Goal: Complete Application Form: Complete application form

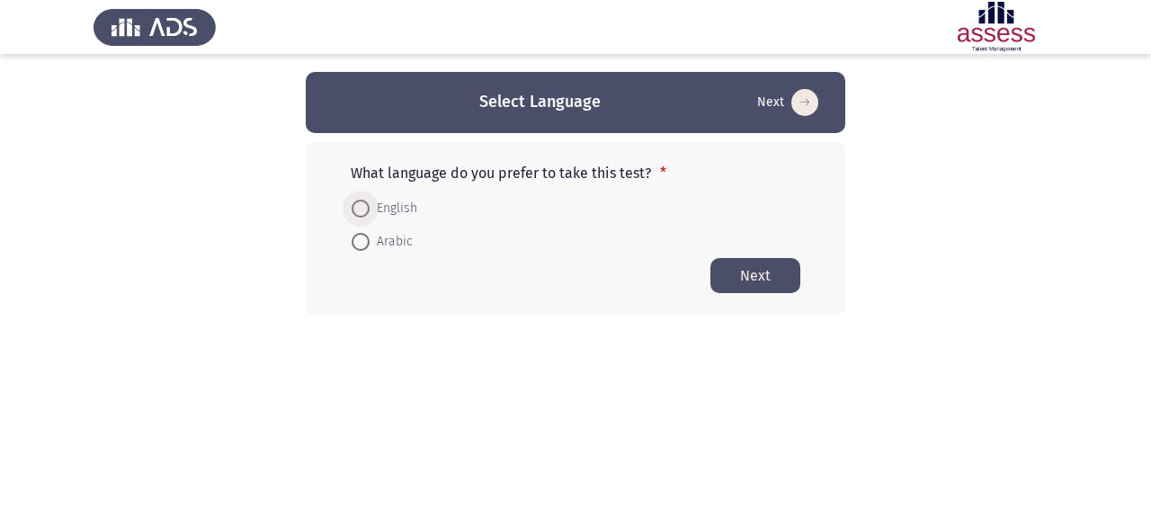
click at [406, 215] on span "English" at bounding box center [393, 209] width 48 height 22
click at [369, 215] on input "English" at bounding box center [360, 209] width 18 height 18
radio input "true"
click at [766, 277] on button "Next" at bounding box center [755, 274] width 90 height 35
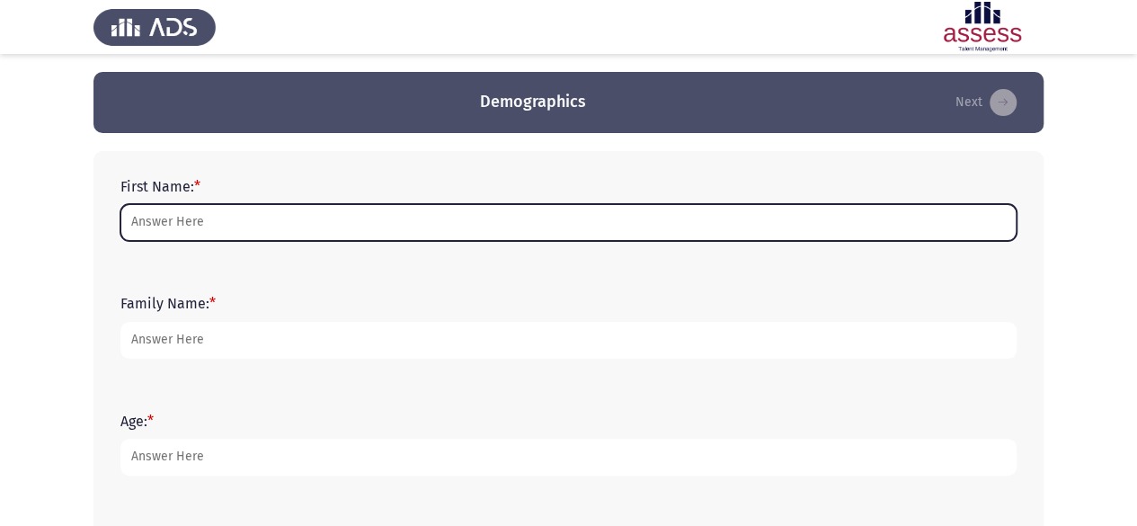
click at [514, 220] on input "First Name: *" at bounding box center [568, 222] width 896 height 37
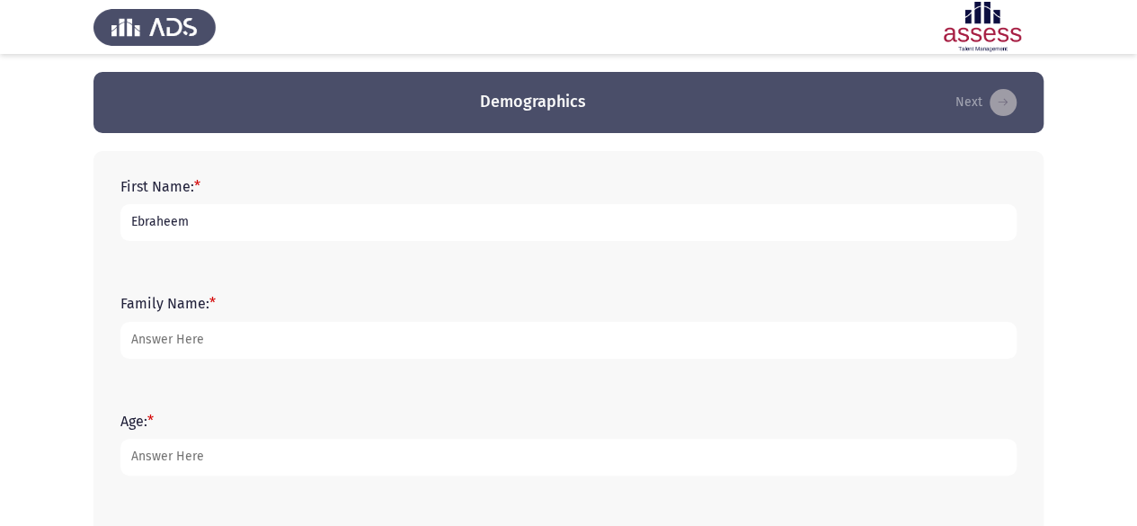
type input "Ebraheem"
type input "Tarek"
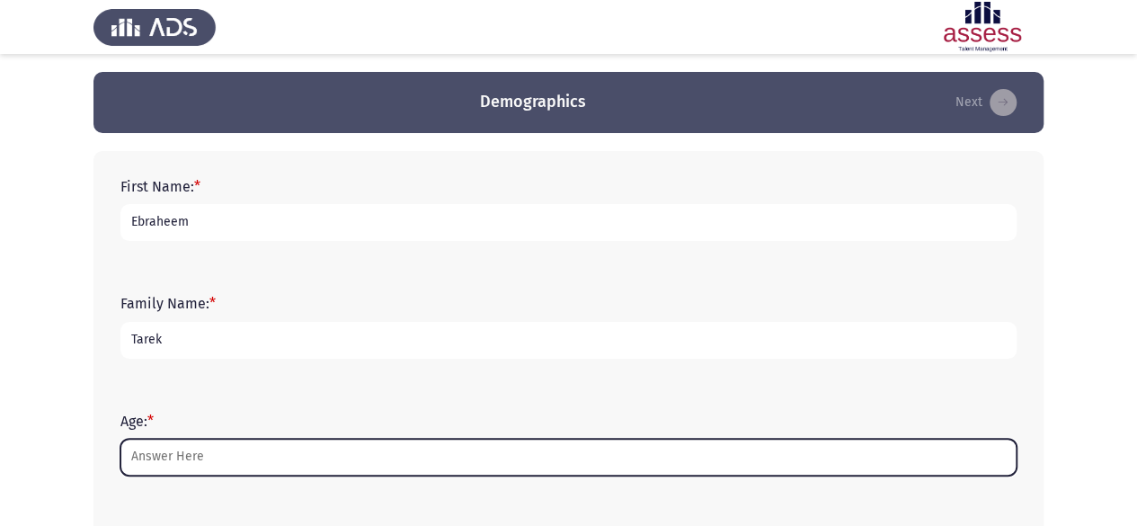
type input "1"
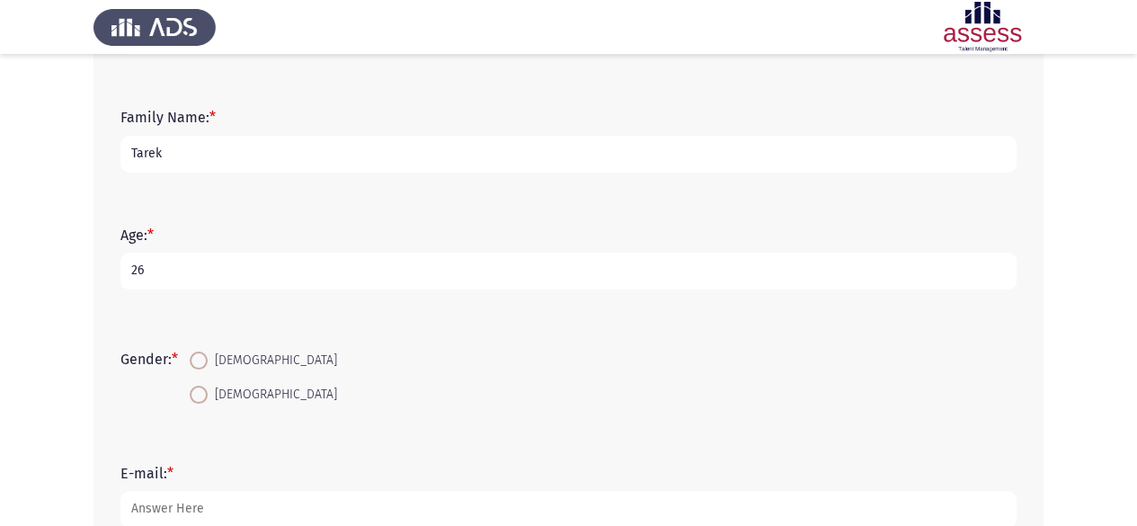
scroll to position [192, 0]
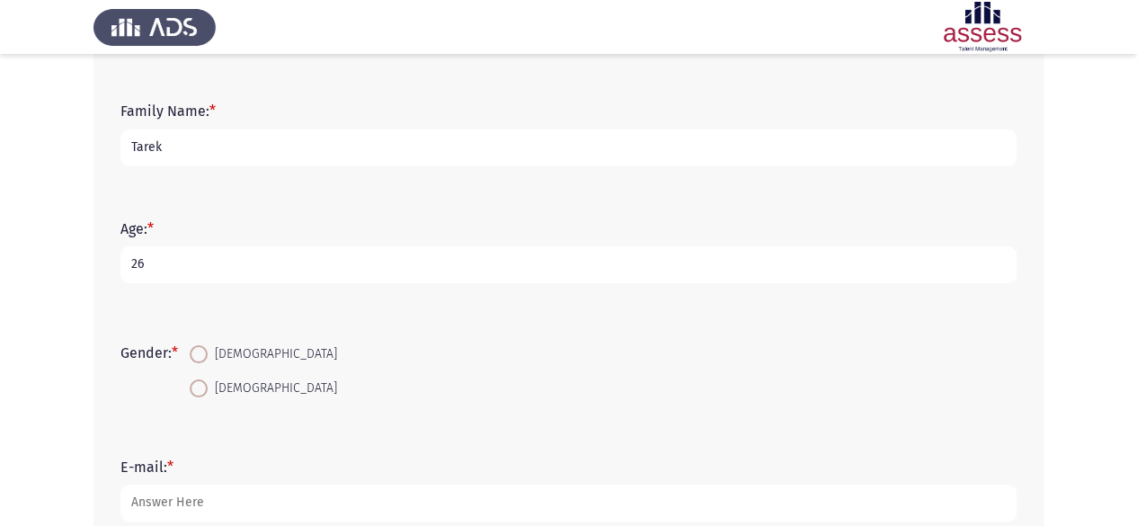
type input "26"
click at [238, 355] on span "[DEMOGRAPHIC_DATA]" at bounding box center [272, 354] width 129 height 22
click at [208, 355] on input "[DEMOGRAPHIC_DATA]" at bounding box center [199, 354] width 18 height 18
radio input "true"
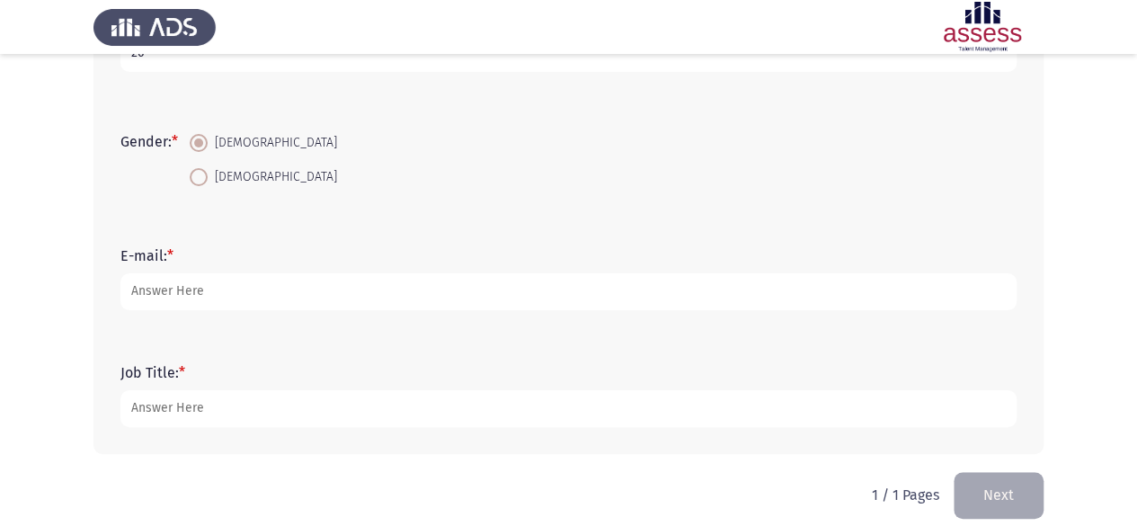
scroll to position [407, 0]
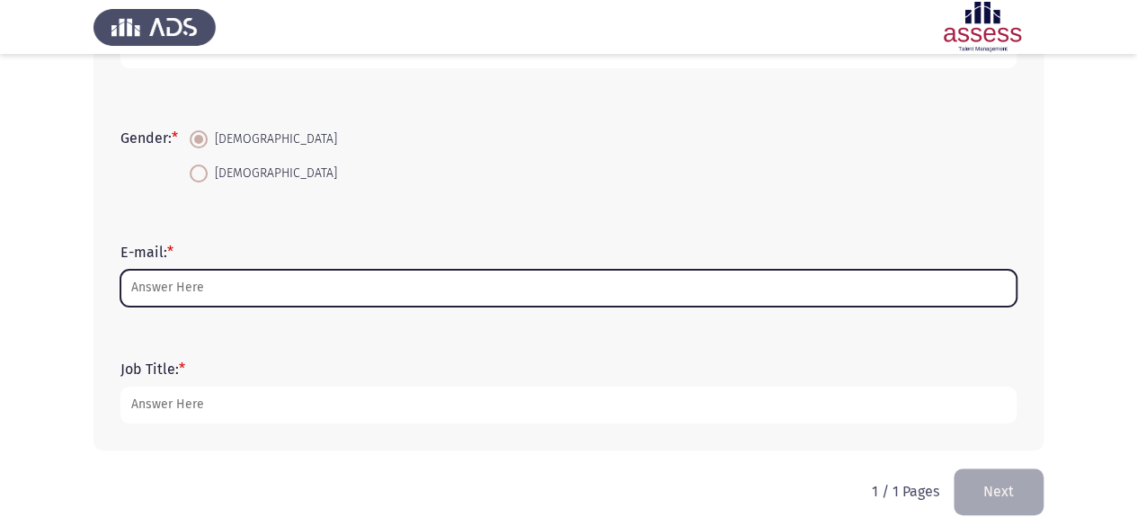
click at [211, 290] on input "E-mail: *" at bounding box center [568, 288] width 896 height 37
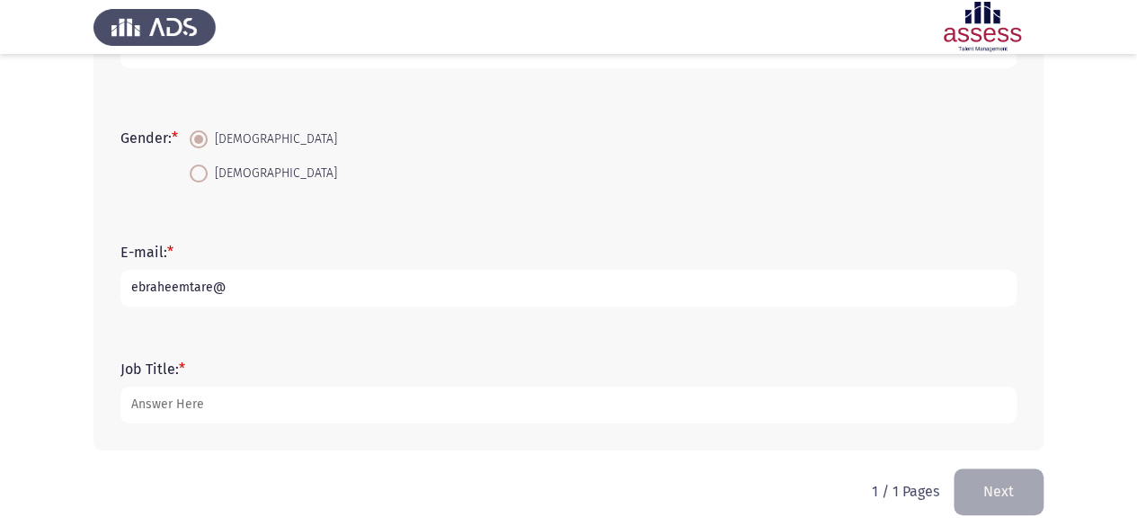
click at [211, 290] on input "ebraheemtare@" at bounding box center [568, 288] width 896 height 37
type input "[EMAIL_ADDRESS][DOMAIN_NAME]"
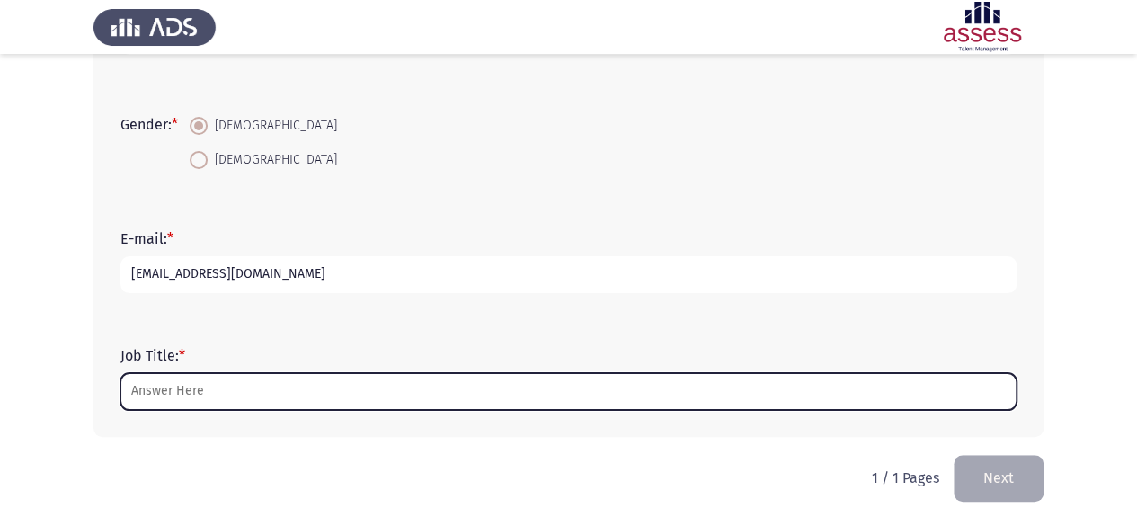
click at [278, 387] on input "Job Title: *" at bounding box center [568, 391] width 896 height 37
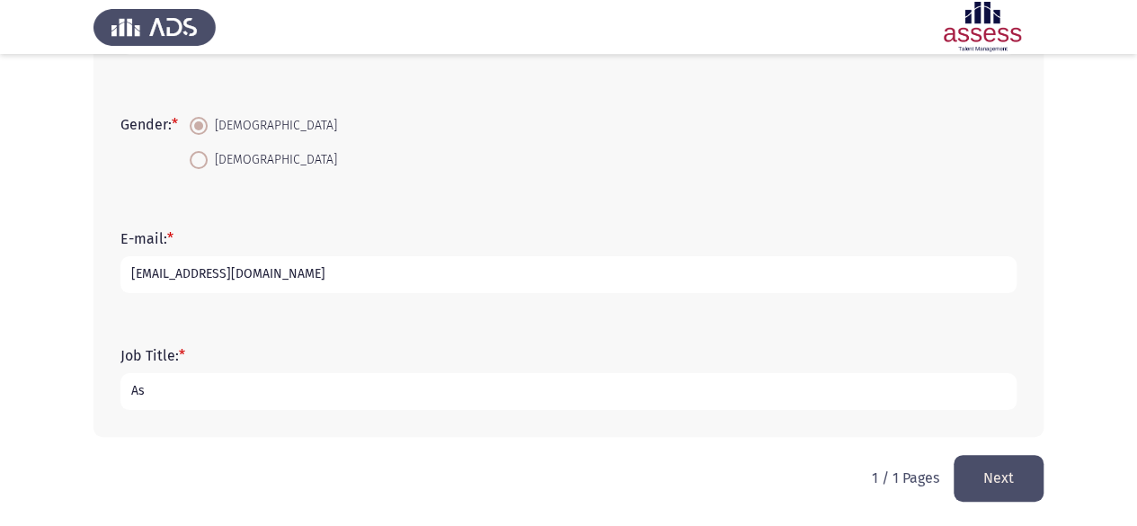
type input "A"
type input "Manager"
click at [330, 443] on div "First Name: * Ebraheem Family Name: * [PERSON_NAME] Age: * [DEMOGRAPHIC_DATA] G…" at bounding box center [568, 83] width 950 height 742
click at [983, 481] on button "Next" at bounding box center [999, 478] width 90 height 46
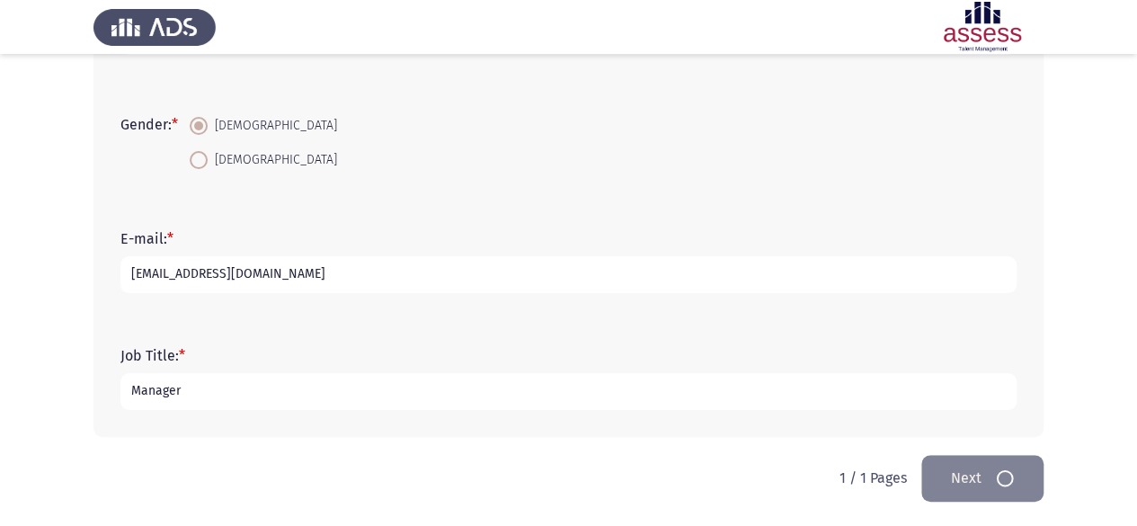
scroll to position [0, 0]
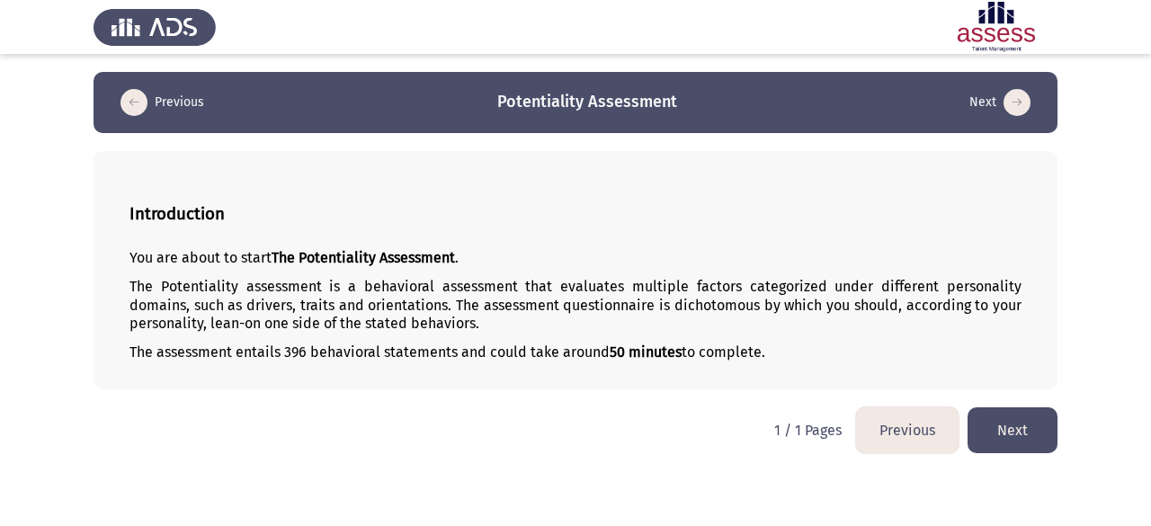
click at [990, 425] on button "Next" at bounding box center [1012, 430] width 90 height 46
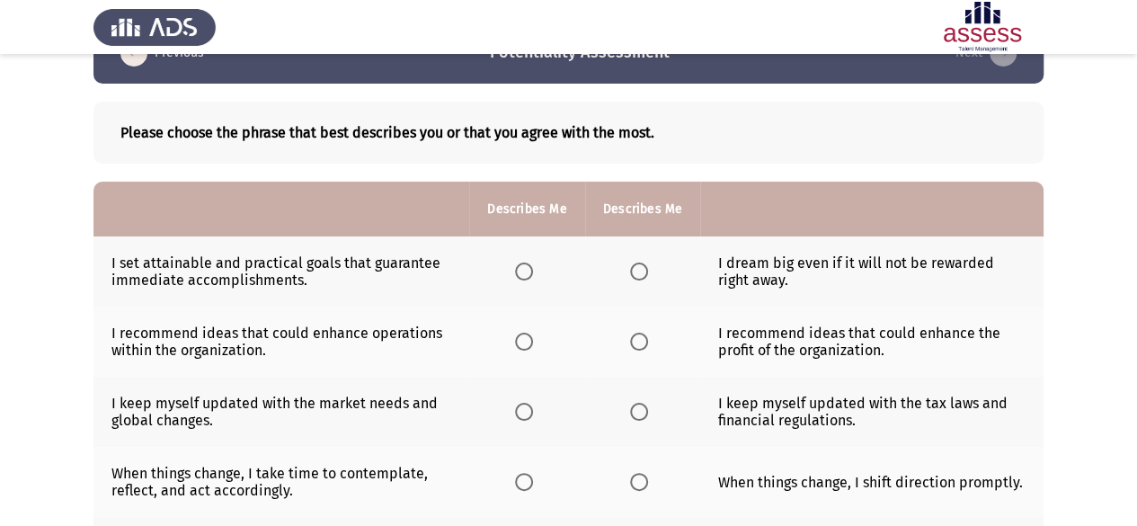
scroll to position [22, 0]
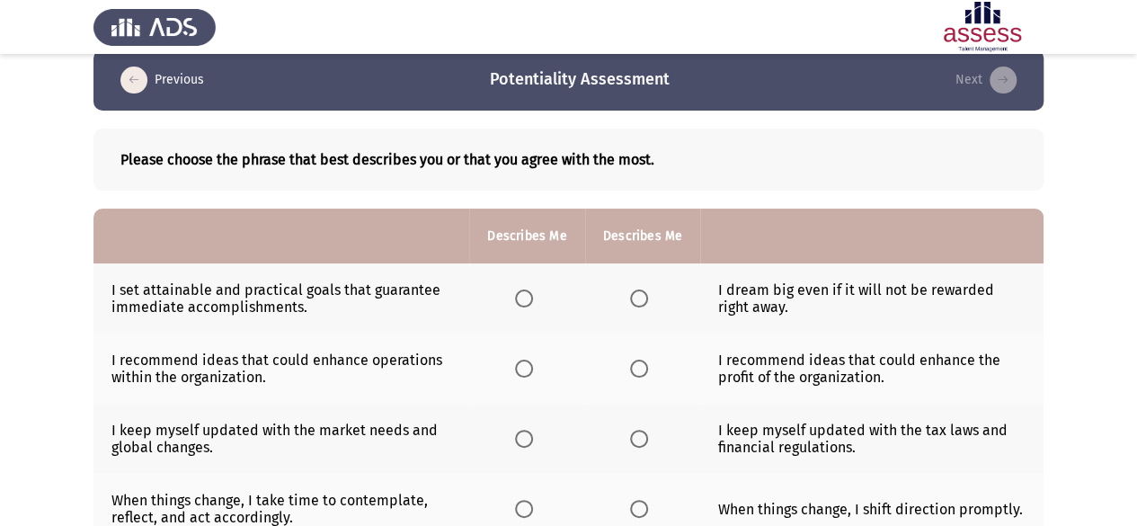
click at [346, 292] on td "I set attainable and practical goals that guarantee immediate accomplishments." at bounding box center [281, 298] width 376 height 70
click at [640, 299] on span "Select an option" at bounding box center [639, 298] width 18 height 18
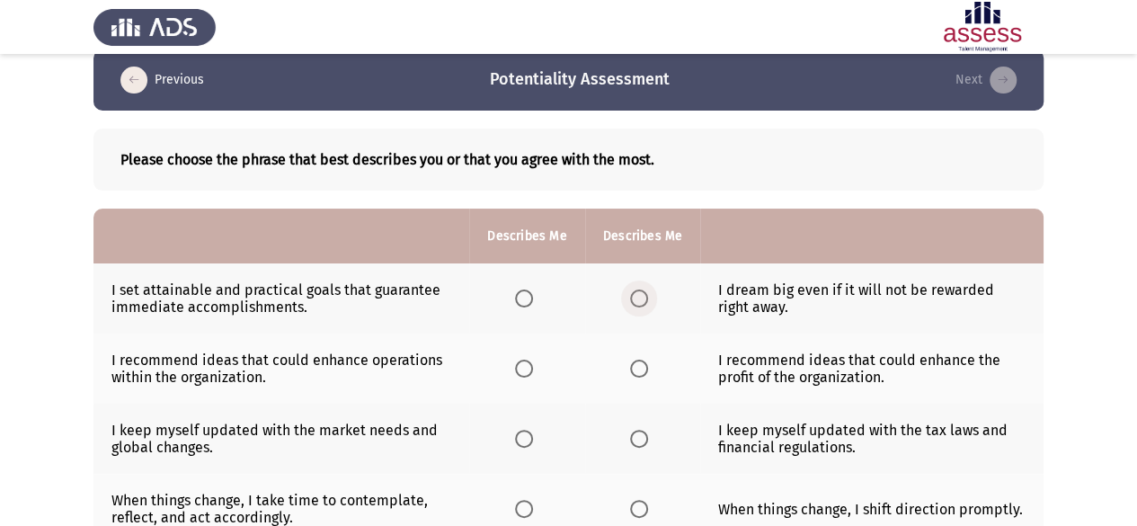
click at [640, 299] on input "Select an option" at bounding box center [639, 298] width 18 height 18
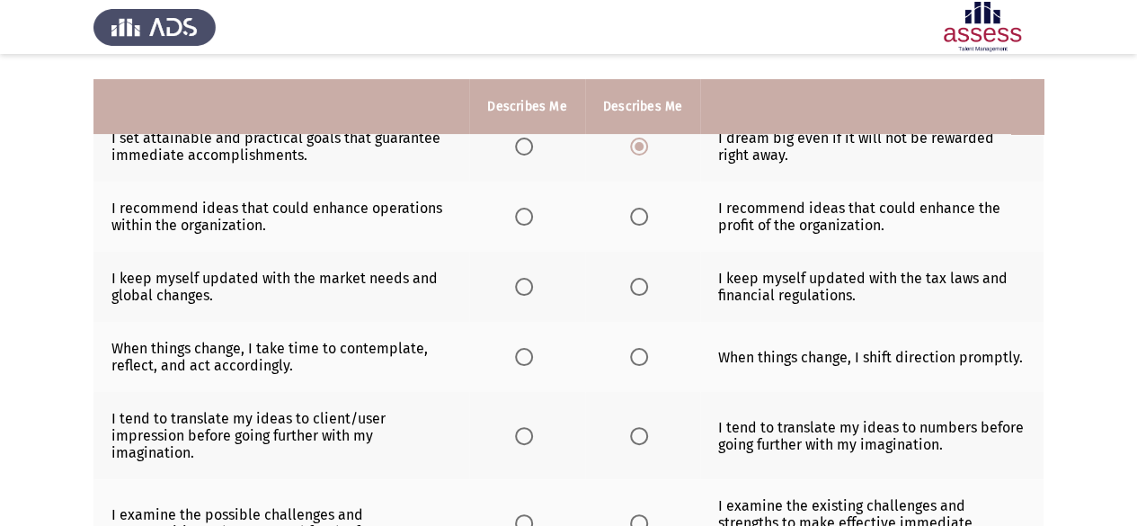
scroll to position [202, 0]
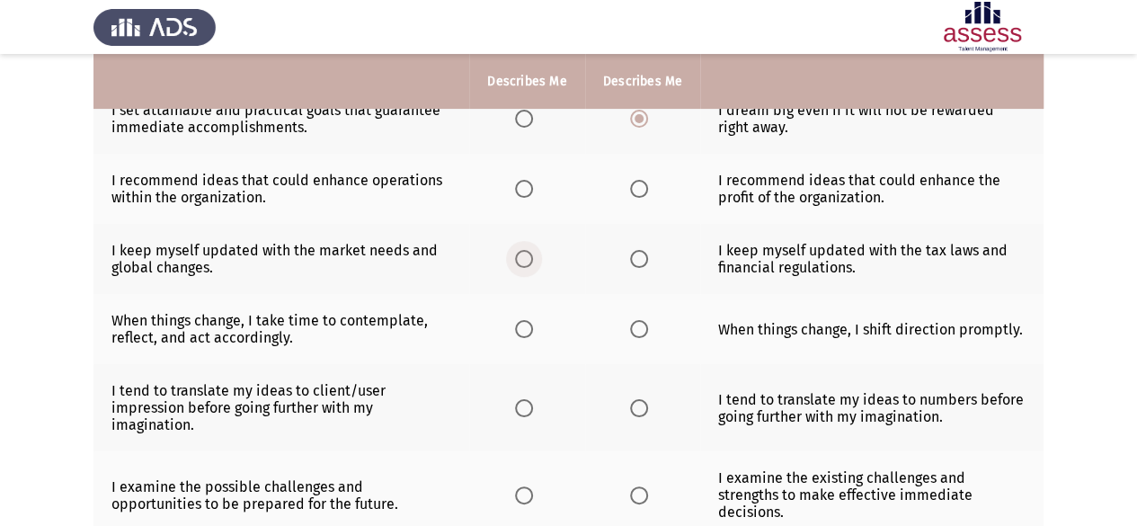
click at [525, 259] on span "Select an option" at bounding box center [524, 259] width 18 height 18
click at [525, 259] on input "Select an option" at bounding box center [524, 259] width 18 height 18
click at [648, 332] on label "Select an option" at bounding box center [642, 329] width 25 height 18
click at [648, 332] on input "Select an option" at bounding box center [639, 329] width 18 height 18
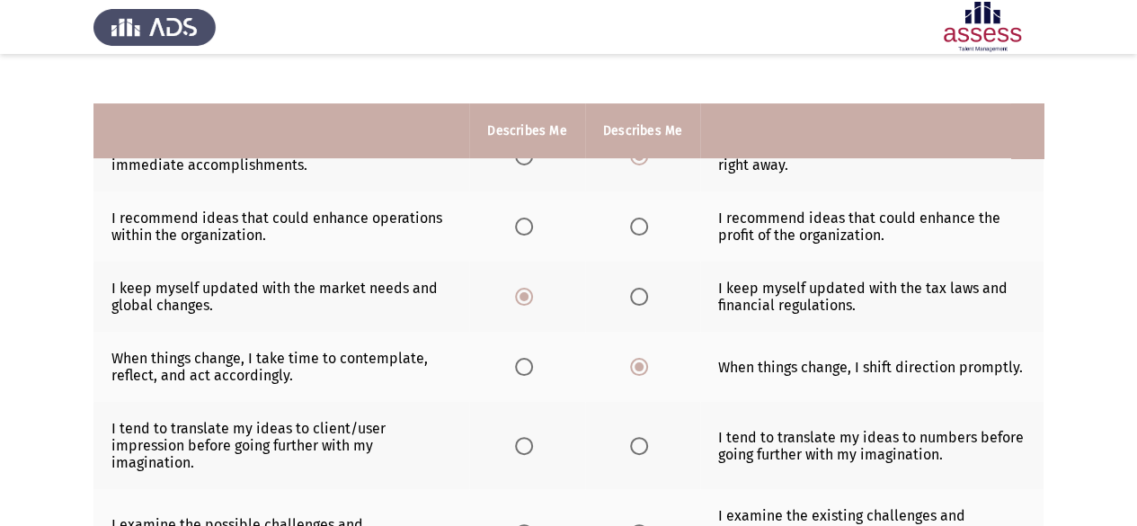
scroll to position [254, 0]
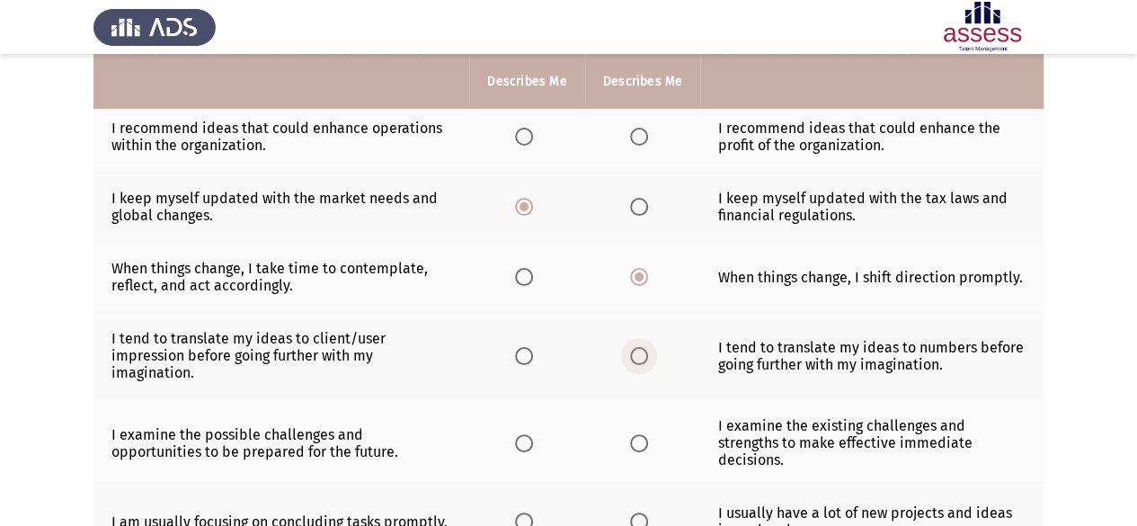
click at [643, 356] on span "Select an option" at bounding box center [639, 356] width 18 height 18
click at [643, 356] on input "Select an option" at bounding box center [639, 356] width 18 height 18
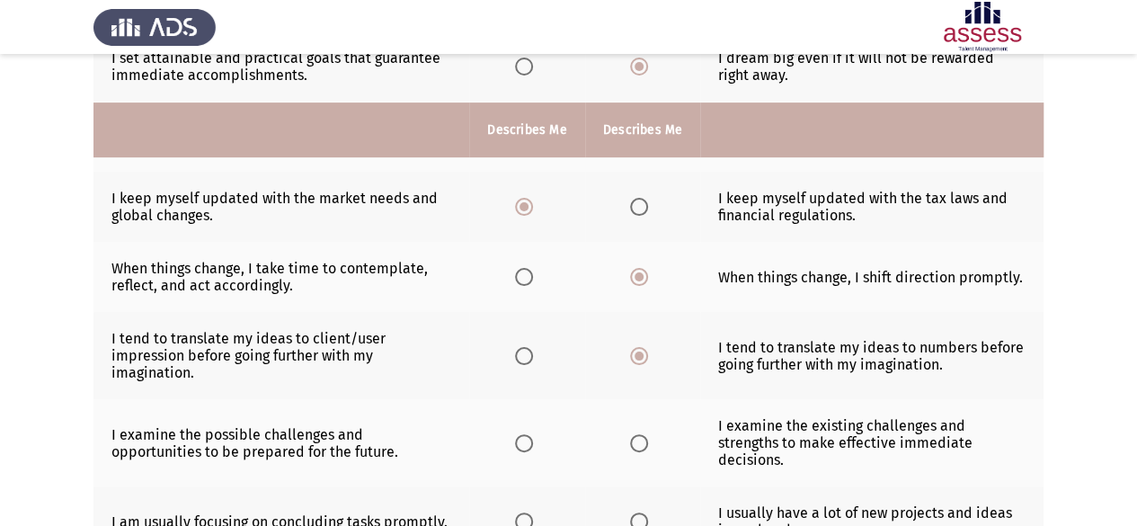
scroll to position [344, 0]
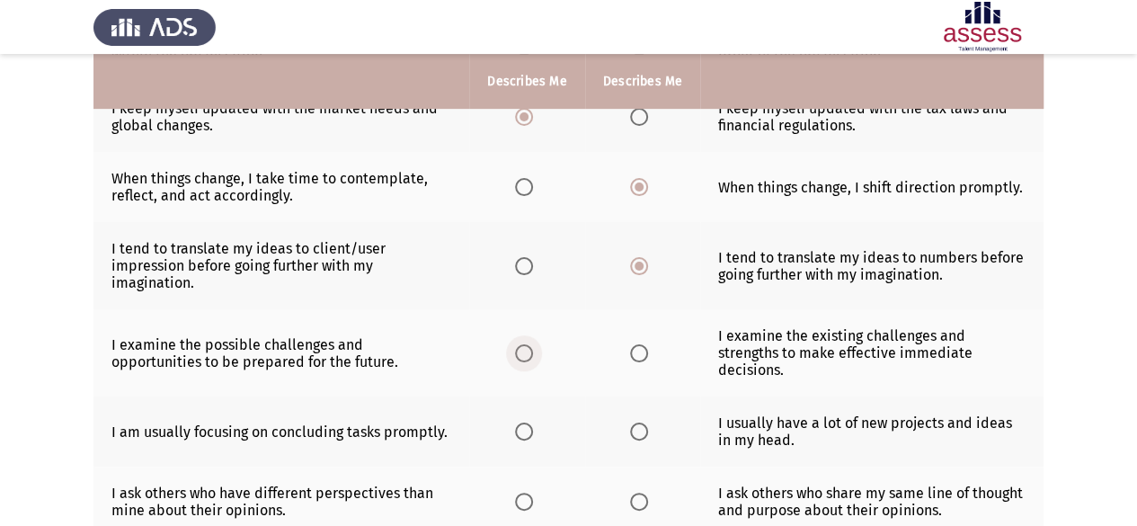
click at [525, 351] on span "Select an option" at bounding box center [524, 353] width 18 height 18
click at [525, 351] on input "Select an option" at bounding box center [524, 353] width 18 height 18
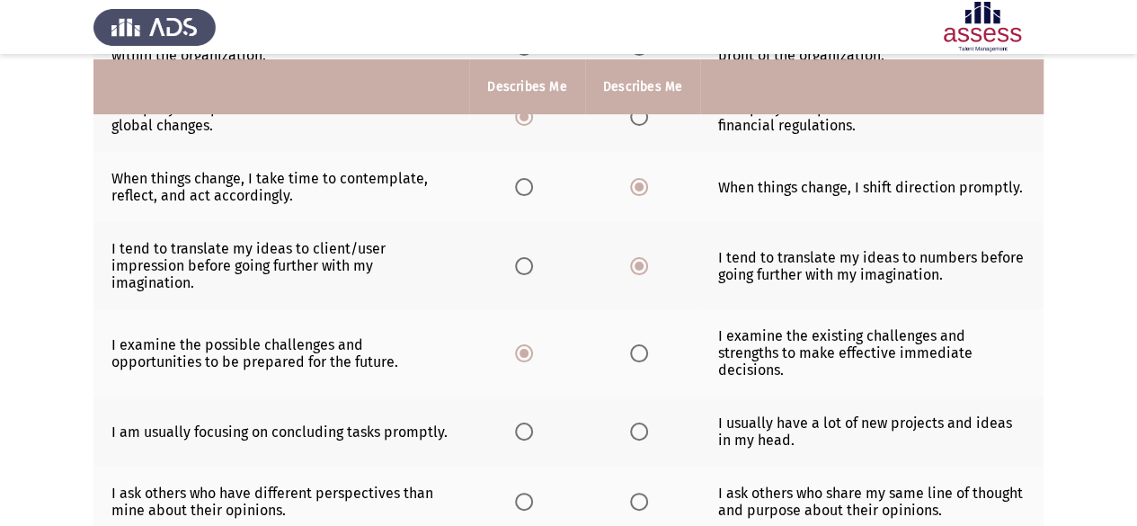
scroll to position [434, 0]
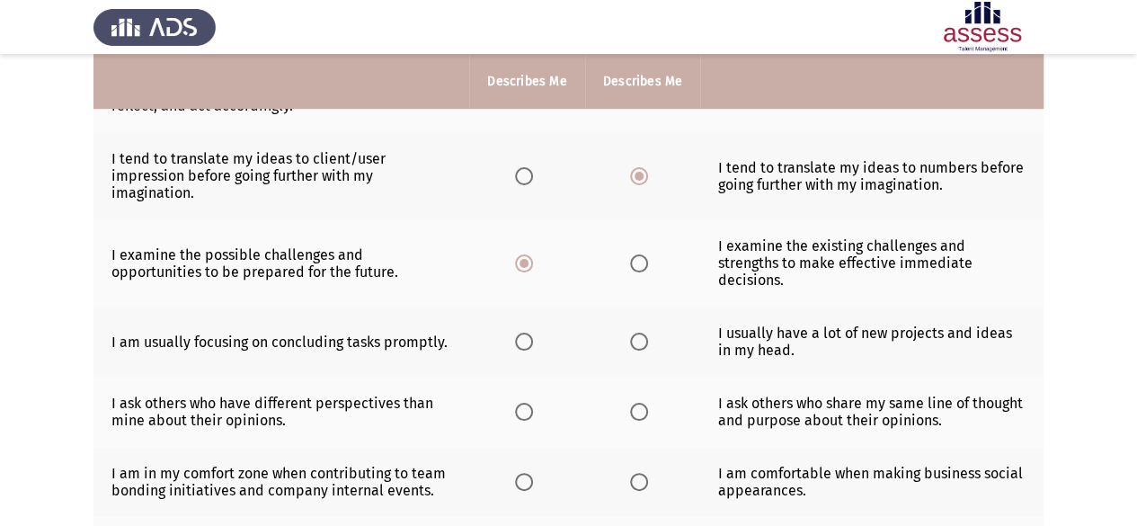
click at [638, 333] on span "Select an option" at bounding box center [639, 342] width 18 height 18
click at [638, 333] on input "Select an option" at bounding box center [639, 342] width 18 height 18
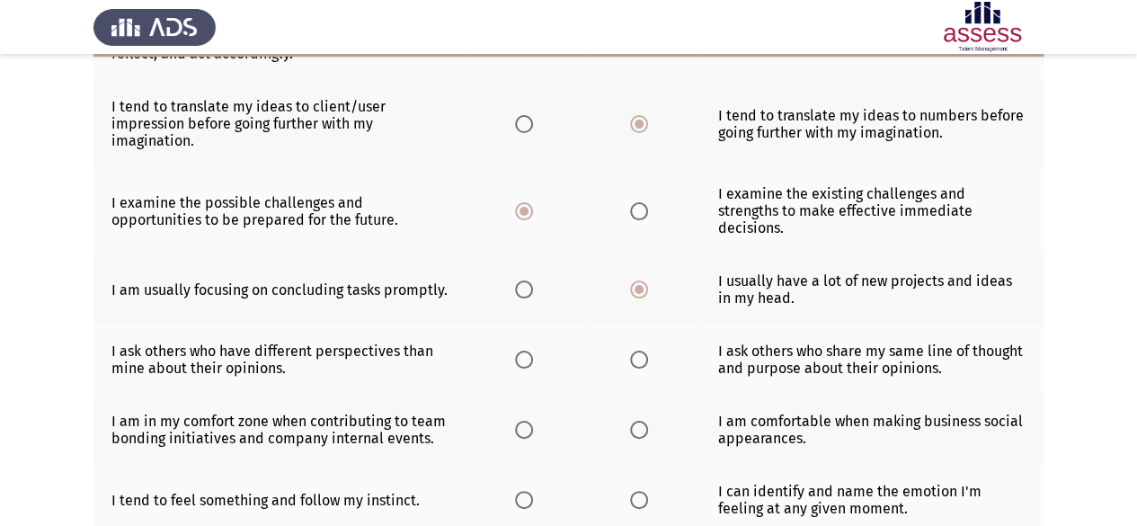
scroll to position [524, 0]
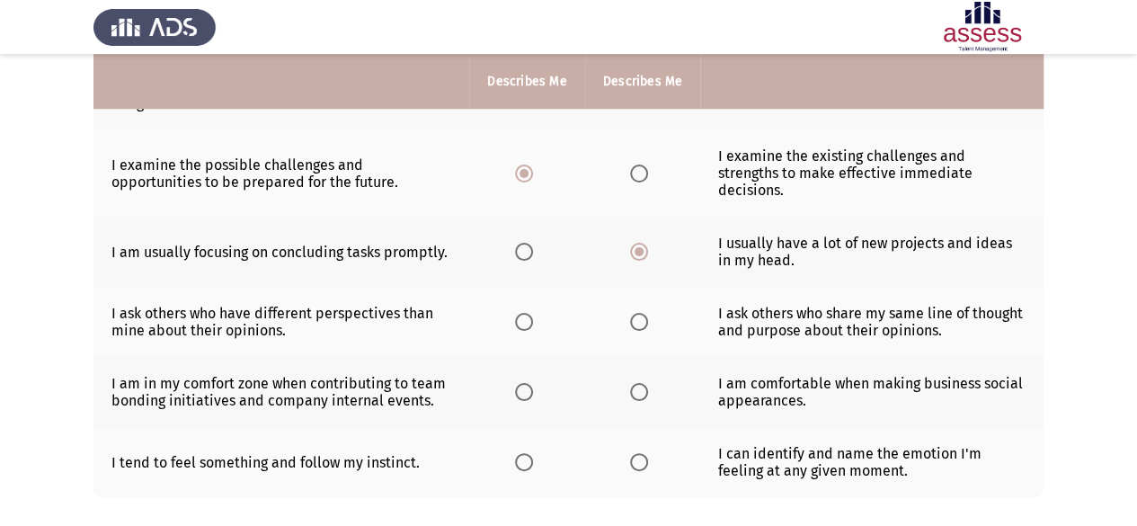
click at [513, 324] on th at bounding box center [526, 322] width 115 height 70
click at [518, 320] on span "Select an option" at bounding box center [524, 322] width 18 height 18
click at [518, 320] on input "Select an option" at bounding box center [524, 322] width 18 height 18
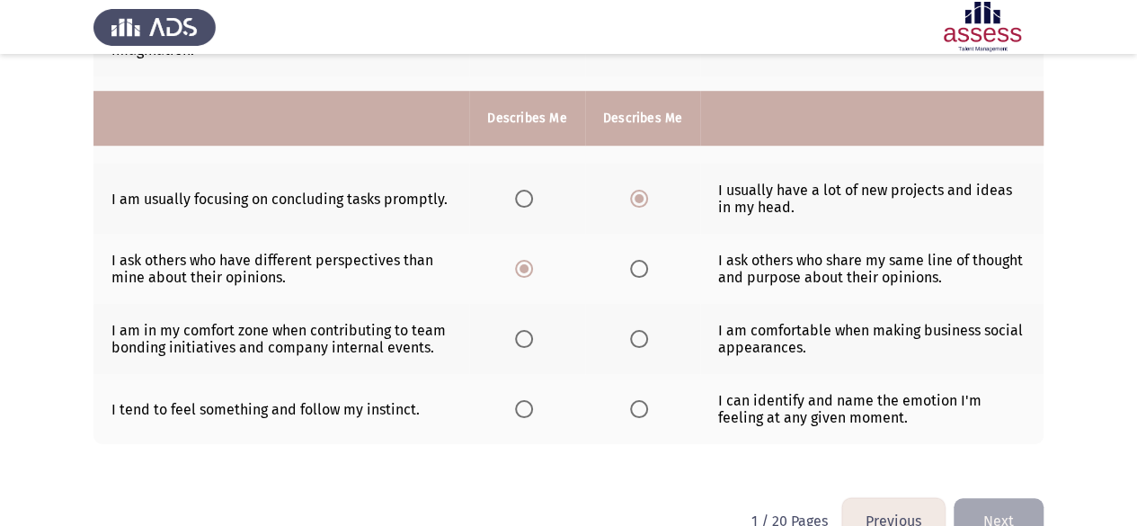
scroll to position [614, 0]
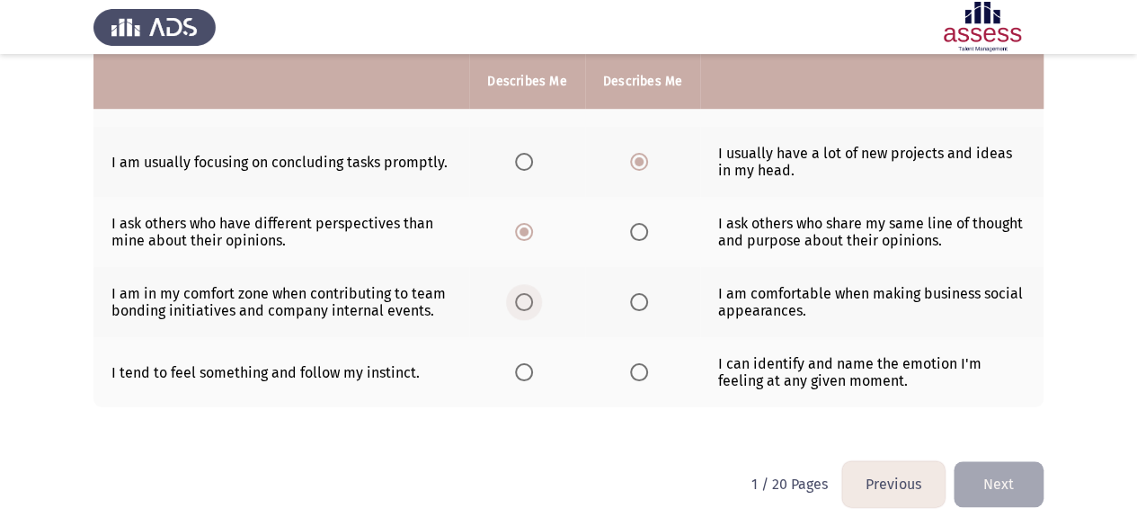
click at [527, 299] on span "Select an option" at bounding box center [524, 302] width 18 height 18
click at [527, 299] on input "Select an option" at bounding box center [524, 302] width 18 height 18
click at [647, 367] on label "Select an option" at bounding box center [642, 372] width 25 height 18
click at [647, 367] on input "Select an option" at bounding box center [639, 372] width 18 height 18
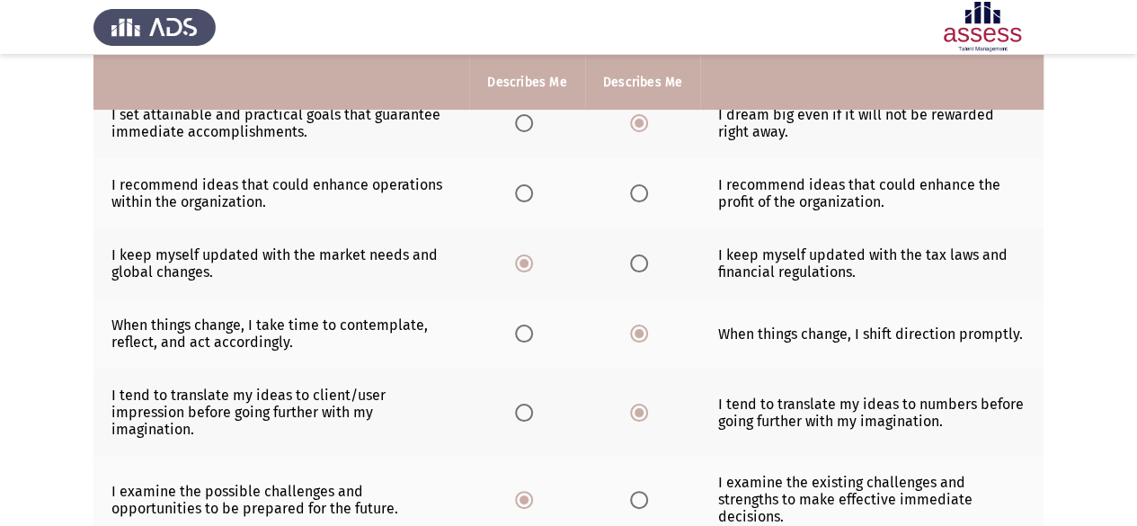
scroll to position [75, 0]
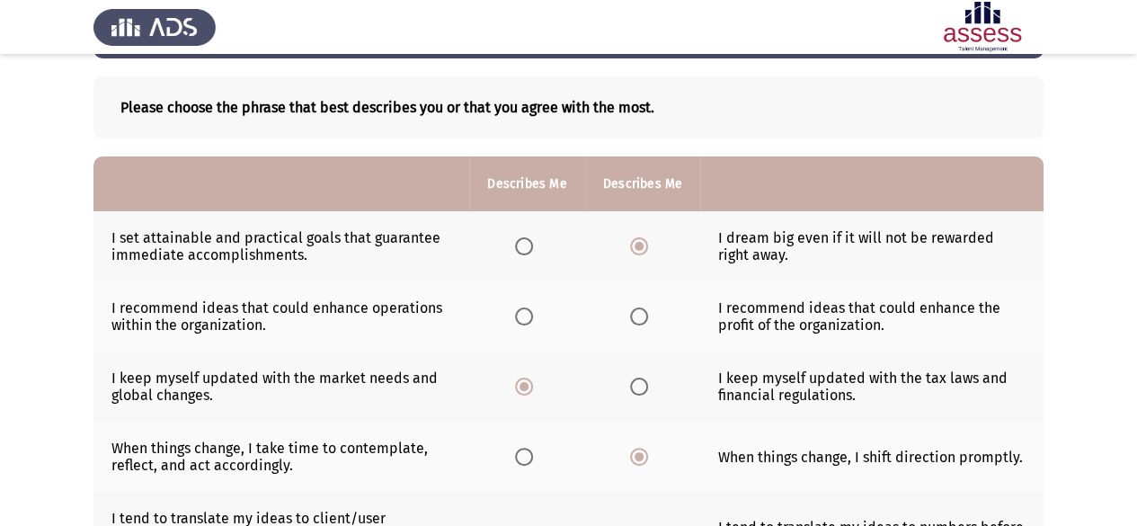
click at [527, 314] on span "Select an option" at bounding box center [524, 316] width 18 height 18
click at [527, 314] on input "Select an option" at bounding box center [524, 316] width 18 height 18
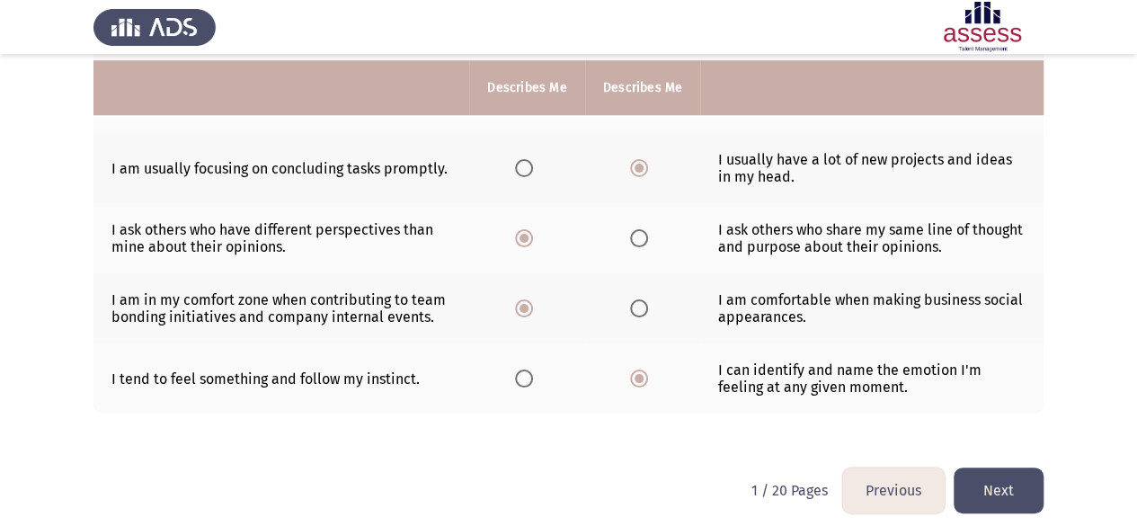
scroll to position [614, 0]
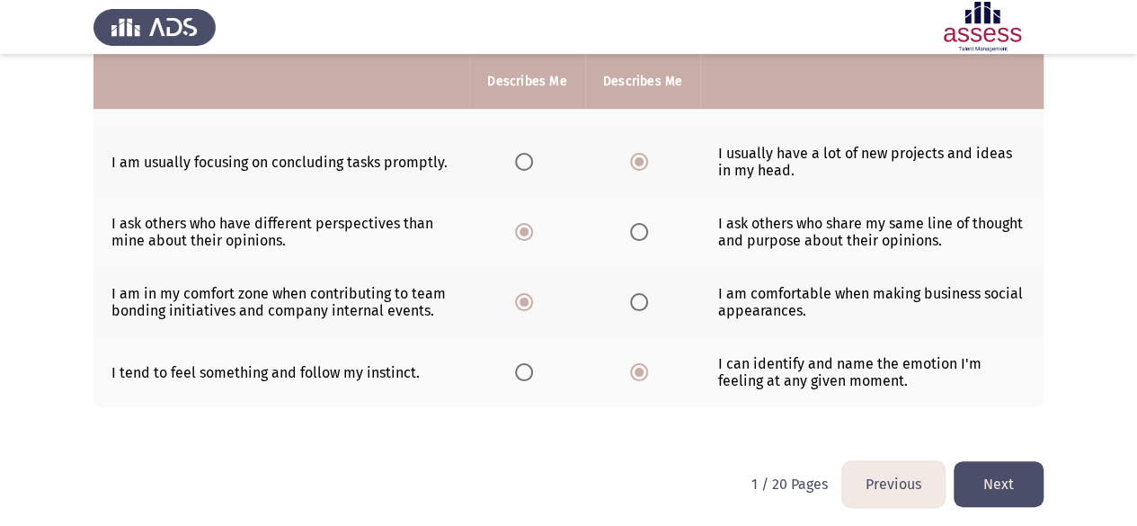
click at [991, 468] on button "Next" at bounding box center [999, 484] width 90 height 46
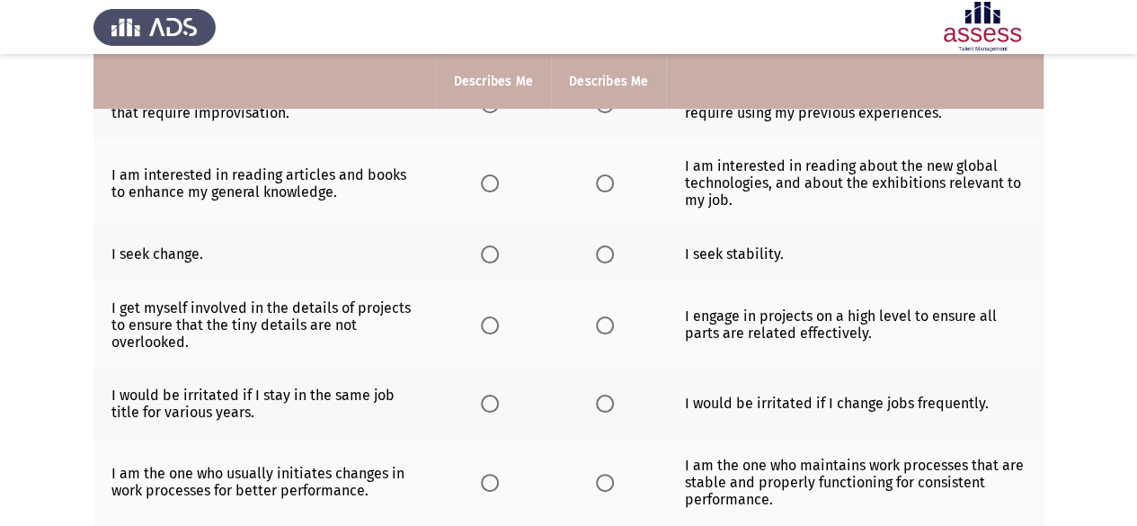
scroll to position [219, 0]
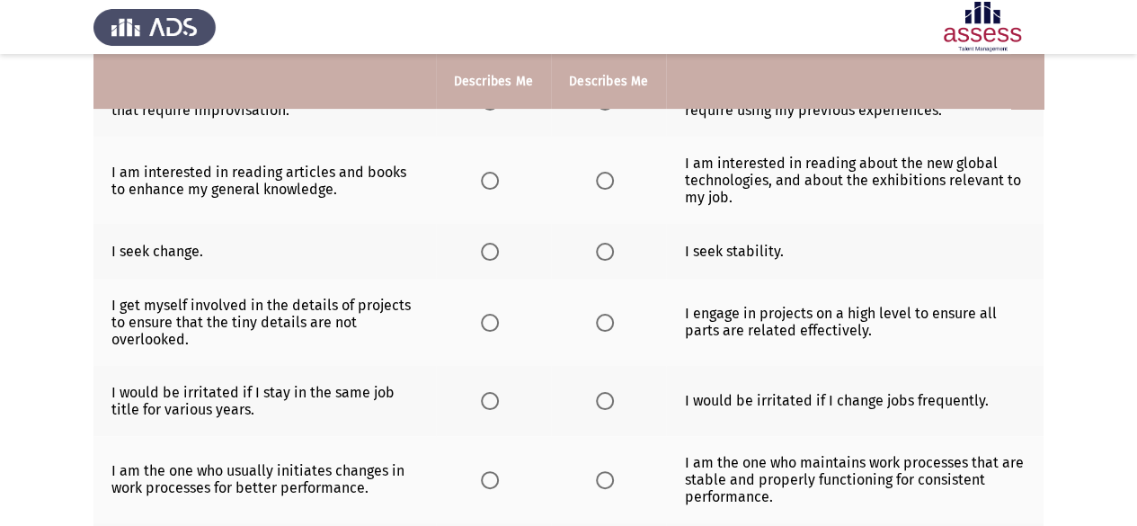
click at [492, 255] on span "Select an option" at bounding box center [490, 252] width 18 height 18
click at [492, 255] on input "Select an option" at bounding box center [490, 252] width 18 height 18
click at [603, 175] on span "Select an option" at bounding box center [605, 181] width 18 height 18
click at [603, 175] on input "Select an option" at bounding box center [605, 181] width 18 height 18
click at [599, 324] on span "Select an option" at bounding box center [605, 323] width 18 height 18
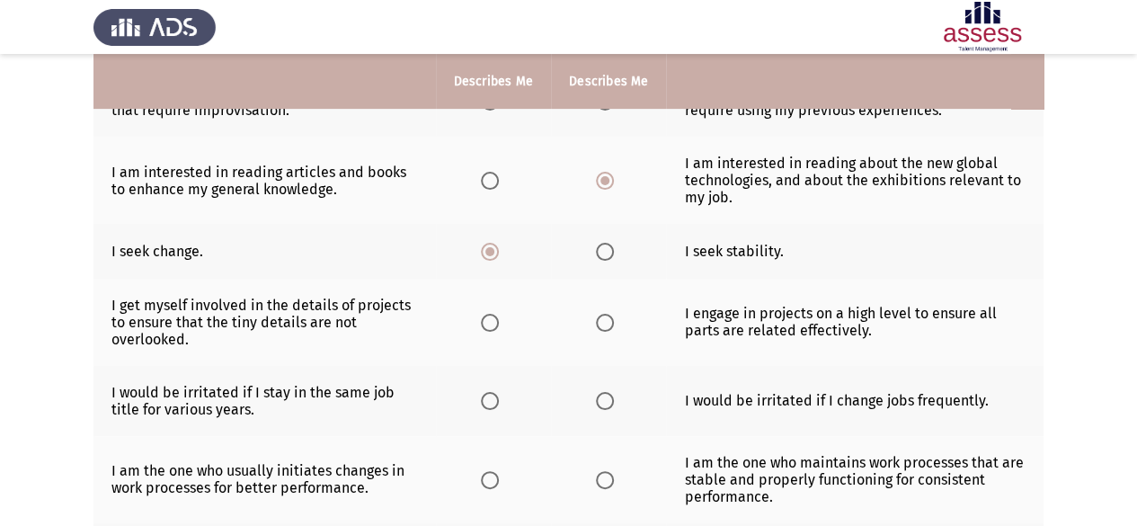
click at [599, 324] on input "Select an option" at bounding box center [605, 323] width 18 height 18
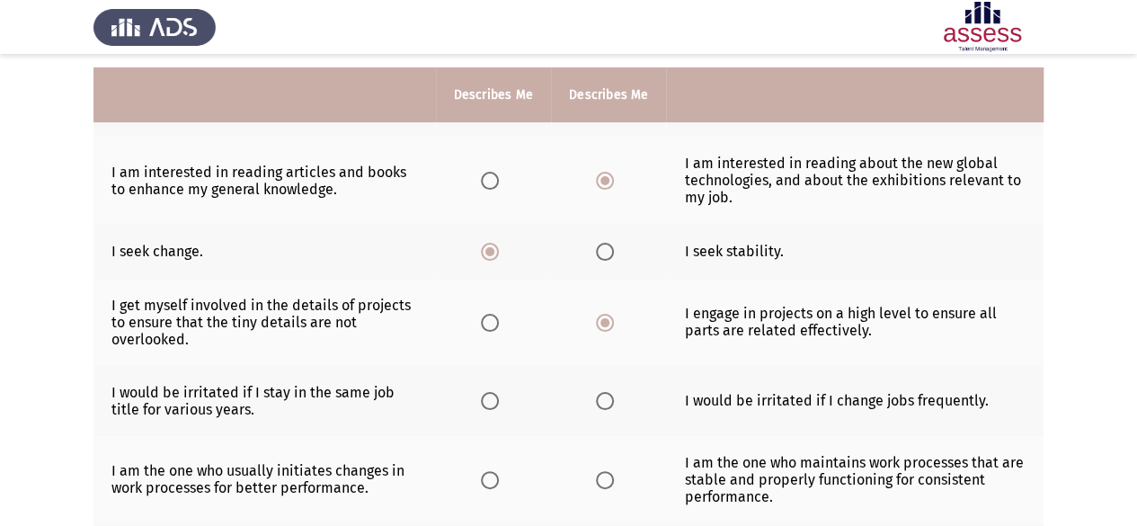
scroll to position [309, 0]
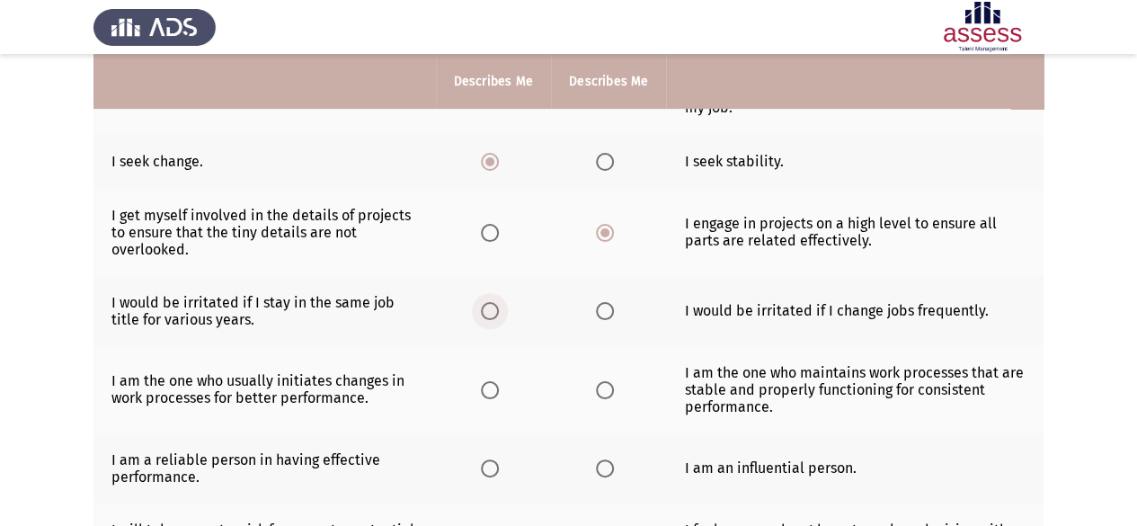
click at [501, 309] on label "Select an option" at bounding box center [493, 311] width 25 height 18
click at [499, 309] on input "Select an option" at bounding box center [490, 311] width 18 height 18
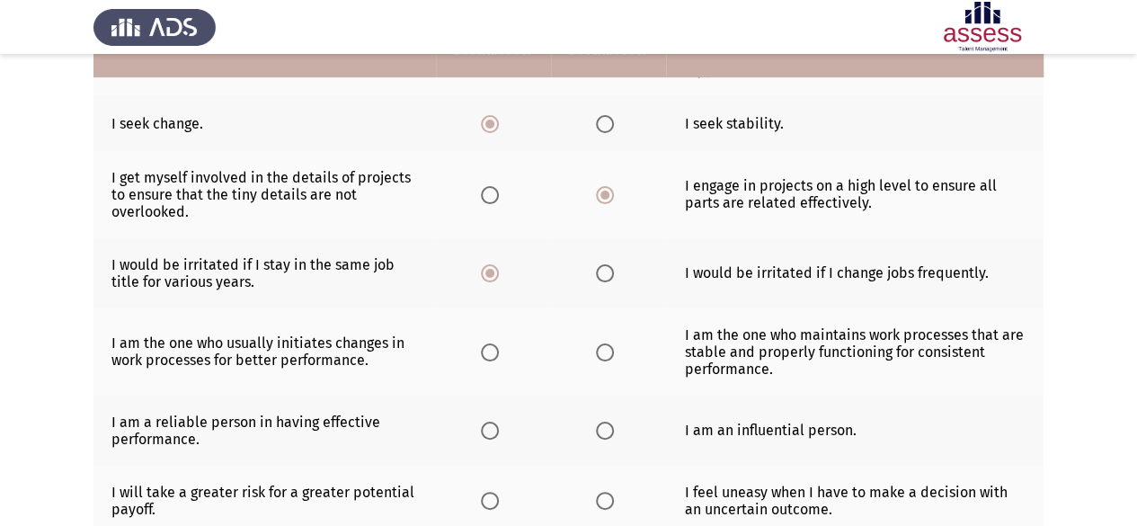
scroll to position [399, 0]
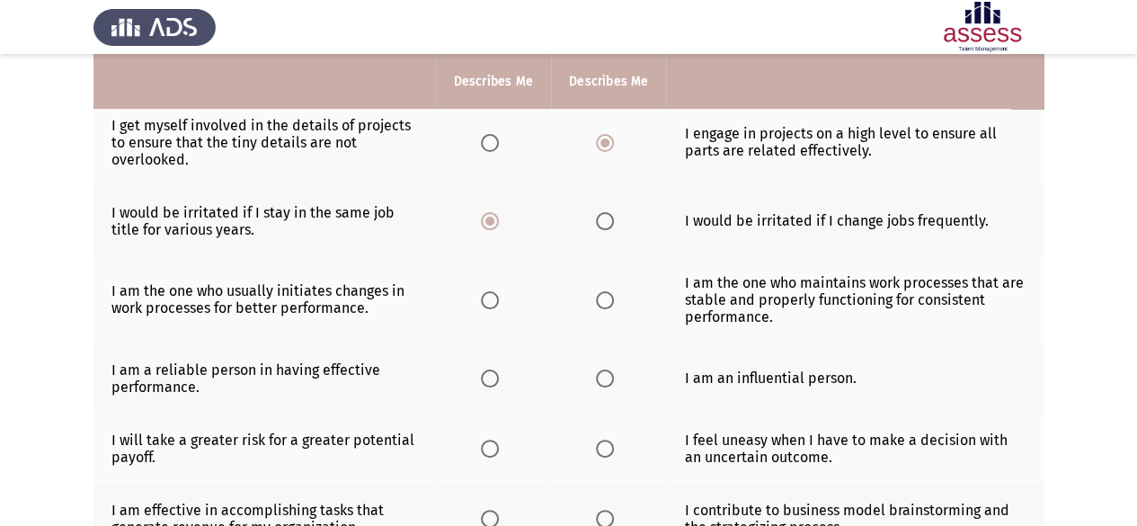
click at [496, 292] on span "Select an option" at bounding box center [490, 300] width 18 height 18
click at [496, 292] on input "Select an option" at bounding box center [490, 300] width 18 height 18
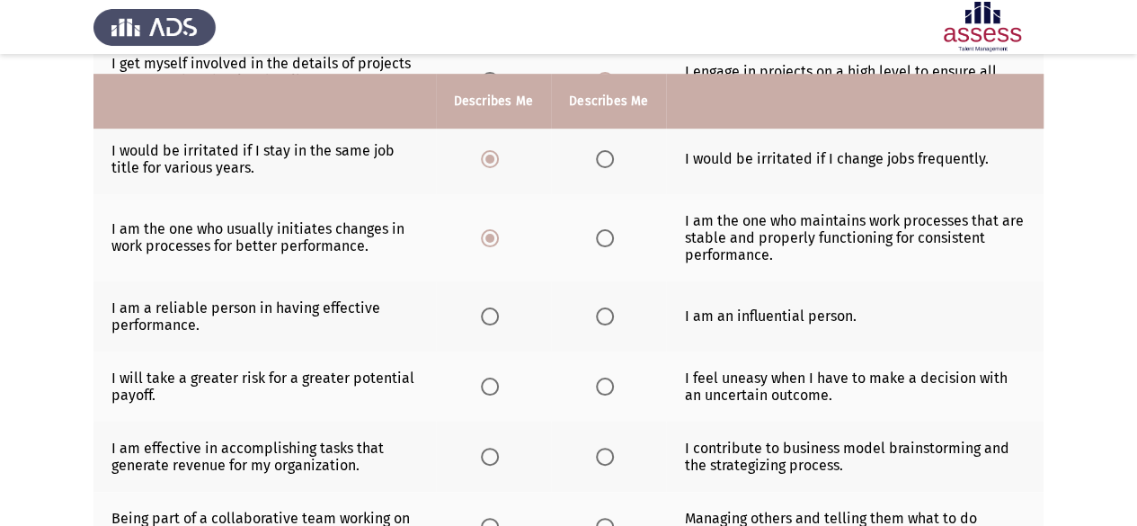
scroll to position [489, 0]
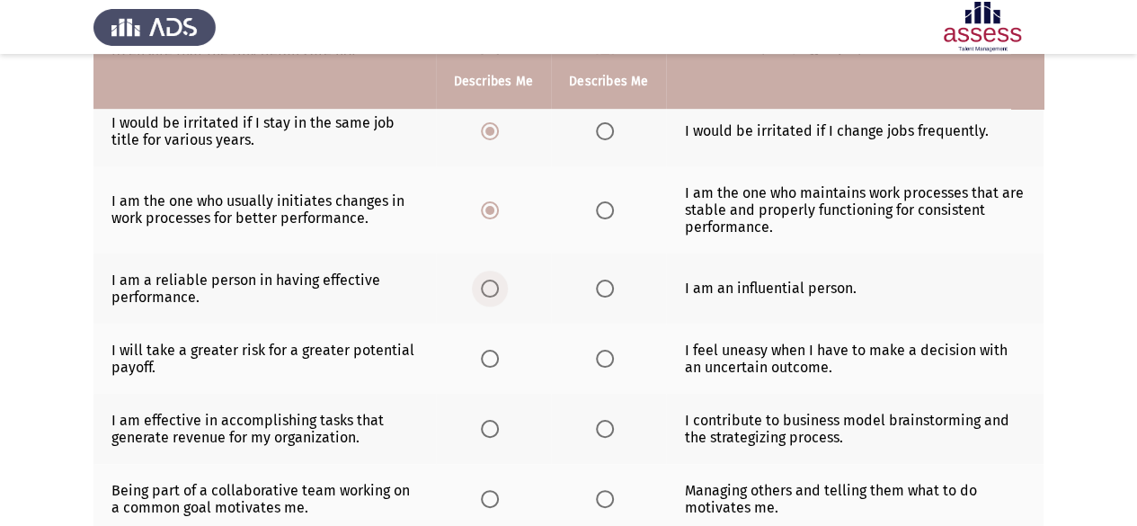
click at [503, 289] on label "Select an option" at bounding box center [493, 289] width 25 height 18
click at [499, 289] on input "Select an option" at bounding box center [490, 289] width 18 height 18
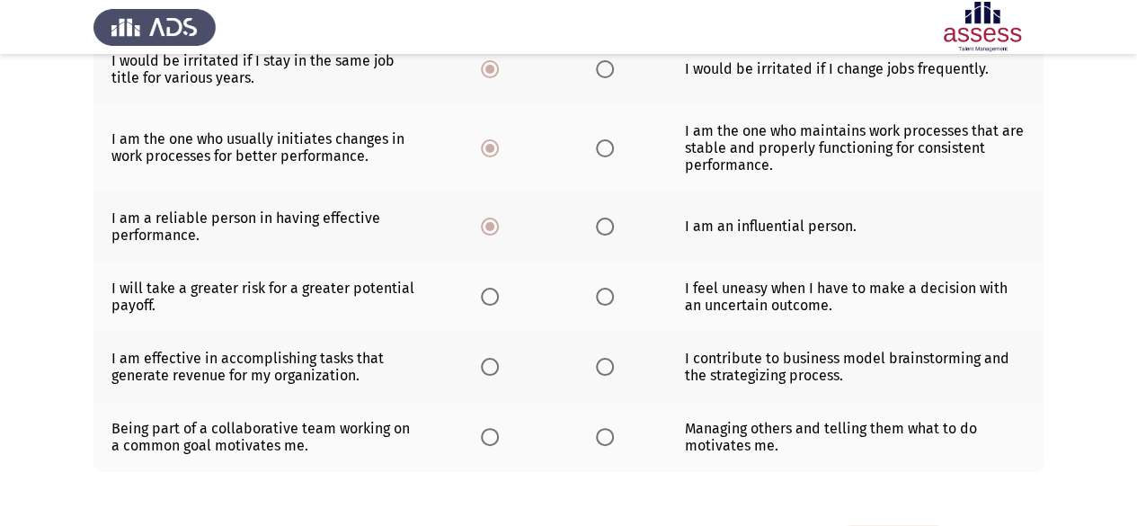
scroll to position [579, 0]
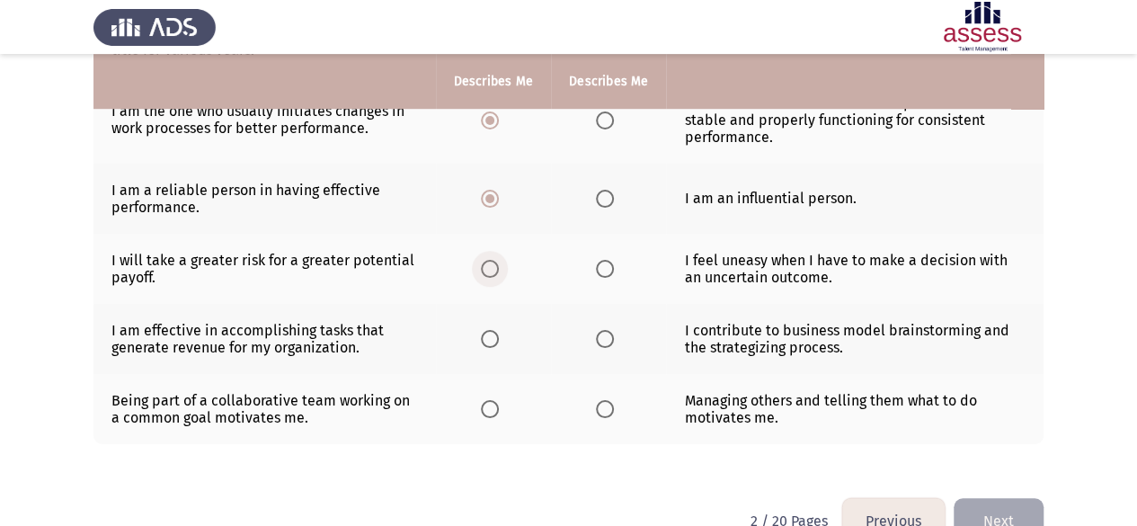
click at [487, 262] on span "Select an option" at bounding box center [490, 269] width 18 height 18
click at [487, 262] on input "Select an option" at bounding box center [490, 269] width 18 height 18
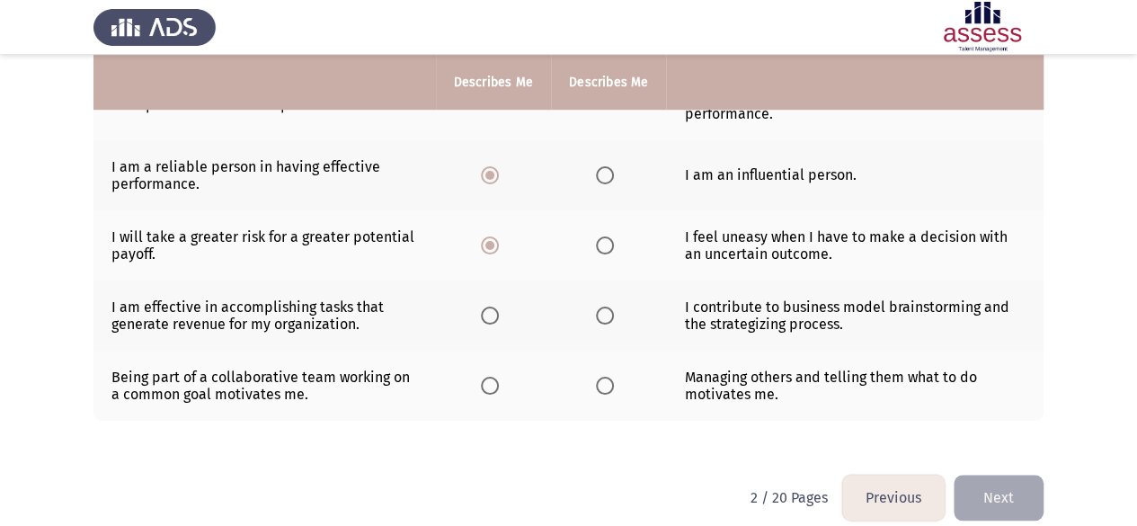
scroll to position [615, 0]
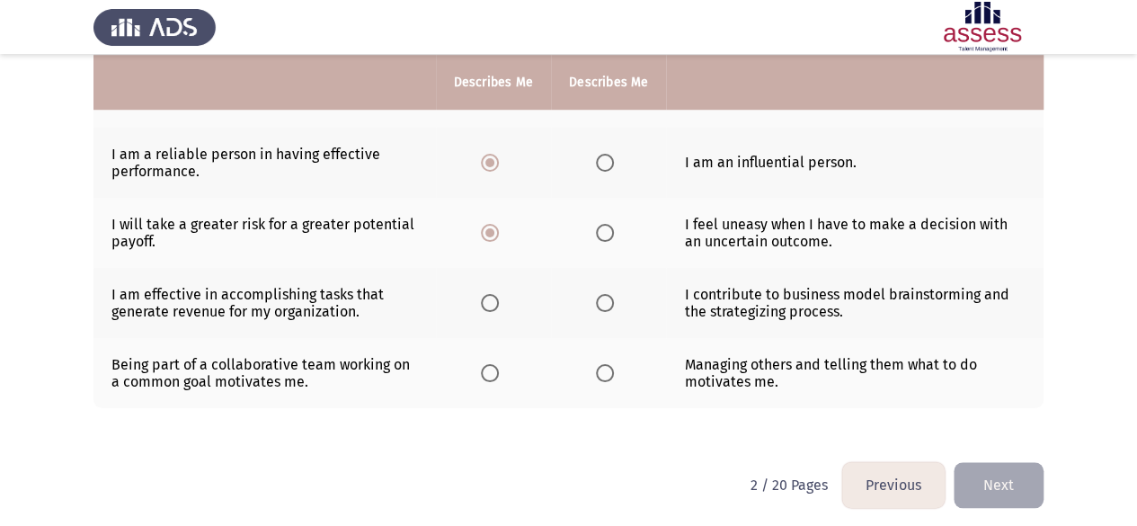
click at [606, 302] on span "Select an option" at bounding box center [605, 303] width 18 height 18
click at [606, 302] on input "Select an option" at bounding box center [605, 303] width 18 height 18
click at [601, 364] on span "Select an option" at bounding box center [605, 373] width 18 height 18
click at [601, 364] on input "Select an option" at bounding box center [605, 373] width 18 height 18
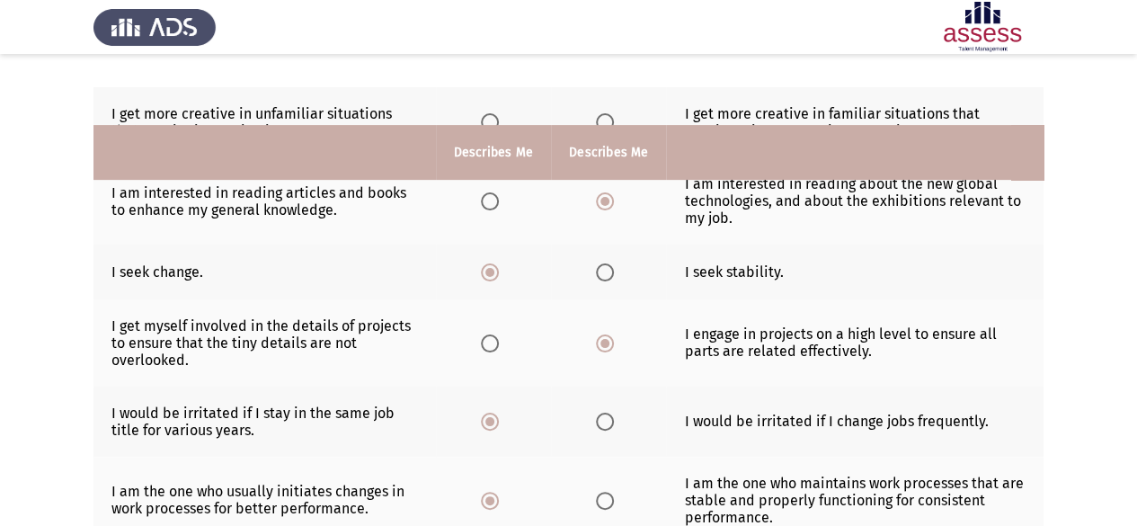
scroll to position [90, 0]
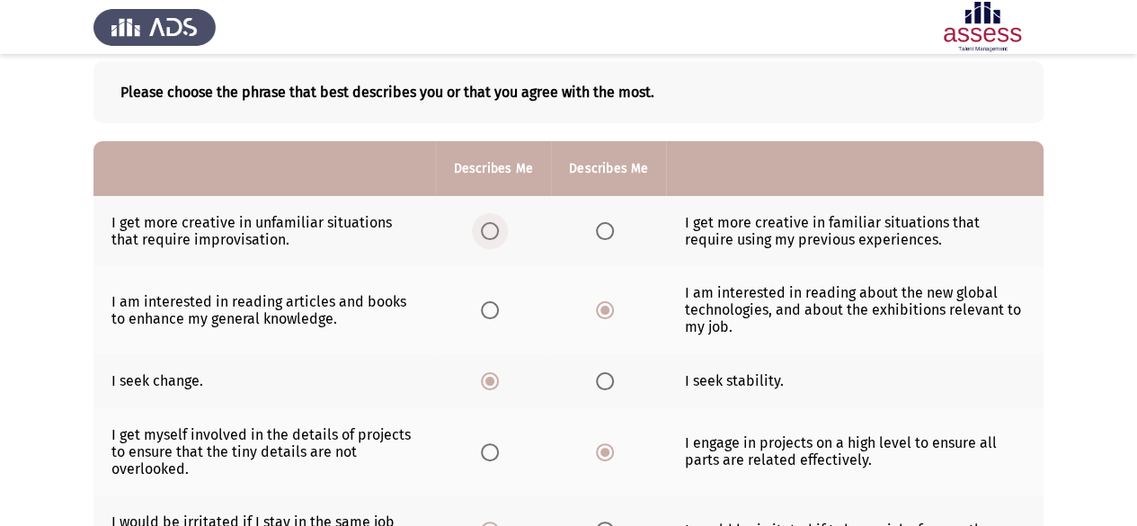
click at [484, 236] on span "Select an option" at bounding box center [490, 231] width 18 height 18
click at [484, 236] on input "Select an option" at bounding box center [490, 231] width 18 height 18
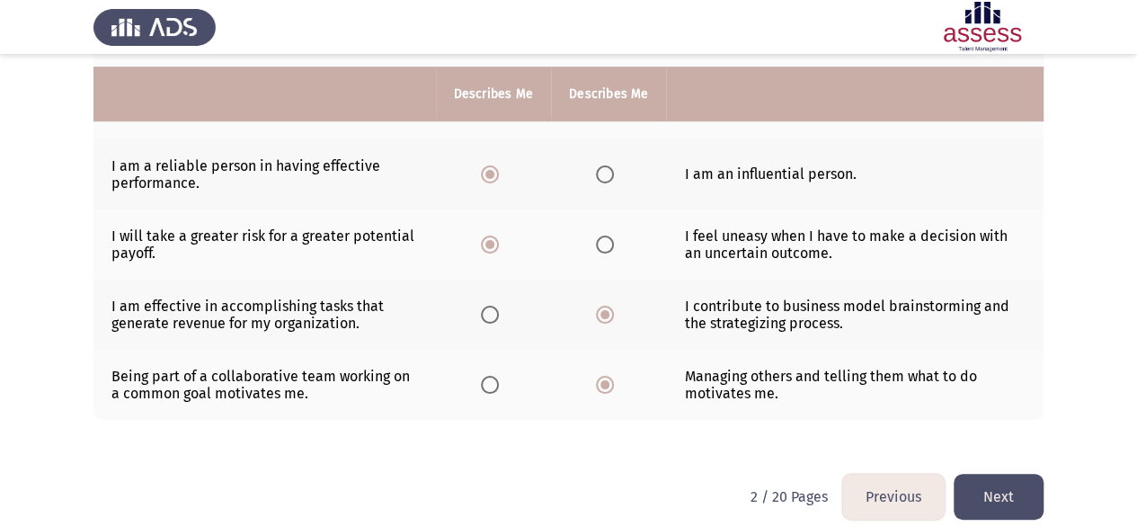
scroll to position [615, 0]
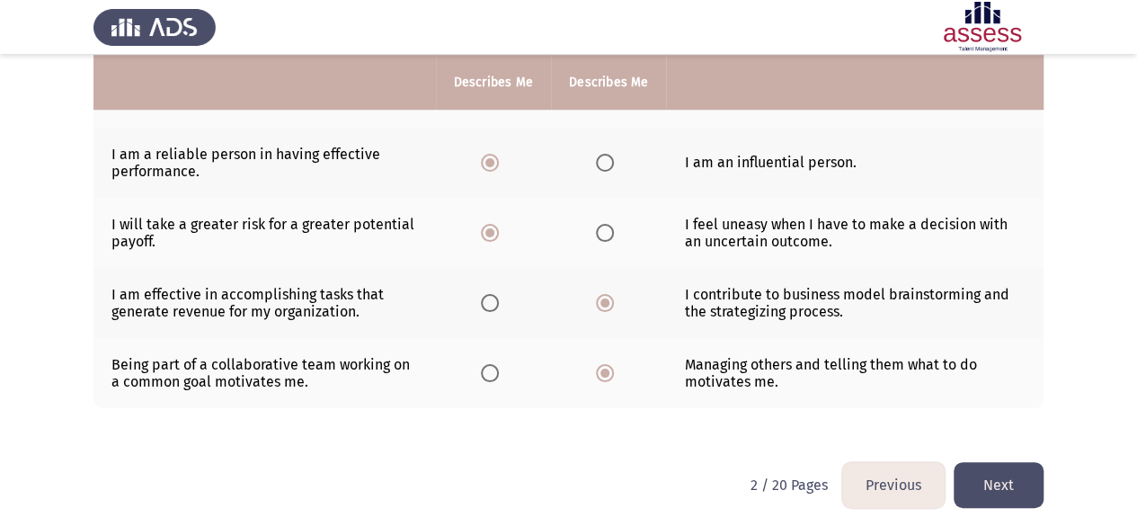
click at [996, 476] on button "Next" at bounding box center [999, 485] width 90 height 46
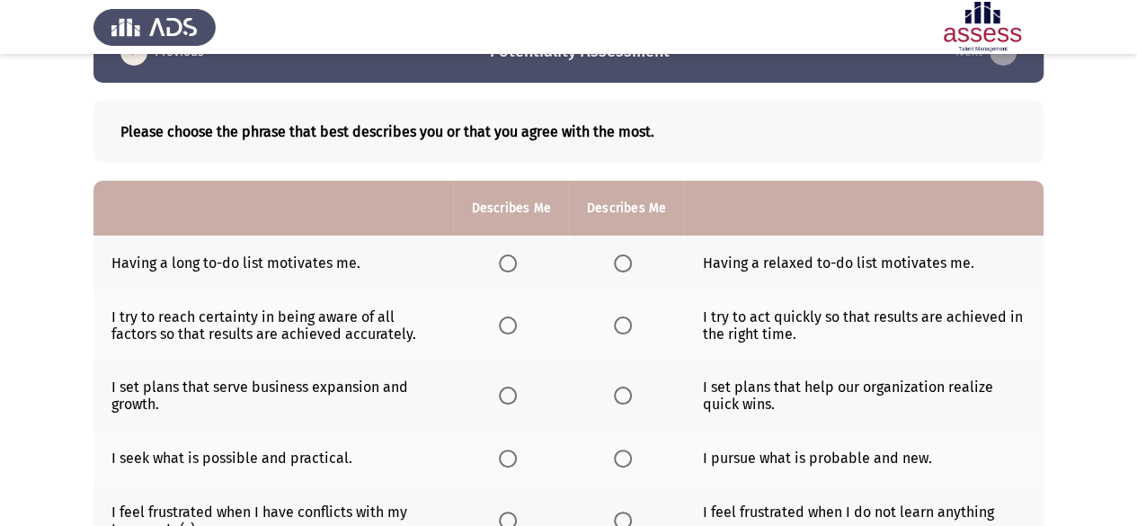
scroll to position [90, 0]
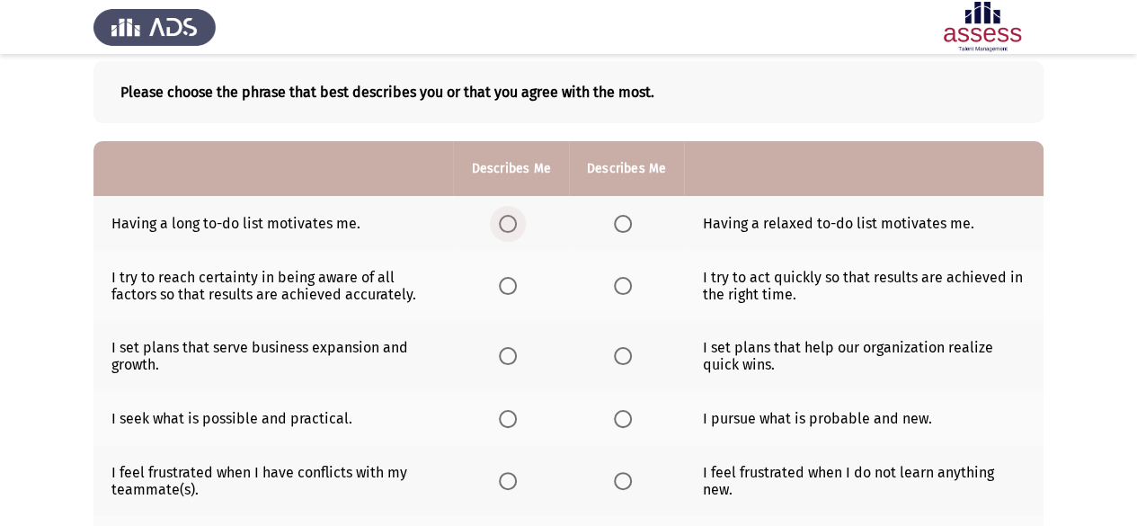
click at [511, 225] on span "Select an option" at bounding box center [508, 224] width 18 height 18
click at [511, 225] on input "Select an option" at bounding box center [508, 224] width 18 height 18
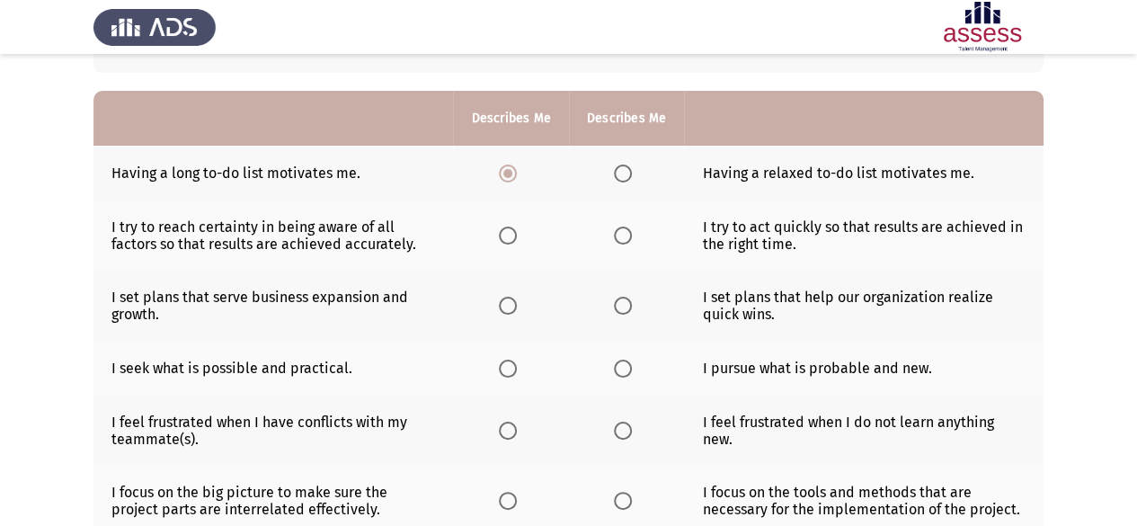
scroll to position [180, 0]
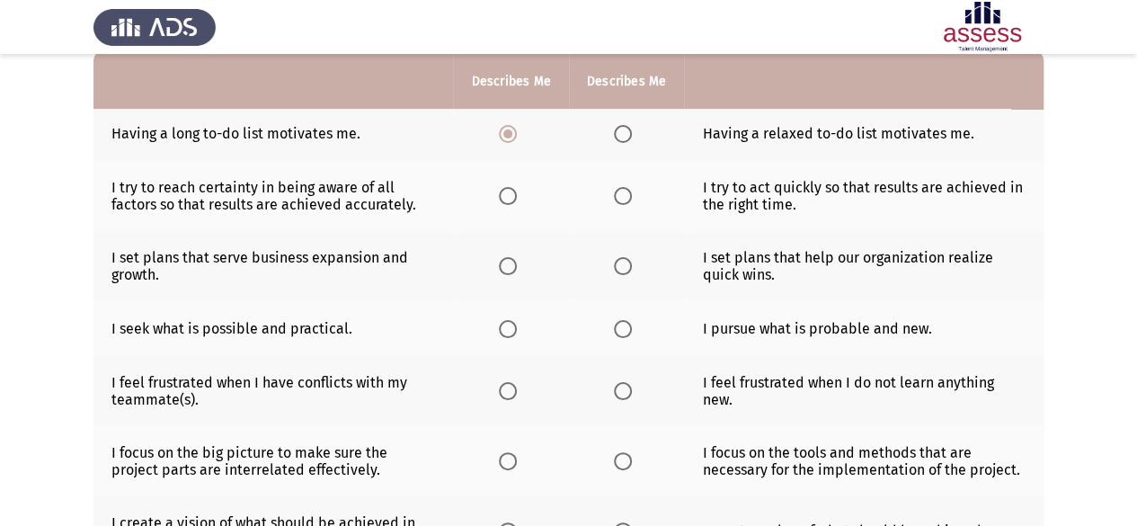
click at [506, 200] on span "Select an option" at bounding box center [508, 196] width 18 height 18
click at [506, 200] on input "Select an option" at bounding box center [508, 196] width 18 height 18
click at [510, 269] on span "Select an option" at bounding box center [508, 266] width 18 height 18
click at [510, 269] on input "Select an option" at bounding box center [508, 266] width 18 height 18
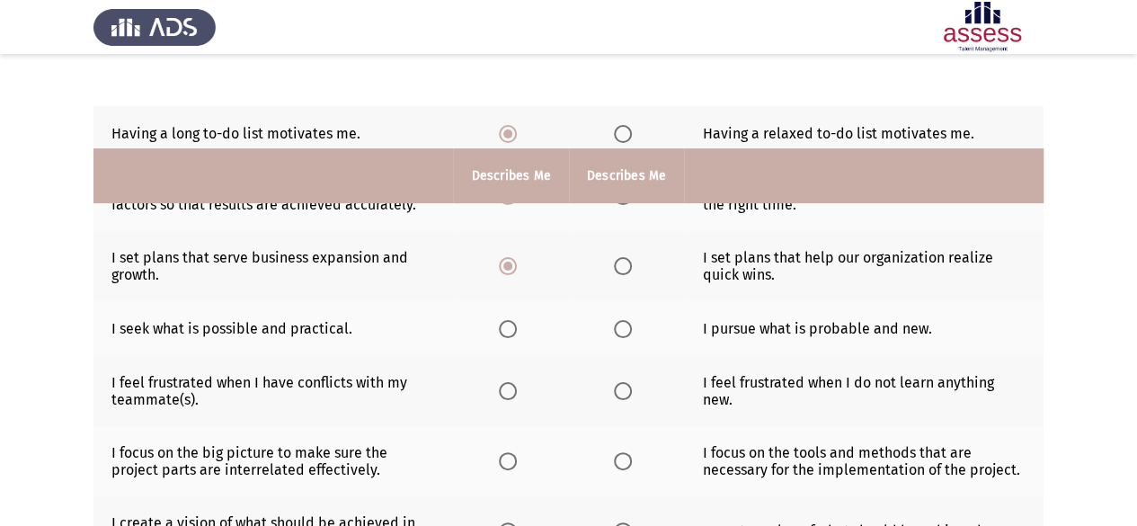
scroll to position [360, 0]
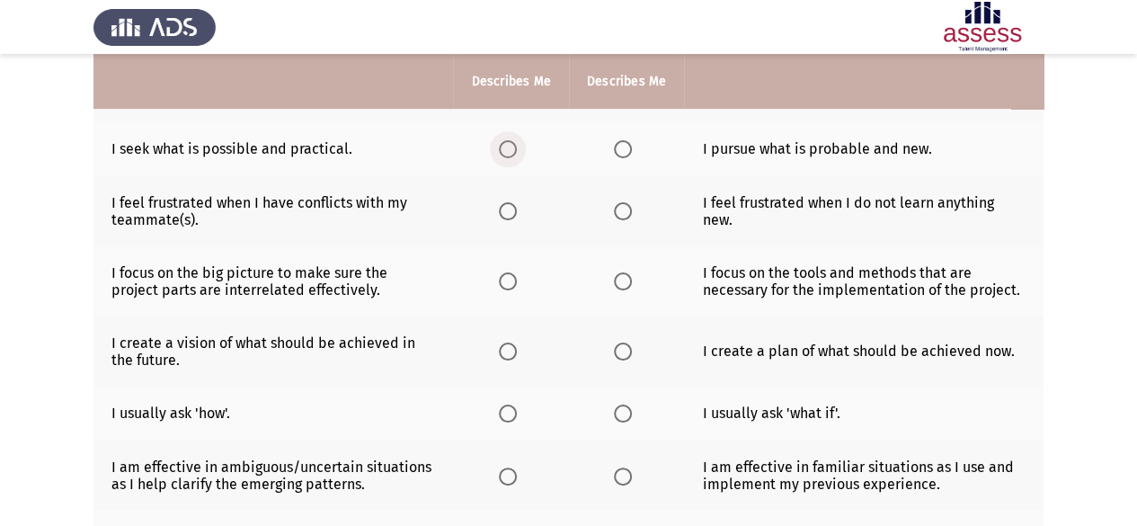
click at [508, 147] on span "Select an option" at bounding box center [508, 149] width 18 height 18
click at [508, 147] on input "Select an option" at bounding box center [508, 149] width 18 height 18
click at [621, 209] on span "Select an option" at bounding box center [623, 211] width 18 height 18
click at [621, 209] on input "Select an option" at bounding box center [623, 211] width 18 height 18
click at [506, 209] on span "Select an option" at bounding box center [508, 211] width 18 height 18
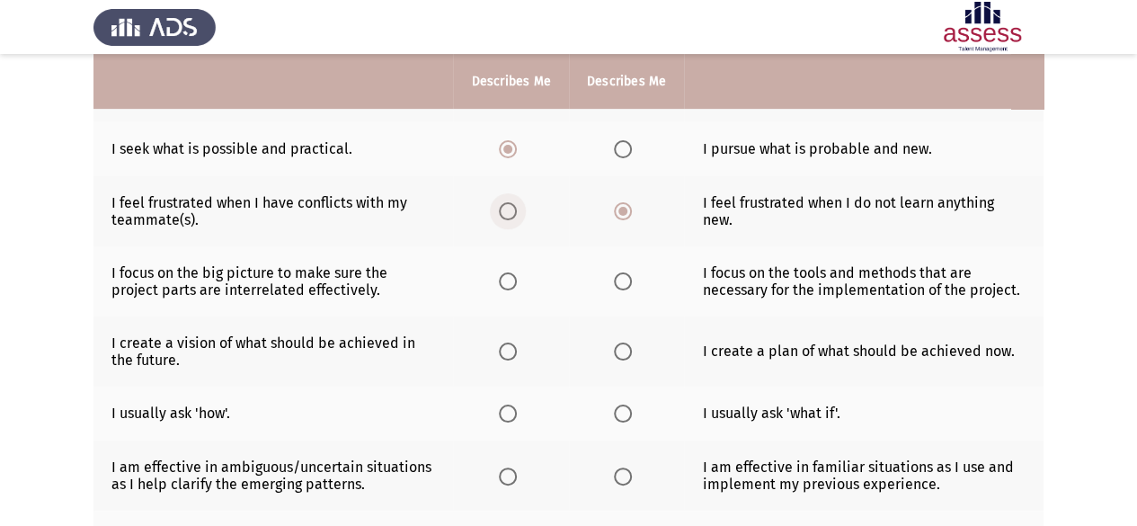
click at [506, 209] on input "Select an option" at bounding box center [508, 211] width 18 height 18
click at [500, 276] on span "Select an option" at bounding box center [508, 281] width 18 height 18
click at [500, 276] on input "Select an option" at bounding box center [508, 281] width 18 height 18
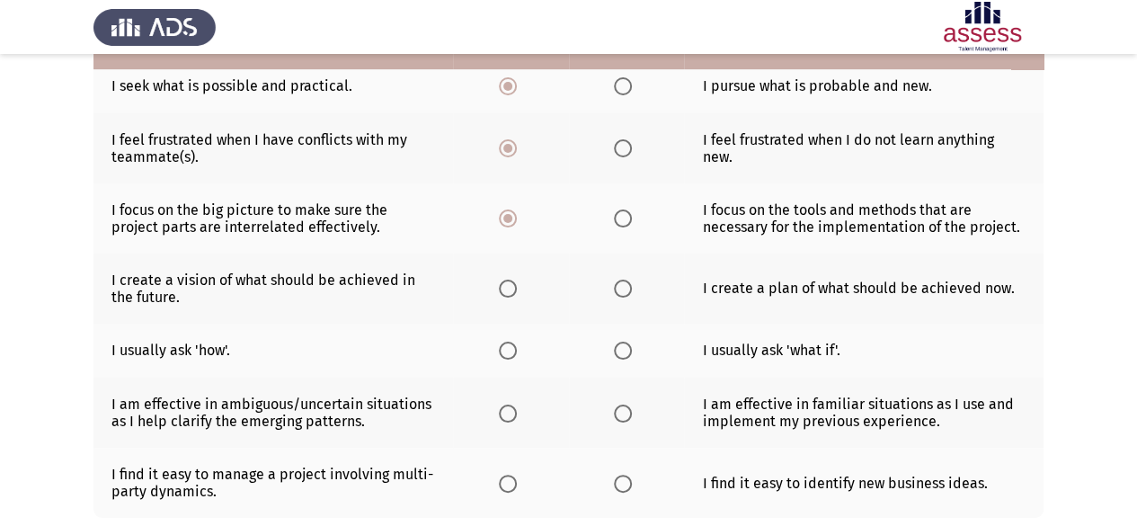
scroll to position [449, 0]
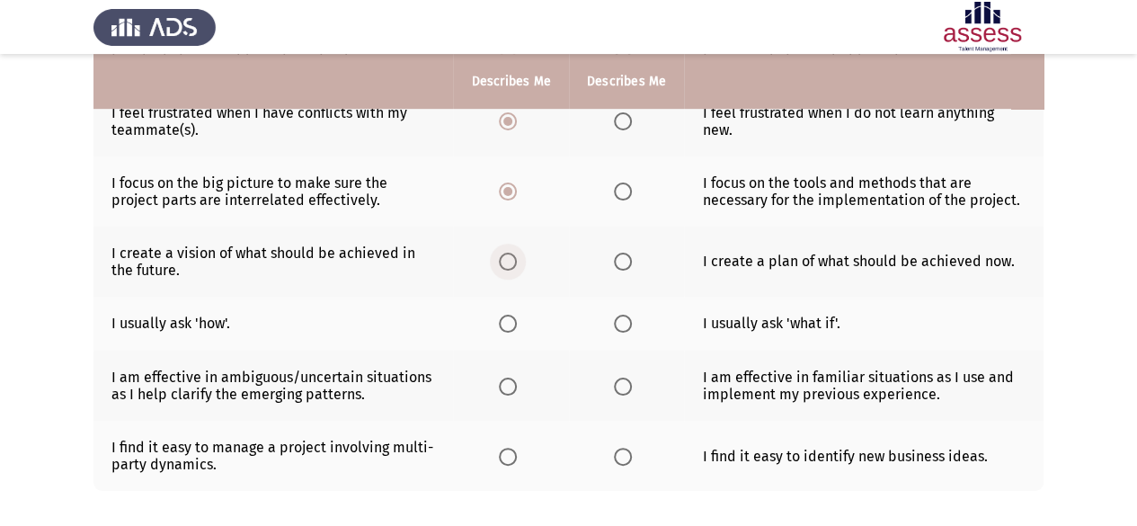
click at [513, 261] on span "Select an option" at bounding box center [508, 262] width 18 height 18
click at [513, 261] on input "Select an option" at bounding box center [508, 262] width 18 height 18
click at [616, 322] on span "Select an option" at bounding box center [623, 324] width 18 height 18
click at [616, 322] on input "Select an option" at bounding box center [623, 324] width 18 height 18
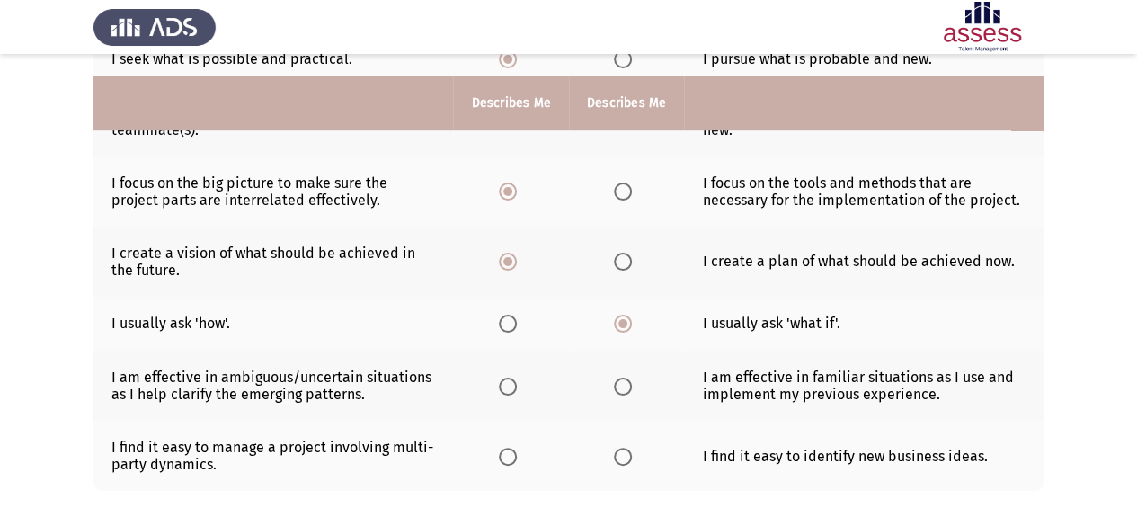
scroll to position [535, 0]
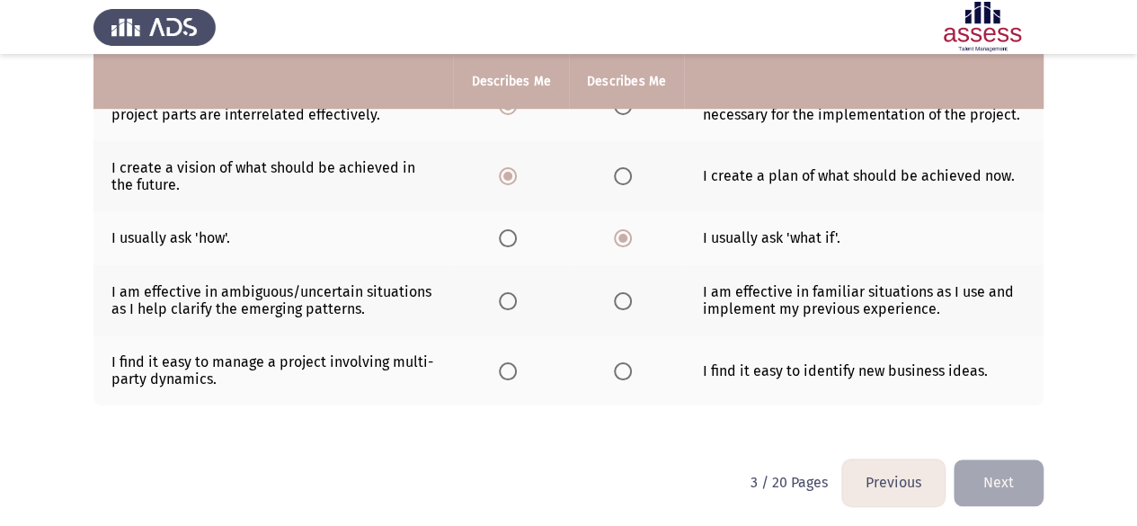
click at [502, 300] on span "Select an option" at bounding box center [508, 301] width 18 height 18
click at [502, 300] on input "Select an option" at bounding box center [508, 301] width 18 height 18
click at [507, 369] on span "Select an option" at bounding box center [508, 371] width 18 height 18
click at [507, 369] on input "Select an option" at bounding box center [508, 371] width 18 height 18
click at [1005, 488] on button "Next" at bounding box center [999, 482] width 90 height 46
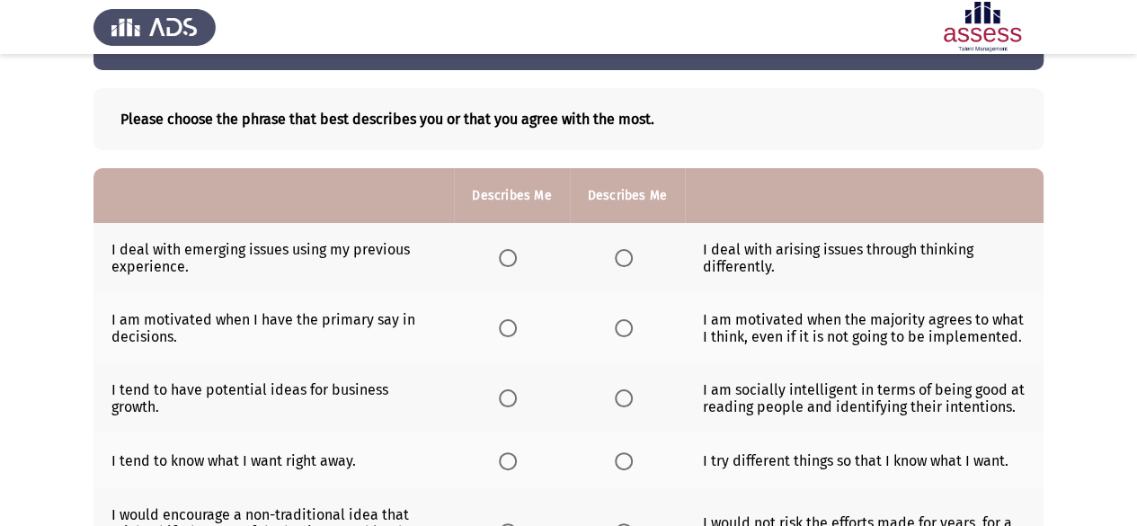
scroll to position [90, 0]
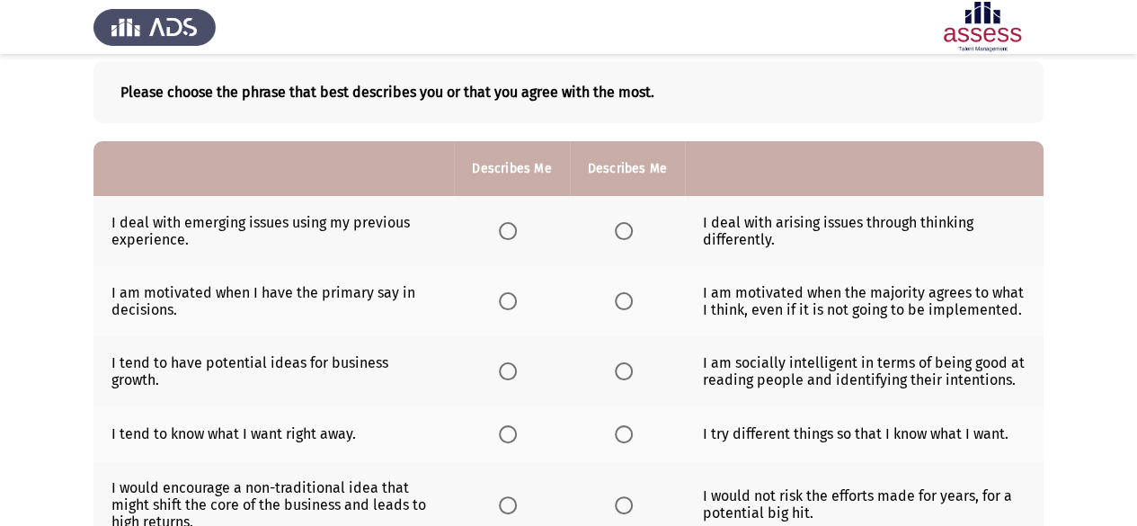
click at [633, 231] on label "Select an option" at bounding box center [627, 231] width 25 height 18
click at [633, 231] on input "Select an option" at bounding box center [624, 231] width 18 height 18
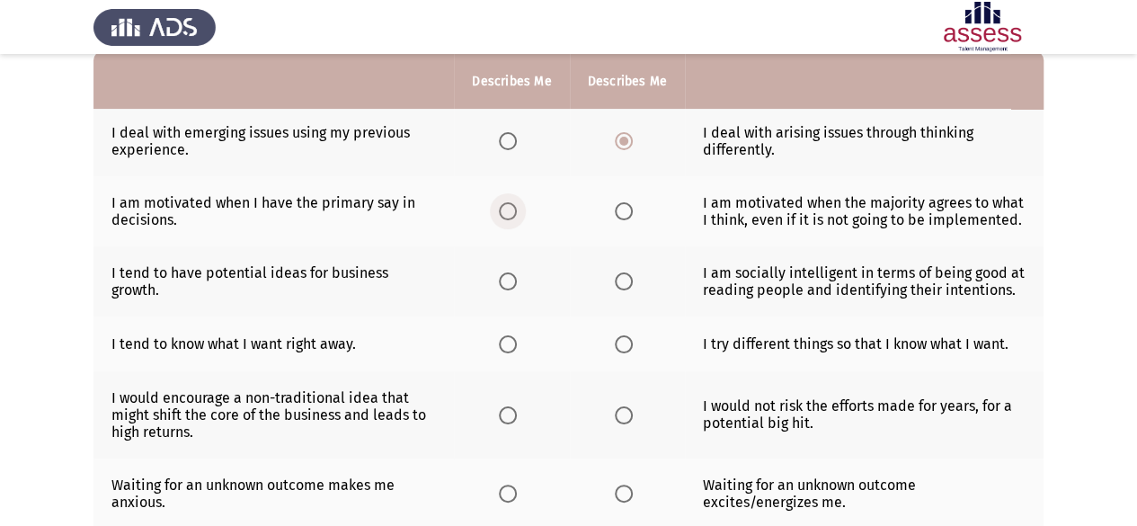
click at [511, 210] on span "Select an option" at bounding box center [508, 211] width 18 height 18
click at [511, 210] on input "Select an option" at bounding box center [508, 211] width 18 height 18
click at [489, 285] on th at bounding box center [511, 281] width 115 height 70
click at [502, 278] on span "Select an option" at bounding box center [508, 281] width 18 height 18
click at [502, 278] on input "Select an option" at bounding box center [508, 281] width 18 height 18
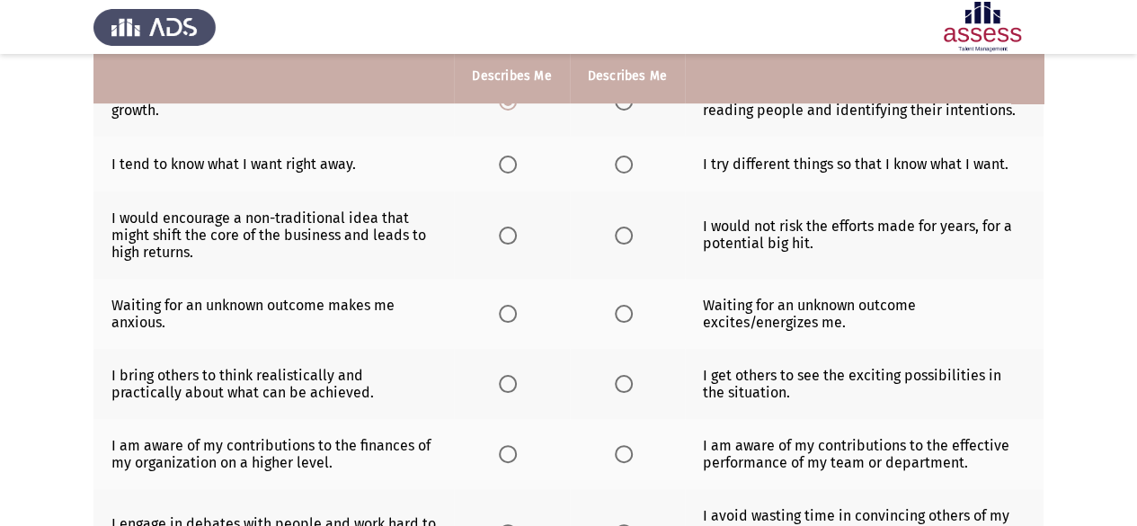
scroll to position [270, 0]
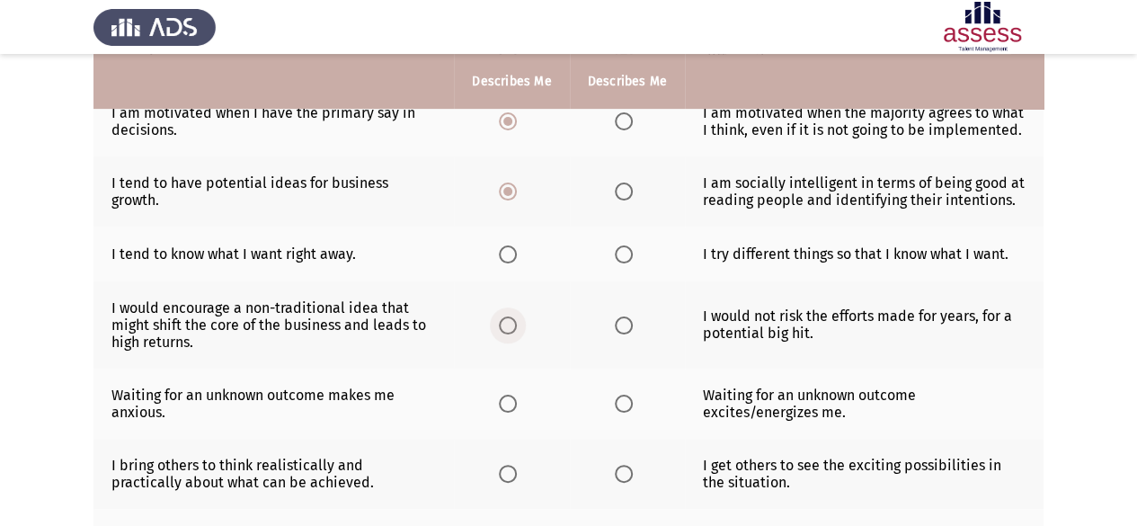
click at [512, 323] on span "Select an option" at bounding box center [508, 325] width 18 height 18
click at [512, 323] on input "Select an option" at bounding box center [508, 325] width 18 height 18
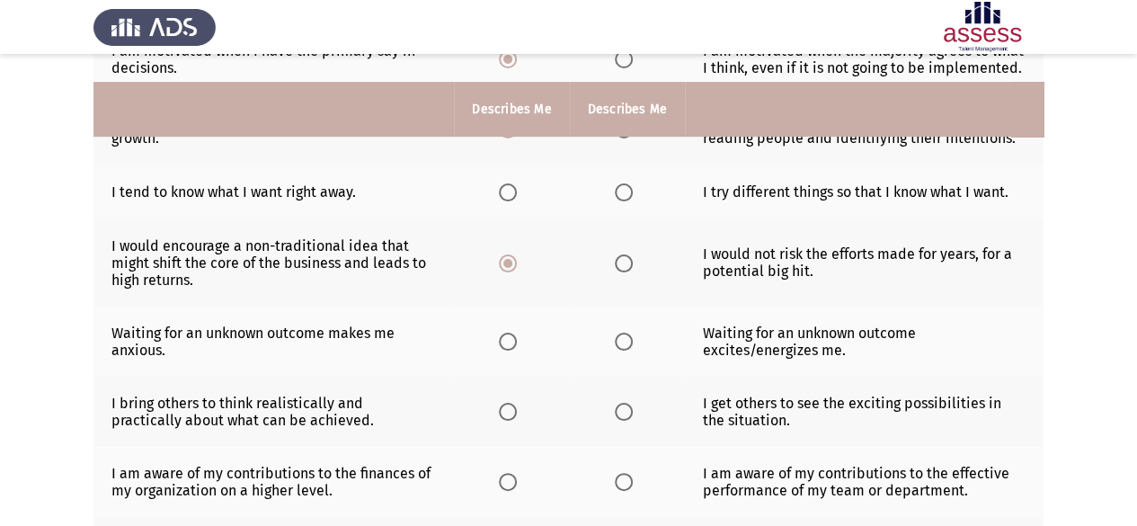
scroll to position [360, 0]
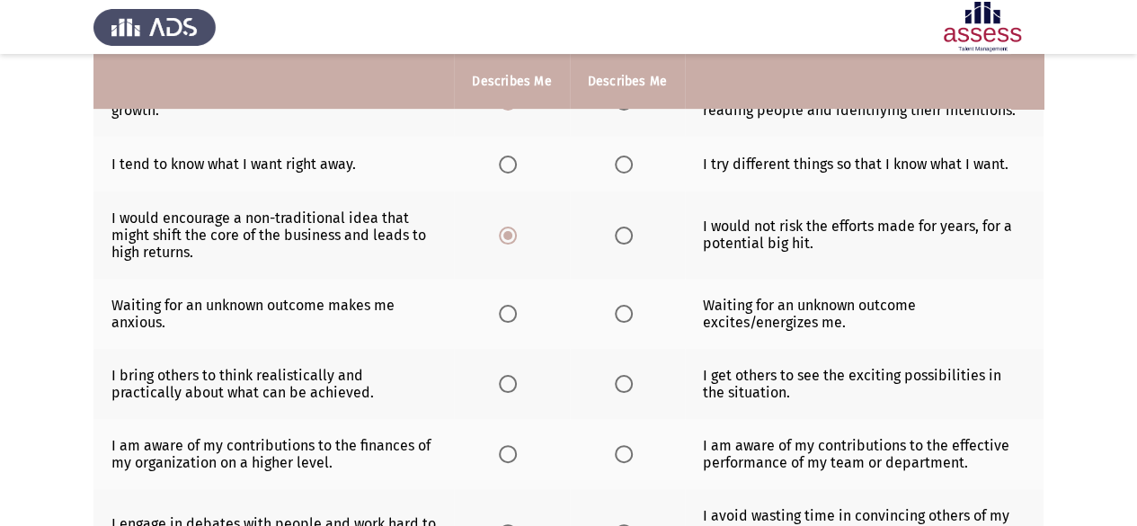
click at [630, 315] on span "Select an option" at bounding box center [624, 314] width 18 height 18
click at [630, 315] on input "Select an option" at bounding box center [624, 314] width 18 height 18
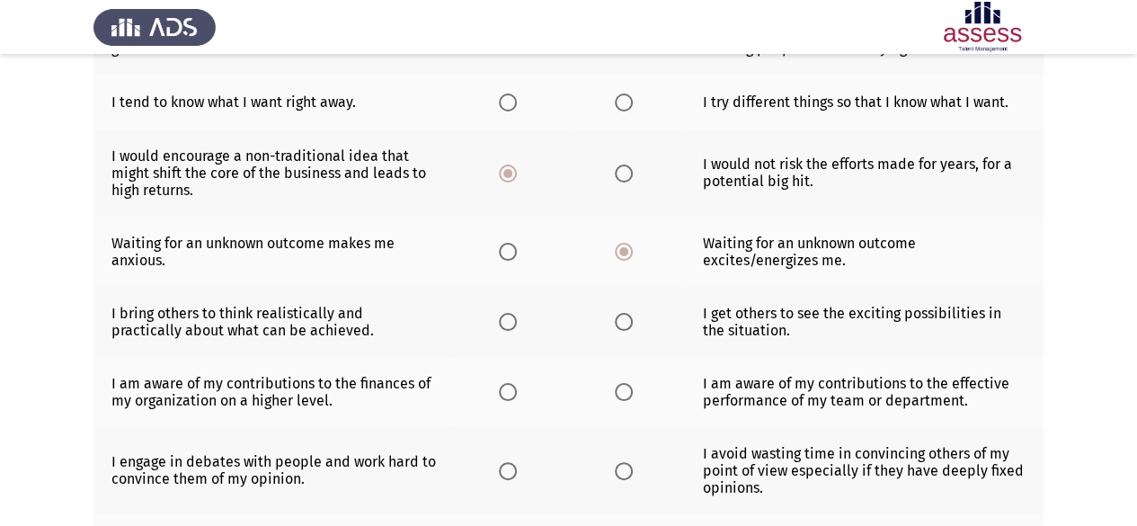
scroll to position [449, 0]
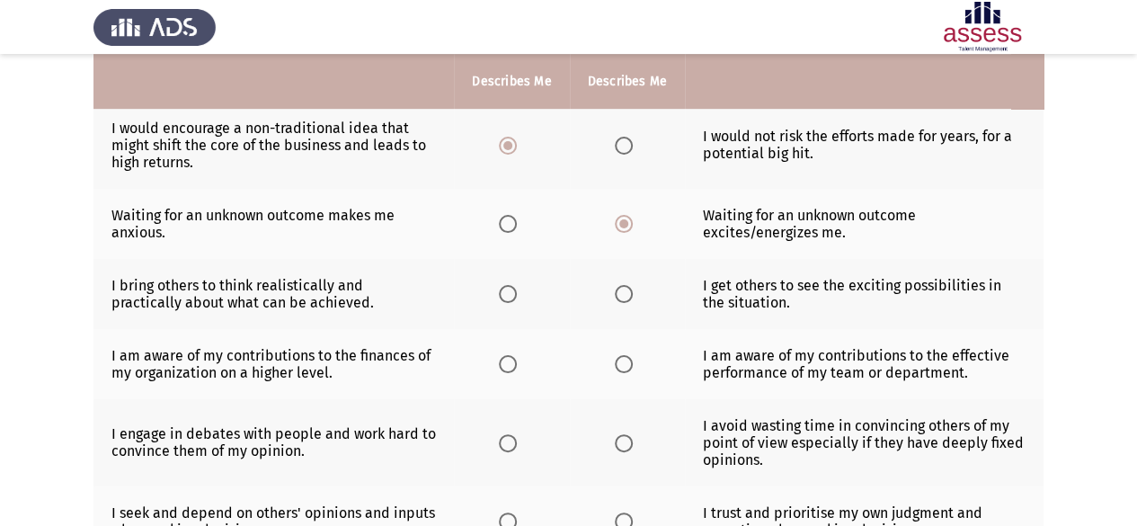
click at [507, 294] on span "Select an option" at bounding box center [508, 294] width 18 height 18
click at [507, 294] on input "Select an option" at bounding box center [508, 294] width 18 height 18
click at [621, 291] on span "Select an option" at bounding box center [624, 294] width 18 height 18
click at [621, 291] on input "Select an option" at bounding box center [624, 294] width 18 height 18
click at [629, 361] on span "Select an option" at bounding box center [624, 364] width 18 height 18
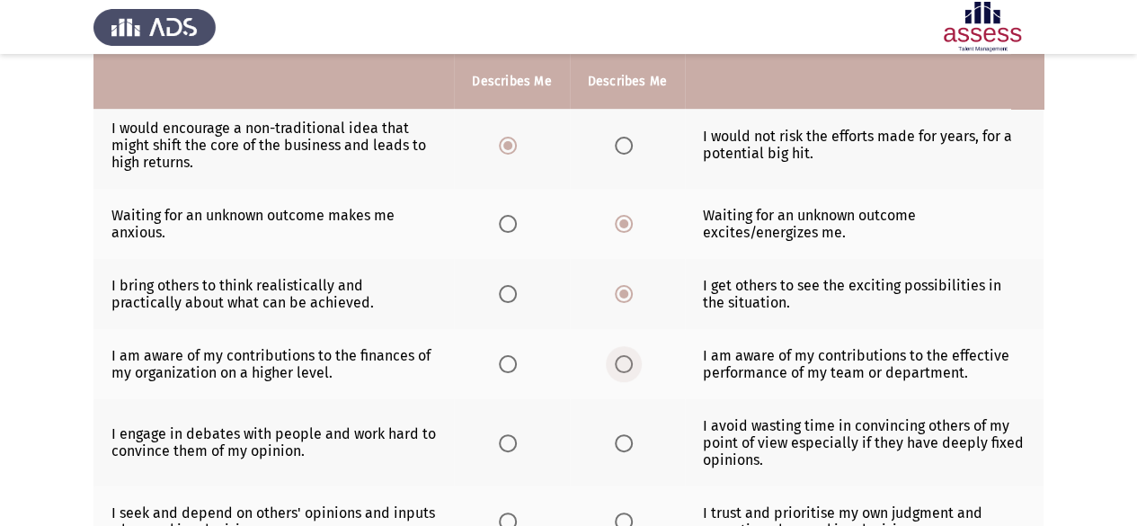
click at [629, 361] on input "Select an option" at bounding box center [624, 364] width 18 height 18
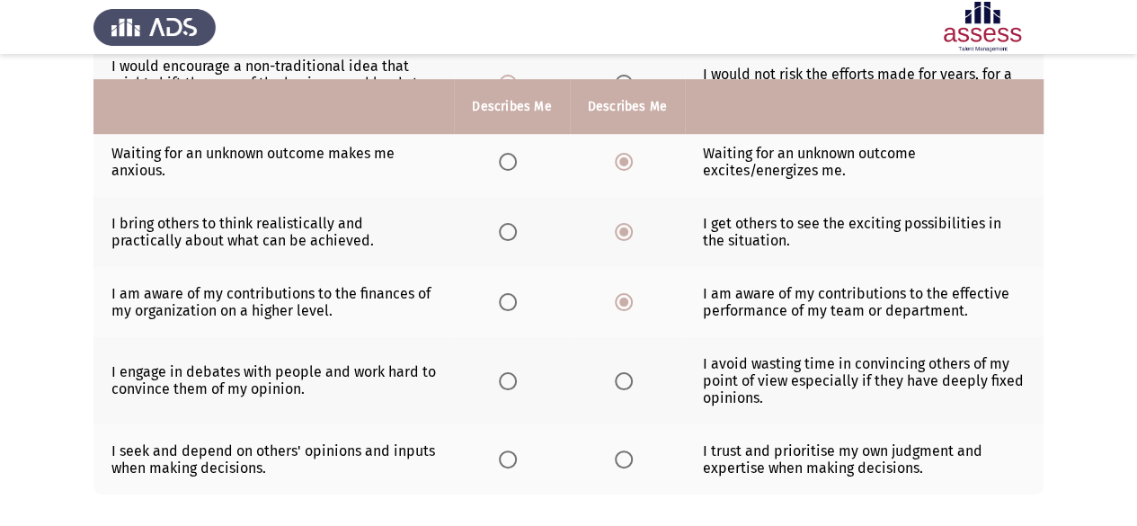
scroll to position [539, 0]
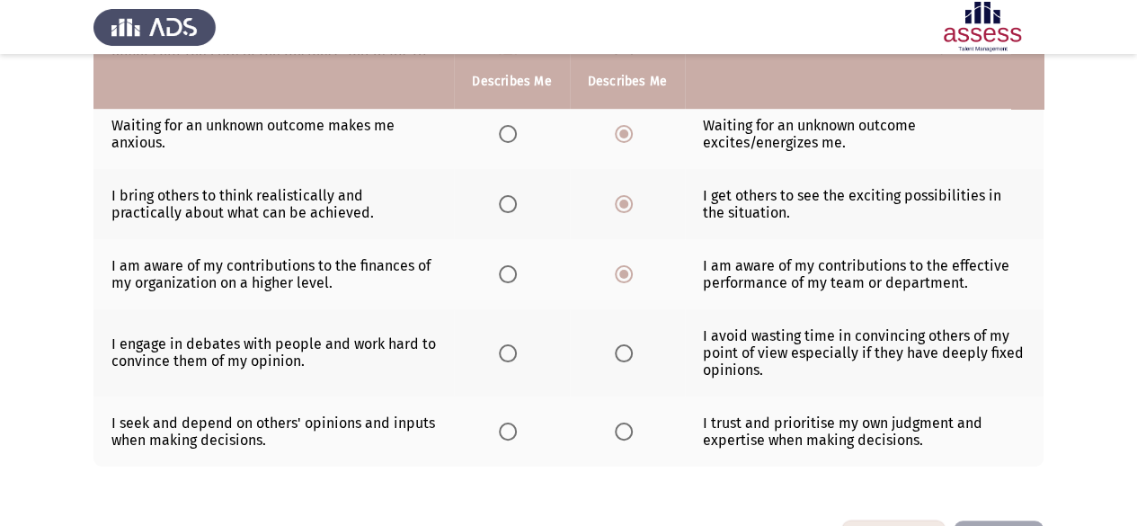
click at [498, 346] on th at bounding box center [511, 352] width 115 height 87
click at [497, 344] on th at bounding box center [511, 352] width 115 height 87
click at [506, 344] on span "Select an option" at bounding box center [508, 353] width 18 height 18
click at [506, 344] on input "Select an option" at bounding box center [508, 353] width 18 height 18
click at [501, 422] on span "Select an option" at bounding box center [508, 431] width 18 height 18
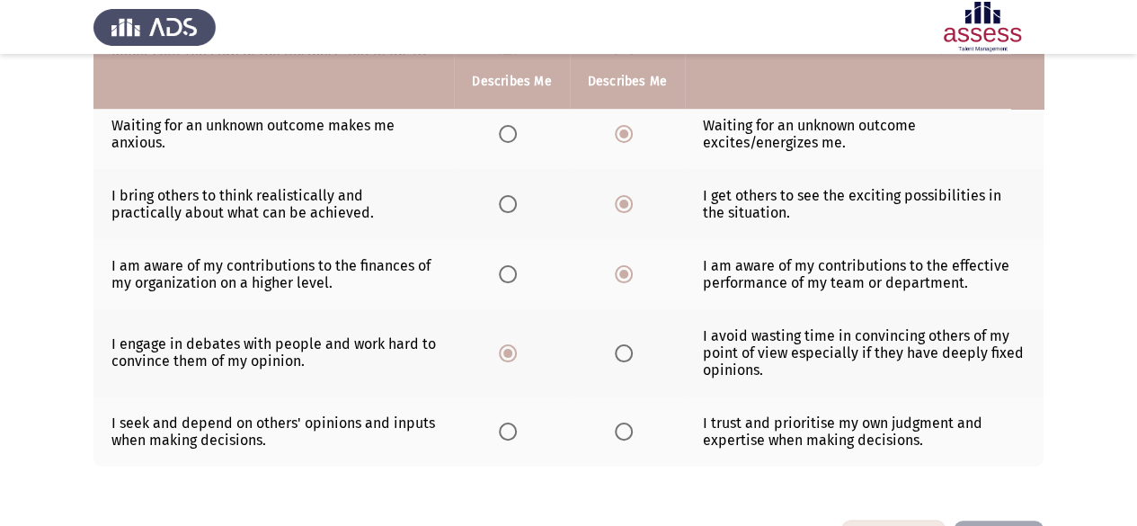
click at [501, 422] on input "Select an option" at bounding box center [508, 431] width 18 height 18
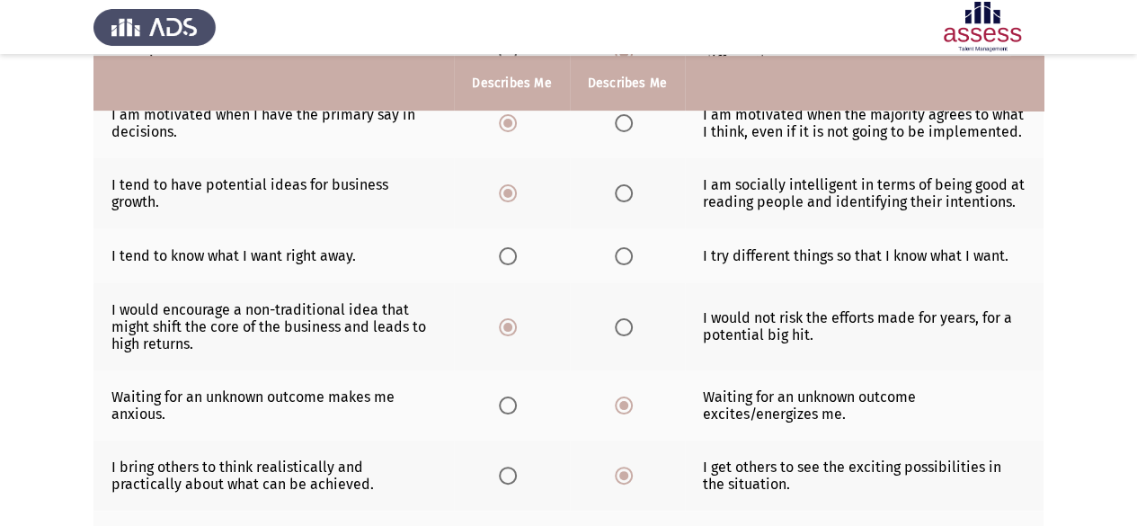
scroll to position [270, 0]
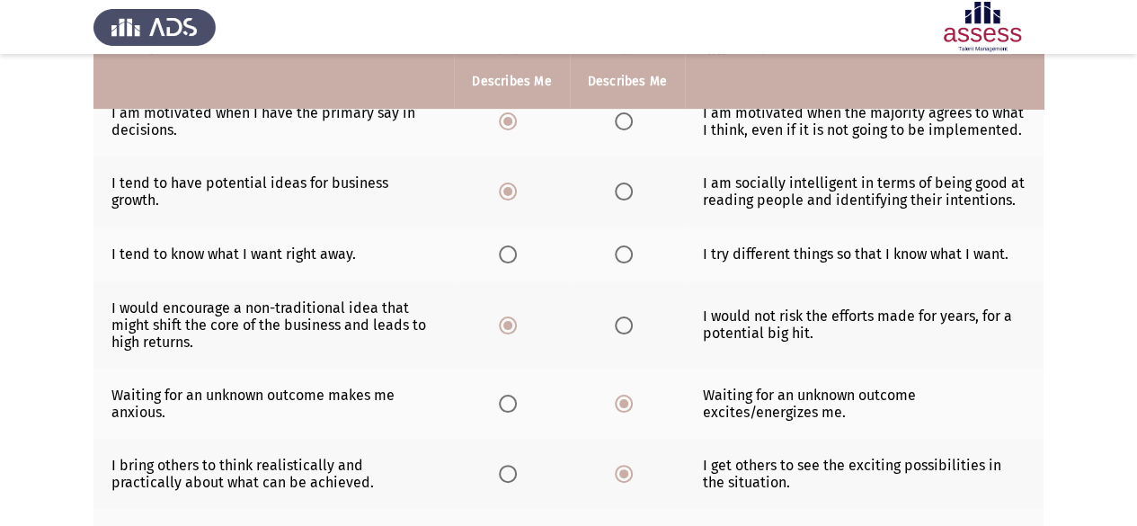
click at [619, 251] on span "Select an option" at bounding box center [624, 254] width 18 height 18
click at [619, 251] on input "Select an option" at bounding box center [624, 254] width 18 height 18
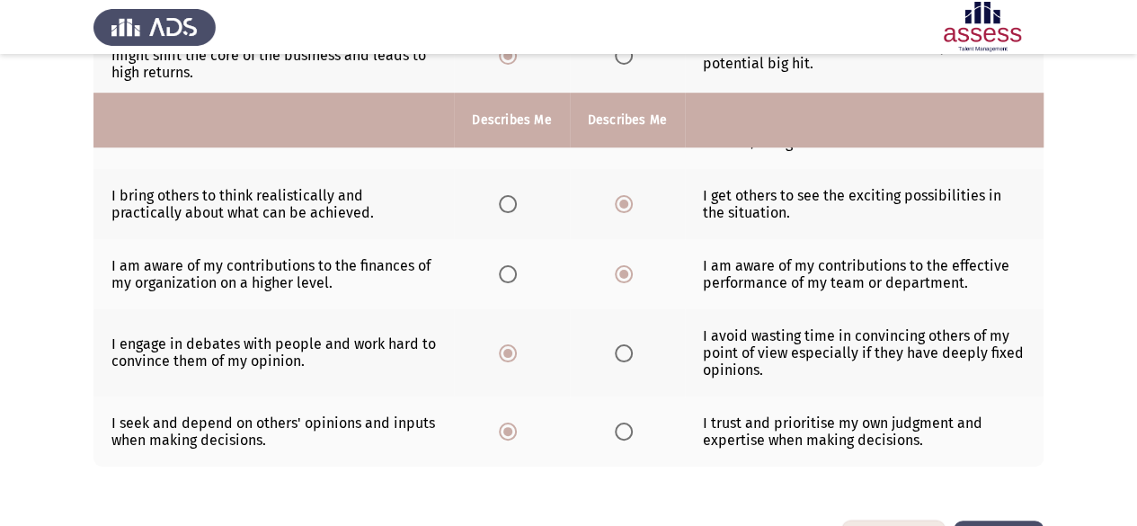
scroll to position [599, 0]
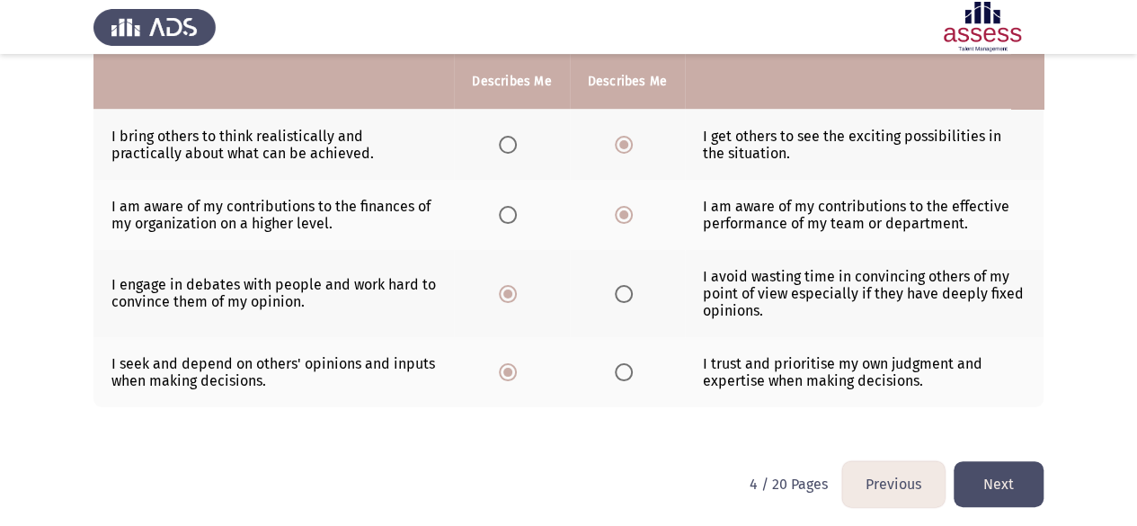
click at [1009, 468] on button "Next" at bounding box center [999, 484] width 90 height 46
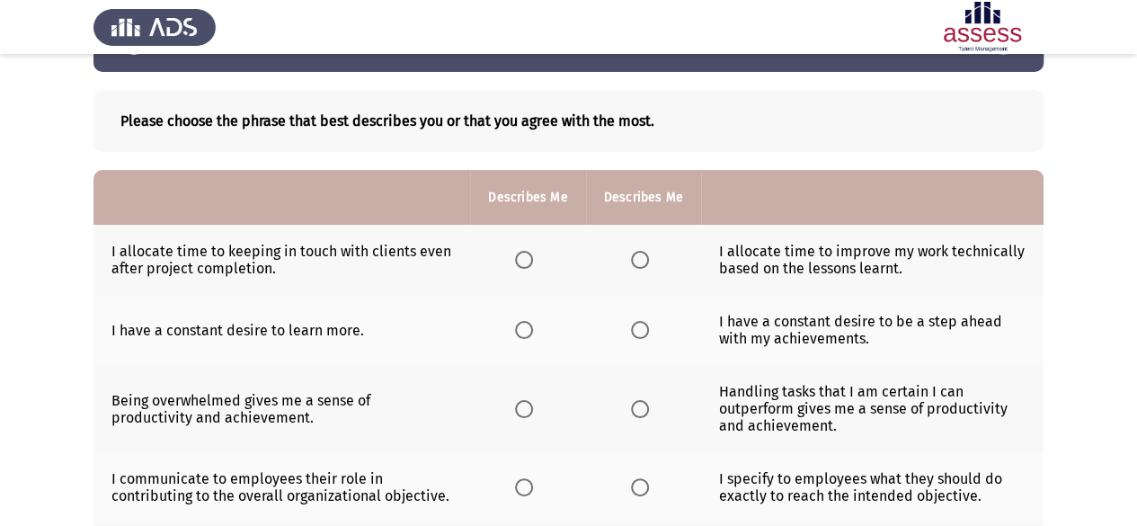
scroll to position [90, 0]
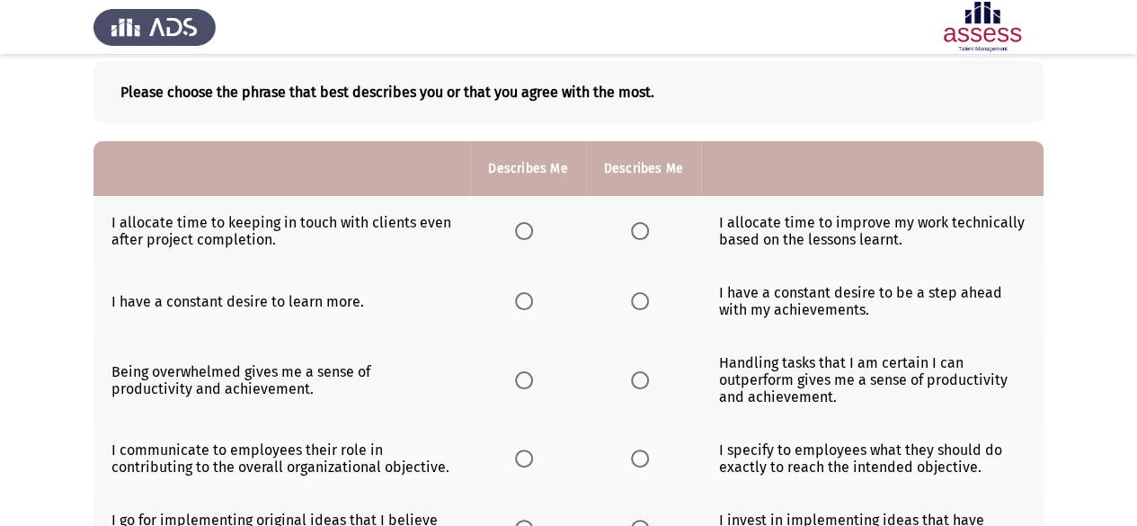
click at [529, 228] on span "Select an option" at bounding box center [524, 231] width 18 height 18
click at [529, 228] on input "Select an option" at bounding box center [524, 231] width 18 height 18
click at [520, 232] on span "Select an option" at bounding box center [524, 231] width 18 height 18
click at [520, 232] on input "Select an option" at bounding box center [524, 231] width 18 height 18
drag, startPoint x: 526, startPoint y: 296, endPoint x: 620, endPoint y: 302, distance: 94.6
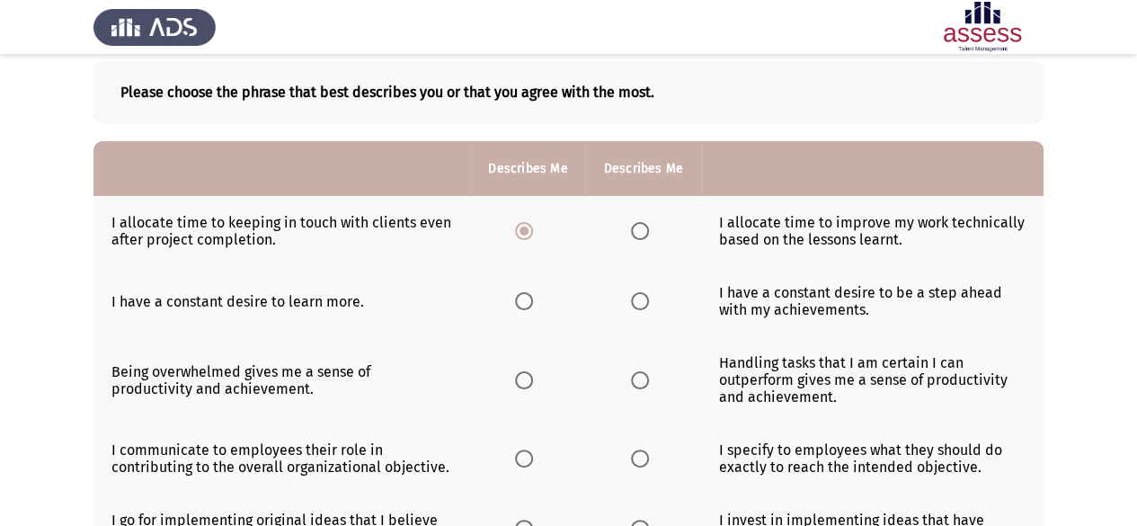
click at [620, 302] on tr "I have a constant desire to learn more. I have a constant desire to be a step a…" at bounding box center [568, 301] width 950 height 70
click at [636, 301] on span "Select an option" at bounding box center [640, 301] width 18 height 18
click at [636, 301] on input "Select an option" at bounding box center [640, 301] width 18 height 18
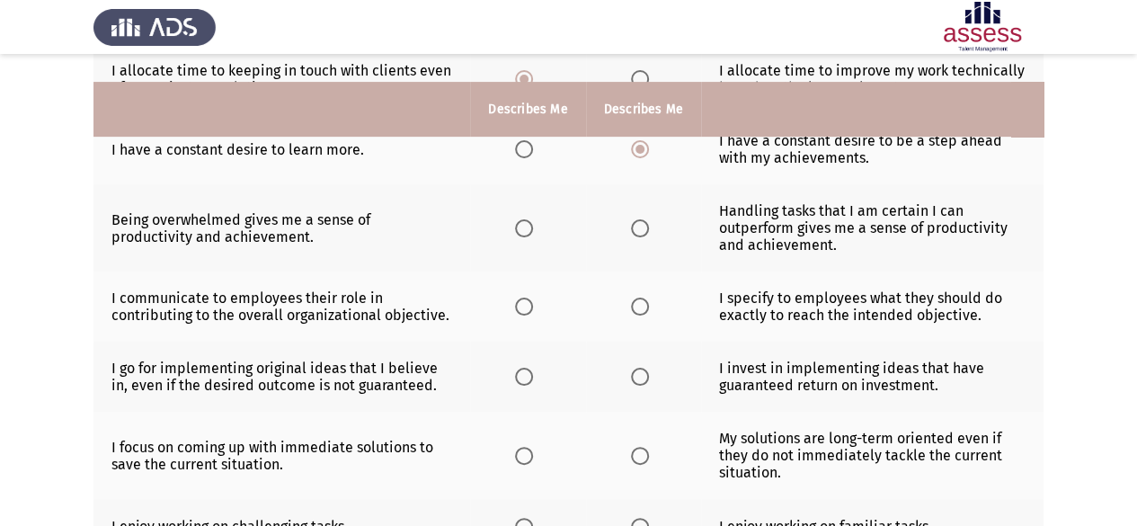
scroll to position [270, 0]
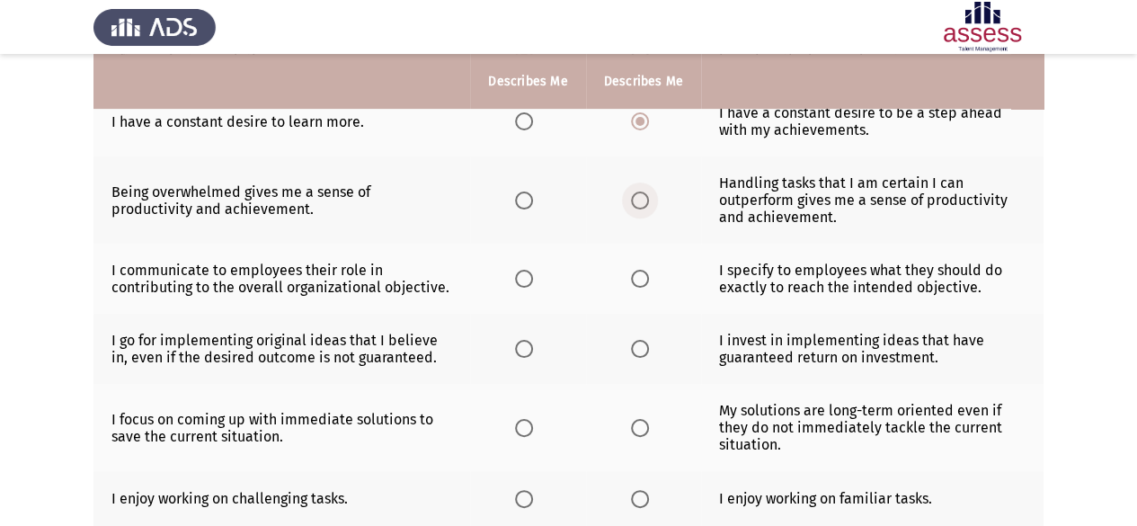
click at [638, 201] on span "Select an option" at bounding box center [640, 200] width 18 height 18
click at [638, 201] on input "Select an option" at bounding box center [640, 200] width 18 height 18
click at [521, 271] on span "Select an option" at bounding box center [524, 279] width 18 height 18
click at [521, 271] on input "Select an option" at bounding box center [524, 279] width 18 height 18
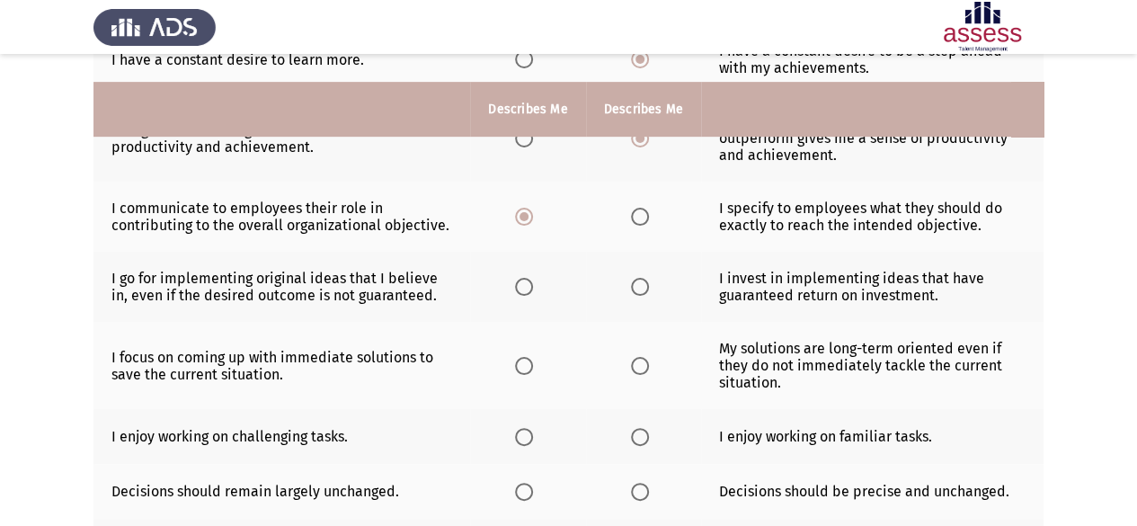
scroll to position [360, 0]
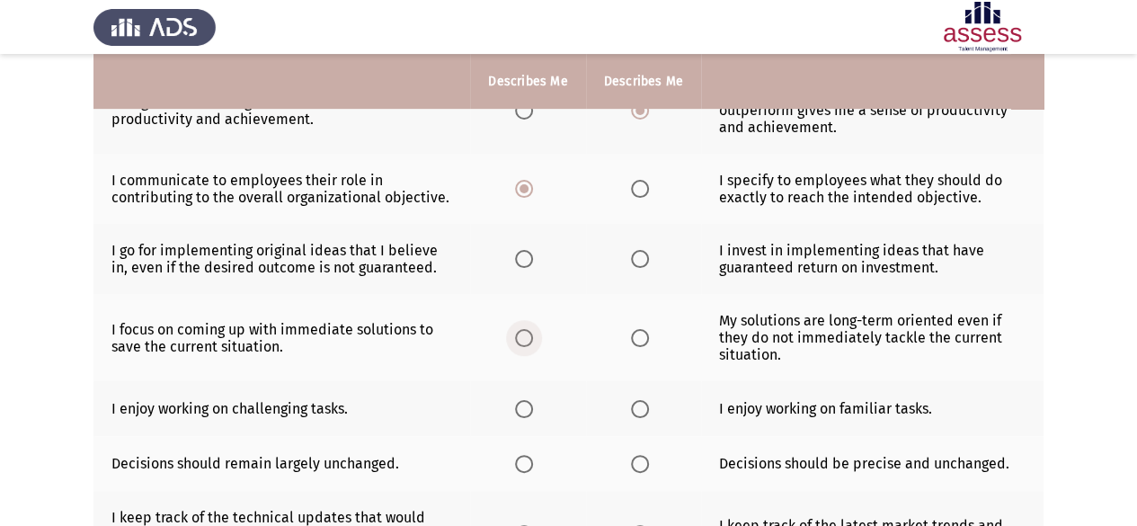
click at [520, 332] on span "Select an option" at bounding box center [524, 338] width 18 height 18
click at [520, 332] on input "Select an option" at bounding box center [524, 338] width 18 height 18
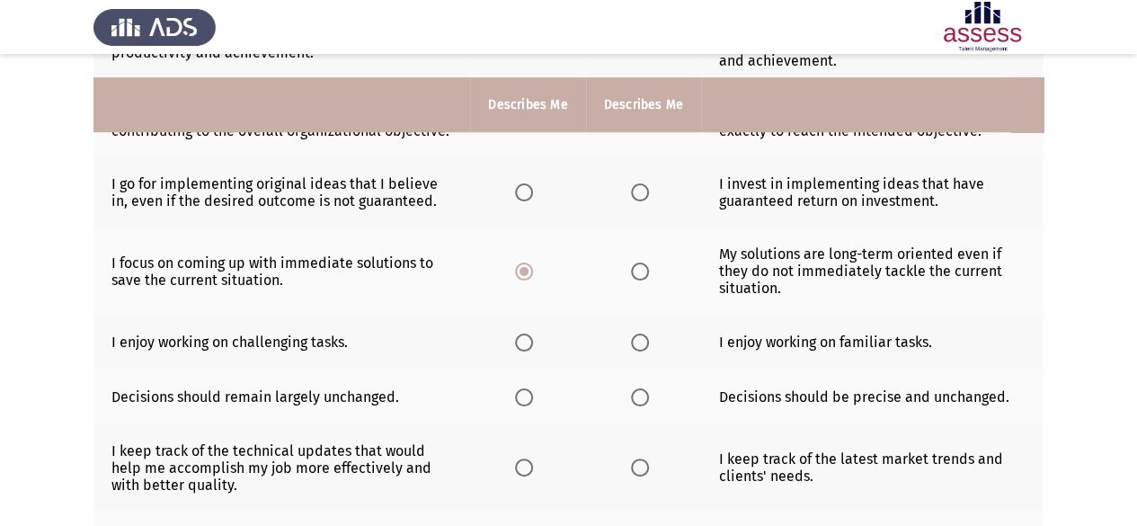
scroll to position [449, 0]
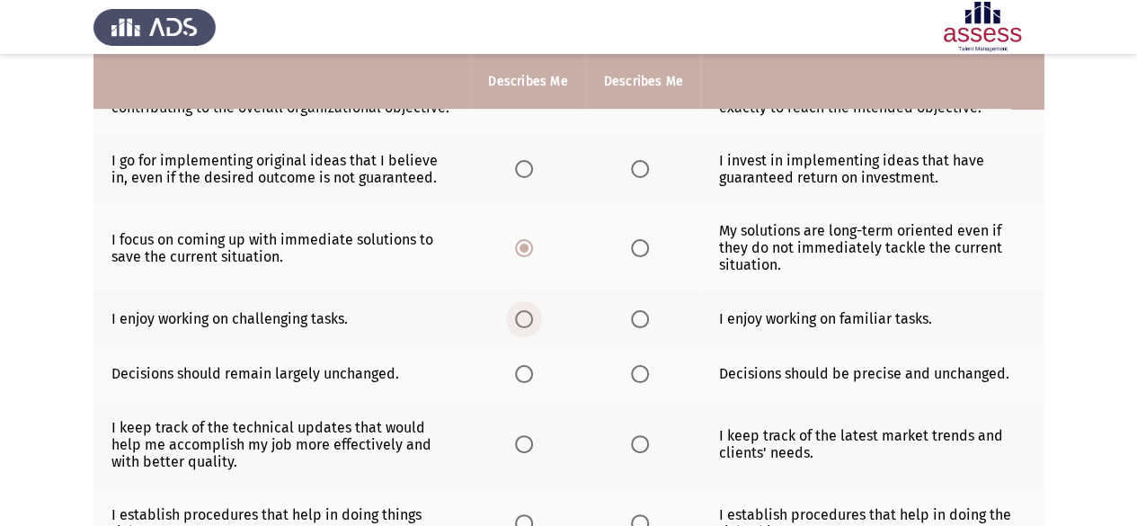
click at [529, 316] on span "Select an option" at bounding box center [524, 319] width 18 height 18
click at [529, 316] on input "Select an option" at bounding box center [524, 319] width 18 height 18
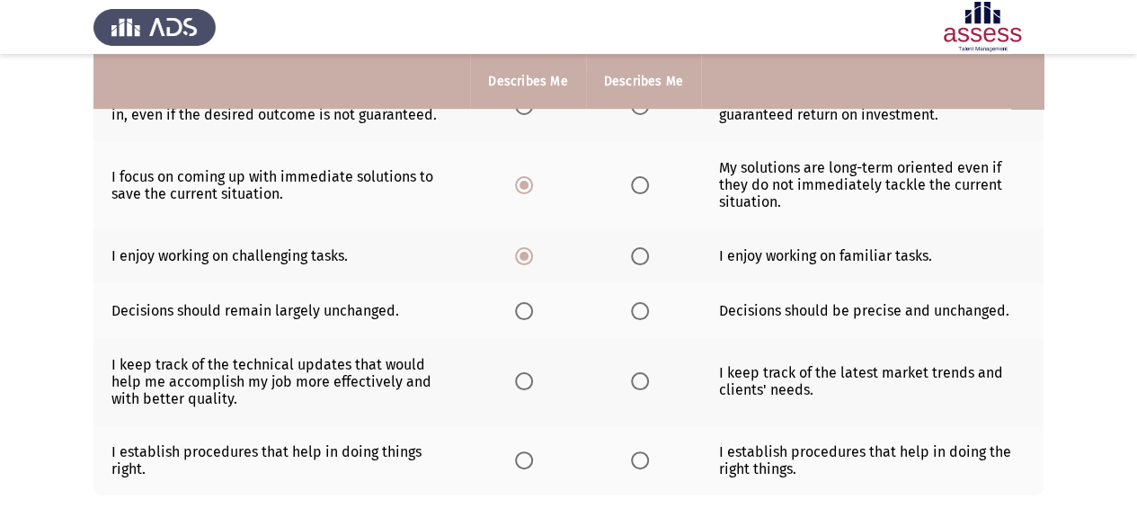
scroll to position [539, 0]
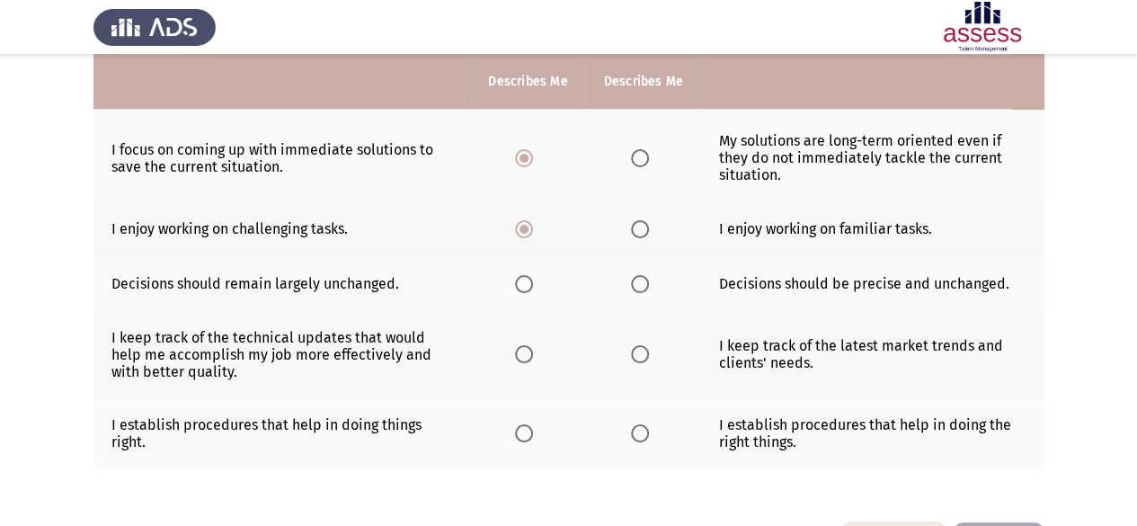
click at [640, 275] on span "Select an option" at bounding box center [640, 284] width 18 height 18
click at [640, 275] on input "Select an option" at bounding box center [640, 284] width 18 height 18
click at [641, 351] on span "Select an option" at bounding box center [640, 354] width 18 height 18
click at [641, 351] on input "Select an option" at bounding box center [640, 354] width 18 height 18
click at [640, 431] on span "Select an option" at bounding box center [640, 433] width 18 height 18
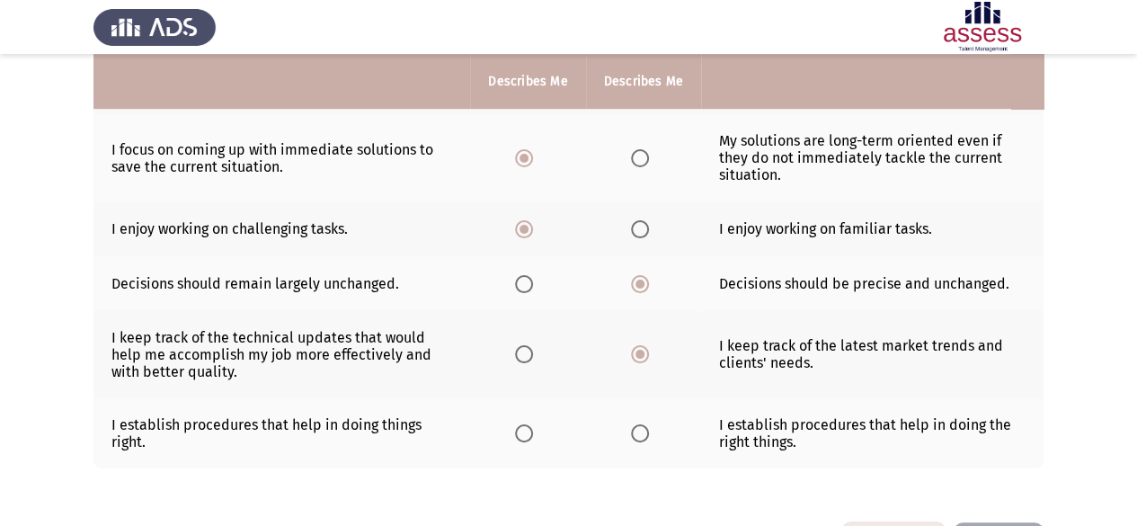
click at [640, 431] on input "Select an option" at bounding box center [640, 433] width 18 height 18
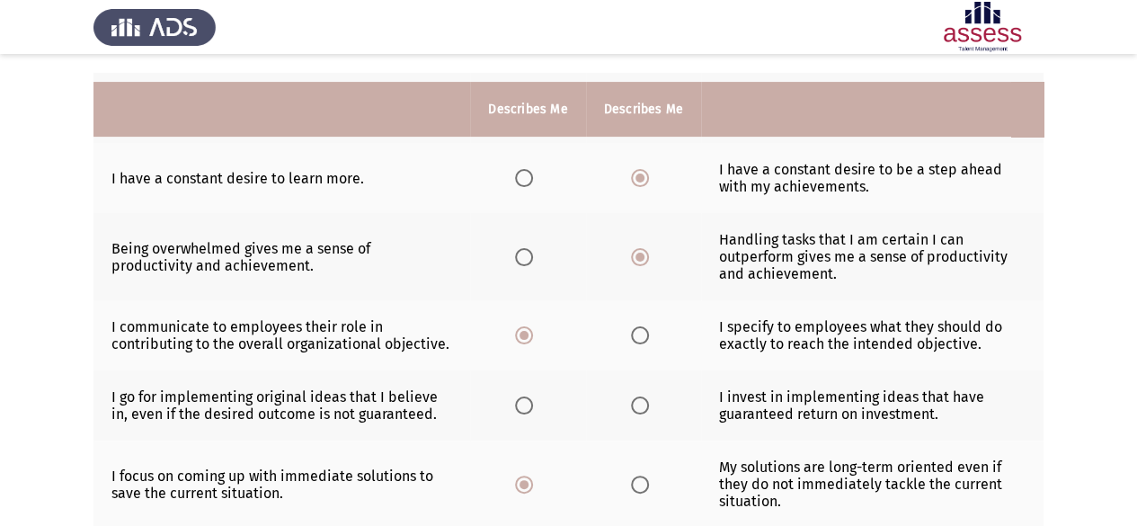
scroll to position [241, 0]
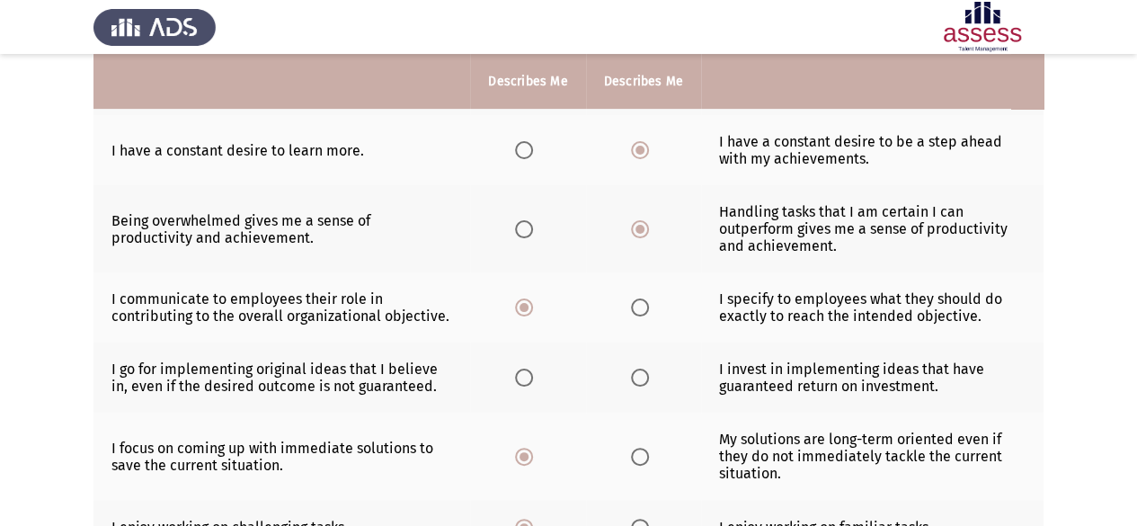
click at [645, 371] on span "Select an option" at bounding box center [640, 378] width 18 height 18
click at [645, 371] on input "Select an option" at bounding box center [640, 378] width 18 height 18
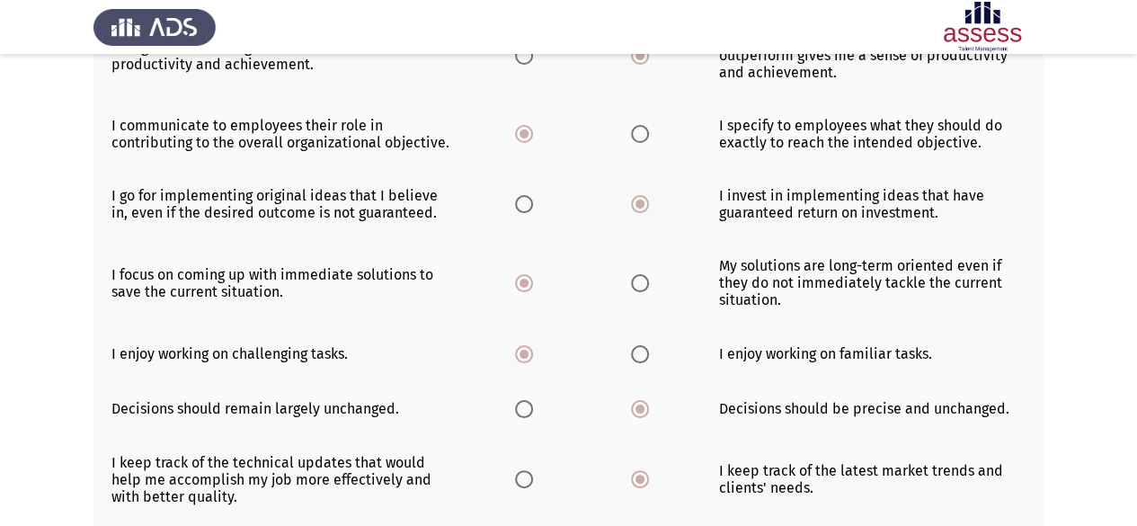
scroll to position [600, 0]
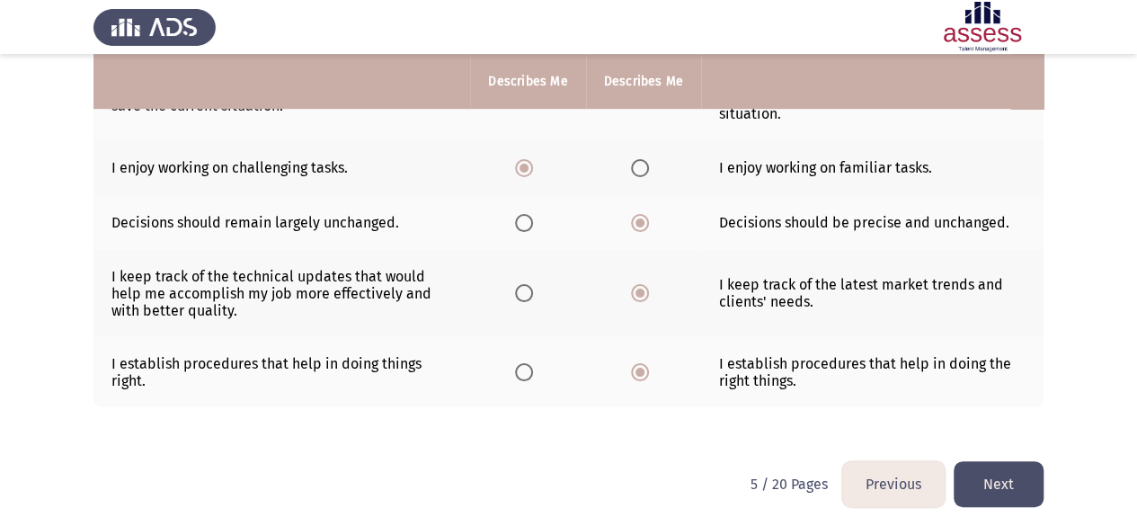
click at [1009, 478] on button "Next" at bounding box center [999, 484] width 90 height 46
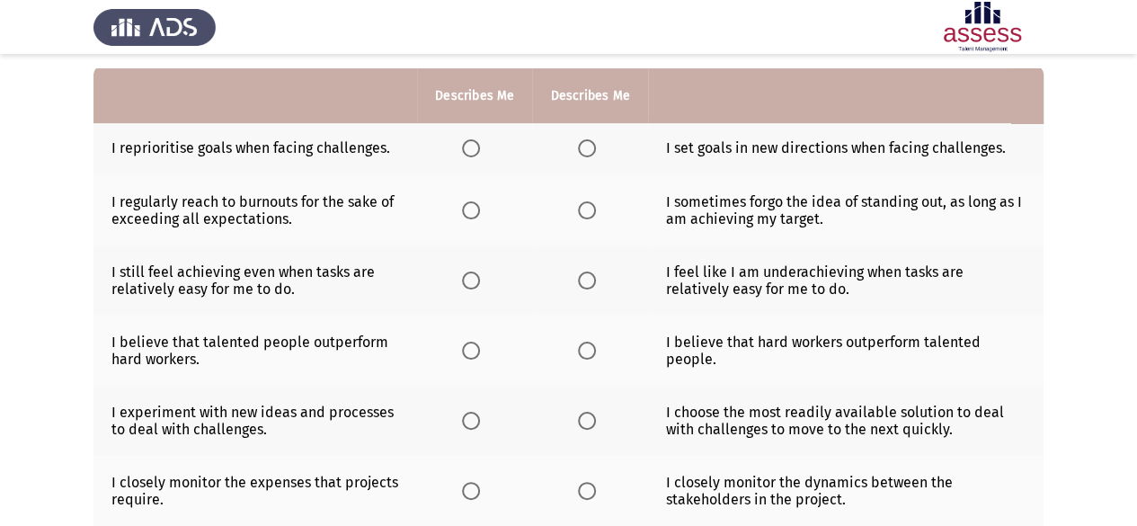
scroll to position [180, 0]
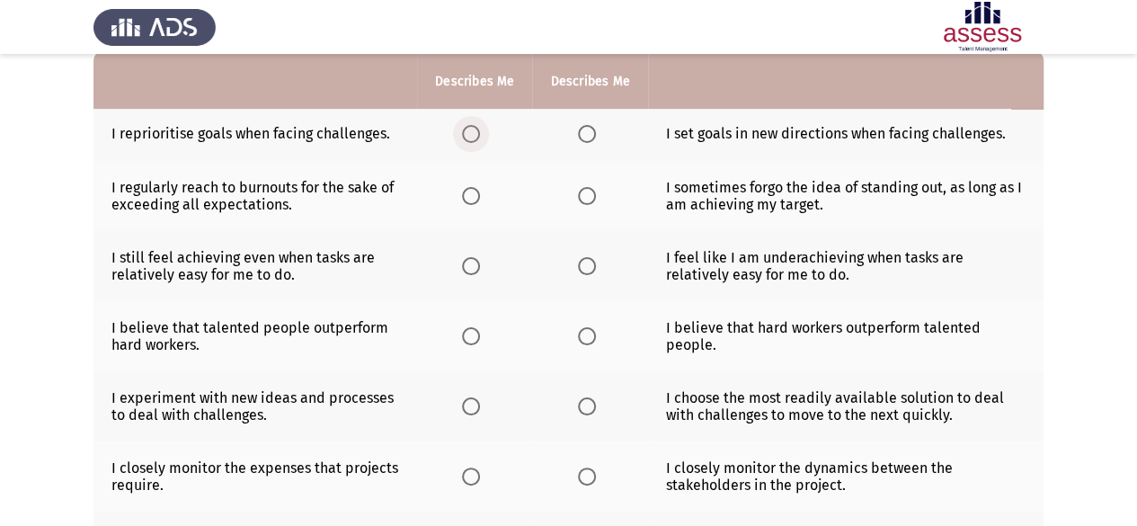
click at [480, 138] on label "Select an option" at bounding box center [474, 134] width 25 height 18
click at [480, 138] on input "Select an option" at bounding box center [471, 134] width 18 height 18
click at [590, 194] on span "Select an option" at bounding box center [587, 196] width 18 height 18
click at [590, 194] on input "Select an option" at bounding box center [587, 196] width 18 height 18
click at [471, 275] on th at bounding box center [474, 266] width 115 height 70
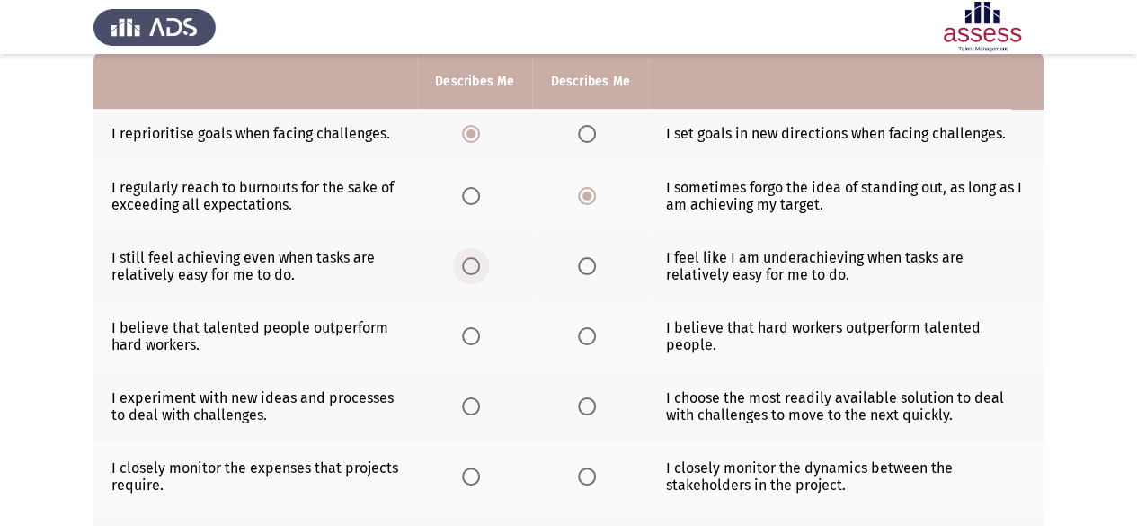
click at [473, 267] on span "Select an option" at bounding box center [471, 266] width 18 height 18
click at [473, 267] on input "Select an option" at bounding box center [471, 266] width 18 height 18
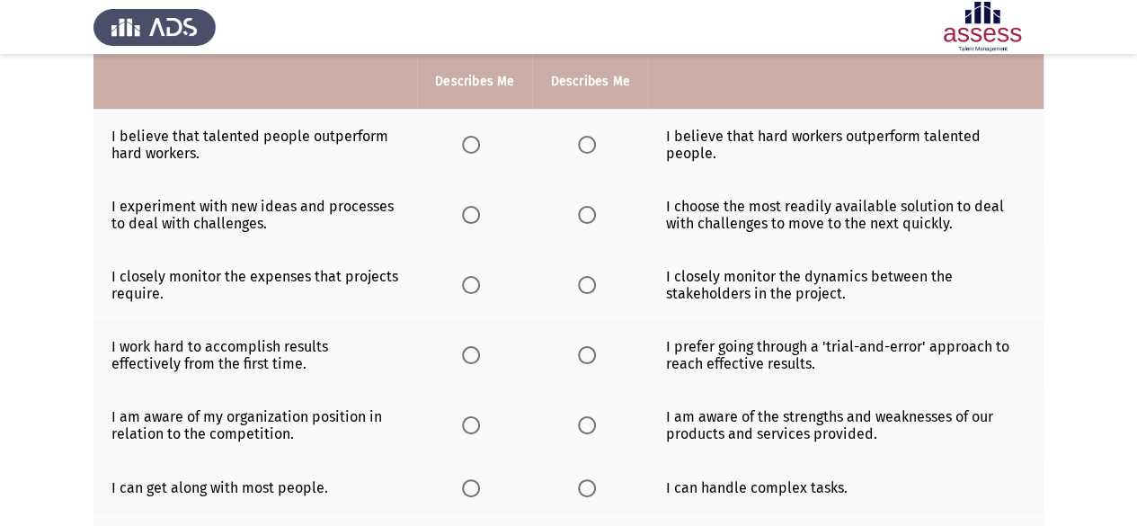
scroll to position [369, 0]
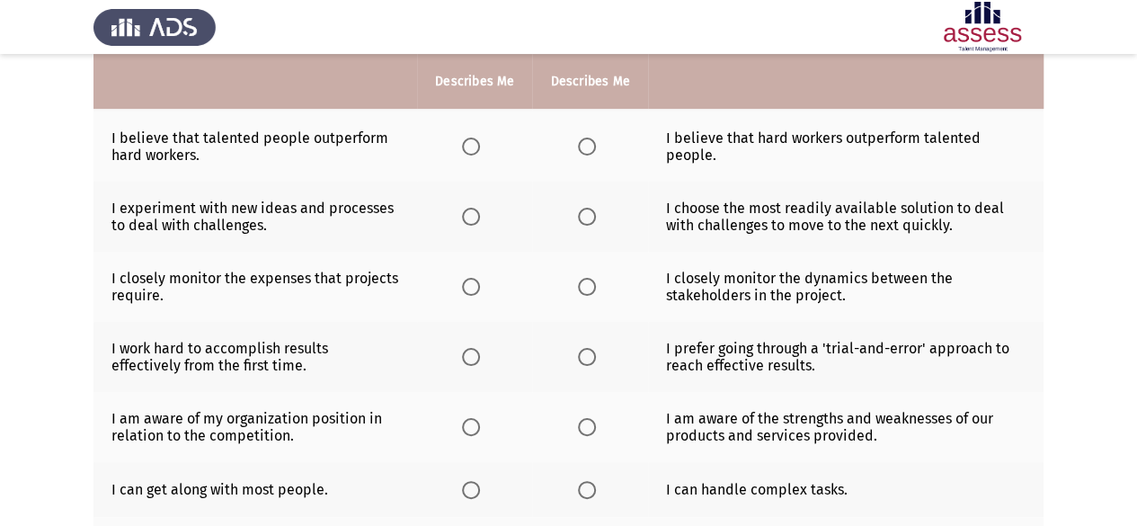
click at [460, 211] on th at bounding box center [474, 217] width 115 height 70
click at [467, 218] on span "Select an option" at bounding box center [471, 217] width 18 height 18
click at [467, 218] on input "Select an option" at bounding box center [471, 217] width 18 height 18
click at [477, 285] on span "Select an option" at bounding box center [471, 287] width 18 height 18
click at [477, 285] on input "Select an option" at bounding box center [471, 287] width 18 height 18
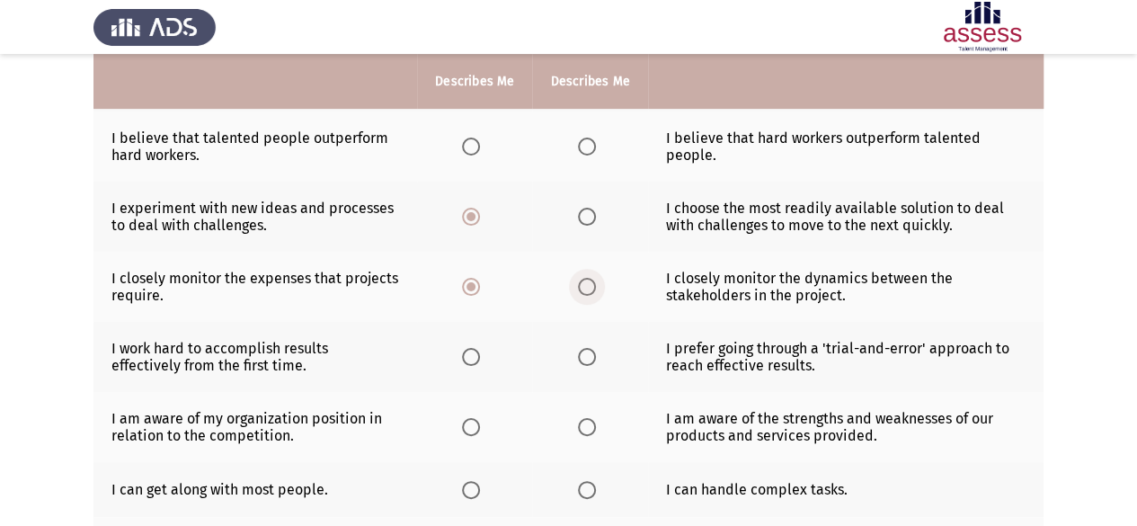
click at [578, 285] on span "Select an option" at bounding box center [587, 287] width 18 height 18
click at [578, 285] on input "Select an option" at bounding box center [587, 287] width 18 height 18
click at [464, 348] on span "Select an option" at bounding box center [471, 357] width 18 height 18
click at [464, 348] on input "Select an option" at bounding box center [471, 357] width 18 height 18
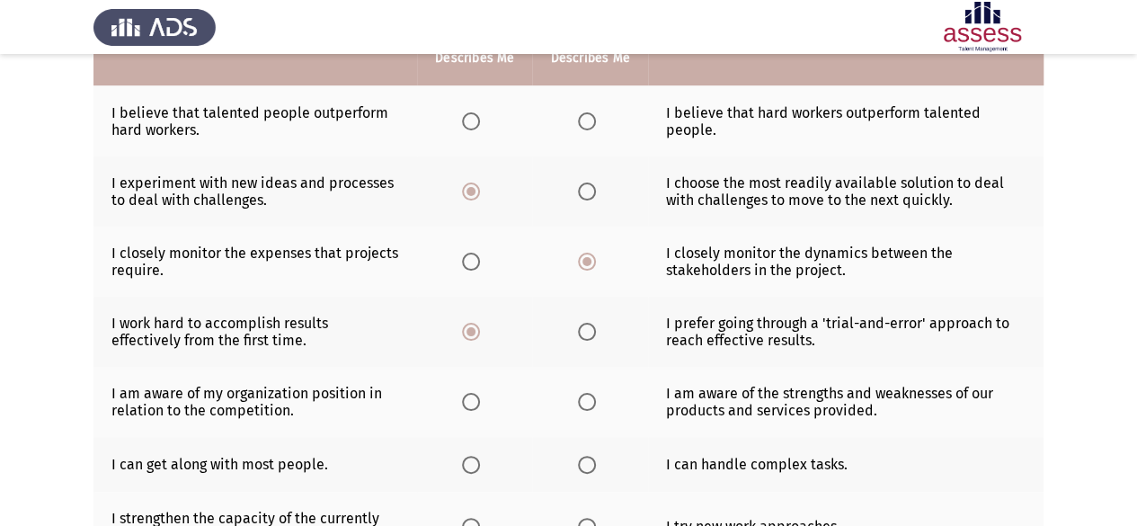
scroll to position [459, 0]
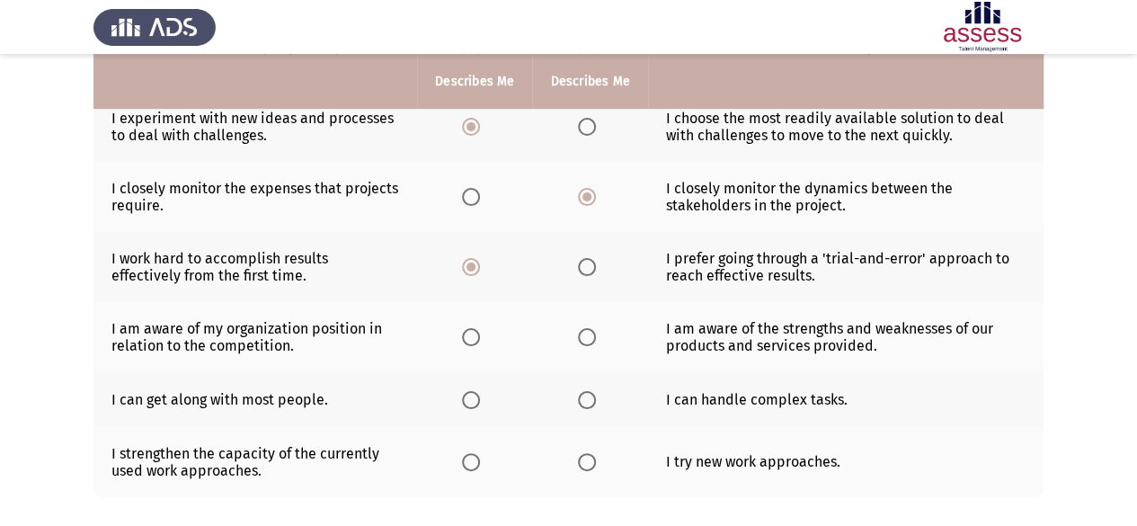
drag, startPoint x: 582, startPoint y: 325, endPoint x: 511, endPoint y: 327, distance: 71.9
click at [511, 327] on tr "I am aware of my organization position in relation to the competition. I am awa…" at bounding box center [568, 337] width 950 height 70
click at [479, 333] on span "Select an option" at bounding box center [471, 337] width 18 height 18
click at [479, 333] on input "Select an option" at bounding box center [471, 337] width 18 height 18
click at [593, 396] on span "Select an option" at bounding box center [587, 400] width 18 height 18
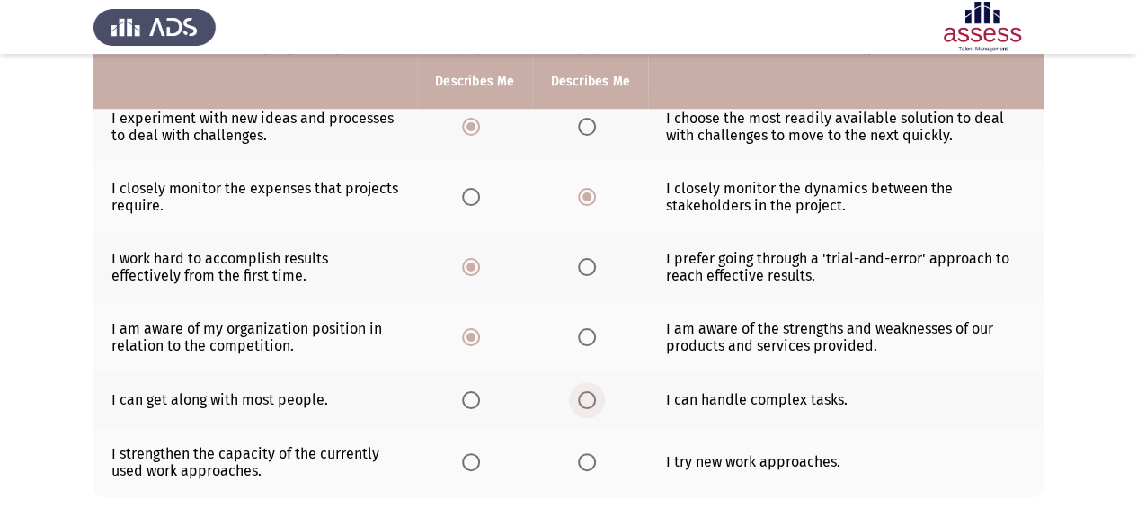
click at [593, 396] on input "Select an option" at bounding box center [587, 400] width 18 height 18
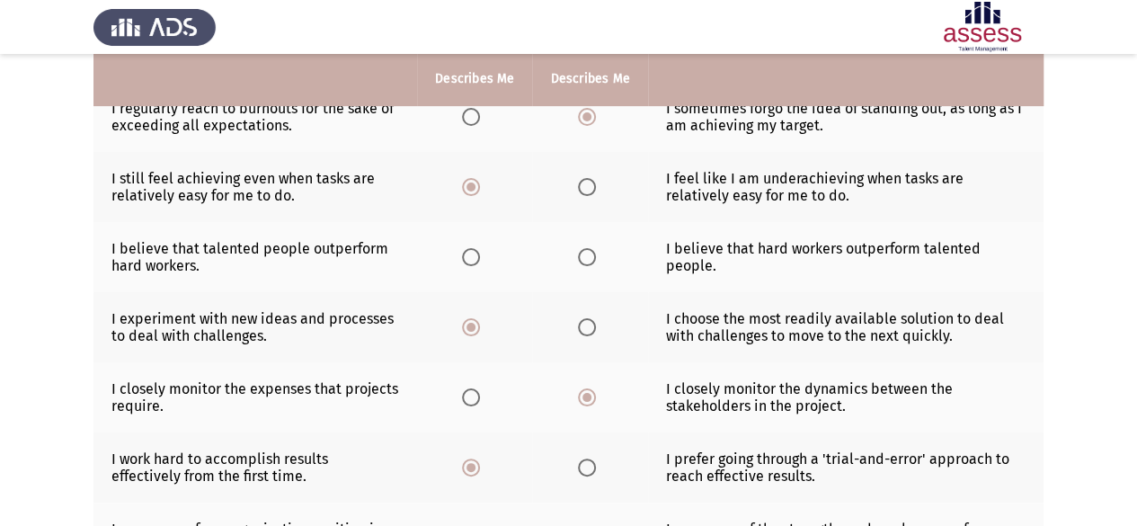
scroll to position [254, 0]
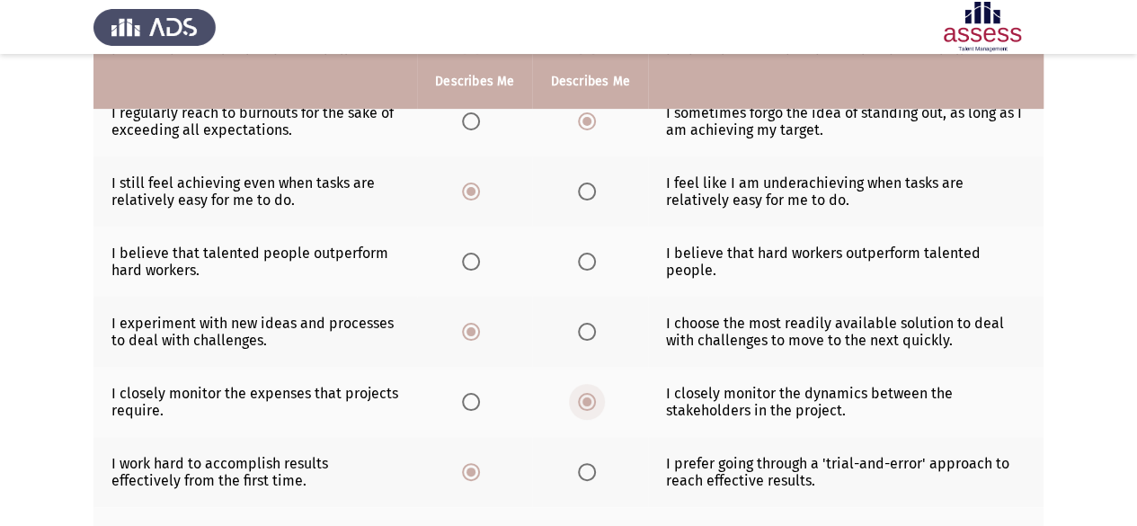
click at [578, 401] on span "Select an option" at bounding box center [587, 402] width 18 height 18
click at [578, 401] on input "Select an option" at bounding box center [587, 402] width 18 height 18
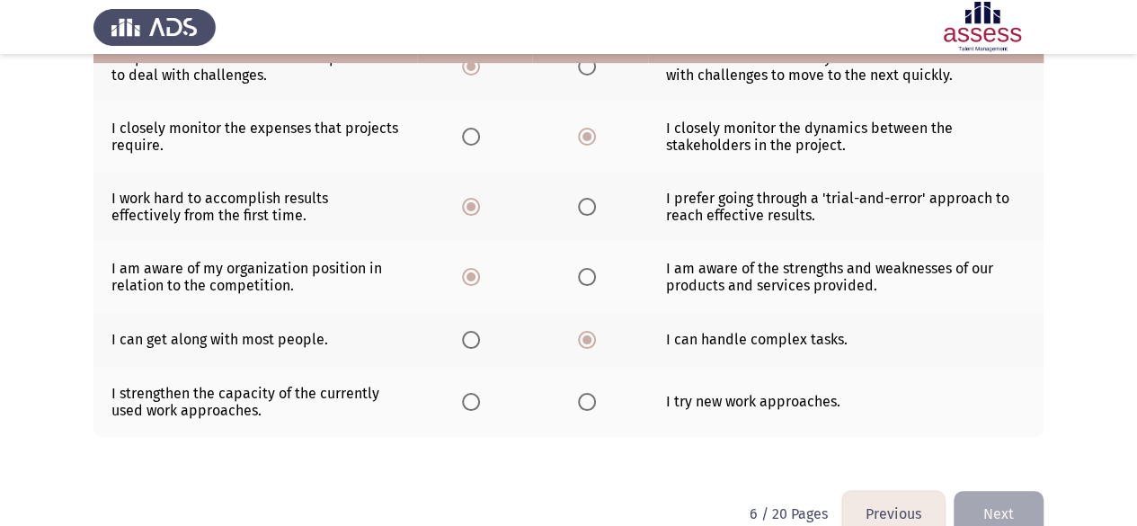
scroll to position [524, 0]
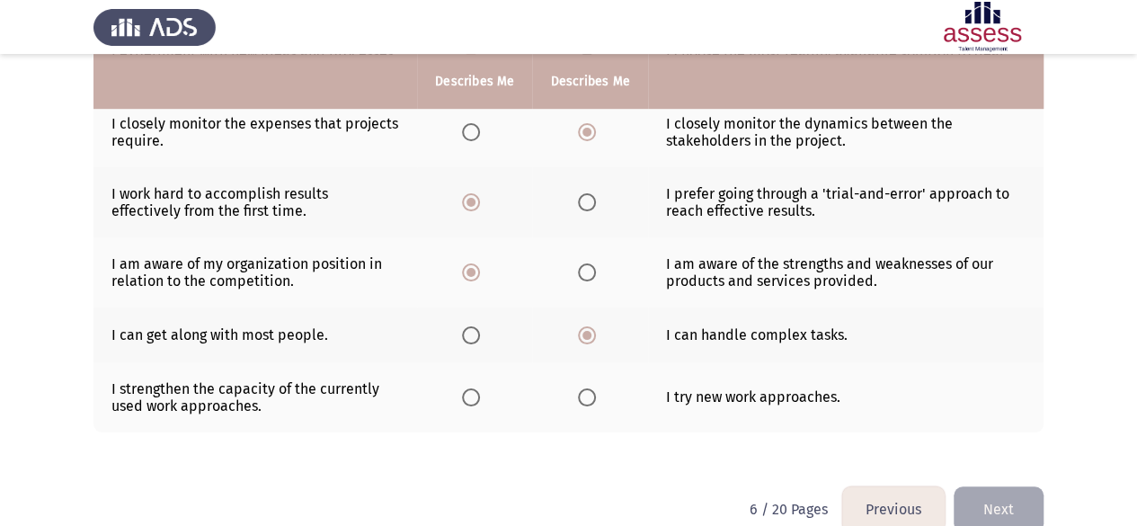
click at [582, 398] on span "Select an option" at bounding box center [587, 397] width 18 height 18
click at [582, 398] on input "Select an option" at bounding box center [587, 397] width 18 height 18
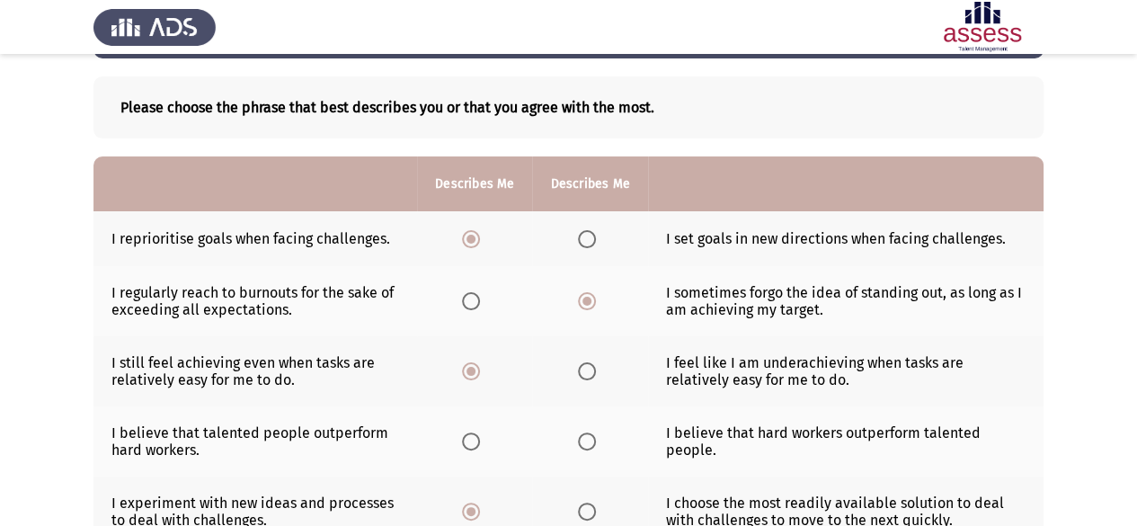
scroll to position [254, 0]
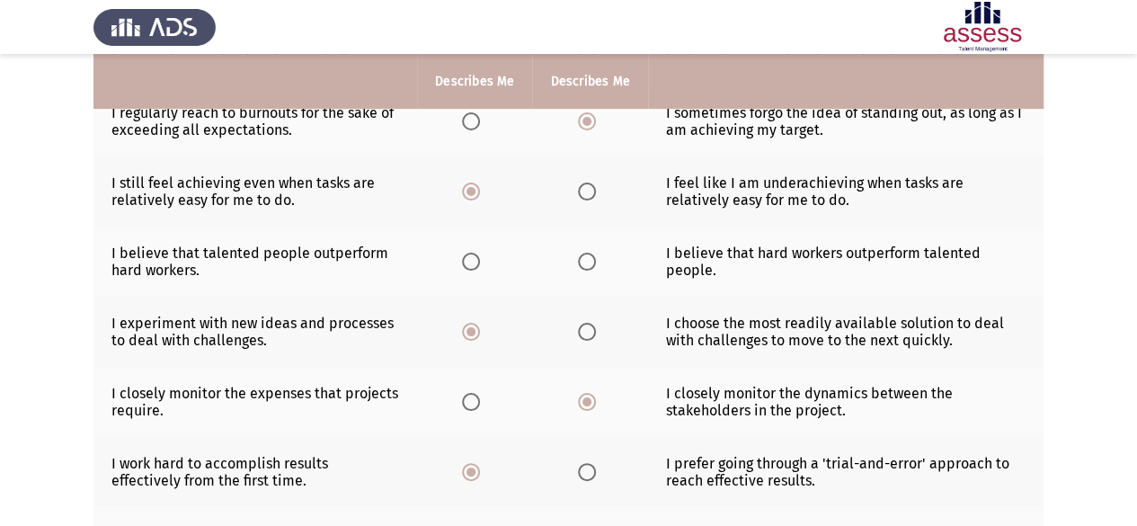
click at [588, 264] on span "Select an option" at bounding box center [587, 262] width 18 height 18
click at [588, 264] on input "Select an option" at bounding box center [587, 262] width 18 height 18
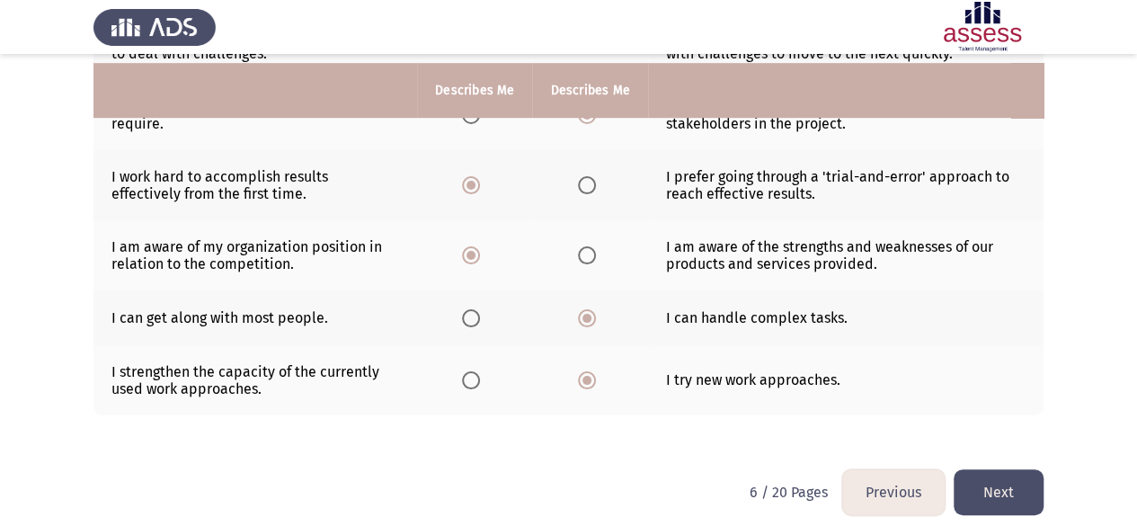
scroll to position [550, 0]
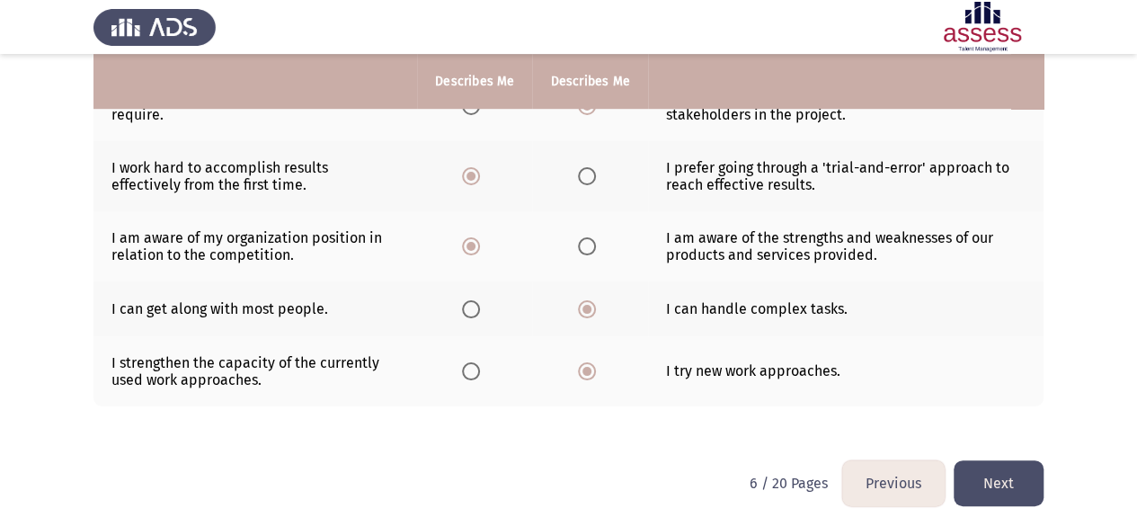
click at [1033, 470] on button "Next" at bounding box center [999, 483] width 90 height 46
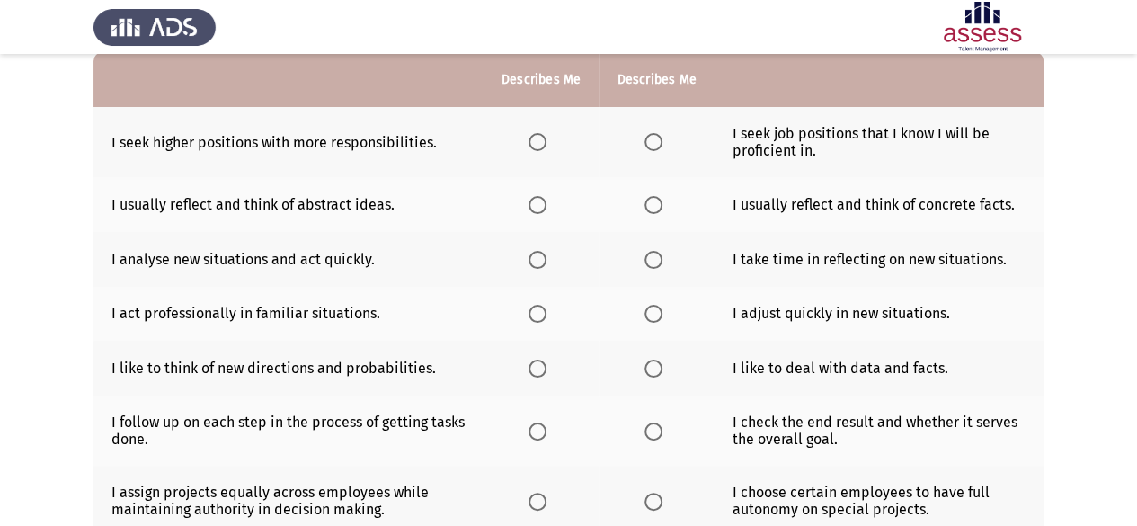
scroll to position [180, 0]
click at [538, 141] on span "Select an option" at bounding box center [538, 141] width 18 height 18
click at [538, 141] on input "Select an option" at bounding box center [538, 141] width 18 height 18
click at [653, 204] on span "Select an option" at bounding box center [653, 204] width 18 height 18
click at [653, 204] on input "Select an option" at bounding box center [653, 204] width 18 height 18
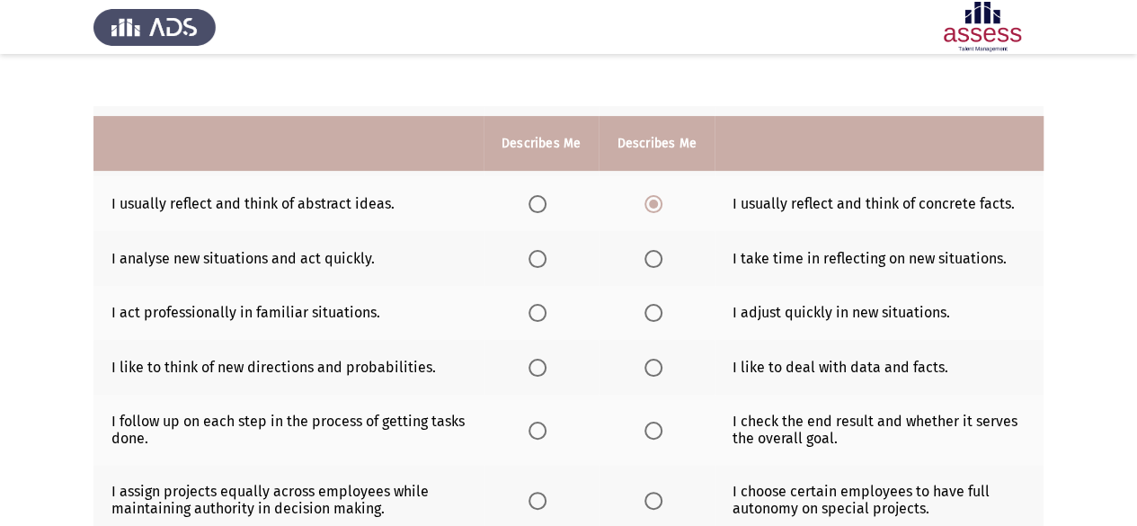
scroll to position [270, 0]
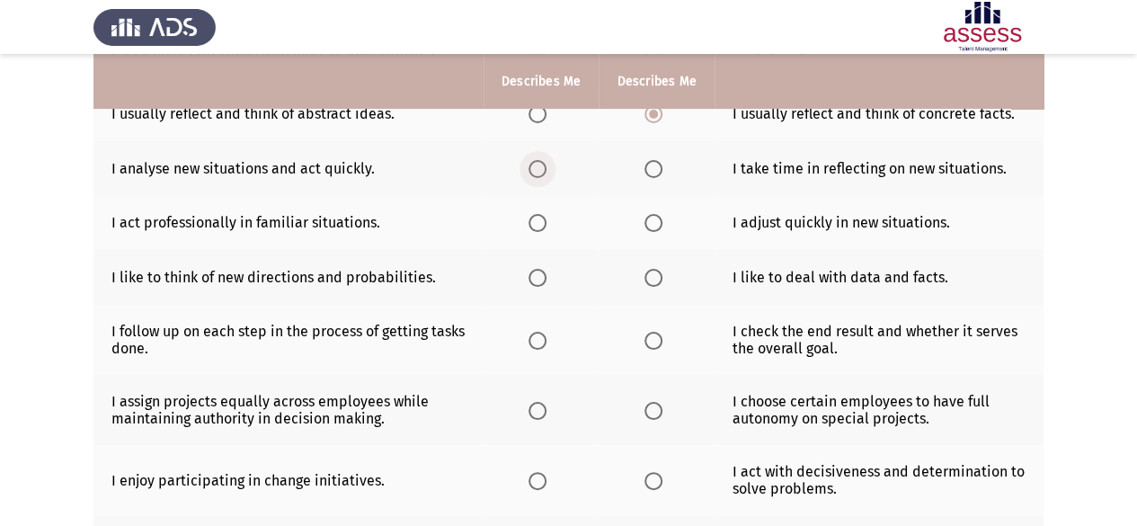
click at [534, 164] on span "Select an option" at bounding box center [538, 169] width 18 height 18
click at [534, 164] on input "Select an option" at bounding box center [538, 169] width 18 height 18
click at [652, 220] on span "Select an option" at bounding box center [653, 223] width 18 height 18
click at [652, 220] on input "Select an option" at bounding box center [653, 223] width 18 height 18
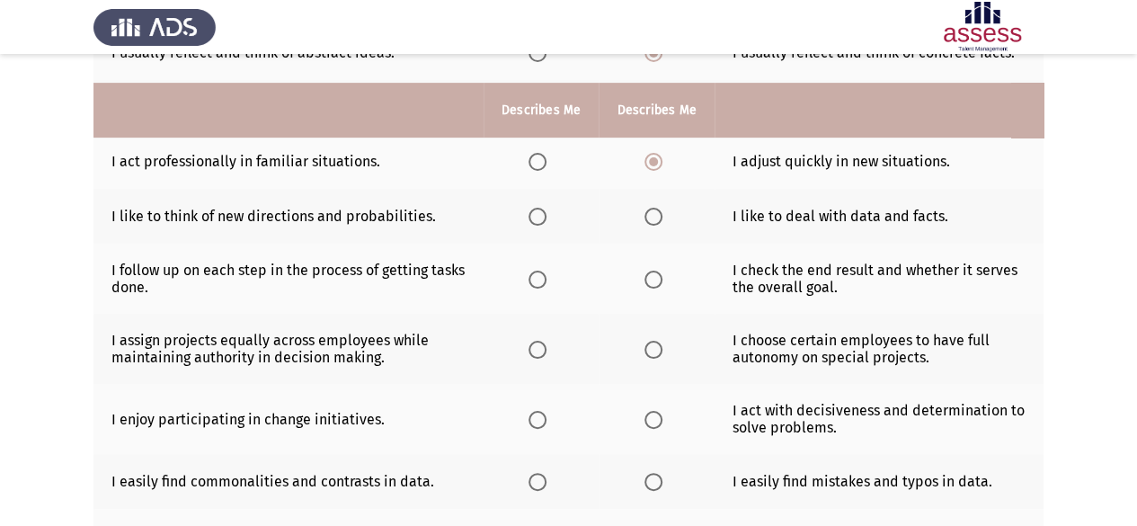
scroll to position [360, 0]
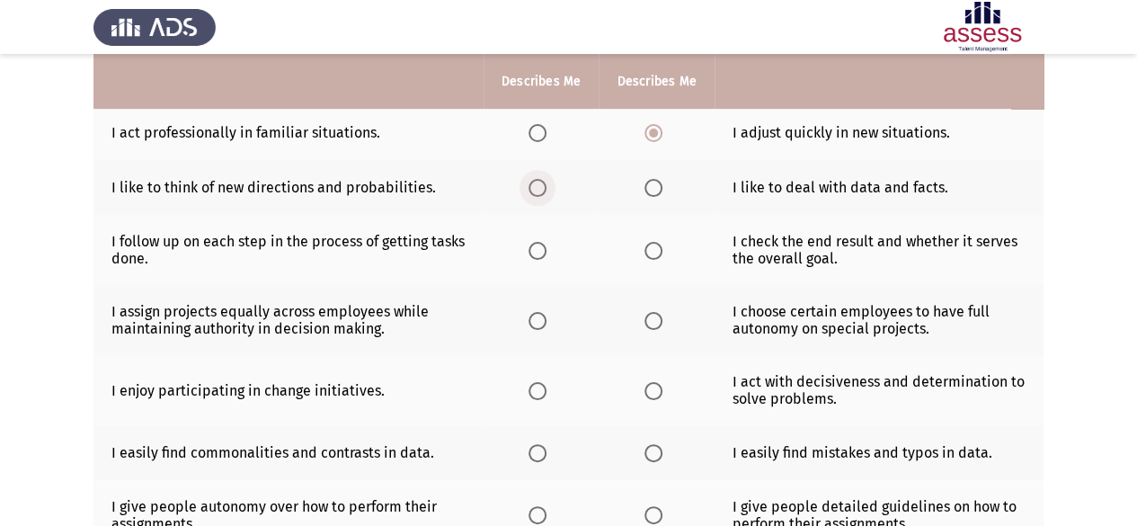
click at [538, 186] on span "Select an option" at bounding box center [538, 188] width 18 height 18
click at [538, 186] on input "Select an option" at bounding box center [538, 188] width 18 height 18
click at [660, 247] on span "Select an option" at bounding box center [653, 251] width 18 height 18
click at [660, 247] on input "Select an option" at bounding box center [653, 251] width 18 height 18
click at [529, 244] on span "Select an option" at bounding box center [538, 251] width 18 height 18
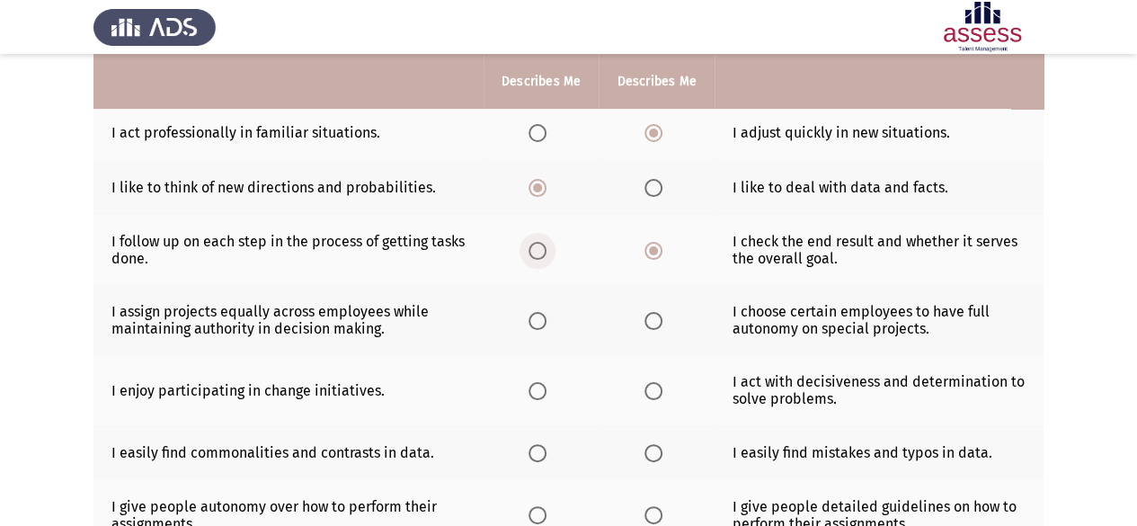
click at [529, 244] on input "Select an option" at bounding box center [538, 251] width 18 height 18
click at [662, 242] on label "Select an option" at bounding box center [656, 251] width 25 height 18
click at [662, 242] on input "Select an option" at bounding box center [653, 251] width 18 height 18
drag, startPoint x: 647, startPoint y: 320, endPoint x: 609, endPoint y: 339, distance: 43.0
click at [609, 339] on th at bounding box center [656, 320] width 115 height 70
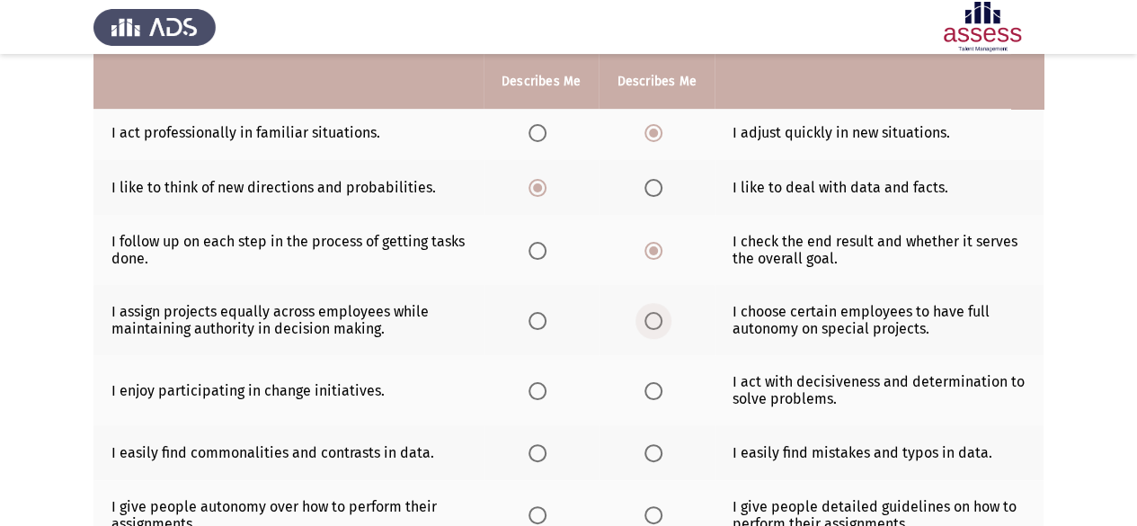
click at [655, 321] on span "Select an option" at bounding box center [653, 321] width 18 height 18
click at [655, 321] on input "Select an option" at bounding box center [653, 321] width 18 height 18
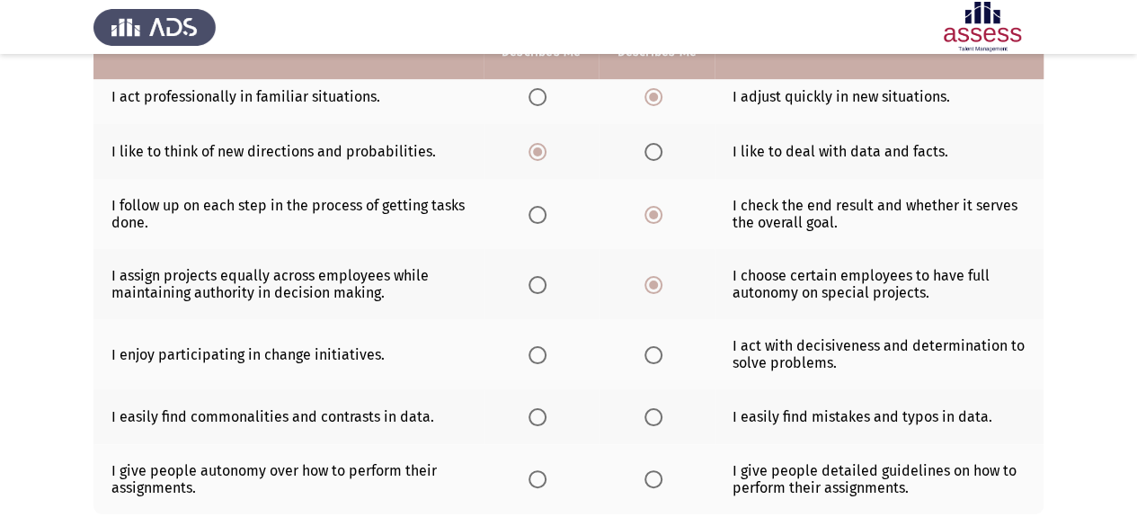
scroll to position [449, 0]
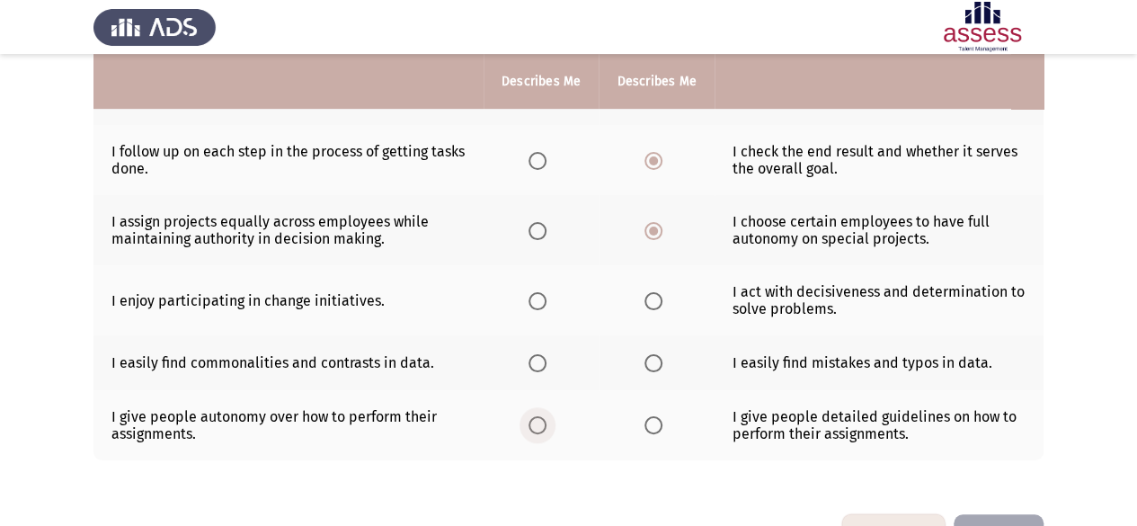
click at [537, 423] on span "Select an option" at bounding box center [538, 425] width 18 height 18
click at [537, 423] on input "Select an option" at bounding box center [538, 425] width 18 height 18
click at [541, 300] on span "Select an option" at bounding box center [538, 301] width 18 height 18
click at [541, 300] on input "Select an option" at bounding box center [538, 301] width 18 height 18
click at [537, 367] on span "Select an option" at bounding box center [538, 363] width 18 height 18
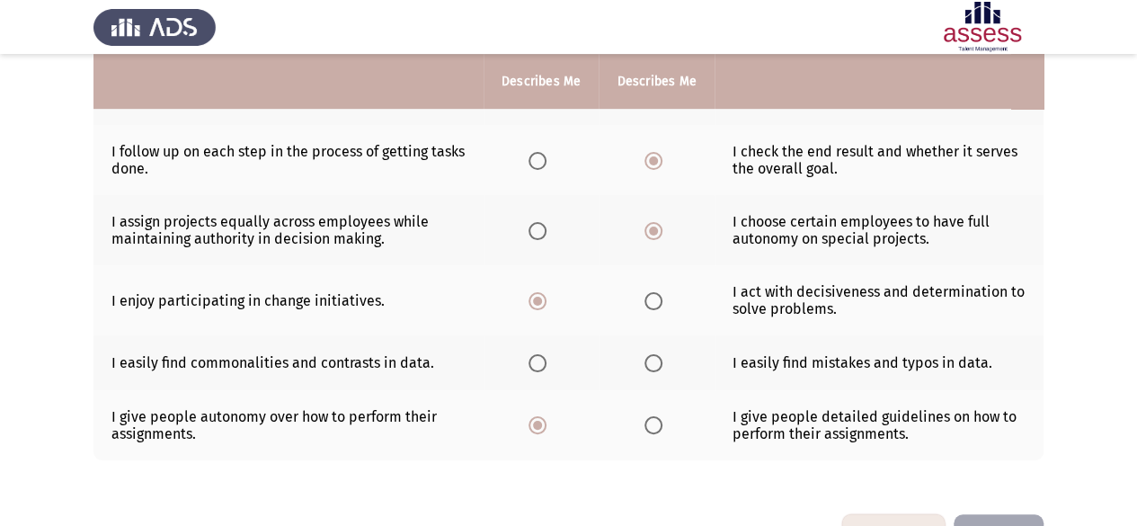
click at [537, 367] on input "Select an option" at bounding box center [538, 363] width 18 height 18
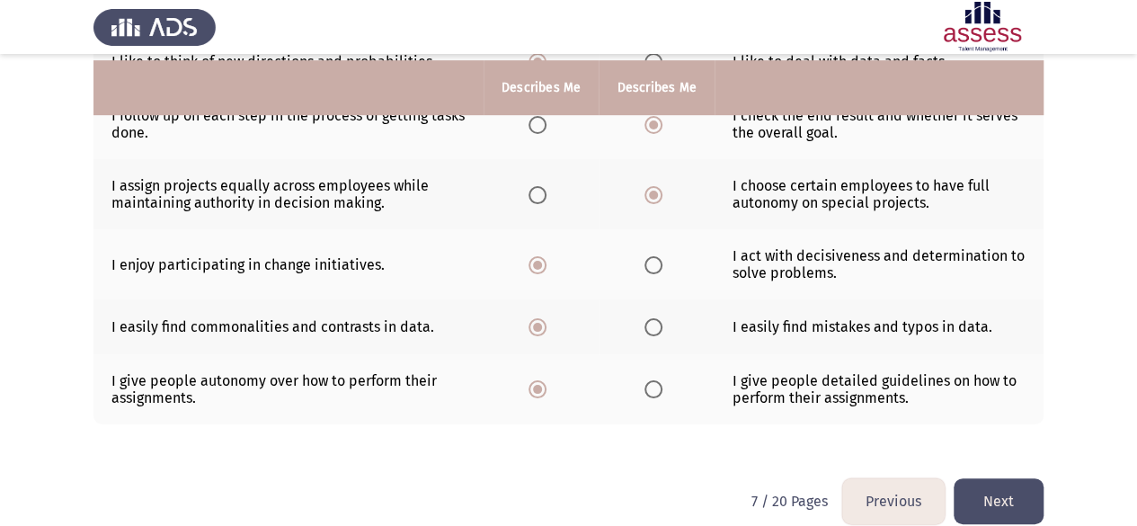
scroll to position [504, 0]
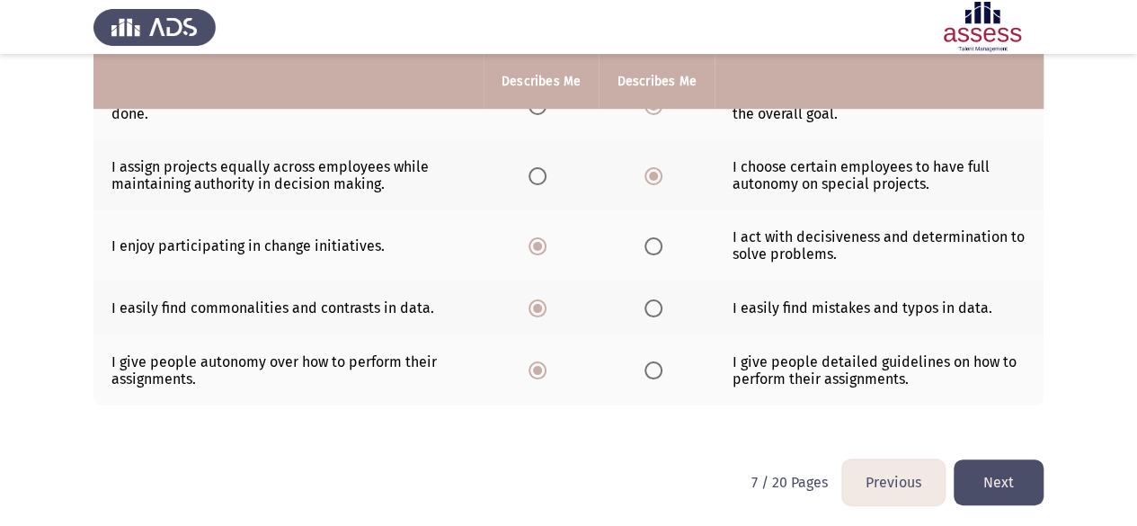
click at [1013, 477] on button "Next" at bounding box center [999, 482] width 90 height 46
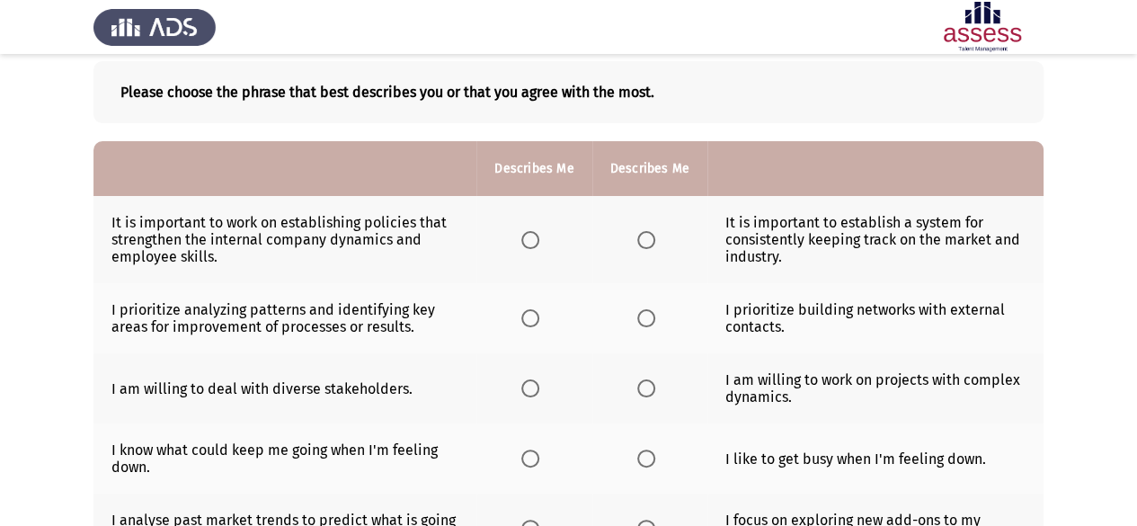
scroll to position [0, 0]
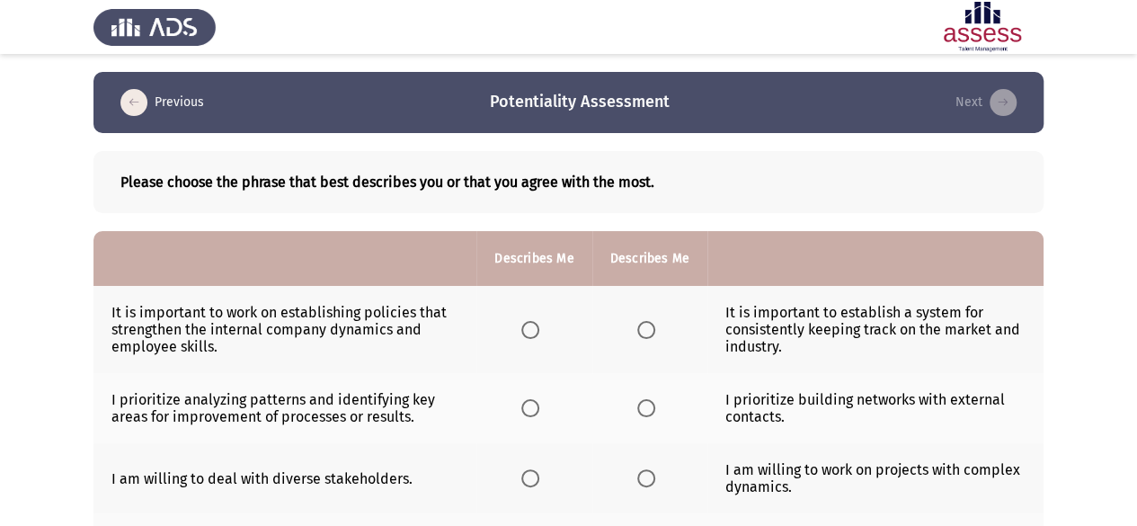
click at [393, 315] on td "It is important to work on establishing policies that strengthen the internal c…" at bounding box center [284, 329] width 383 height 87
drag, startPoint x: 398, startPoint y: 315, endPoint x: 442, endPoint y: 308, distance: 44.6
click at [442, 308] on td "It is important to work on establishing policies that strengthen the internal c…" at bounding box center [284, 329] width 383 height 87
click at [810, 418] on td "I prioritize building networks with external contacts." at bounding box center [875, 408] width 336 height 70
click at [530, 325] on span "Select an option" at bounding box center [530, 330] width 18 height 18
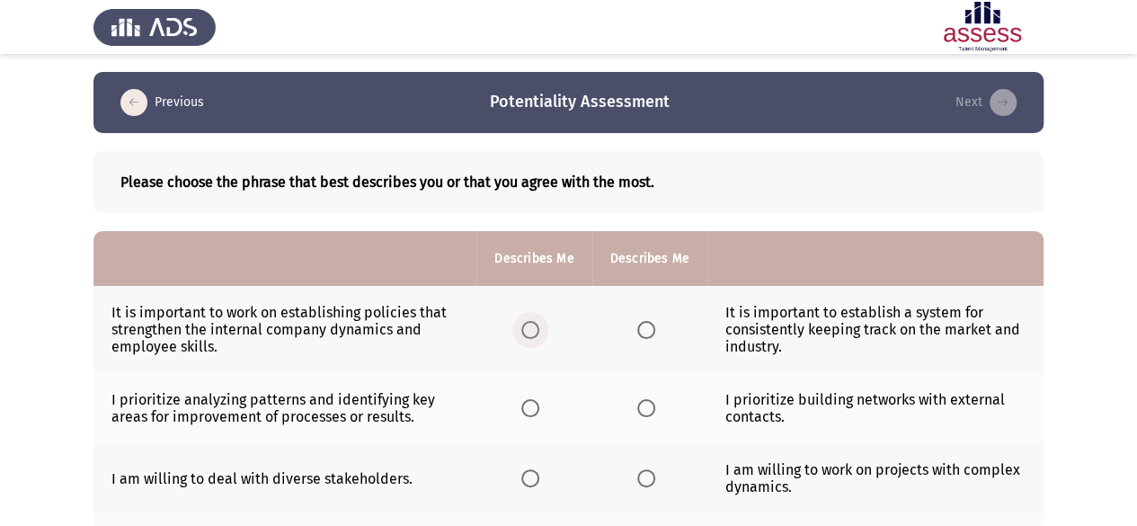
click at [530, 325] on input "Select an option" at bounding box center [530, 330] width 18 height 18
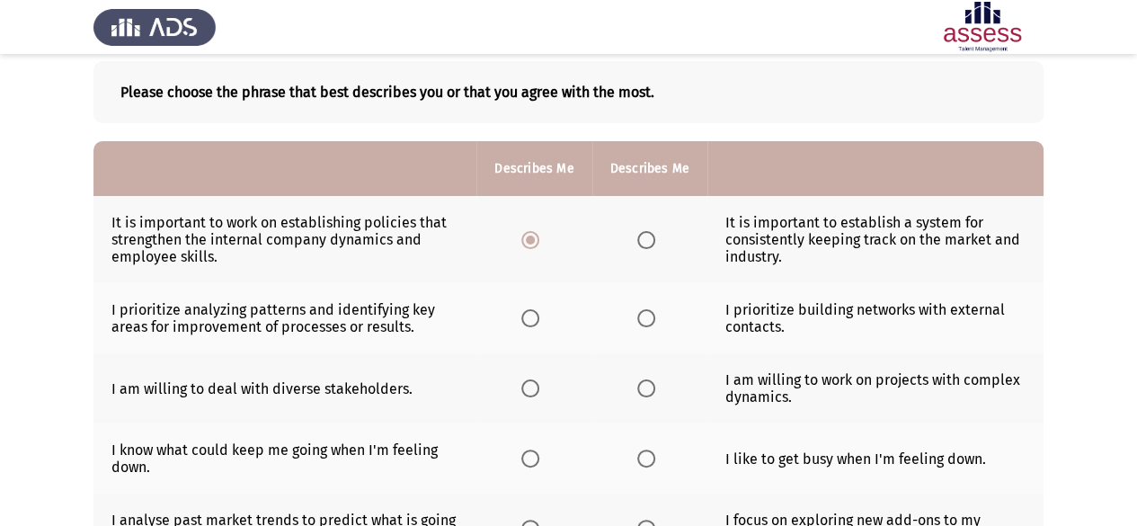
scroll to position [180, 0]
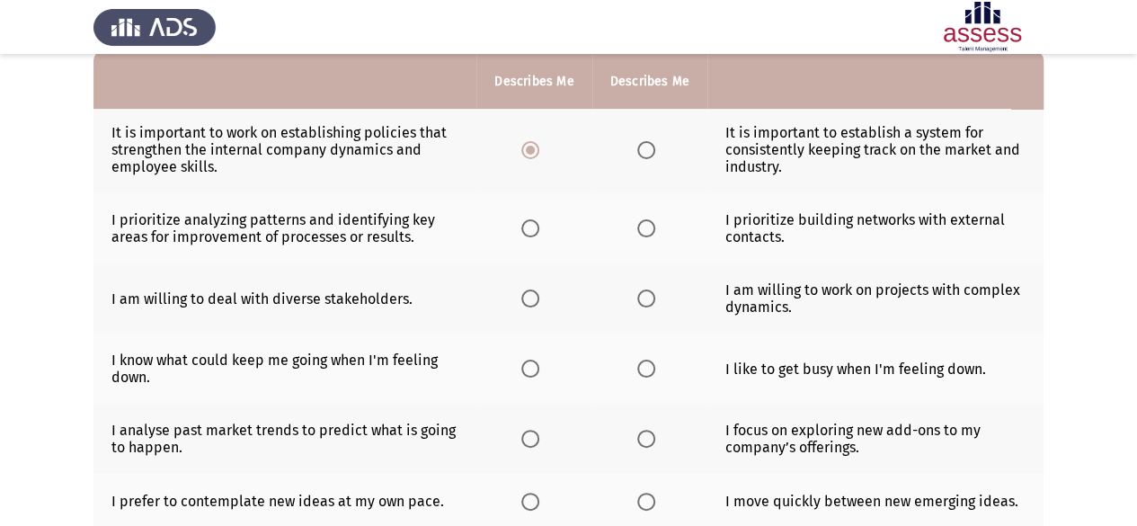
click at [532, 231] on span "Select an option" at bounding box center [530, 228] width 18 height 18
click at [532, 231] on input "Select an option" at bounding box center [530, 228] width 18 height 18
click at [538, 302] on span "Select an option" at bounding box center [530, 298] width 18 height 18
click at [538, 302] on input "Select an option" at bounding box center [530, 298] width 18 height 18
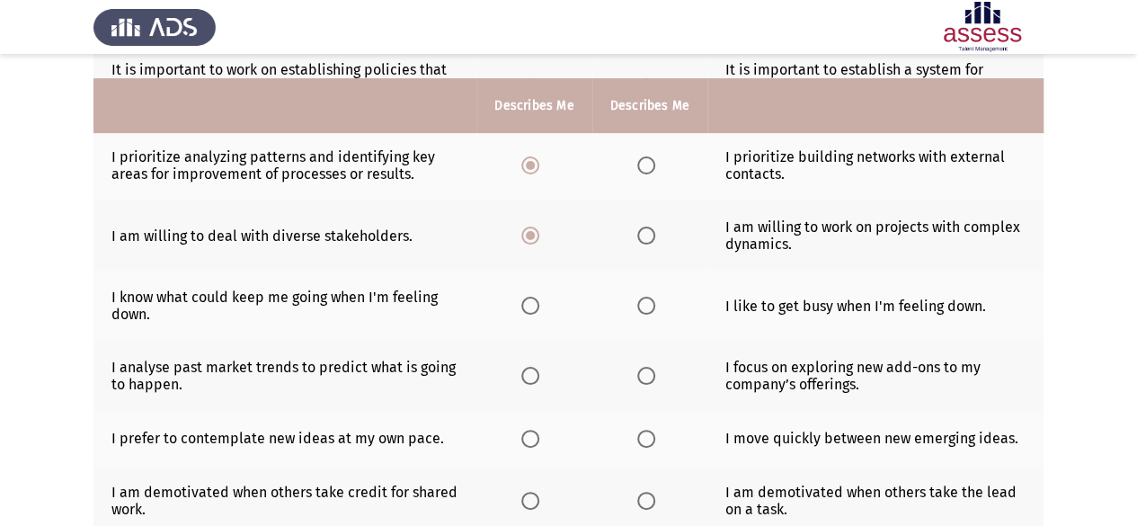
scroll to position [270, 0]
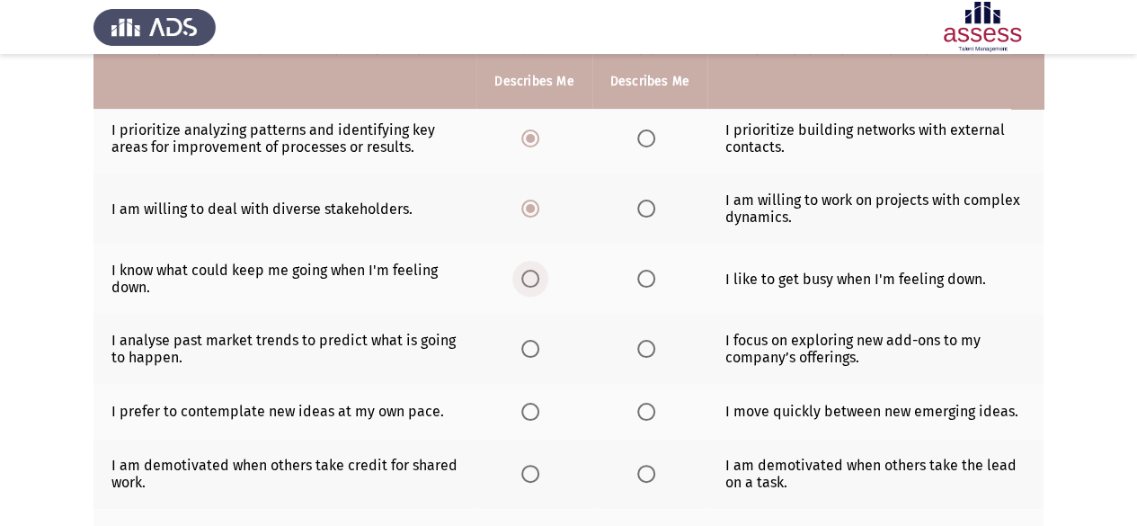
click at [525, 277] on span "Select an option" at bounding box center [530, 279] width 18 height 18
click at [525, 277] on input "Select an option" at bounding box center [530, 279] width 18 height 18
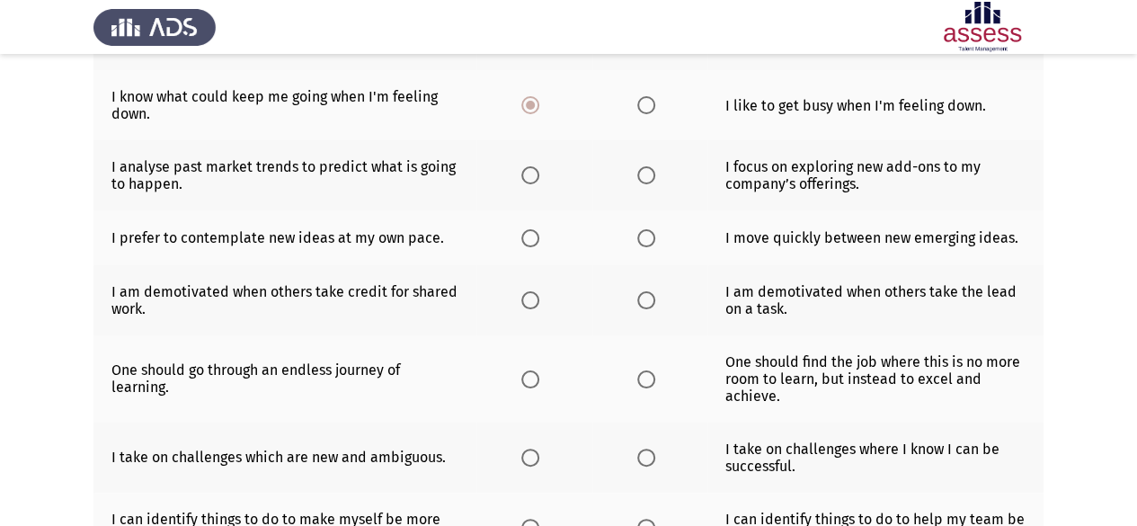
scroll to position [360, 0]
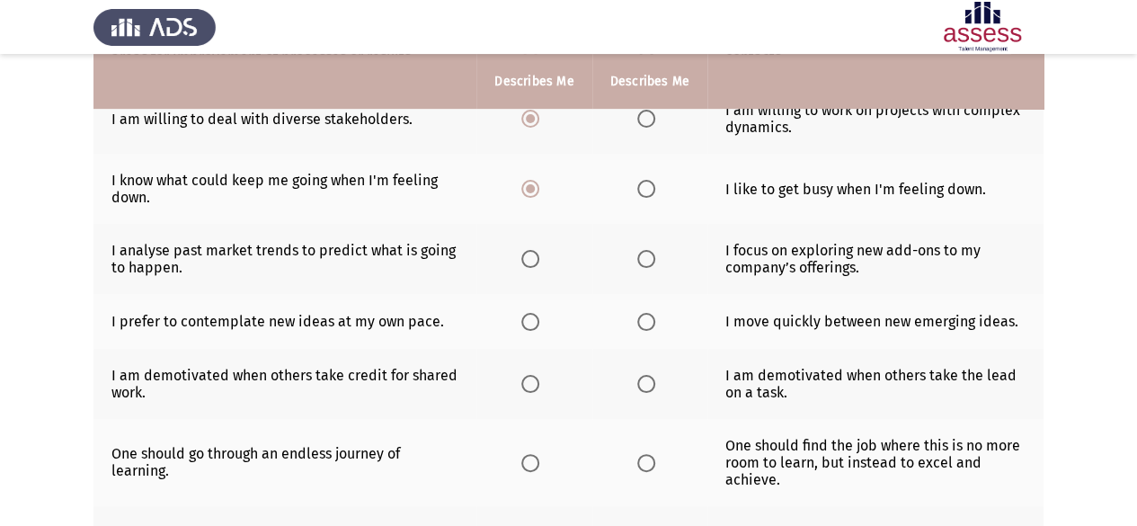
click at [529, 258] on span "Select an option" at bounding box center [530, 259] width 18 height 18
click at [529, 258] on input "Select an option" at bounding box center [530, 259] width 18 height 18
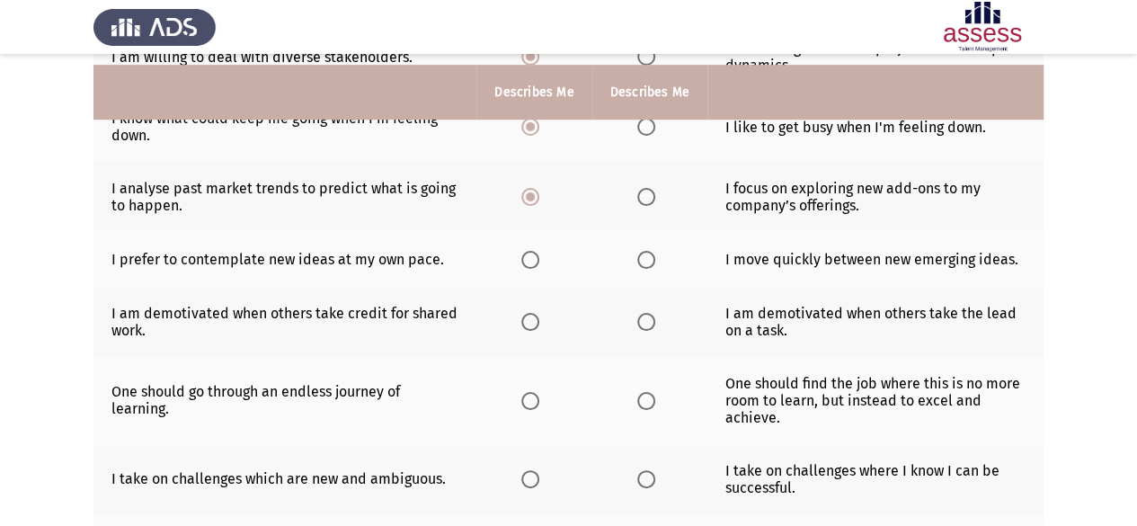
scroll to position [449, 0]
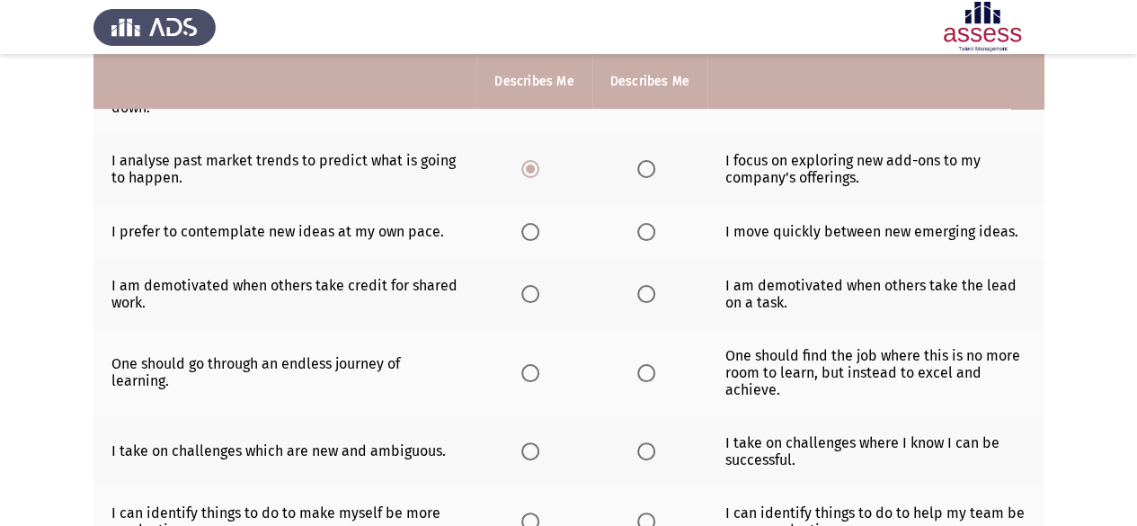
drag, startPoint x: 534, startPoint y: 229, endPoint x: 572, endPoint y: 227, distance: 37.8
click at [572, 227] on th at bounding box center [533, 231] width 115 height 55
click at [642, 226] on span "Select an option" at bounding box center [646, 232] width 18 height 18
click at [642, 226] on input "Select an option" at bounding box center [646, 232] width 18 height 18
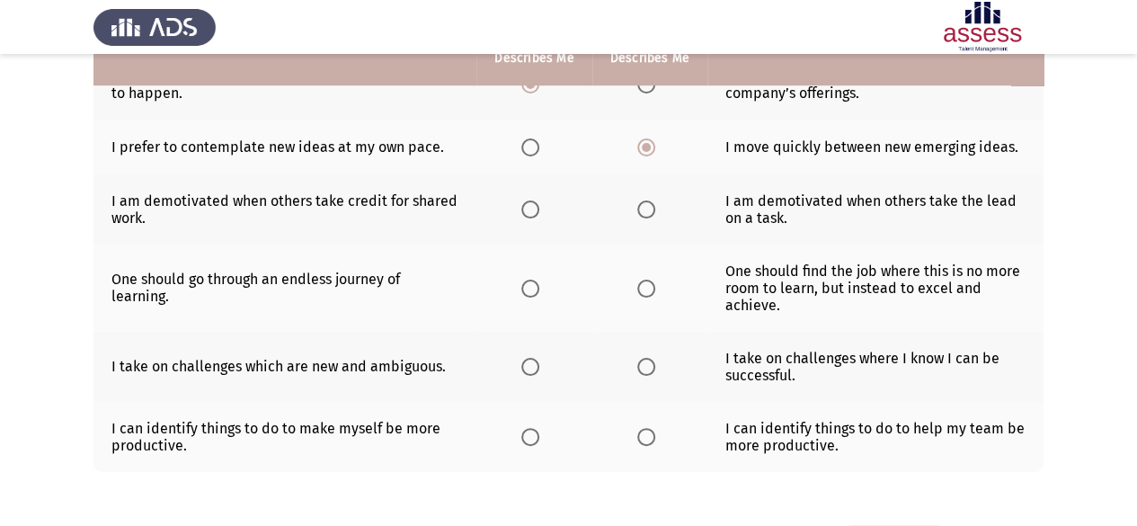
scroll to position [509, 0]
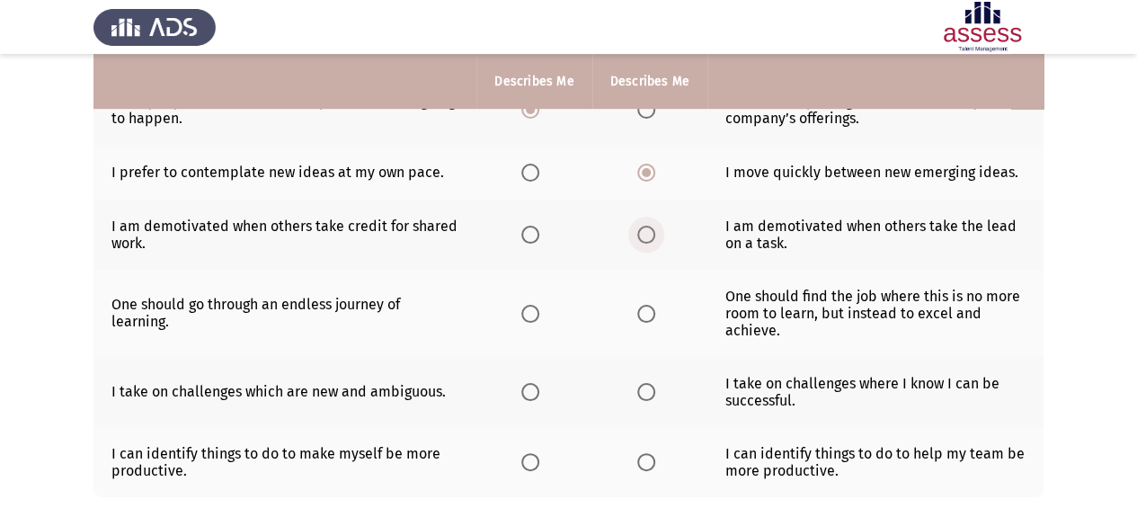
click at [640, 226] on span "Select an option" at bounding box center [646, 235] width 18 height 18
click at [640, 226] on input "Select an option" at bounding box center [646, 235] width 18 height 18
click at [527, 308] on span "Select an option" at bounding box center [530, 314] width 18 height 18
click at [527, 308] on input "Select an option" at bounding box center [530, 314] width 18 height 18
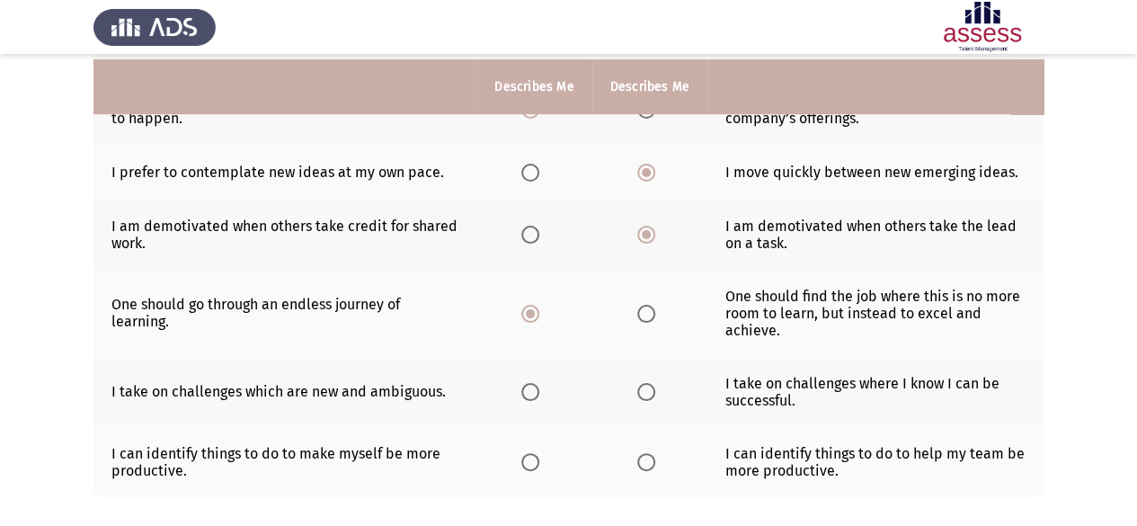
scroll to position [599, 0]
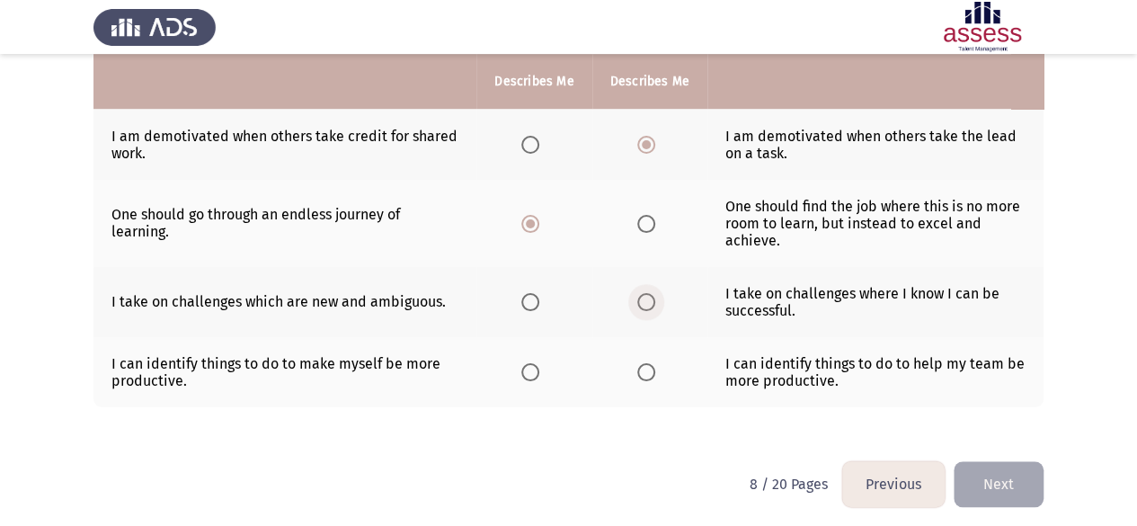
click at [642, 299] on span "Select an option" at bounding box center [646, 302] width 18 height 18
click at [642, 299] on input "Select an option" at bounding box center [646, 302] width 18 height 18
click at [638, 367] on span "Select an option" at bounding box center [646, 372] width 18 height 18
click at [638, 367] on input "Select an option" at bounding box center [646, 372] width 18 height 18
click at [1019, 467] on button "Next" at bounding box center [999, 484] width 90 height 46
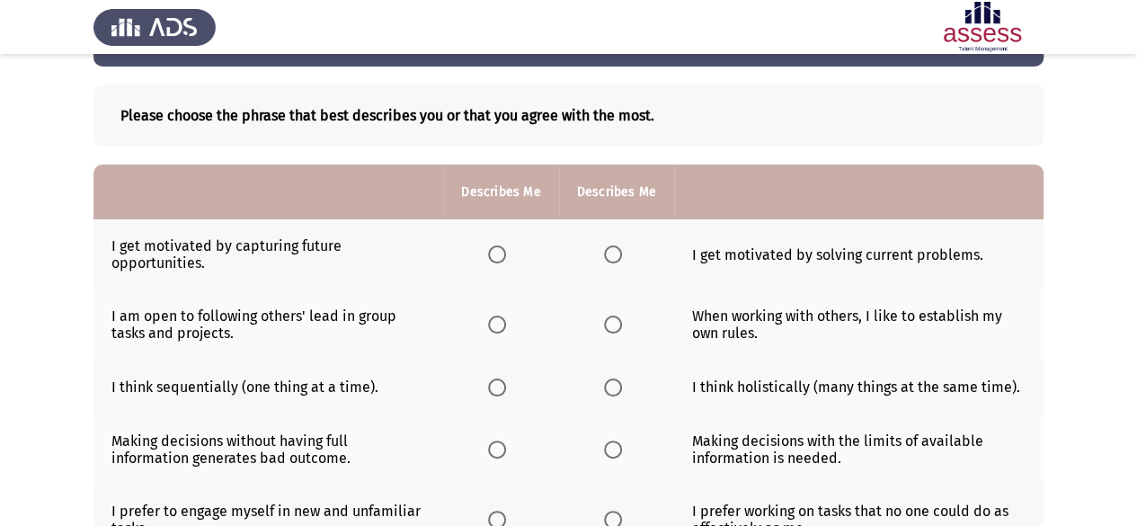
scroll to position [90, 0]
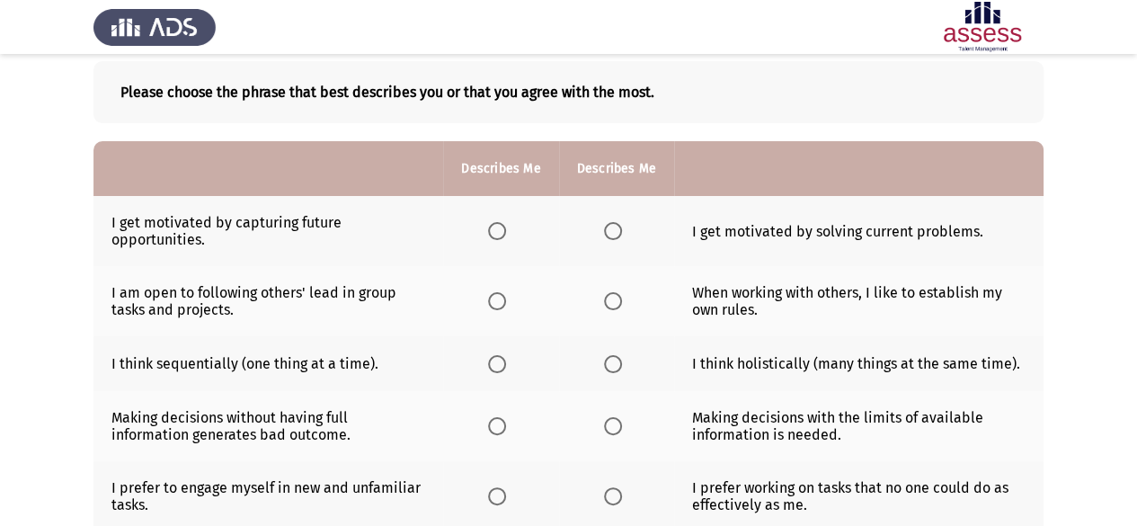
click at [615, 233] on span "Select an option" at bounding box center [613, 231] width 18 height 18
click at [615, 233] on input "Select an option" at bounding box center [613, 231] width 18 height 18
click at [494, 297] on span "Select an option" at bounding box center [497, 301] width 18 height 18
click at [494, 297] on input "Select an option" at bounding box center [497, 301] width 18 height 18
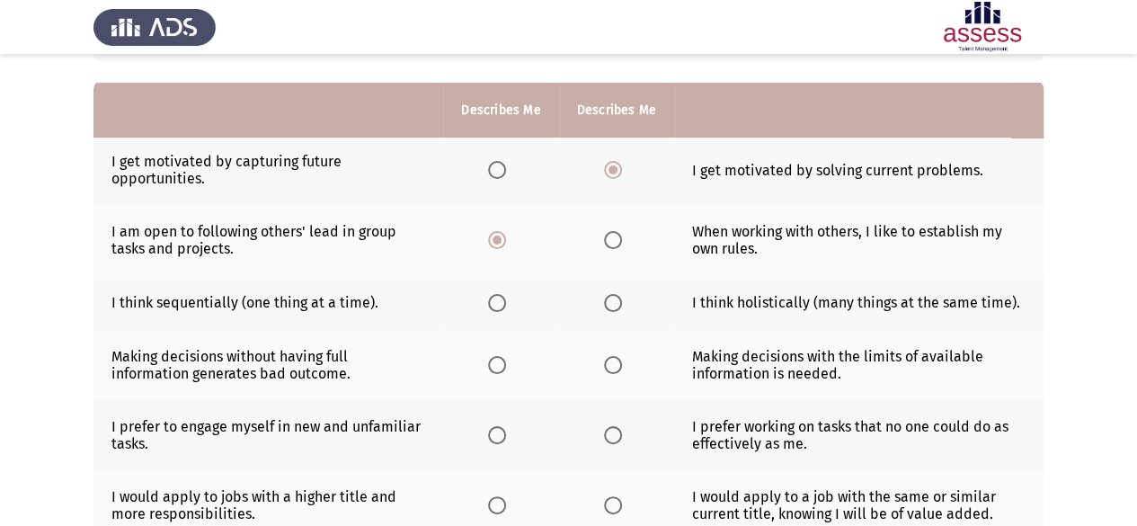
scroll to position [180, 0]
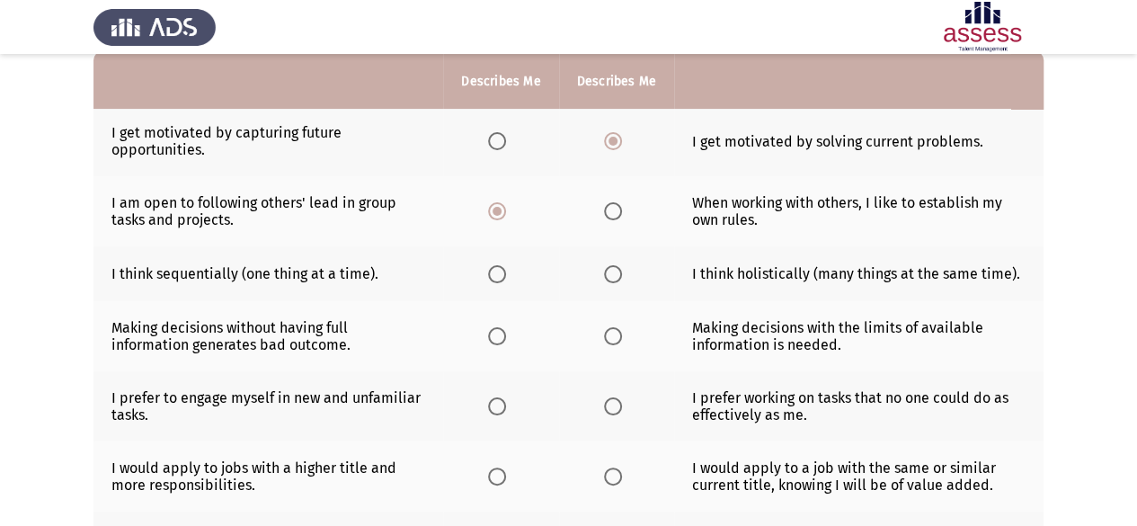
click at [610, 269] on span "Select an option" at bounding box center [613, 274] width 18 height 18
click at [610, 269] on input "Select an option" at bounding box center [613, 274] width 18 height 18
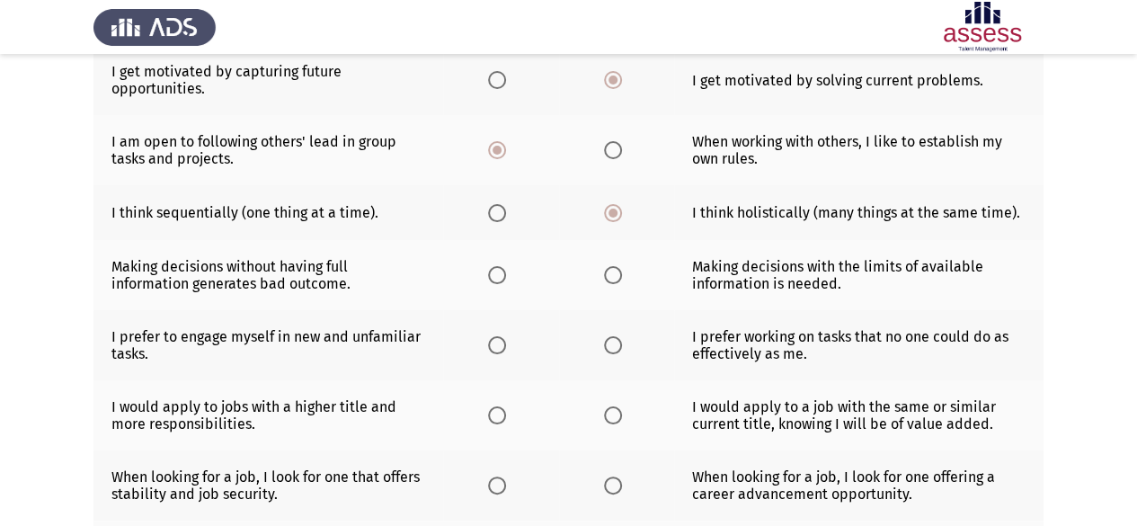
scroll to position [270, 0]
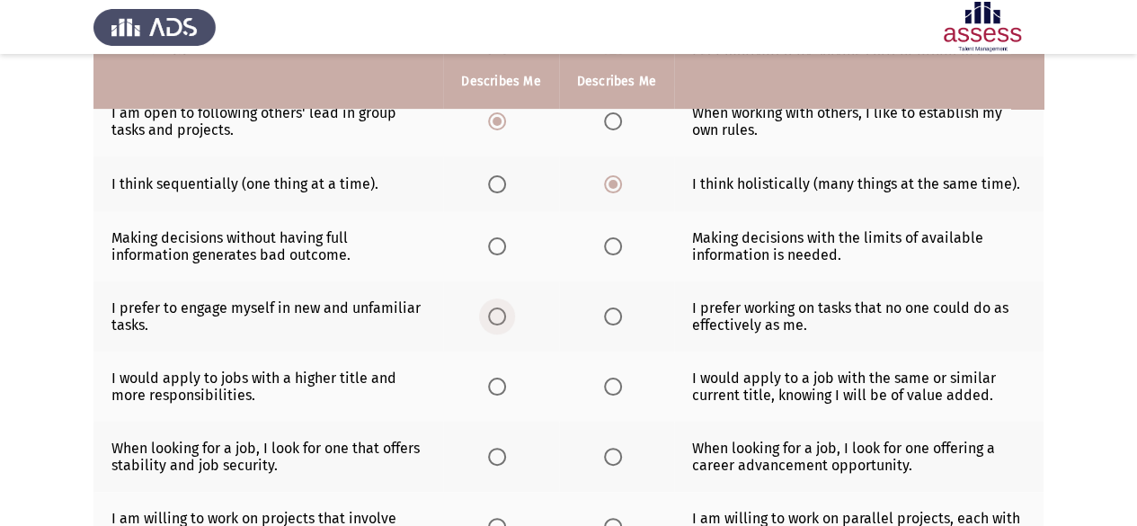
click at [503, 315] on span "Select an option" at bounding box center [497, 316] width 18 height 18
click at [503, 315] on input "Select an option" at bounding box center [497, 316] width 18 height 18
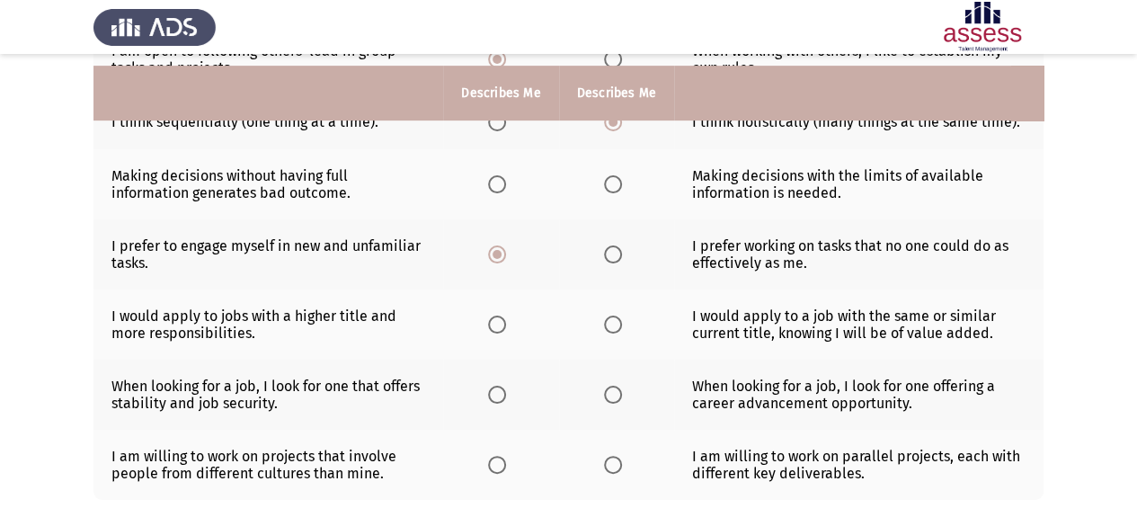
scroll to position [360, 0]
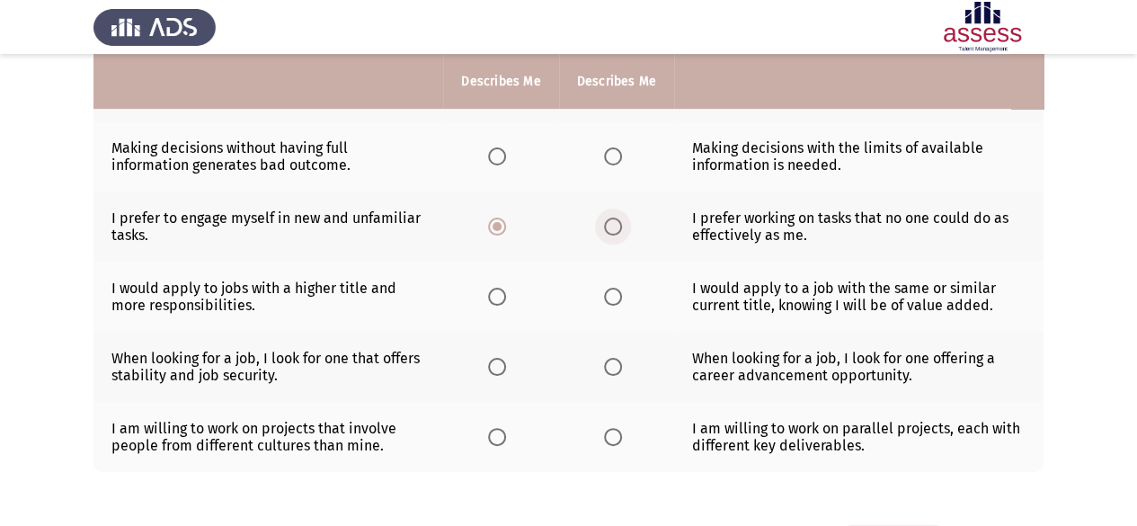
click at [618, 230] on span "Select an option" at bounding box center [613, 227] width 18 height 18
click at [618, 230] on input "Select an option" at bounding box center [613, 227] width 18 height 18
click at [493, 296] on span "Select an option" at bounding box center [497, 297] width 18 height 18
click at [493, 296] on input "Select an option" at bounding box center [497, 297] width 18 height 18
click at [624, 360] on label "Select an option" at bounding box center [616, 367] width 25 height 18
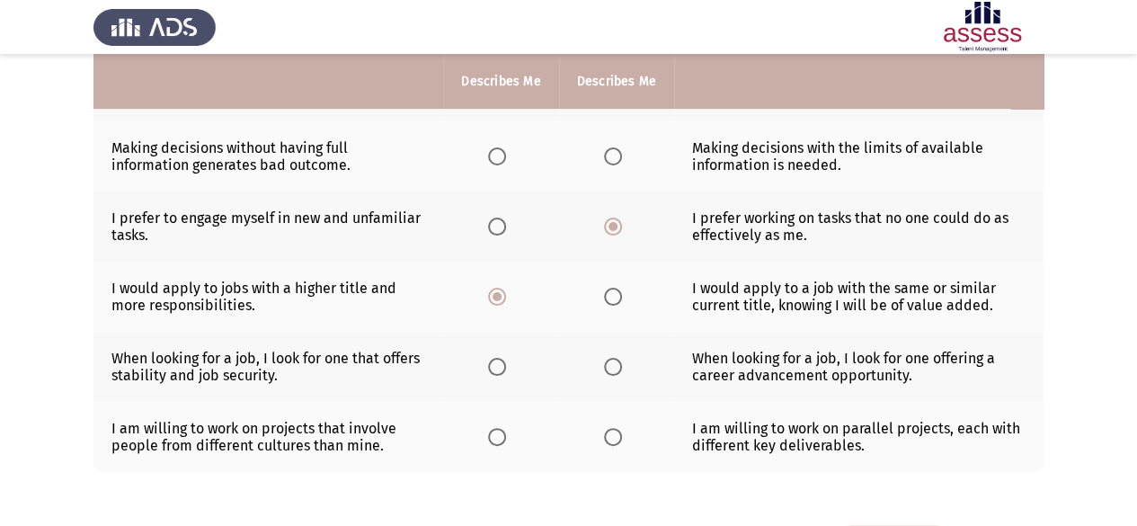
click at [622, 360] on input "Select an option" at bounding box center [613, 367] width 18 height 18
click at [602, 434] on th at bounding box center [616, 437] width 115 height 70
click at [617, 444] on th at bounding box center [616, 437] width 115 height 70
click at [618, 435] on span "Select an option" at bounding box center [613, 437] width 18 height 18
click at [618, 435] on input "Select an option" at bounding box center [613, 437] width 18 height 18
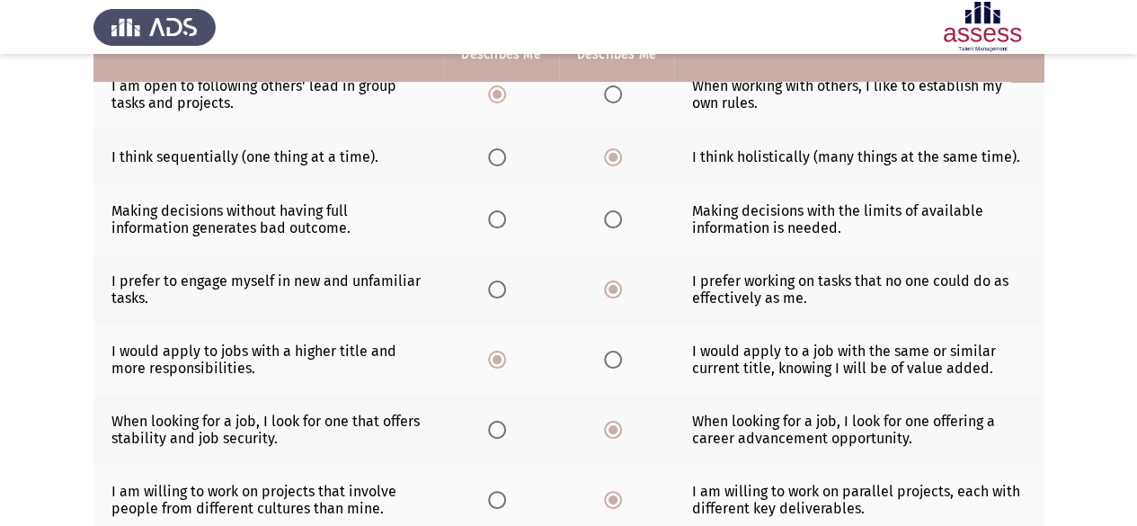
scroll to position [270, 0]
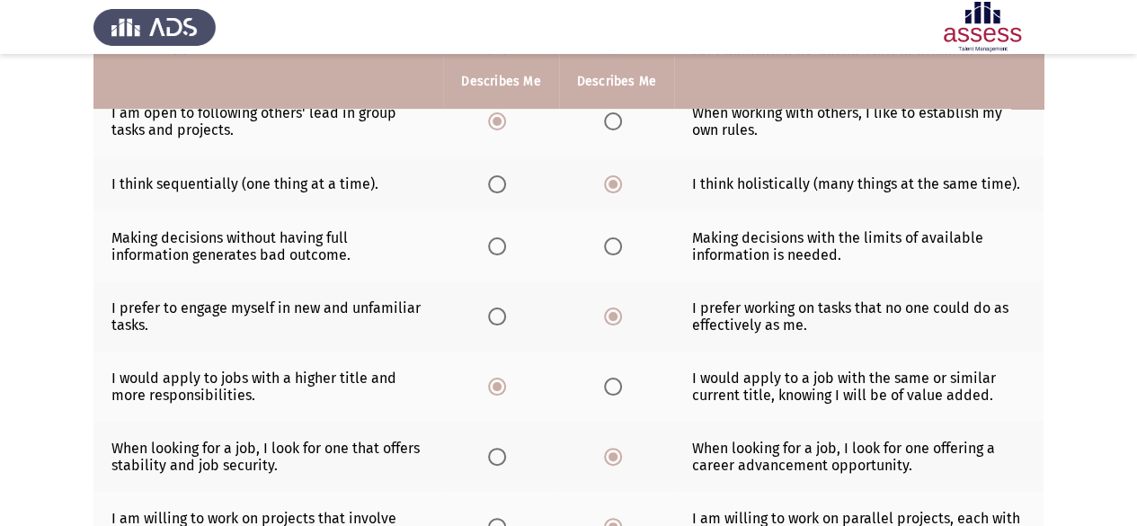
click at [617, 247] on span "Select an option" at bounding box center [613, 246] width 18 height 18
click at [617, 247] on input "Select an option" at bounding box center [613, 246] width 18 height 18
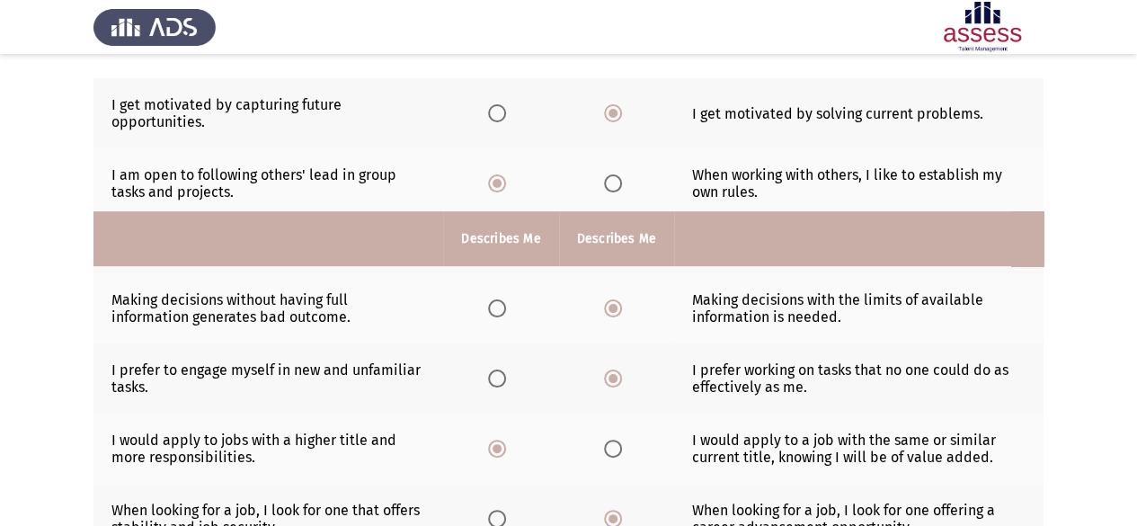
scroll to position [426, 0]
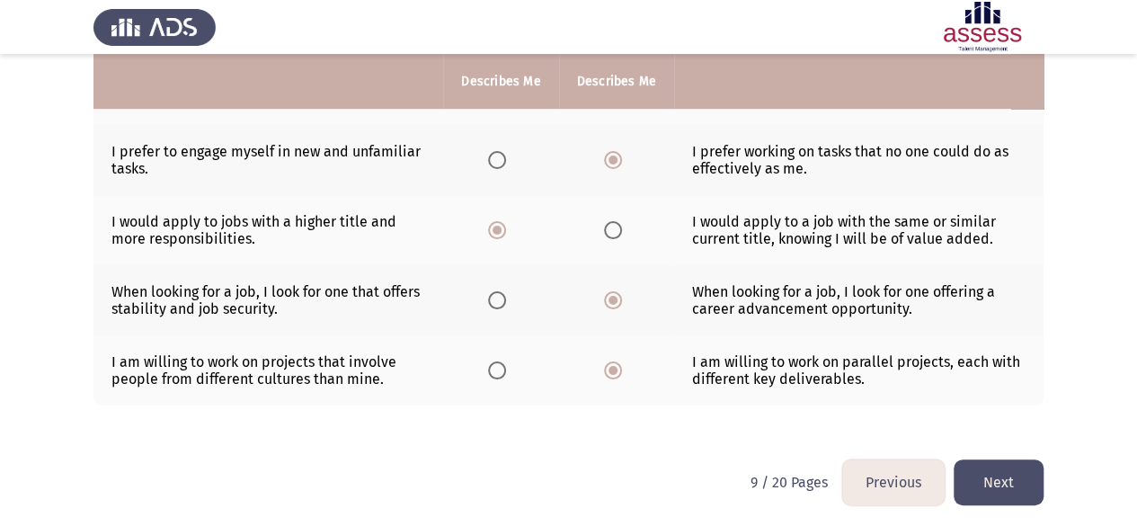
click at [1015, 481] on button "Next" at bounding box center [999, 482] width 90 height 46
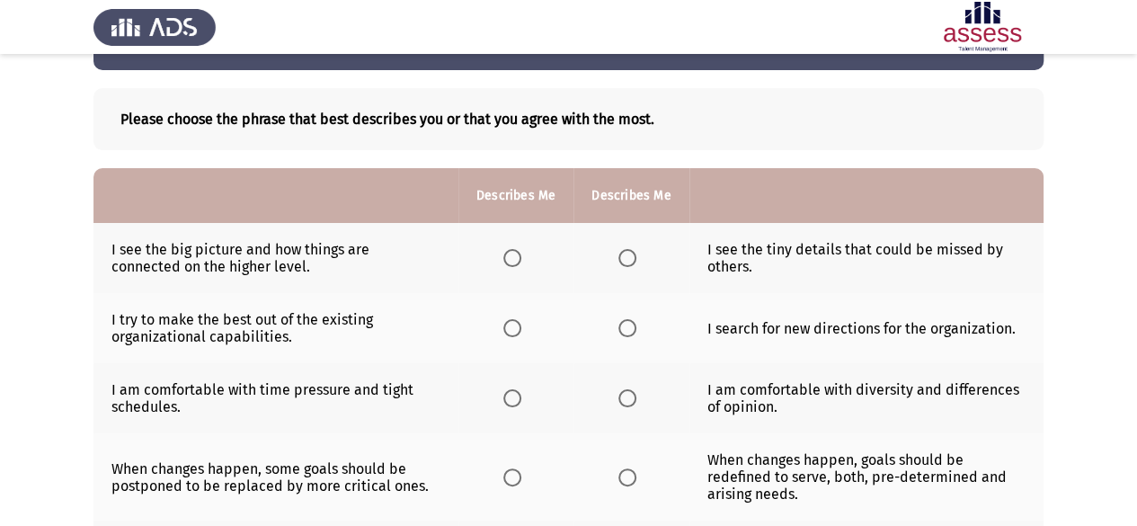
scroll to position [90, 0]
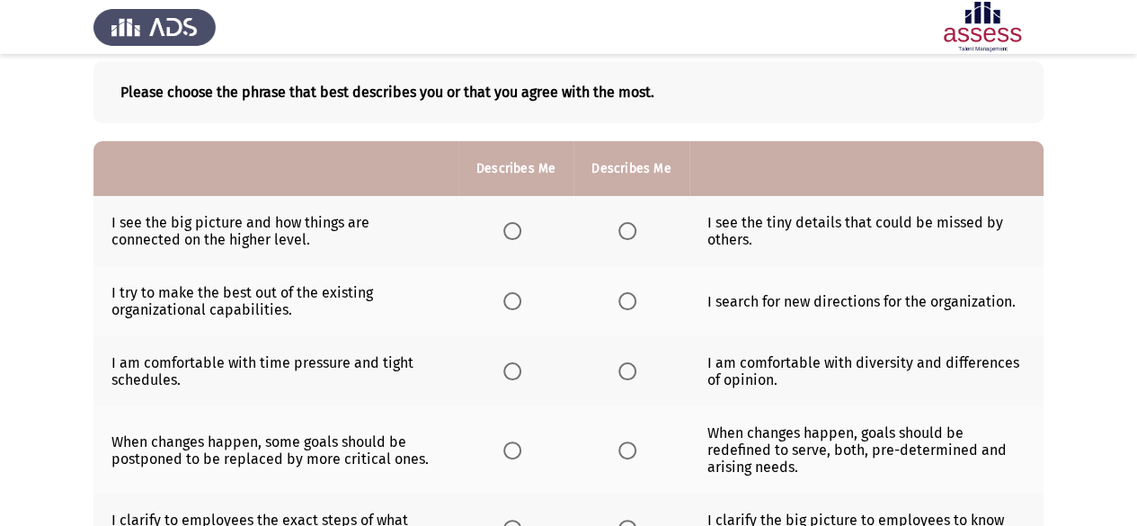
click at [502, 227] on th at bounding box center [515, 231] width 115 height 70
click at [511, 234] on span "Select an option" at bounding box center [512, 231] width 18 height 18
click at [511, 234] on input "Select an option" at bounding box center [512, 231] width 18 height 18
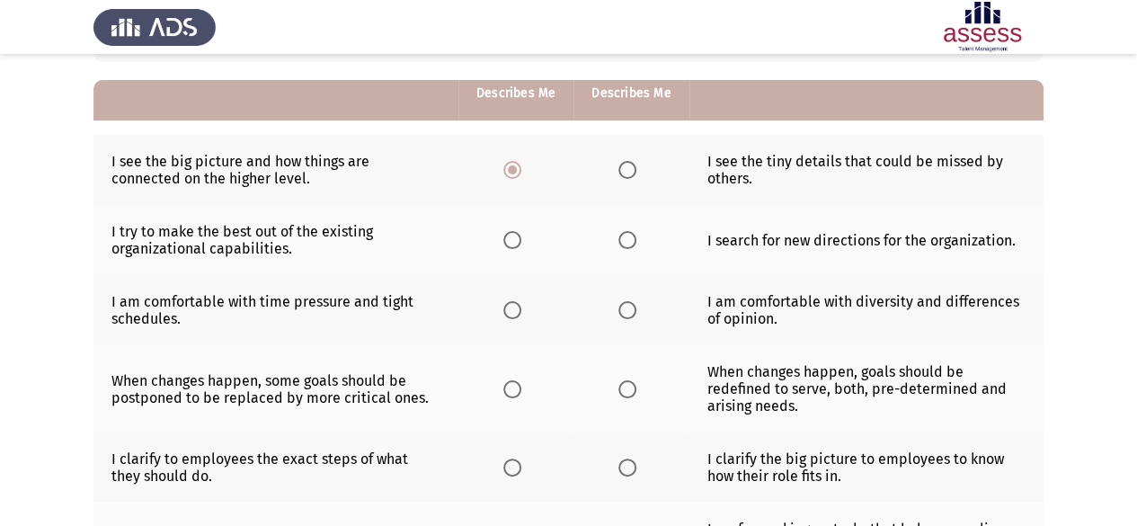
scroll to position [180, 0]
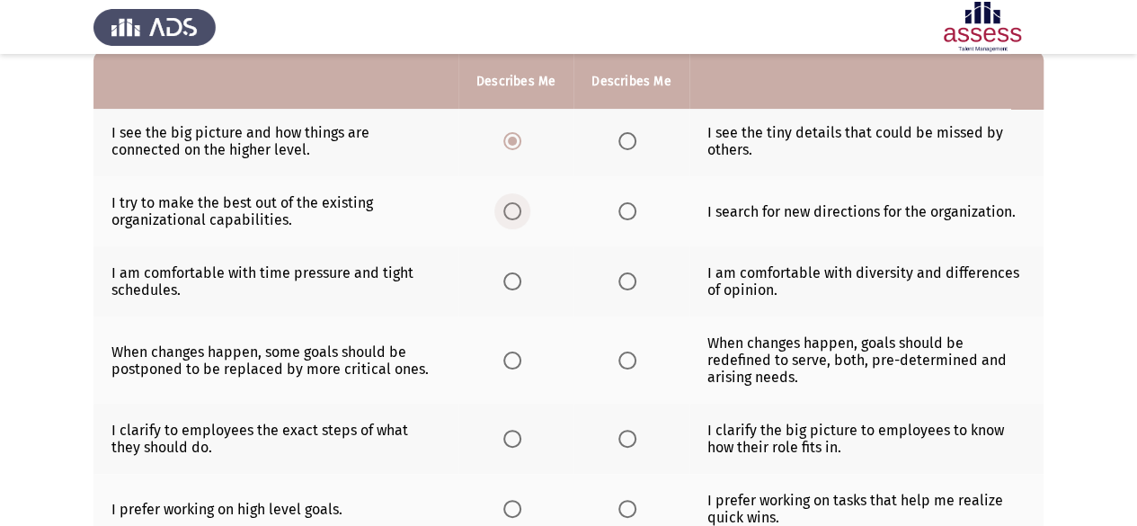
click at [504, 211] on span "Select an option" at bounding box center [512, 211] width 18 height 18
click at [504, 211] on input "Select an option" at bounding box center [512, 211] width 18 height 18
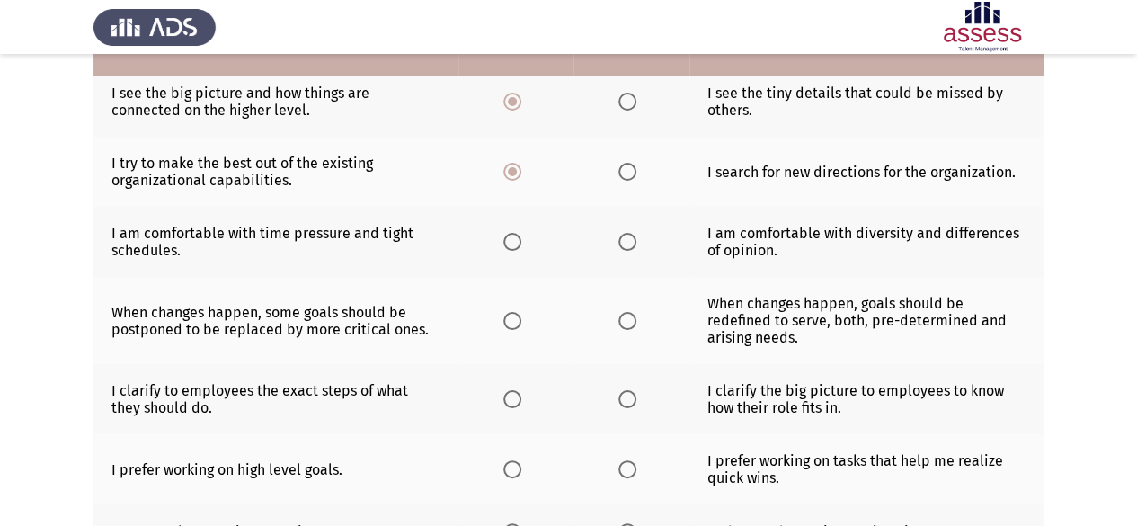
scroll to position [270, 0]
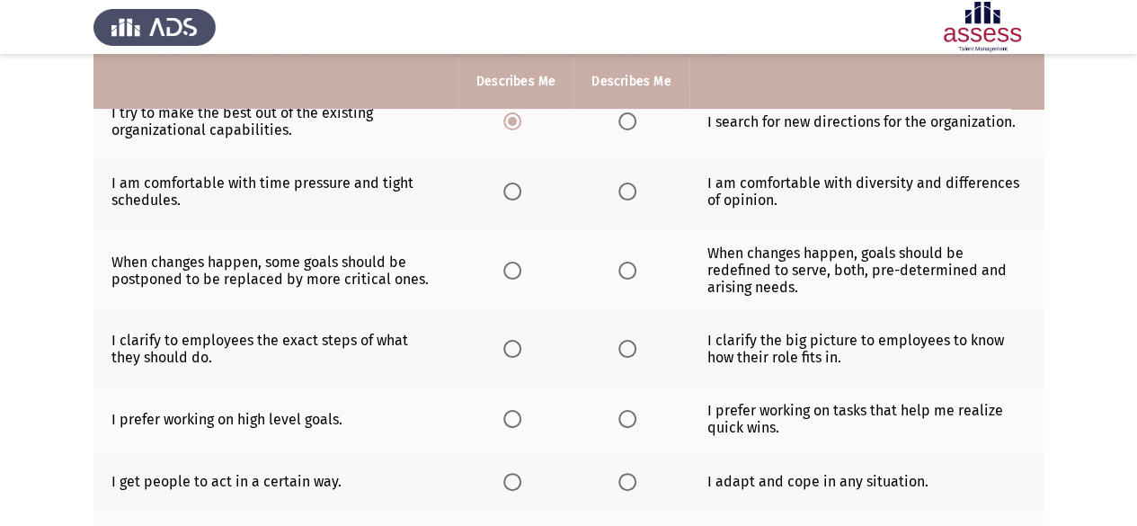
click at [623, 186] on span "Select an option" at bounding box center [627, 191] width 18 height 18
click at [623, 186] on input "Select an option" at bounding box center [627, 191] width 18 height 18
click at [626, 262] on span "Select an option" at bounding box center [627, 271] width 18 height 18
click at [626, 262] on input "Select an option" at bounding box center [627, 271] width 18 height 18
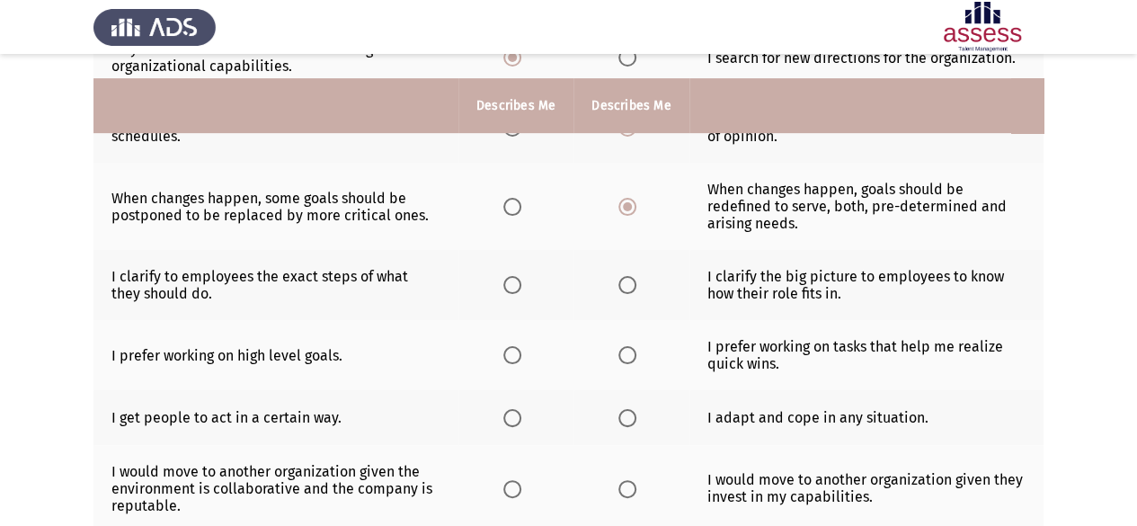
scroll to position [360, 0]
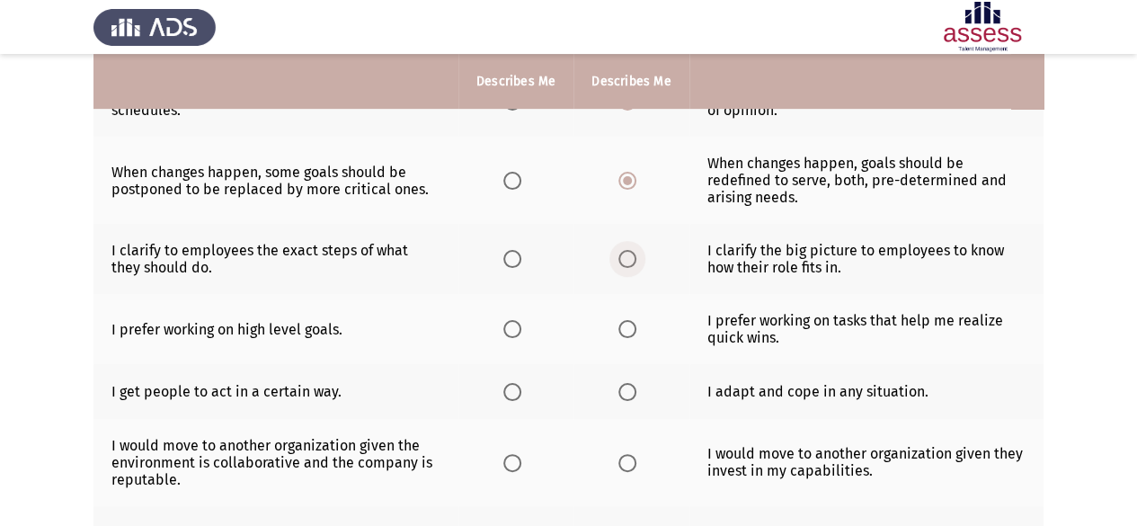
click at [626, 250] on span "Select an option" at bounding box center [627, 259] width 18 height 18
click at [626, 250] on input "Select an option" at bounding box center [627, 259] width 18 height 18
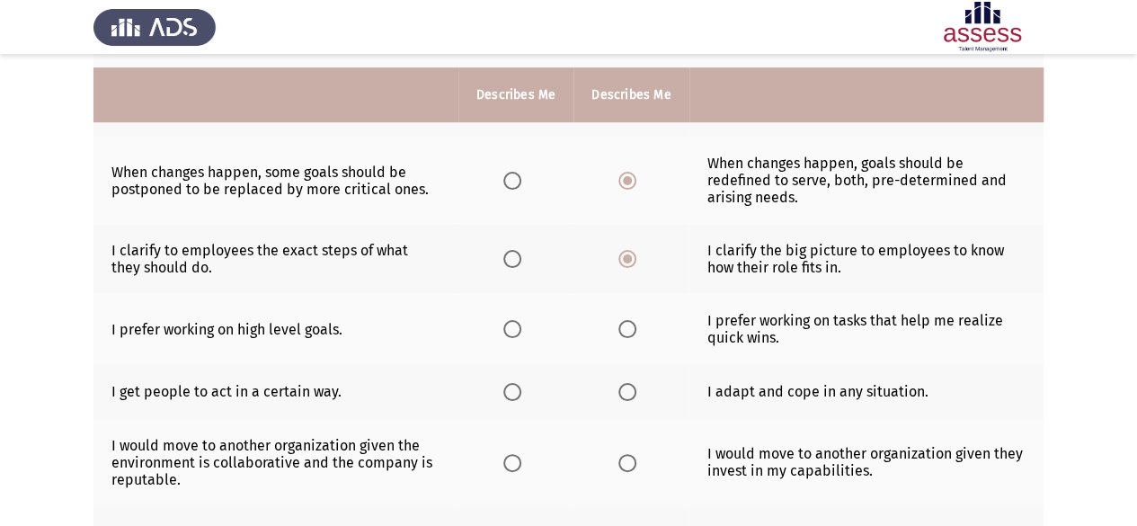
scroll to position [449, 0]
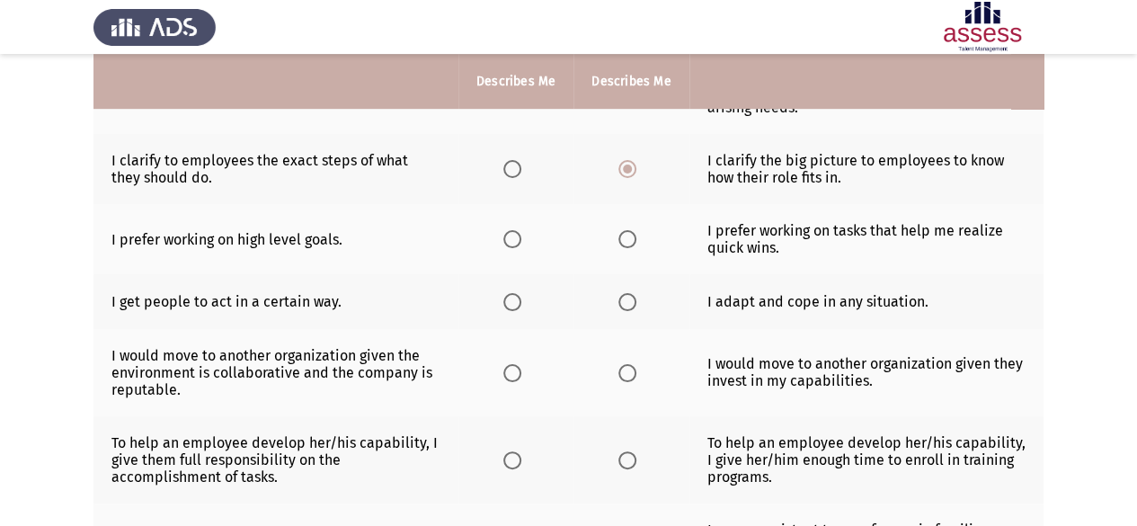
click at [514, 231] on span "Select an option" at bounding box center [512, 239] width 18 height 18
click at [514, 231] on input "Select an option" at bounding box center [512, 239] width 18 height 18
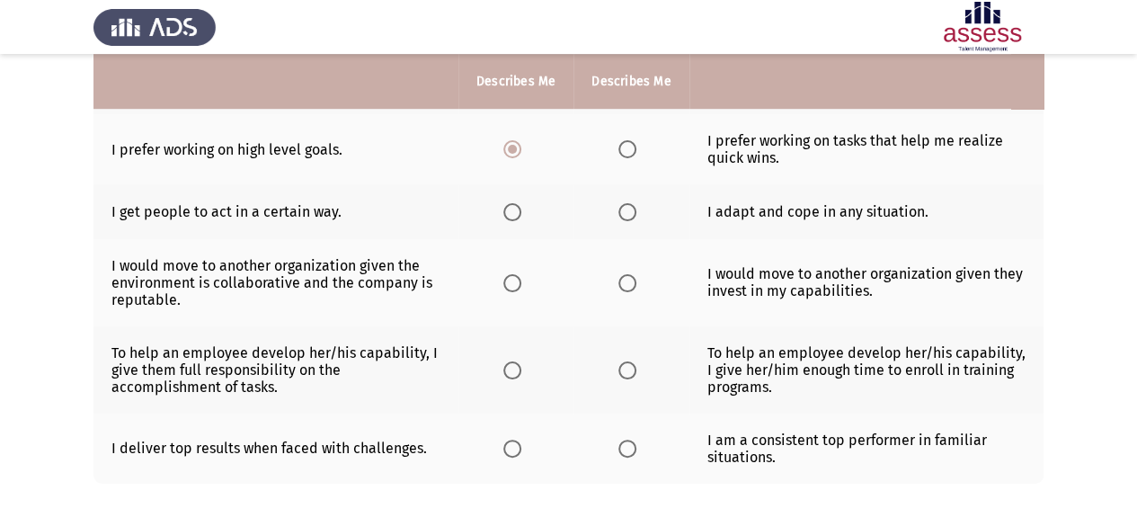
click at [635, 209] on span "Select an option" at bounding box center [627, 212] width 18 height 18
click at [635, 209] on input "Select an option" at bounding box center [627, 212] width 18 height 18
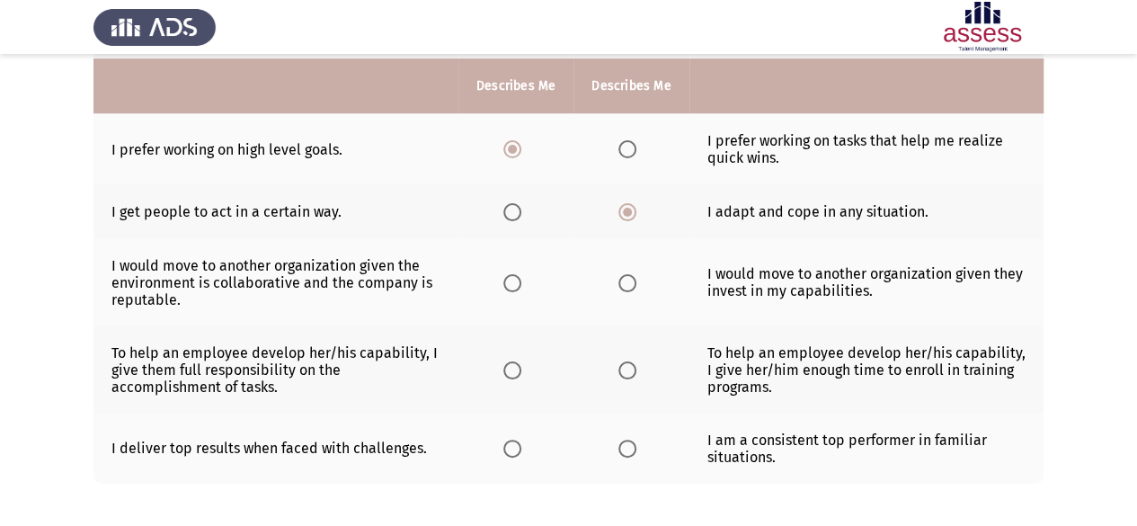
scroll to position [615, 0]
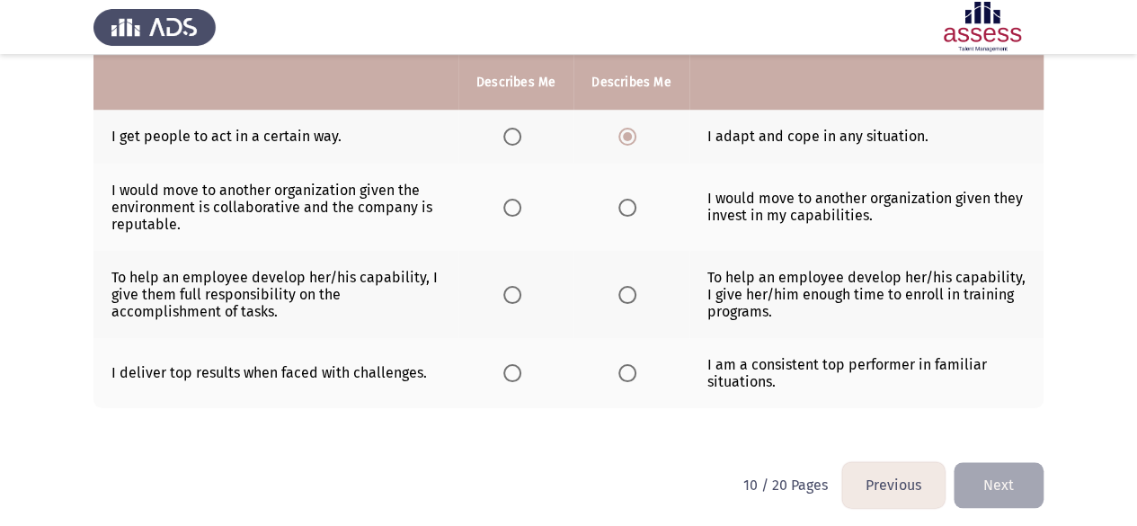
click at [624, 201] on span "Select an option" at bounding box center [627, 208] width 18 height 18
click at [624, 201] on input "Select an option" at bounding box center [627, 208] width 18 height 18
click at [622, 286] on span "Select an option" at bounding box center [627, 295] width 18 height 18
click at [622, 286] on input "Select an option" at bounding box center [627, 295] width 18 height 18
click at [519, 364] on span "Select an option" at bounding box center [512, 373] width 18 height 18
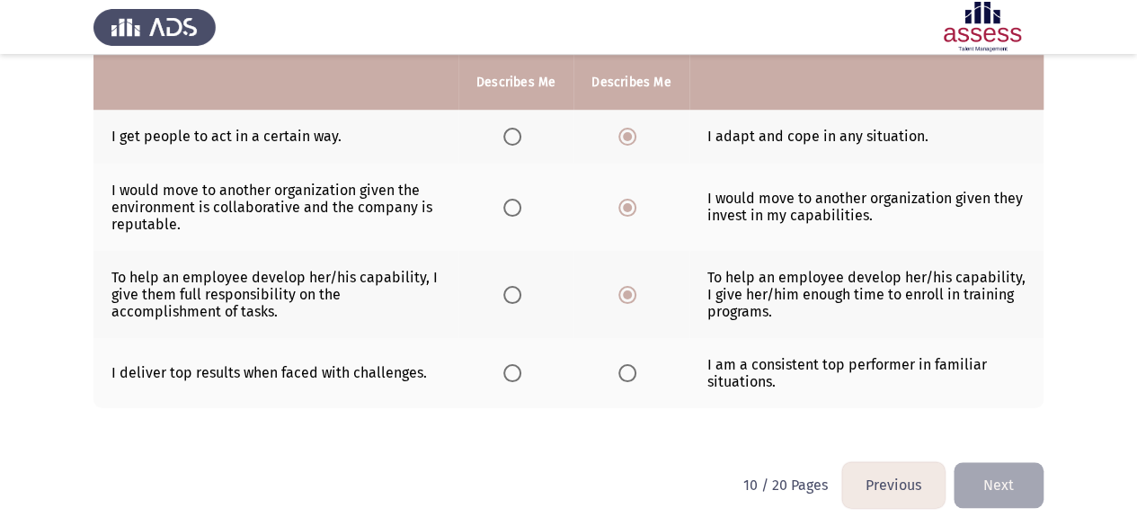
click at [519, 364] on input "Select an option" at bounding box center [512, 373] width 18 height 18
click at [989, 465] on button "Next" at bounding box center [999, 485] width 90 height 46
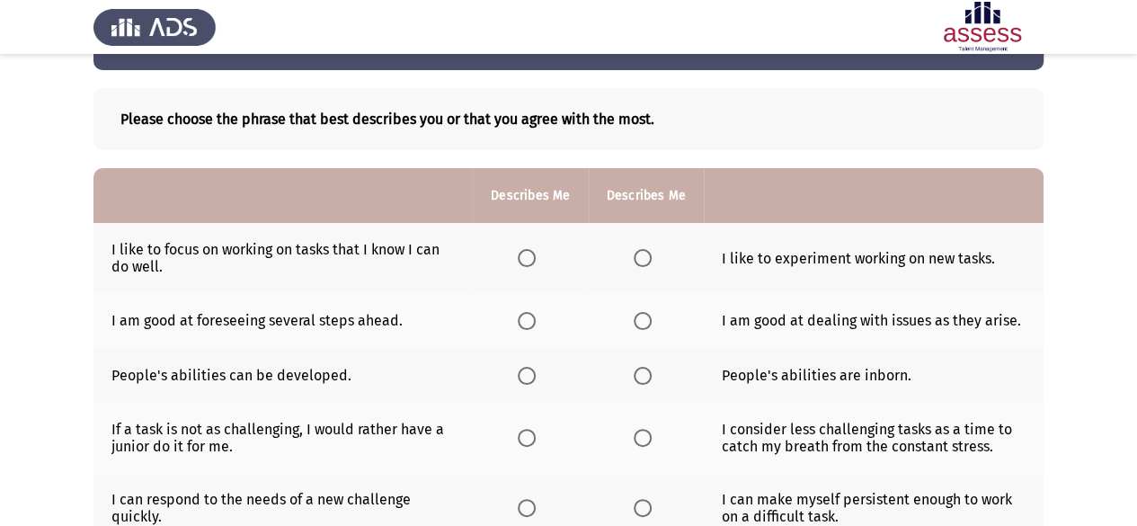
scroll to position [90, 0]
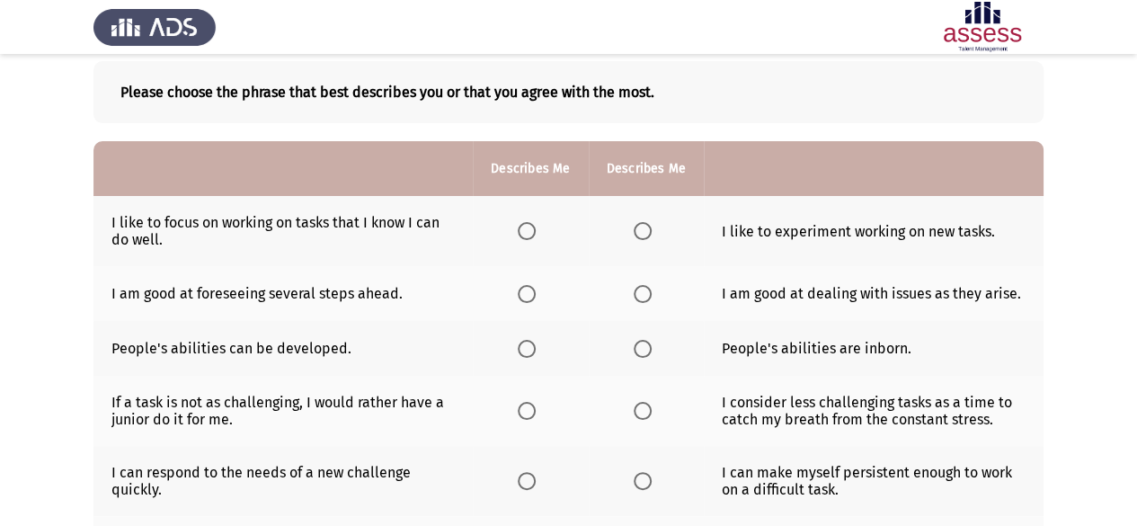
click at [634, 233] on span "Select an option" at bounding box center [643, 231] width 18 height 18
click at [634, 233] on input "Select an option" at bounding box center [643, 231] width 18 height 18
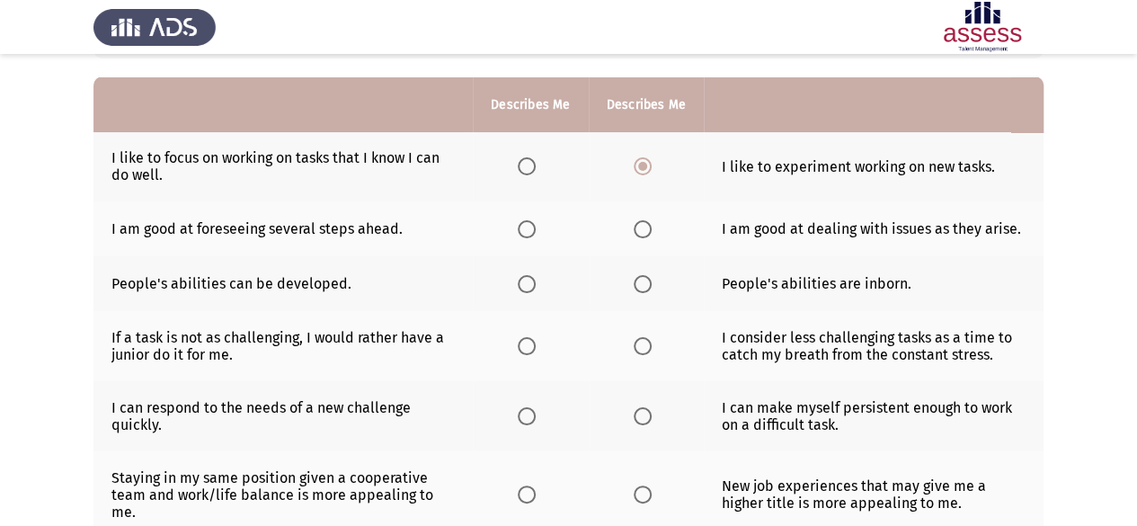
scroll to position [180, 0]
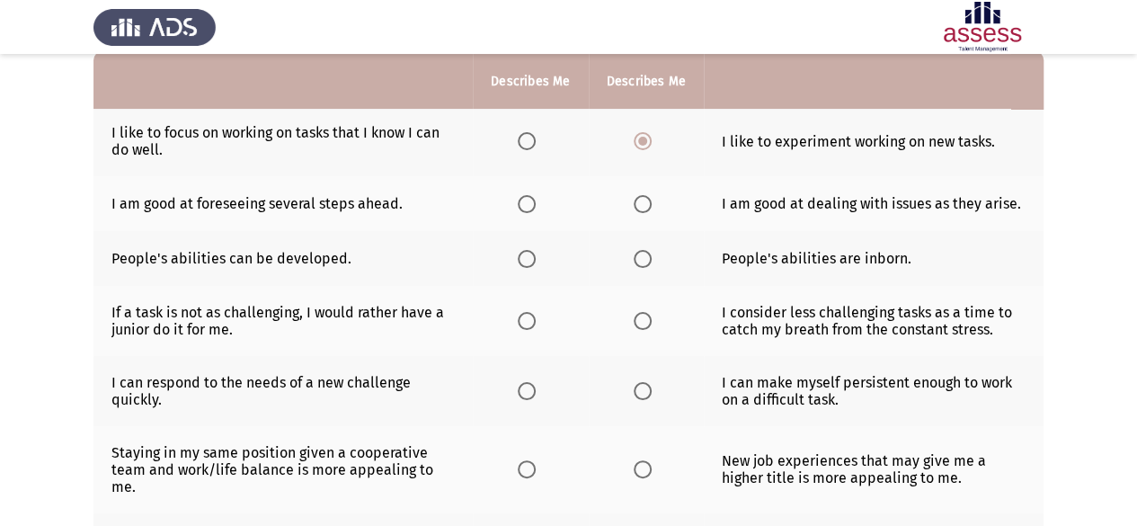
click at [533, 204] on span "Select an option" at bounding box center [527, 204] width 18 height 18
click at [533, 204] on input "Select an option" at bounding box center [527, 204] width 18 height 18
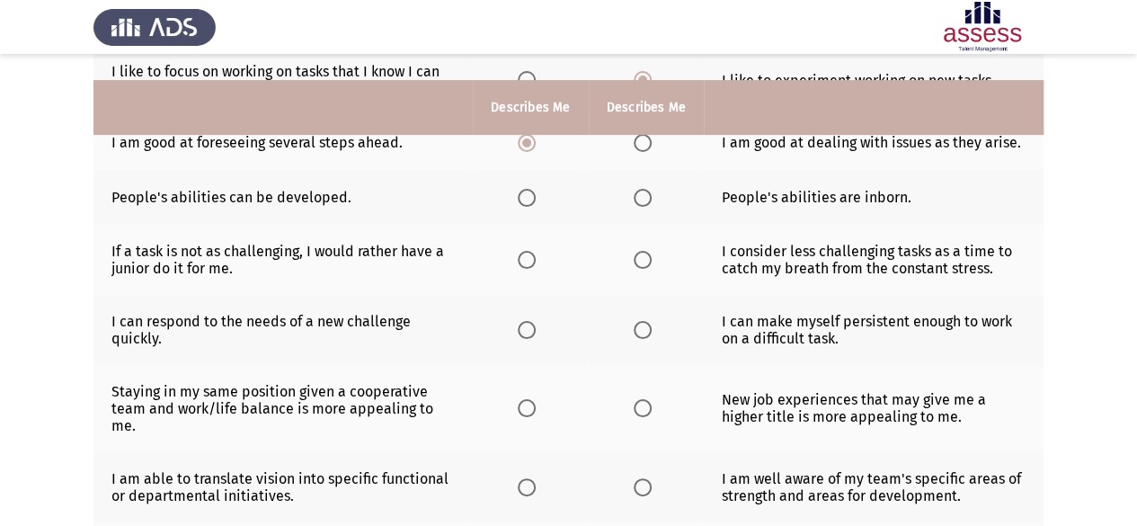
scroll to position [270, 0]
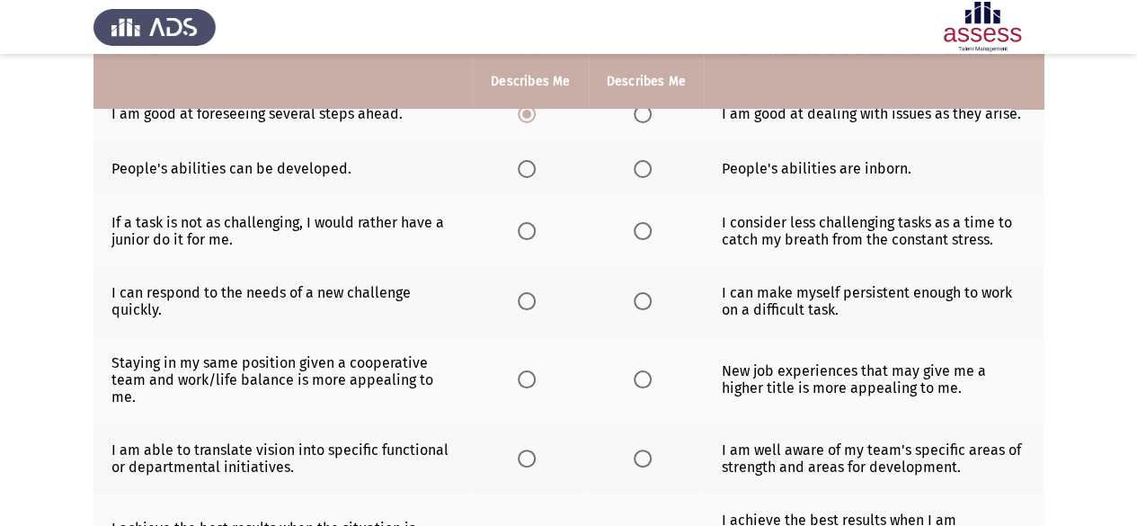
click at [525, 170] on span "Select an option" at bounding box center [527, 169] width 18 height 18
click at [525, 170] on input "Select an option" at bounding box center [527, 169] width 18 height 18
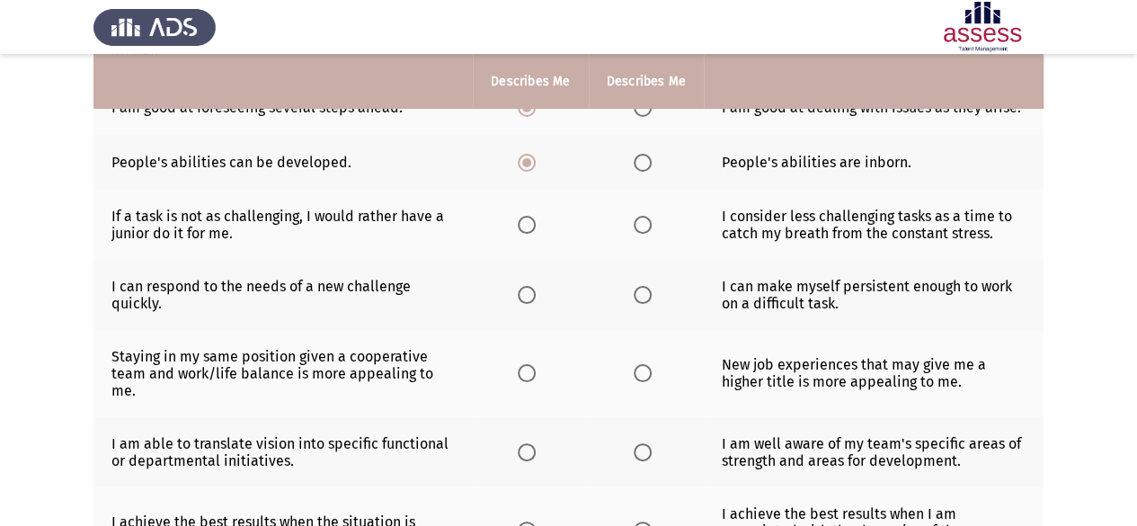
scroll to position [279, 0]
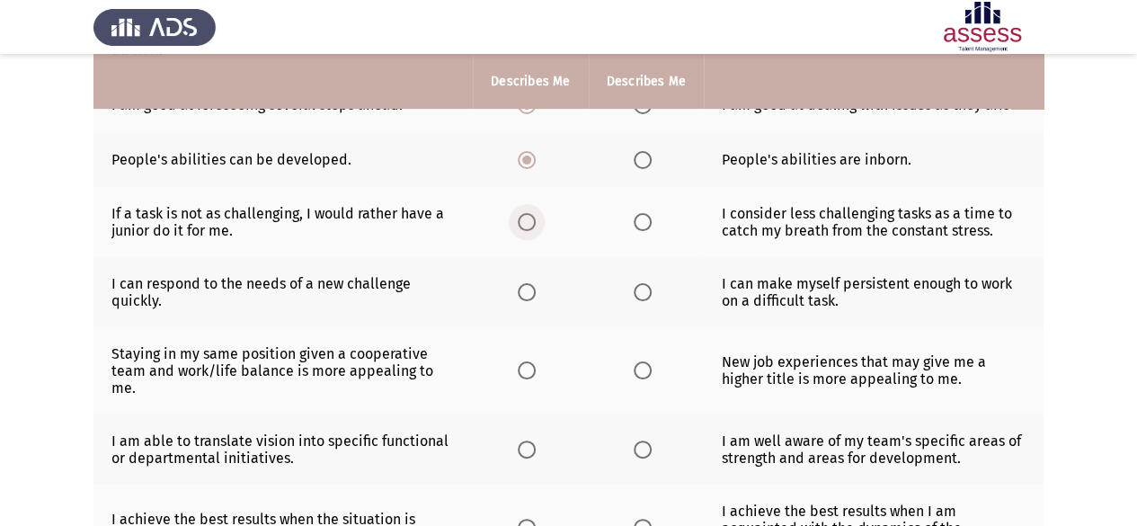
click at [529, 222] on span "Select an option" at bounding box center [527, 222] width 18 height 18
click at [529, 222] on input "Select an option" at bounding box center [527, 222] width 18 height 18
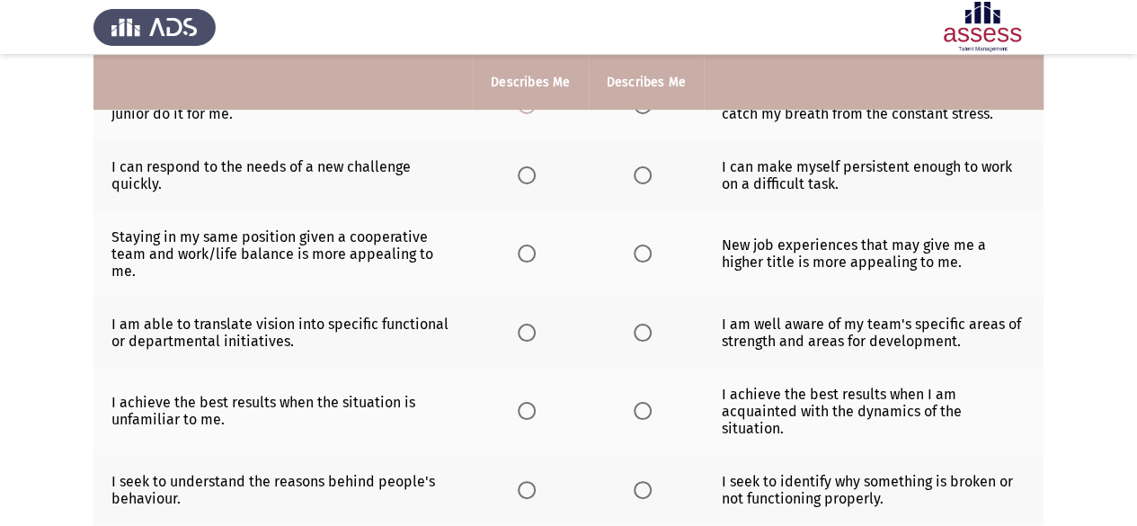
scroll to position [369, 0]
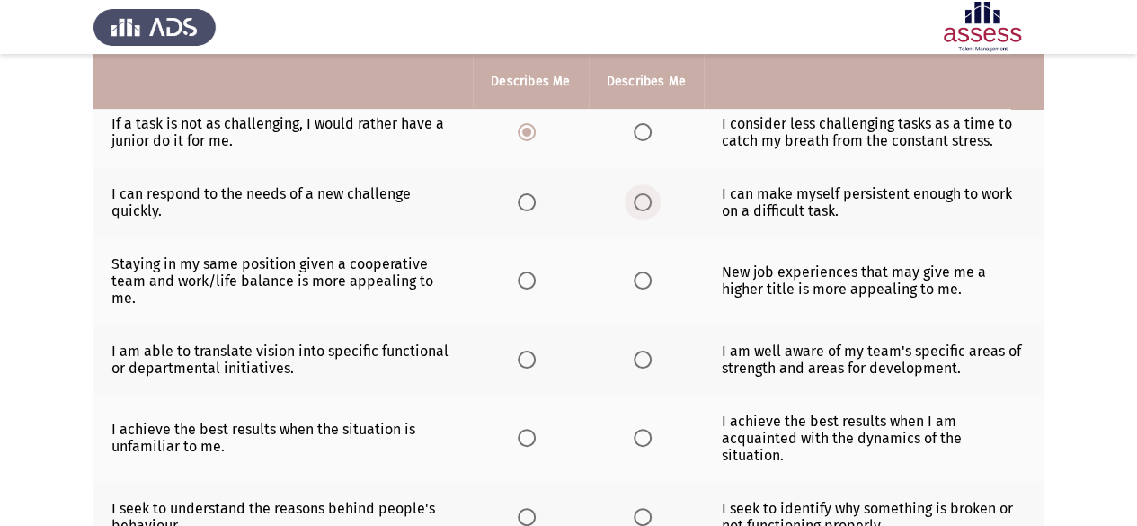
click at [644, 198] on span "Select an option" at bounding box center [643, 202] width 18 height 18
click at [644, 198] on input "Select an option" at bounding box center [643, 202] width 18 height 18
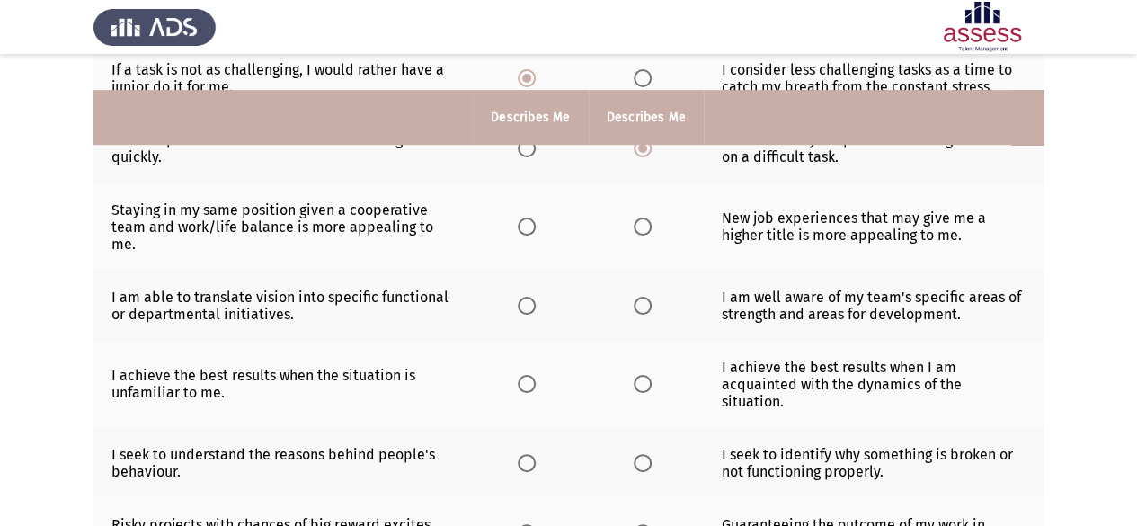
scroll to position [458, 0]
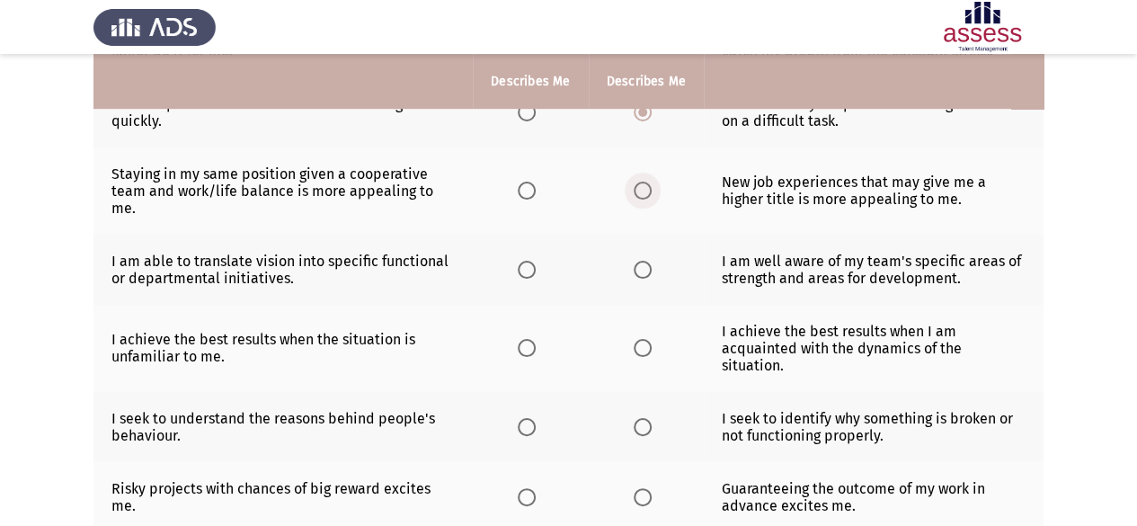
click at [645, 187] on span "Select an option" at bounding box center [643, 191] width 18 height 18
click at [645, 187] on input "Select an option" at bounding box center [643, 191] width 18 height 18
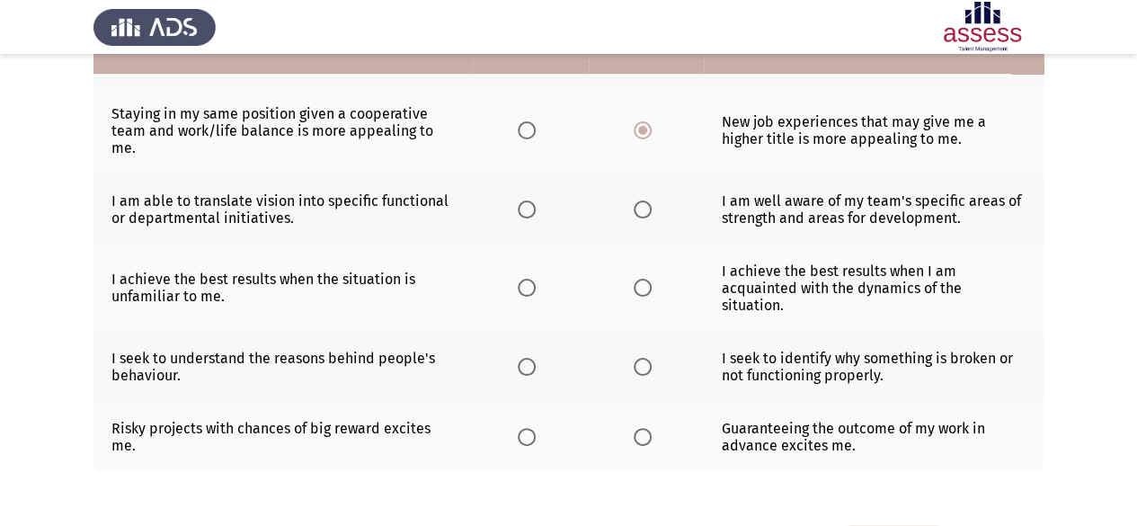
scroll to position [566, 0]
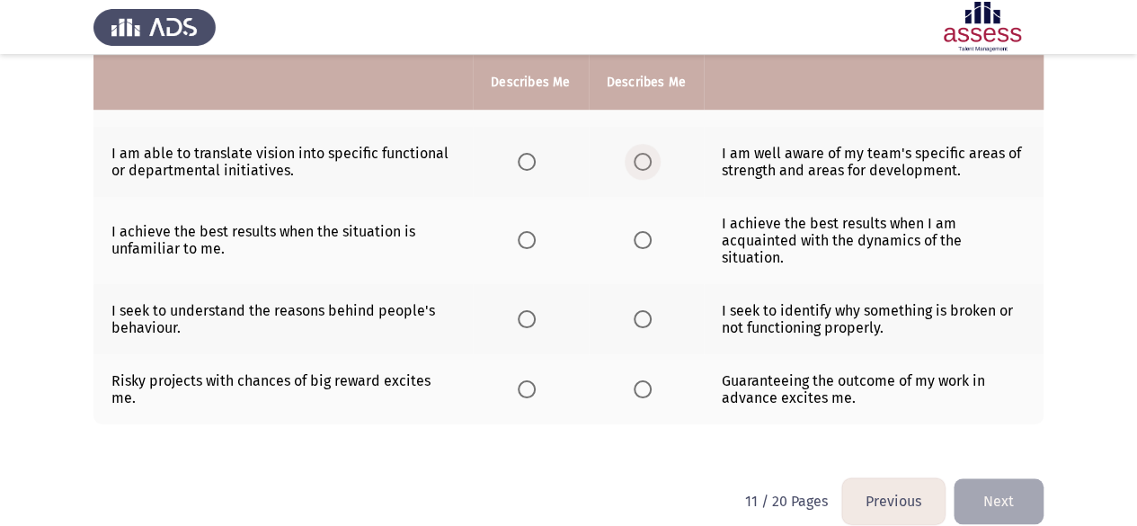
click at [645, 157] on span "Select an option" at bounding box center [643, 162] width 18 height 18
click at [645, 157] on input "Select an option" at bounding box center [643, 162] width 18 height 18
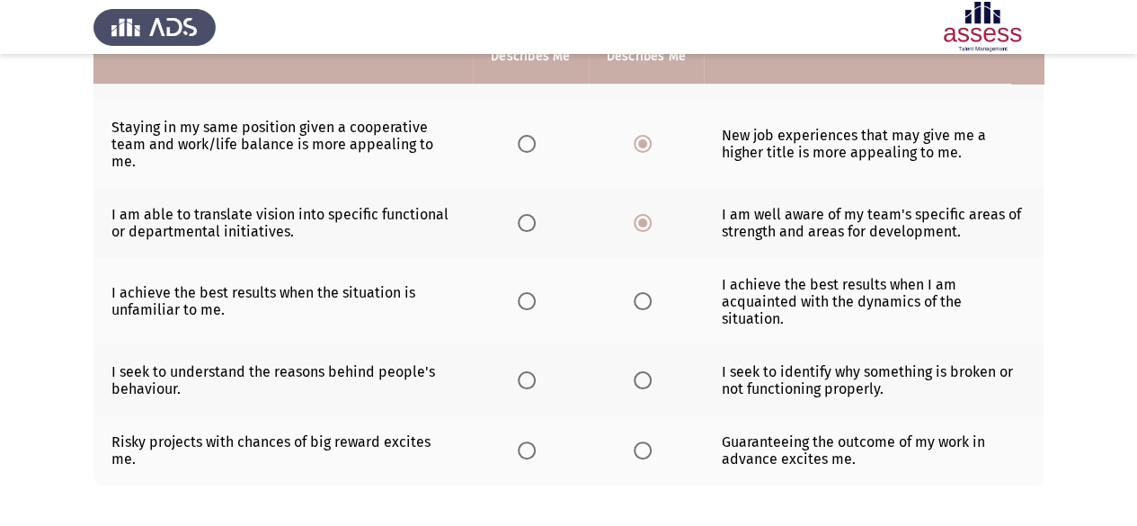
scroll to position [476, 0]
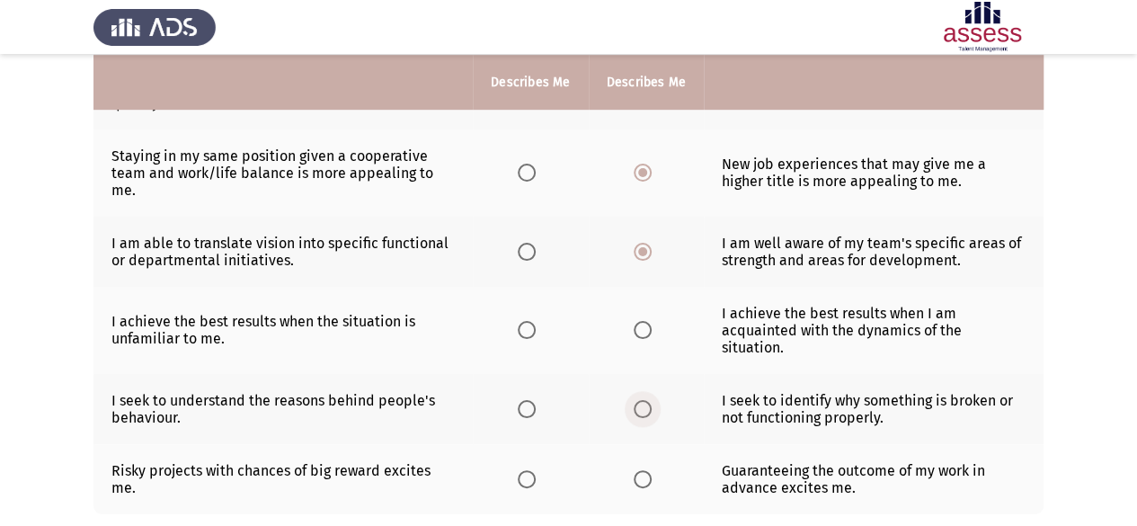
click at [638, 400] on span "Select an option" at bounding box center [643, 409] width 18 height 18
click at [638, 400] on input "Select an option" at bounding box center [643, 409] width 18 height 18
click at [525, 470] on span "Select an option" at bounding box center [527, 479] width 18 height 18
click at [525, 470] on input "Select an option" at bounding box center [527, 479] width 18 height 18
click at [534, 323] on span "Select an option" at bounding box center [527, 330] width 18 height 18
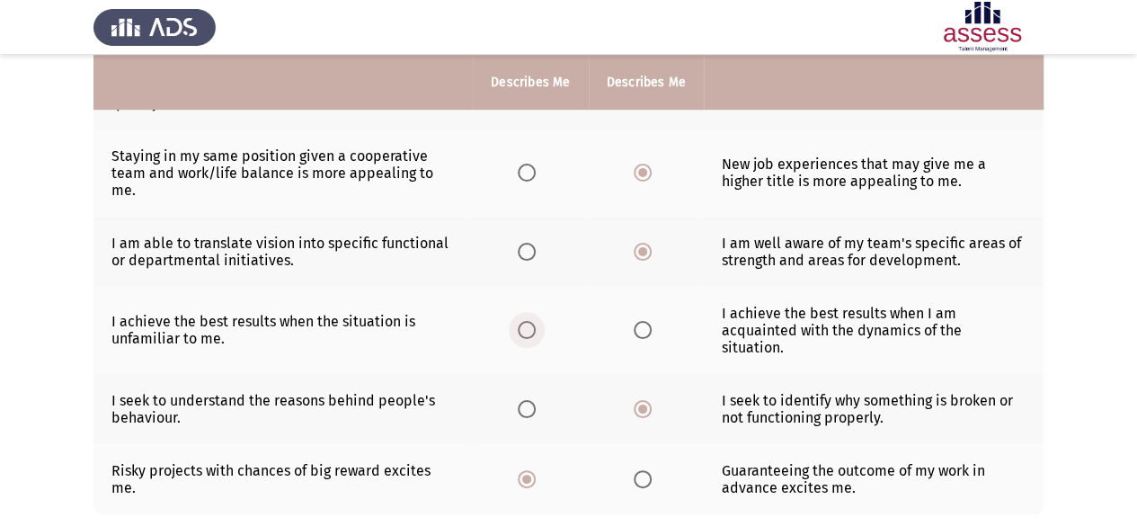
click at [534, 323] on input "Select an option" at bounding box center [527, 330] width 18 height 18
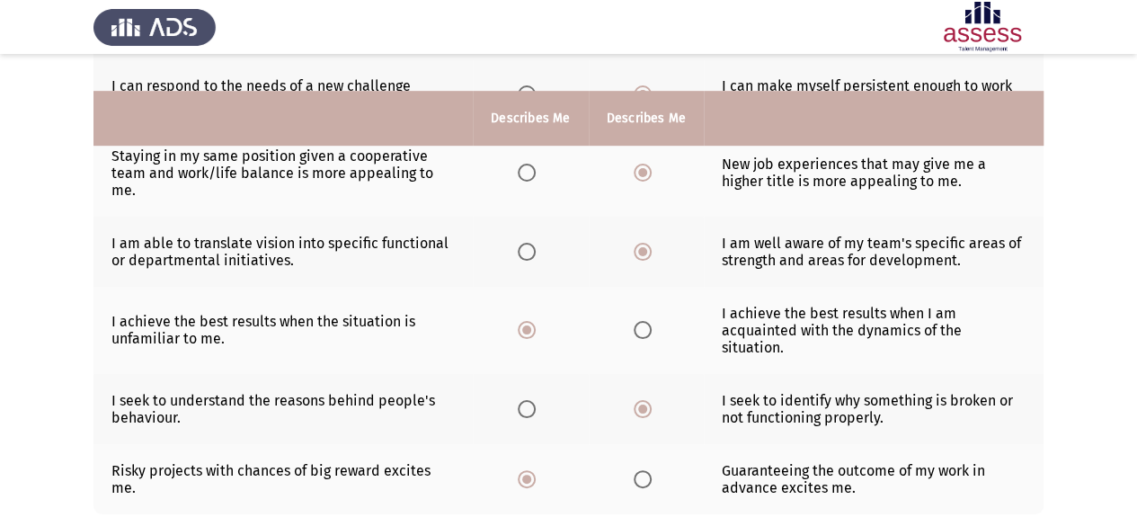
scroll to position [566, 0]
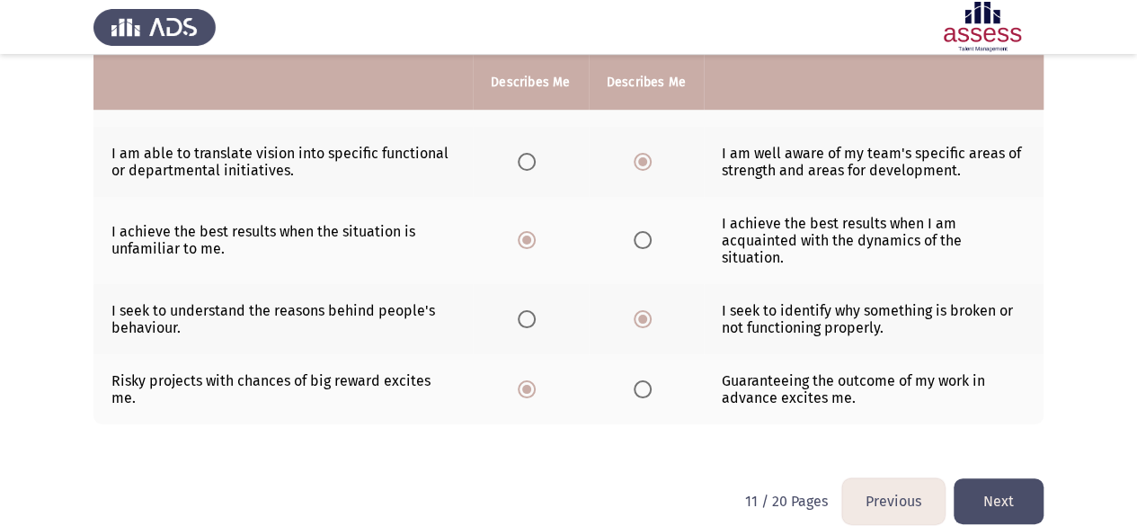
click at [1000, 487] on button "Next" at bounding box center [999, 501] width 90 height 46
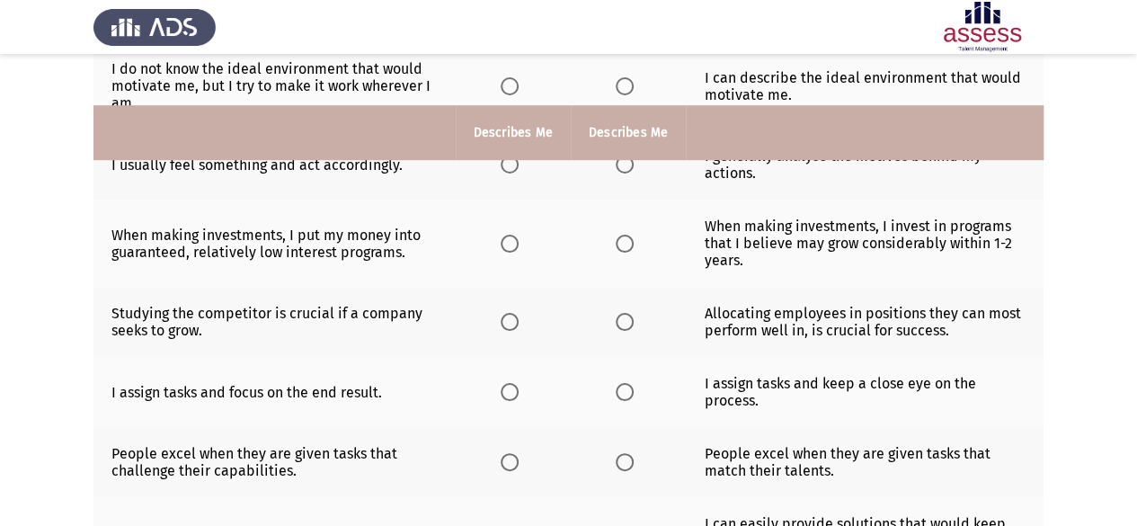
scroll to position [529, 0]
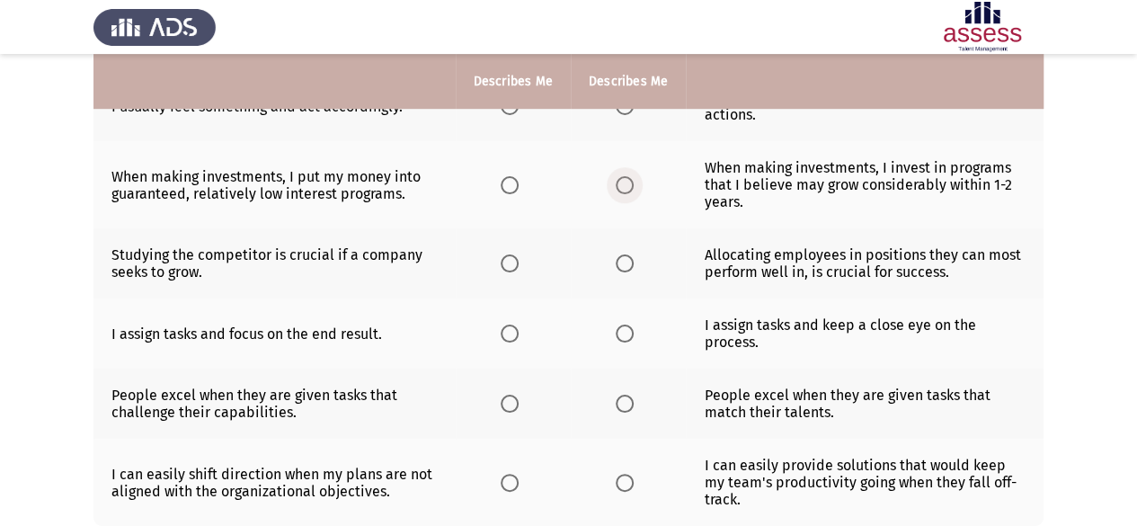
click at [625, 184] on span "Select an option" at bounding box center [625, 185] width 18 height 18
click at [625, 184] on input "Select an option" at bounding box center [625, 185] width 18 height 18
click at [503, 256] on span "Select an option" at bounding box center [510, 263] width 18 height 18
click at [503, 256] on input "Select an option" at bounding box center [510, 263] width 18 height 18
click at [636, 266] on label "Select an option" at bounding box center [628, 263] width 25 height 18
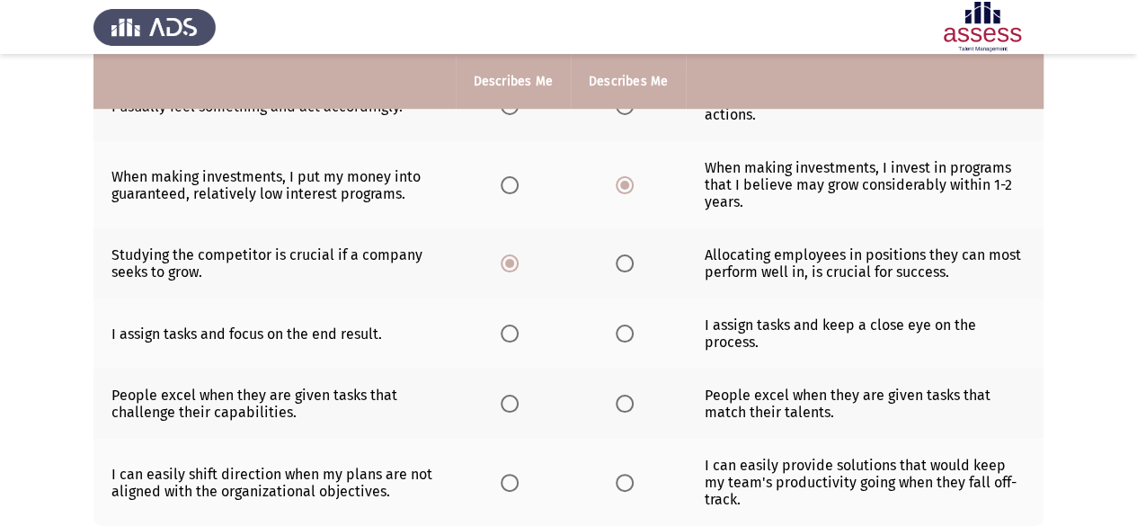
click at [634, 266] on input "Select an option" at bounding box center [625, 263] width 18 height 18
click at [511, 329] on span "Select an option" at bounding box center [510, 333] width 18 height 18
click at [511, 329] on input "Select an option" at bounding box center [510, 333] width 18 height 18
click at [633, 333] on label "Select an option" at bounding box center [628, 333] width 25 height 18
click at [633, 333] on input "Select an option" at bounding box center [625, 333] width 18 height 18
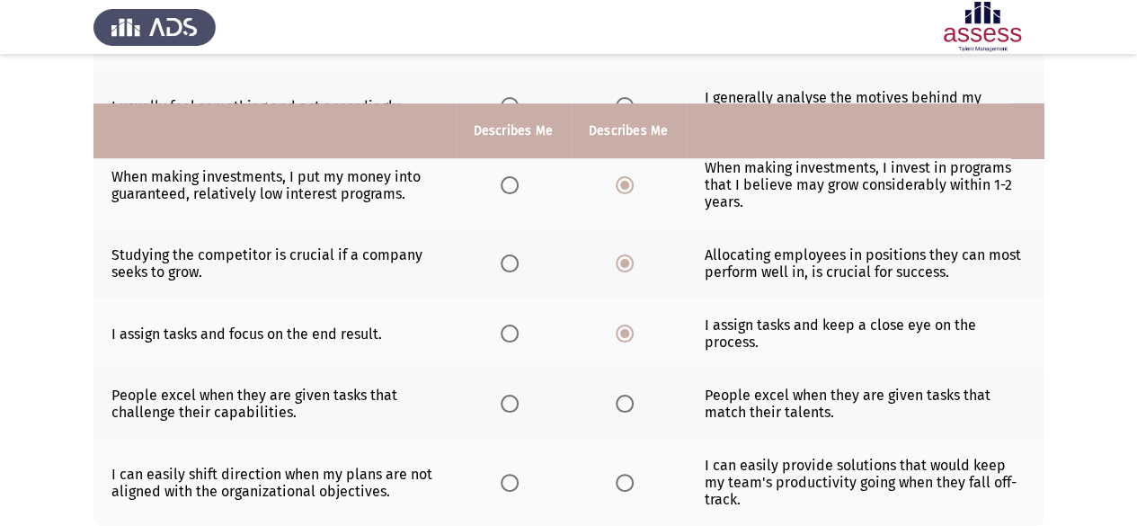
scroll to position [619, 0]
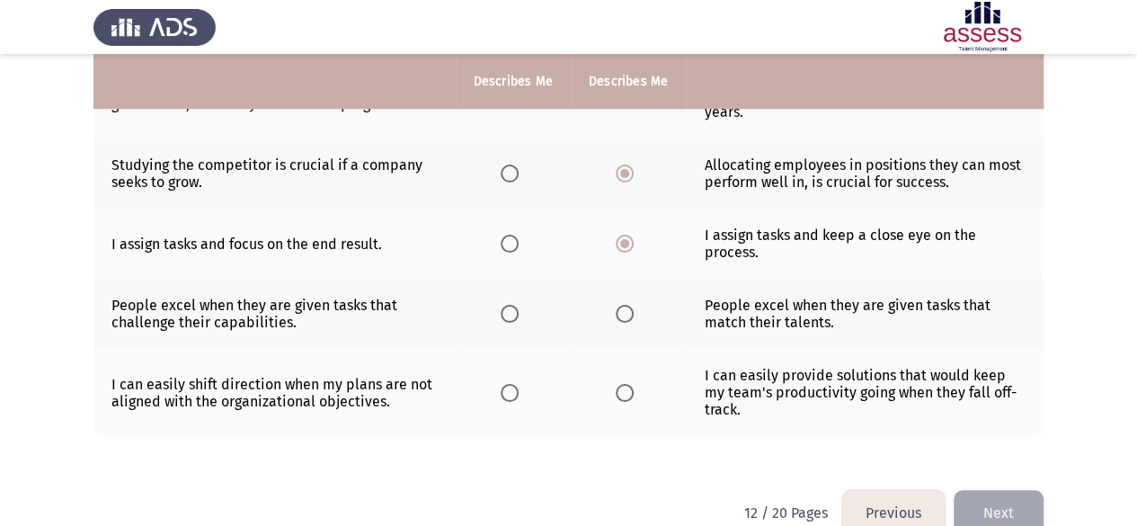
click at [627, 313] on span "Select an option" at bounding box center [625, 314] width 18 height 18
click at [627, 313] on input "Select an option" at bounding box center [625, 314] width 18 height 18
click at [630, 384] on span "Select an option" at bounding box center [625, 393] width 18 height 18
click at [630, 384] on input "Select an option" at bounding box center [625, 393] width 18 height 18
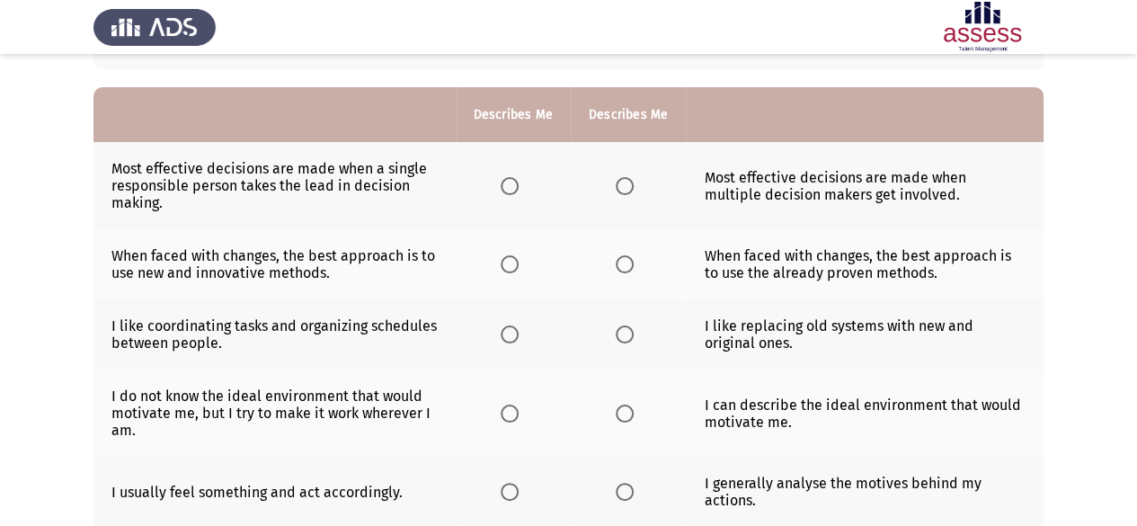
scroll to position [170, 0]
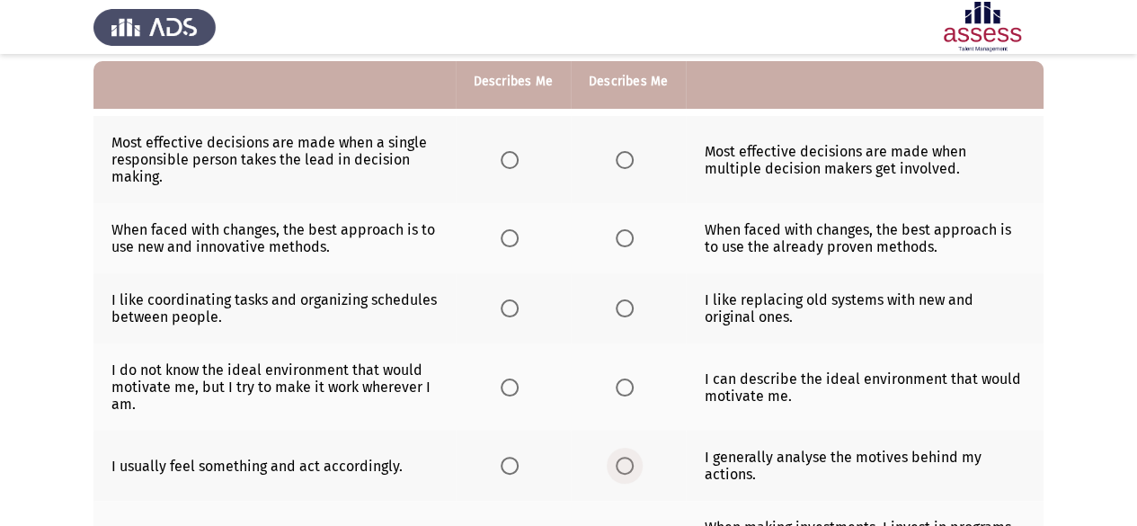
click at [625, 462] on span "Select an option" at bounding box center [625, 466] width 18 height 18
click at [625, 462] on input "Select an option" at bounding box center [625, 466] width 18 height 18
click at [518, 394] on th at bounding box center [513, 386] width 115 height 87
click at [511, 386] on span "Select an option" at bounding box center [510, 387] width 18 height 18
click at [511, 386] on input "Select an option" at bounding box center [510, 387] width 18 height 18
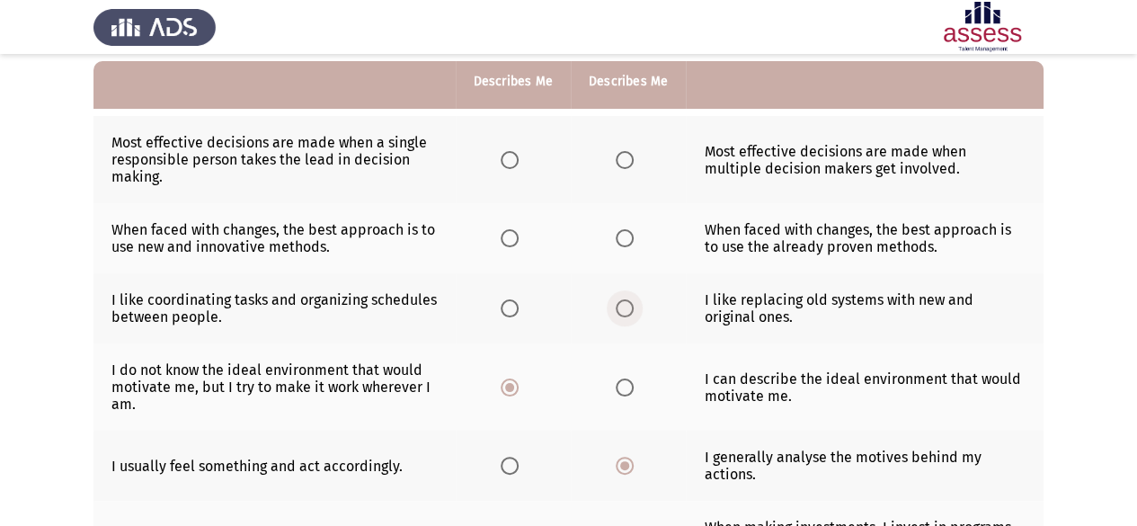
click at [620, 307] on span "Select an option" at bounding box center [625, 308] width 18 height 18
click at [620, 307] on input "Select an option" at bounding box center [625, 308] width 18 height 18
click at [511, 241] on span "Select an option" at bounding box center [510, 238] width 18 height 18
click at [511, 241] on input "Select an option" at bounding box center [510, 238] width 18 height 18
click at [512, 175] on th at bounding box center [513, 159] width 115 height 87
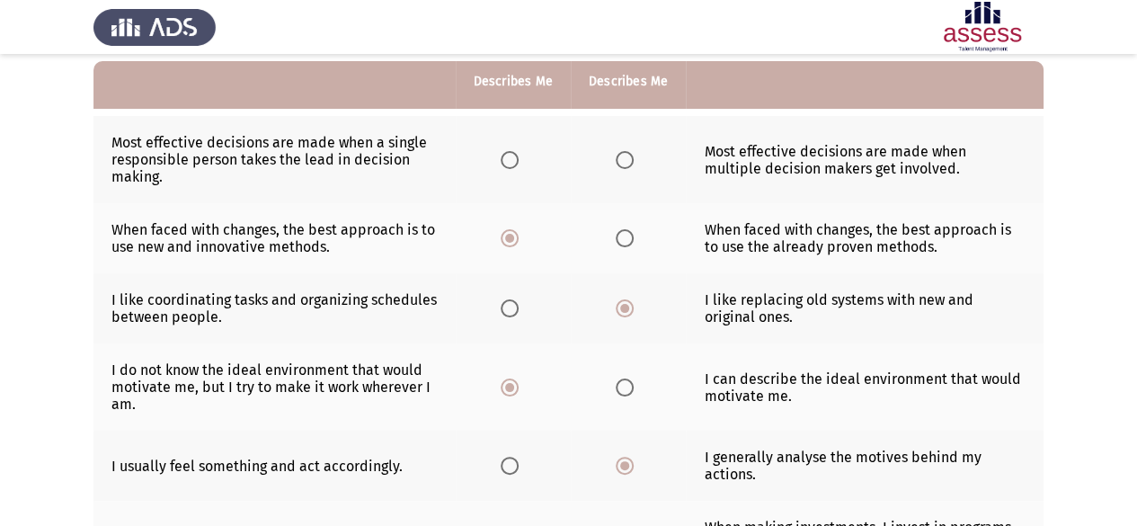
click at [511, 163] on span "Select an option" at bounding box center [510, 160] width 18 height 18
click at [511, 163] on input "Select an option" at bounding box center [510, 160] width 18 height 18
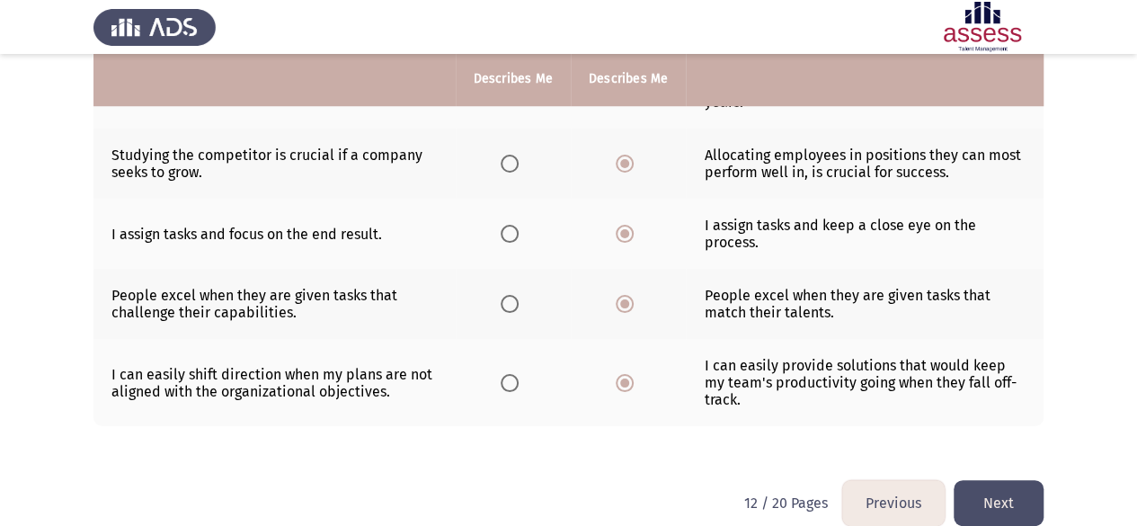
scroll to position [631, 0]
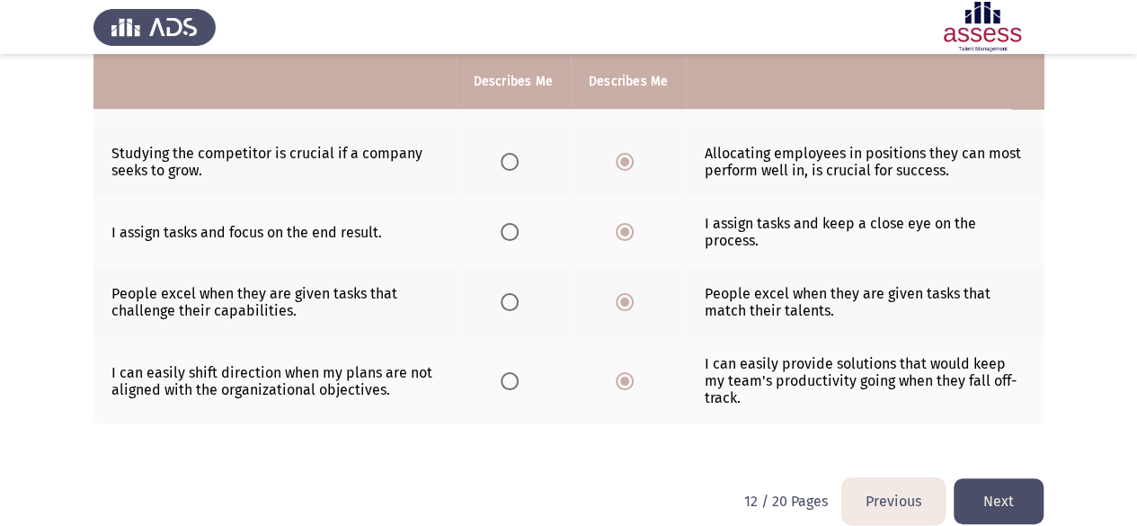
click at [1000, 478] on button "Next" at bounding box center [999, 501] width 90 height 46
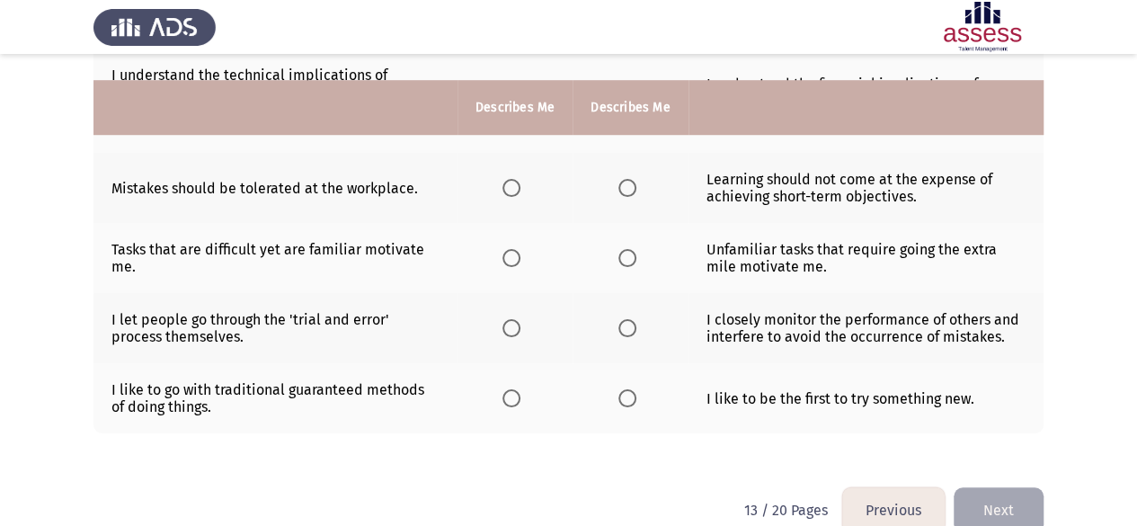
scroll to position [614, 0]
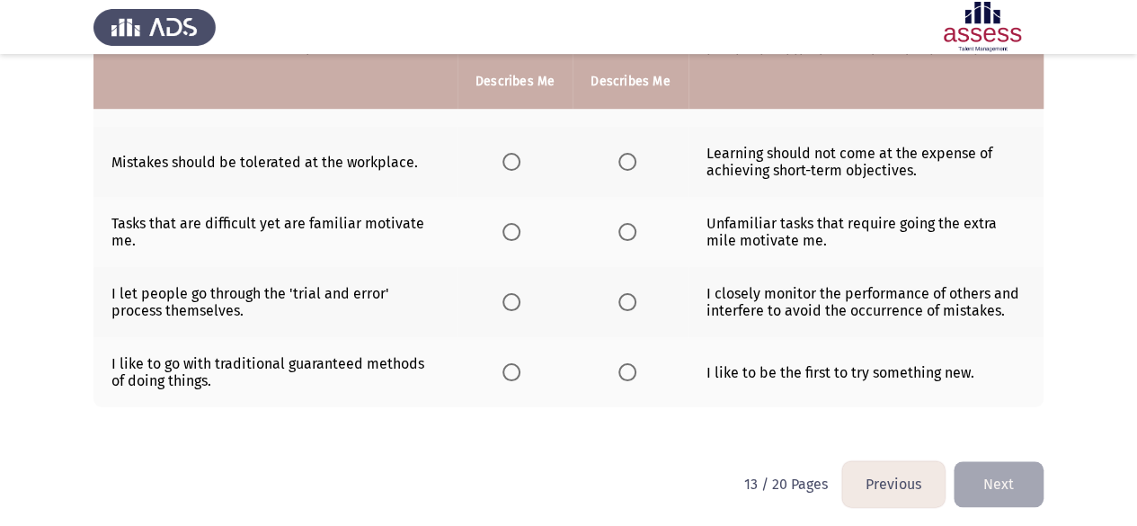
click at [629, 376] on th at bounding box center [630, 372] width 115 height 70
click at [626, 368] on span "Select an option" at bounding box center [627, 372] width 18 height 18
click at [626, 368] on input "Select an option" at bounding box center [627, 372] width 18 height 18
click at [516, 299] on span "Select an option" at bounding box center [511, 302] width 18 height 18
click at [516, 299] on input "Select an option" at bounding box center [511, 302] width 18 height 18
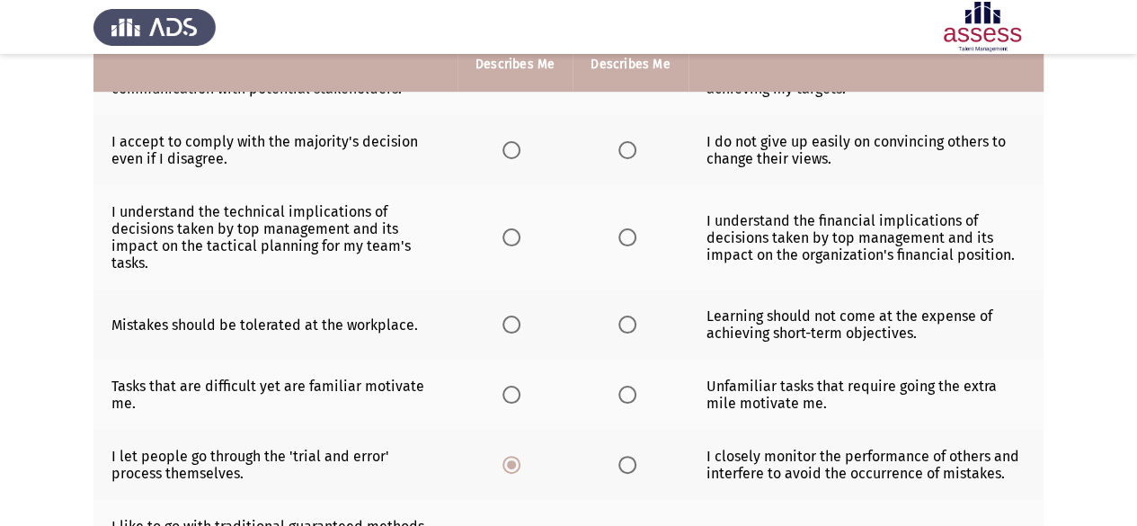
scroll to position [434, 0]
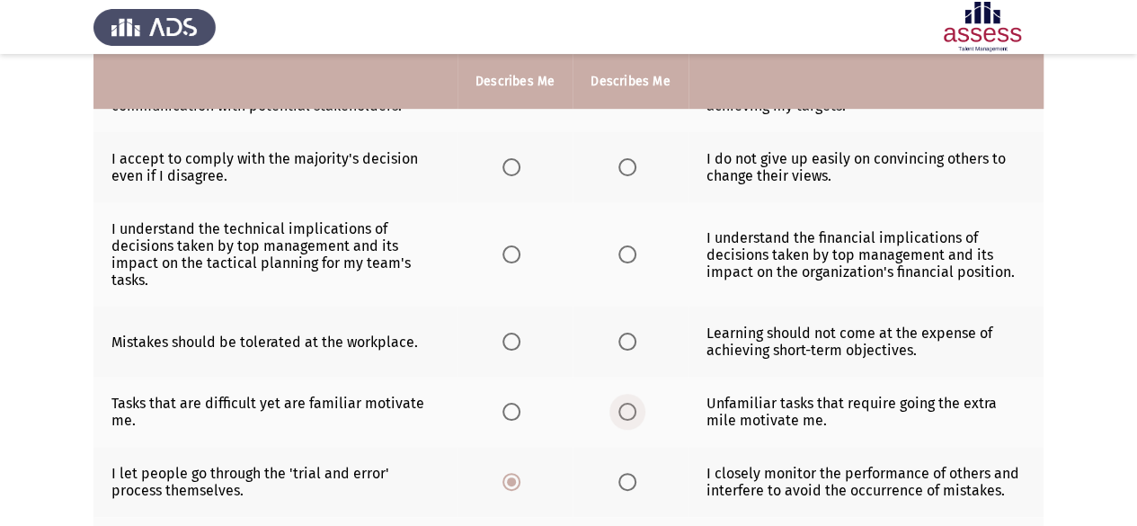
click at [622, 413] on span "Select an option" at bounding box center [627, 412] width 18 height 18
click at [622, 413] on input "Select an option" at bounding box center [627, 412] width 18 height 18
click at [628, 342] on span "Select an option" at bounding box center [627, 342] width 18 height 18
click at [628, 342] on input "Select an option" at bounding box center [627, 342] width 18 height 18
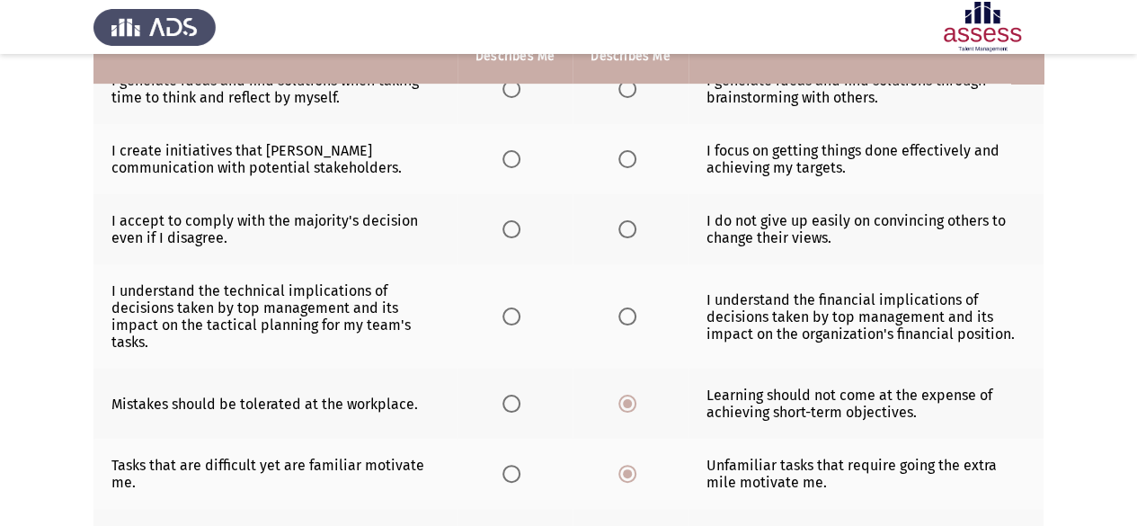
scroll to position [344, 0]
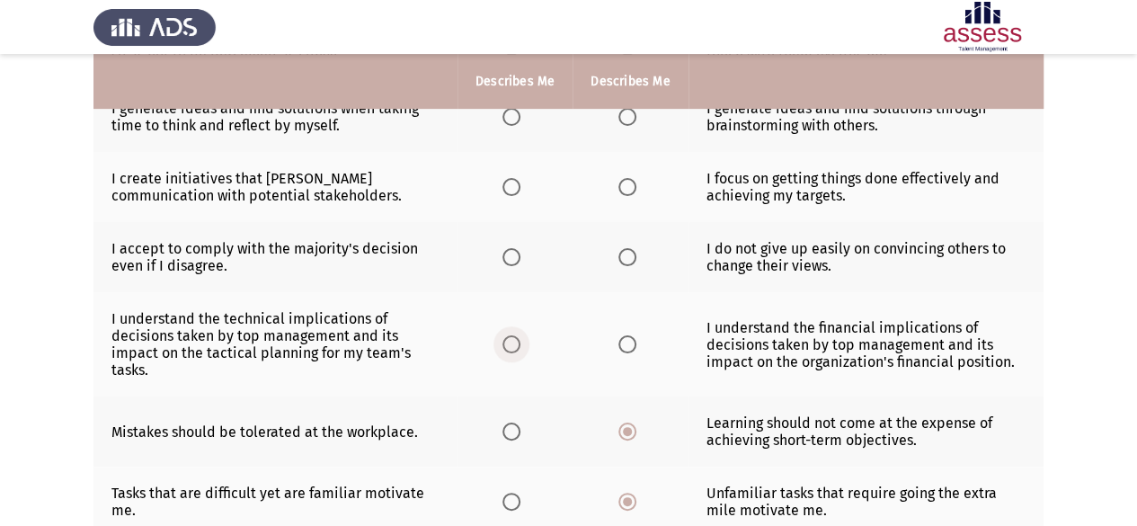
click at [510, 341] on span "Select an option" at bounding box center [511, 344] width 18 height 18
click at [510, 341] on input "Select an option" at bounding box center [511, 344] width 18 height 18
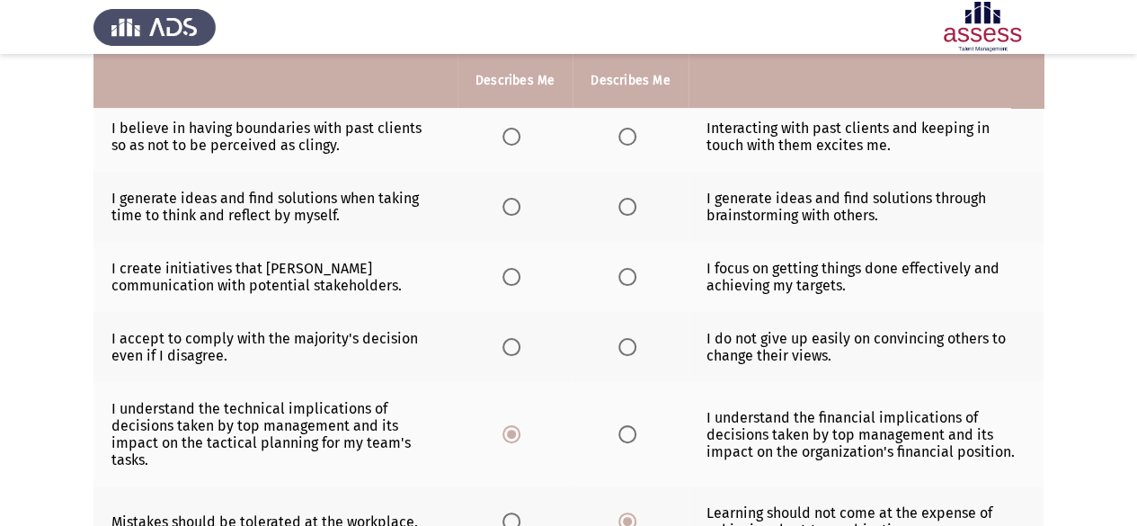
scroll to position [164, 0]
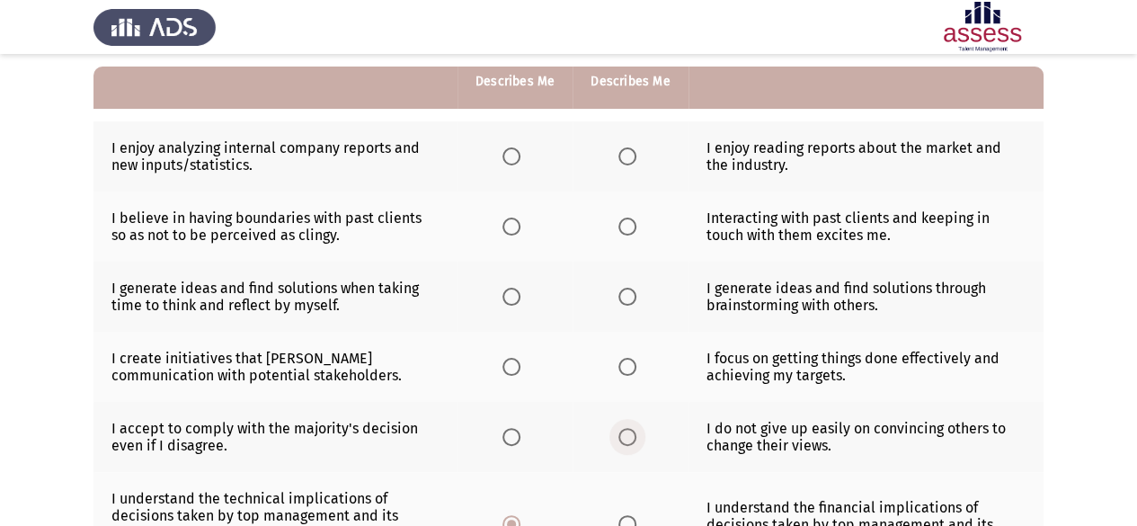
click at [623, 438] on span "Select an option" at bounding box center [627, 437] width 18 height 18
click at [623, 438] on input "Select an option" at bounding box center [627, 437] width 18 height 18
click at [630, 365] on span "Select an option" at bounding box center [627, 367] width 18 height 18
click at [630, 365] on input "Select an option" at bounding box center [627, 367] width 18 height 18
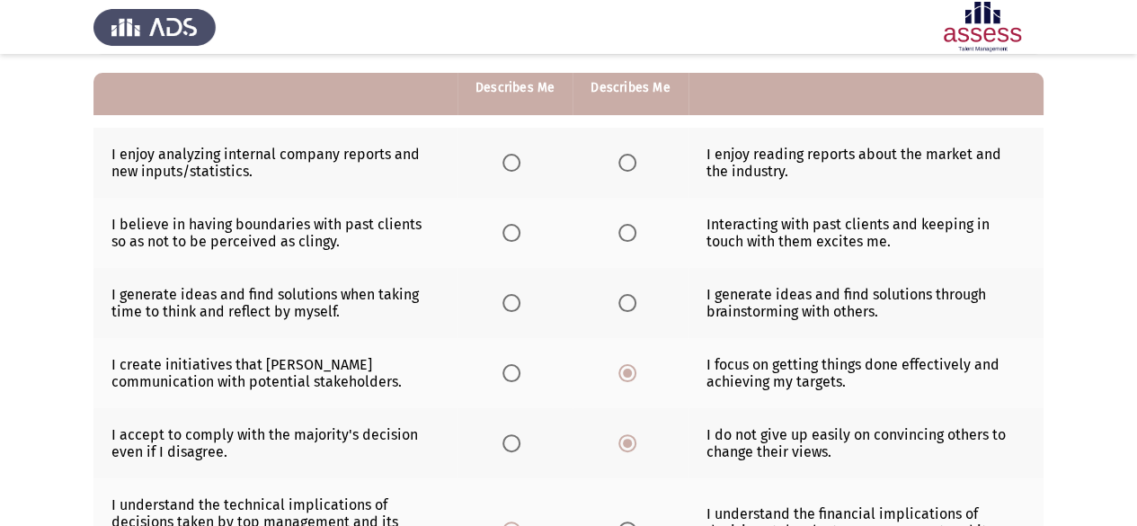
scroll to position [75, 0]
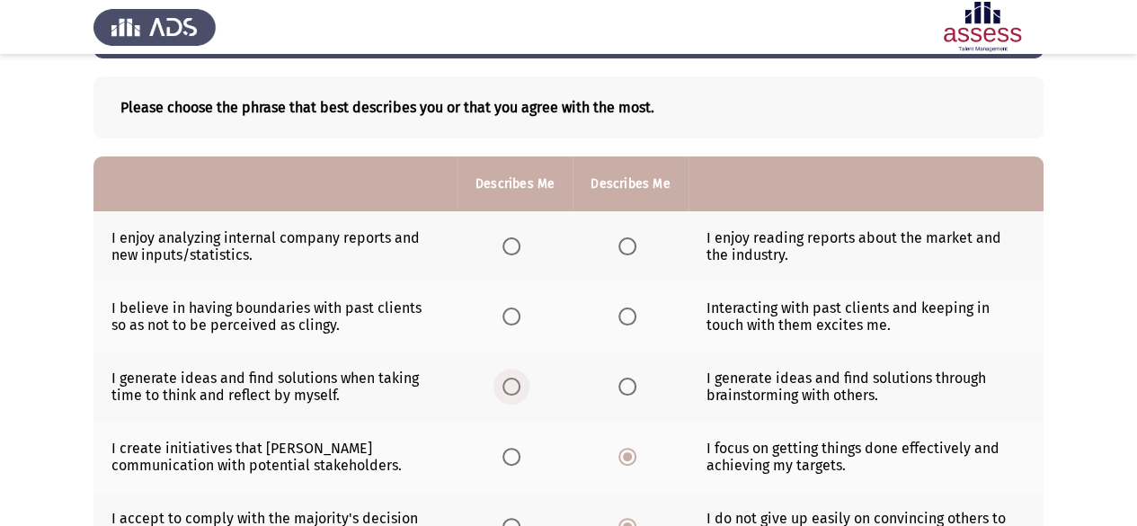
click at [522, 386] on label "Select an option" at bounding box center [514, 387] width 25 height 18
click at [520, 386] on input "Select an option" at bounding box center [511, 387] width 18 height 18
click at [618, 315] on span "Select an option" at bounding box center [627, 316] width 18 height 18
click at [618, 315] on input "Select an option" at bounding box center [627, 316] width 18 height 18
click at [503, 247] on span "Select an option" at bounding box center [511, 246] width 18 height 18
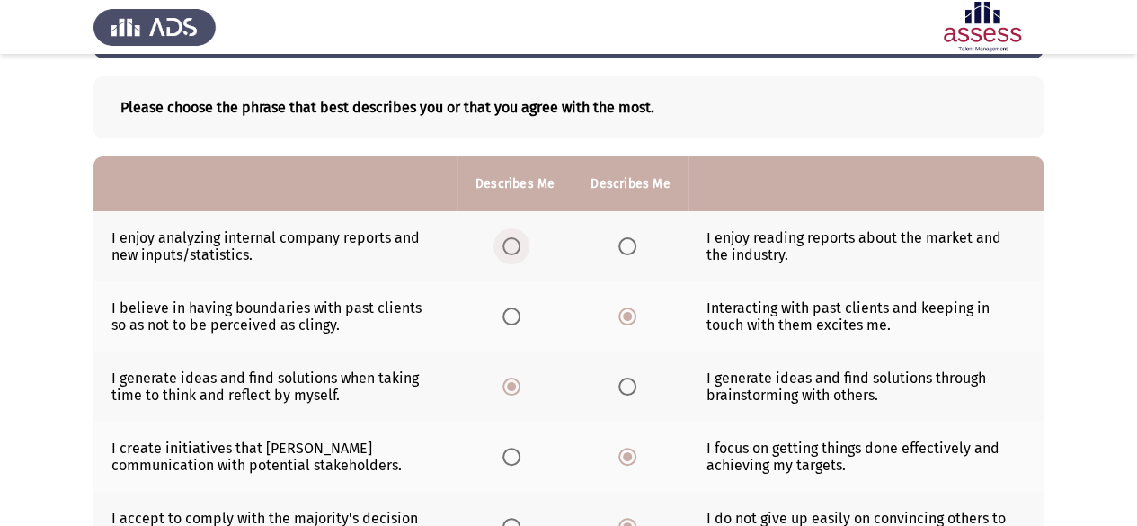
click at [503, 247] on input "Select an option" at bounding box center [511, 246] width 18 height 18
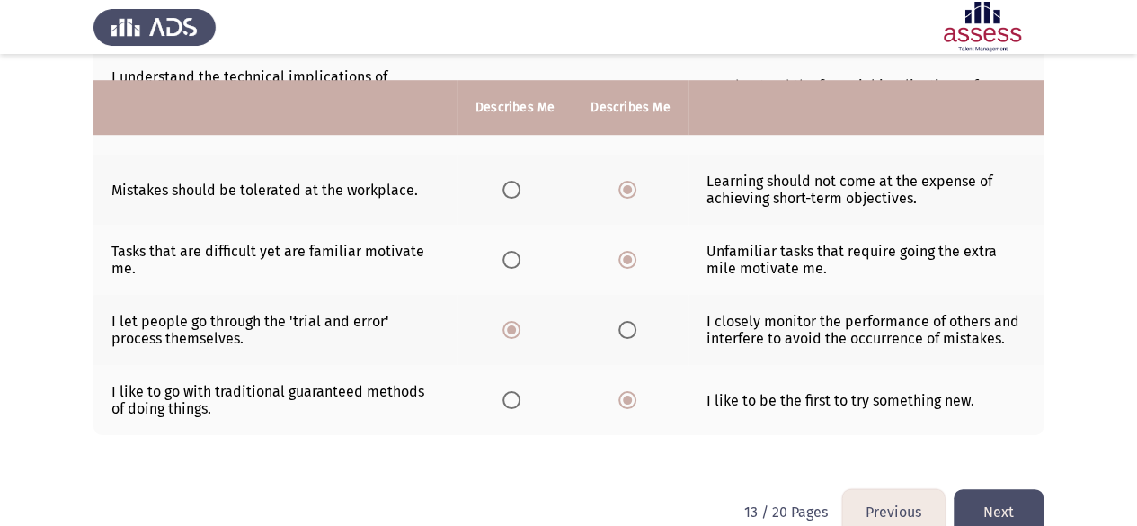
scroll to position [614, 0]
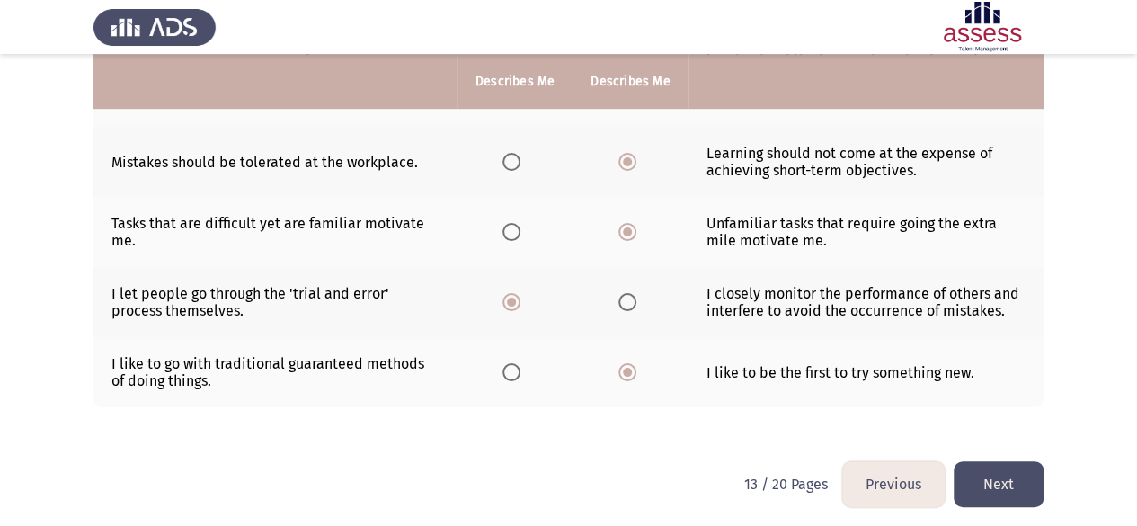
click at [1009, 483] on button "Next" at bounding box center [999, 484] width 90 height 46
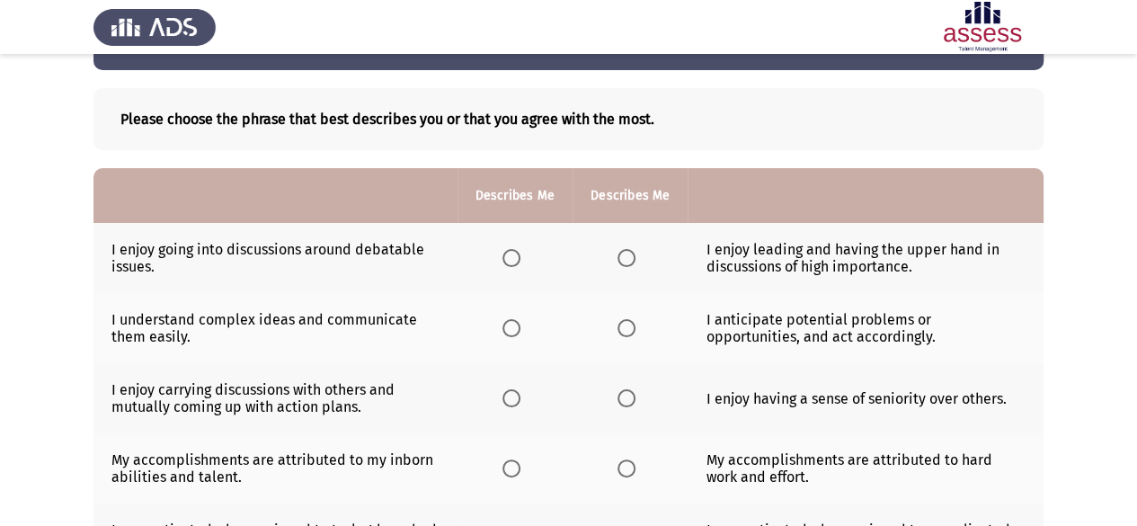
scroll to position [90, 0]
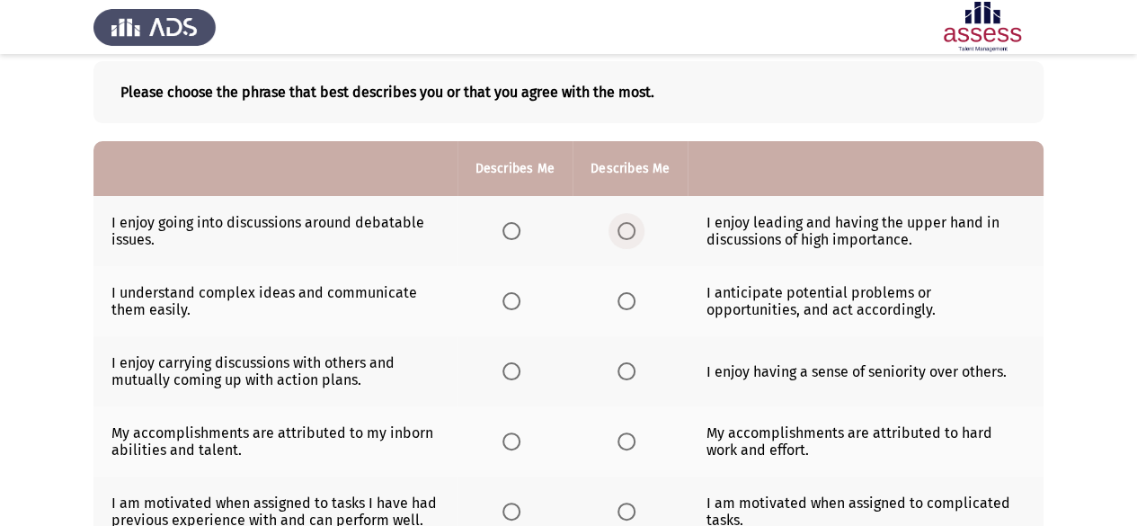
click at [627, 233] on span "Select an option" at bounding box center [627, 231] width 18 height 18
click at [627, 233] on input "Select an option" at bounding box center [627, 231] width 18 height 18
click at [509, 302] on span "Select an option" at bounding box center [511, 301] width 18 height 18
click at [509, 302] on input "Select an option" at bounding box center [511, 301] width 18 height 18
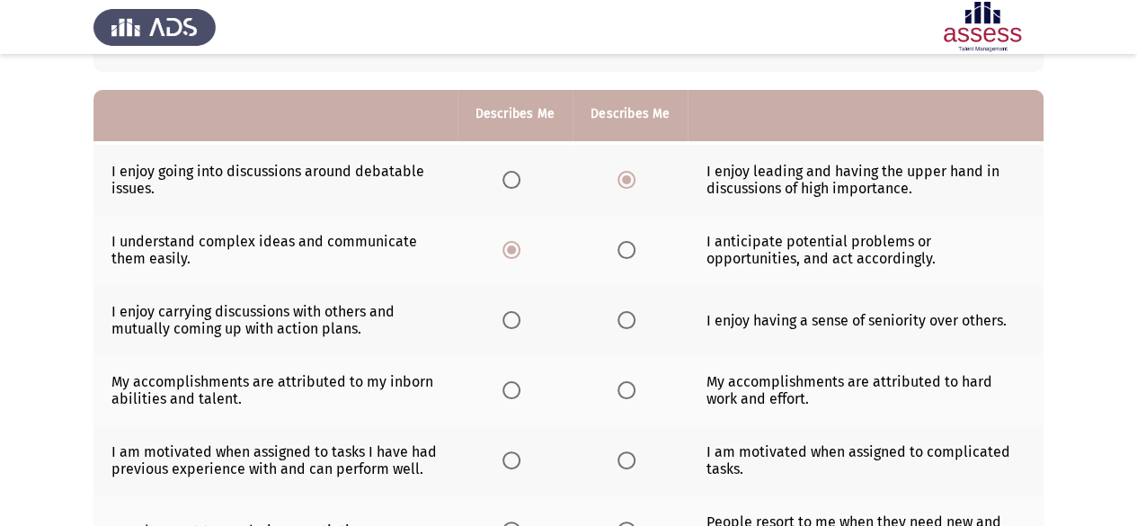
scroll to position [180, 0]
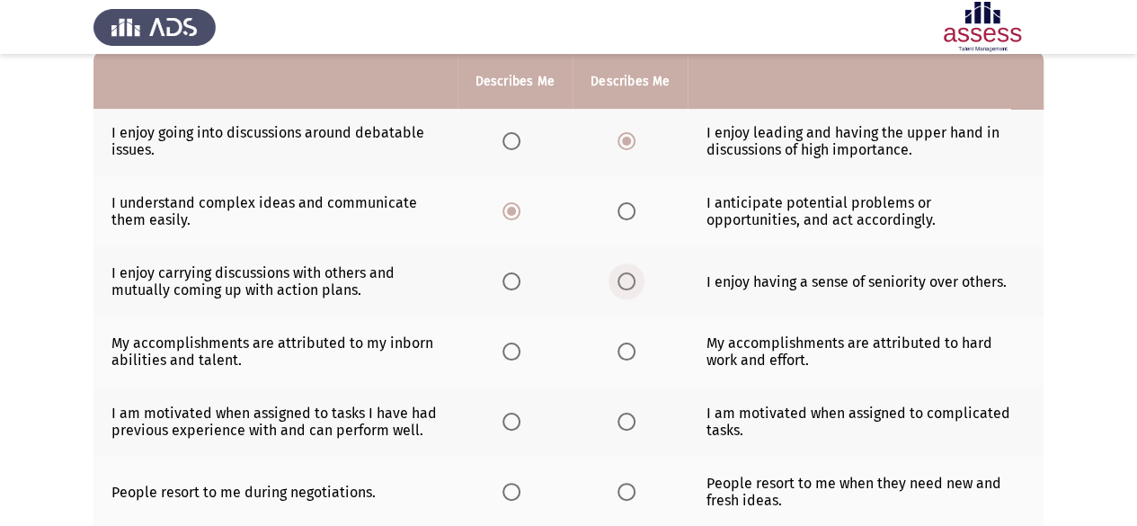
click at [622, 288] on span "Select an option" at bounding box center [627, 281] width 18 height 18
click at [622, 288] on input "Select an option" at bounding box center [627, 281] width 18 height 18
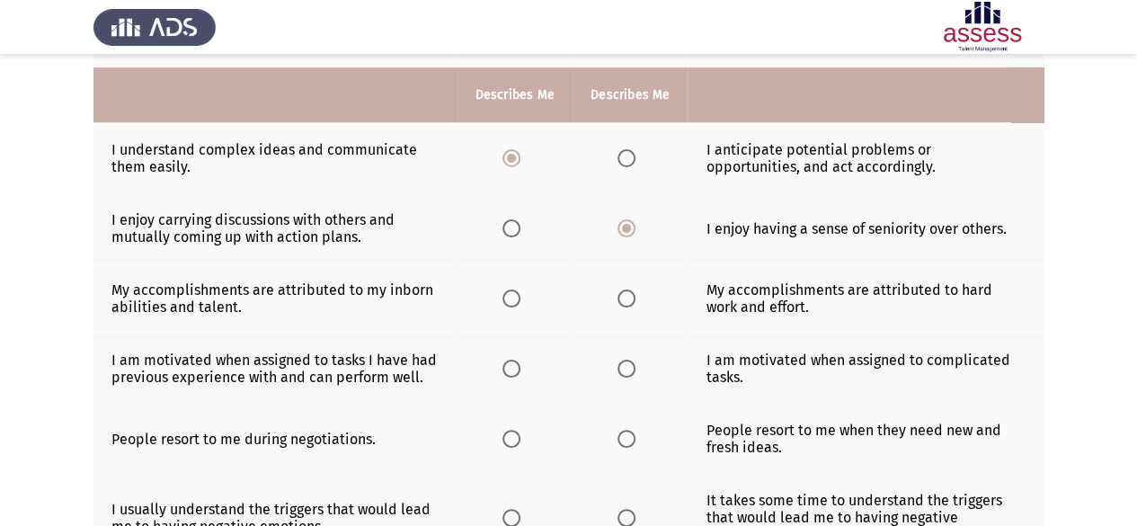
scroll to position [270, 0]
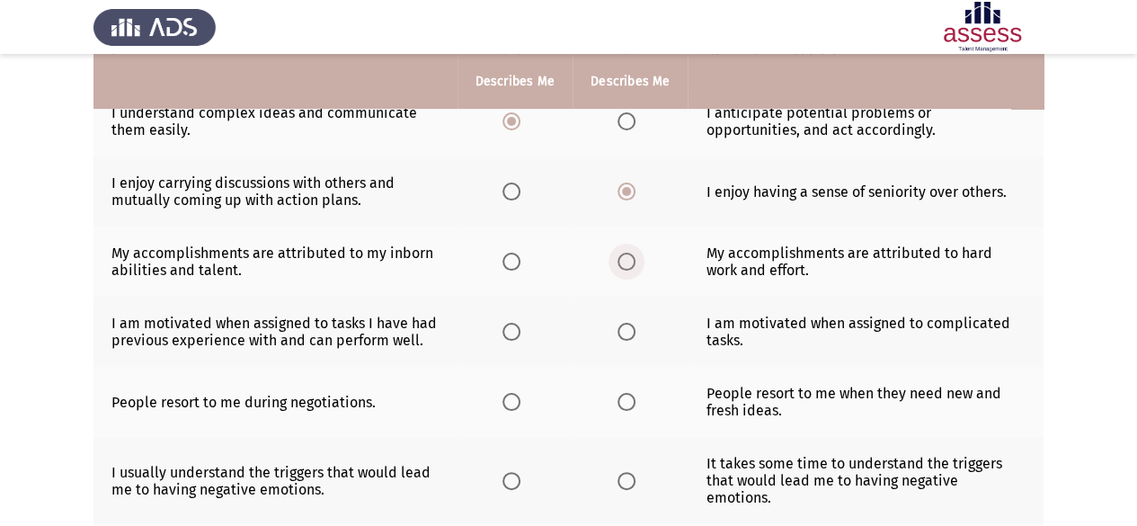
click at [625, 253] on span "Select an option" at bounding box center [627, 262] width 18 height 18
click at [625, 253] on input "Select an option" at bounding box center [627, 262] width 18 height 18
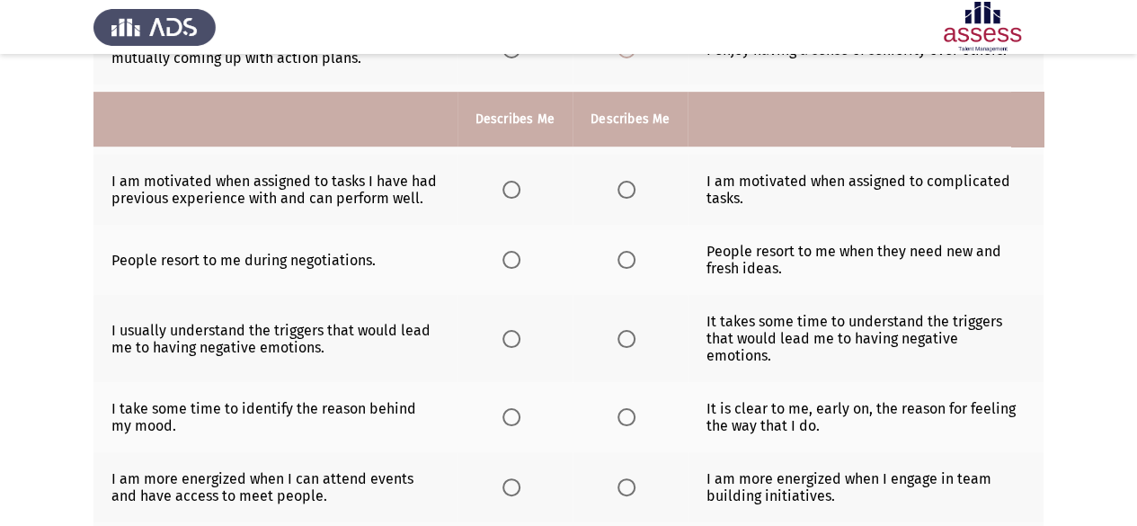
scroll to position [449, 0]
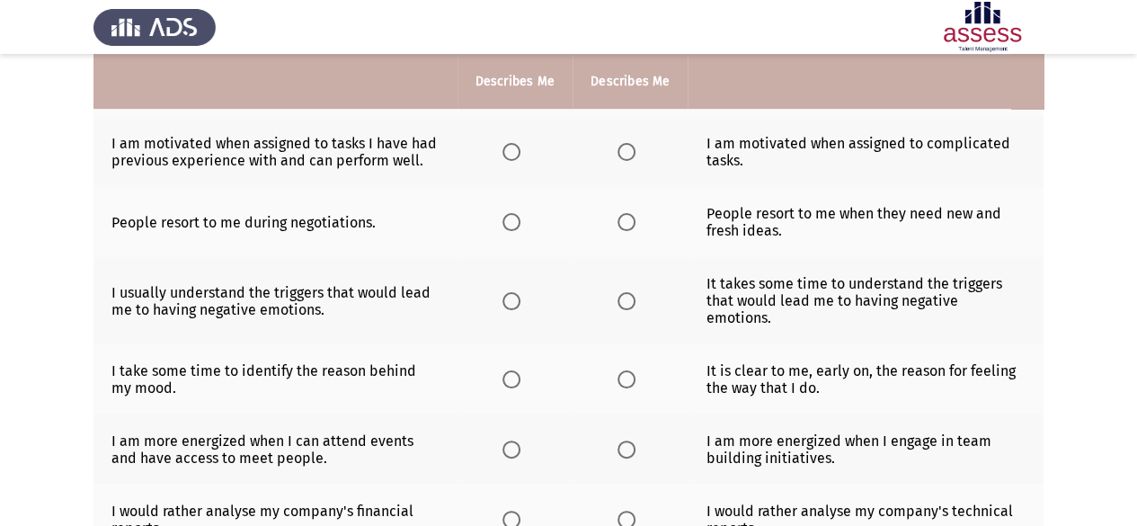
click at [632, 157] on span "Select an option" at bounding box center [627, 152] width 18 height 18
click at [632, 157] on input "Select an option" at bounding box center [627, 152] width 18 height 18
click at [822, 262] on td "It takes some time to understand the triggers that would lead me to having nega…" at bounding box center [866, 300] width 356 height 87
click at [507, 224] on span "Select an option" at bounding box center [511, 222] width 18 height 18
click at [507, 224] on input "Select an option" at bounding box center [511, 222] width 18 height 18
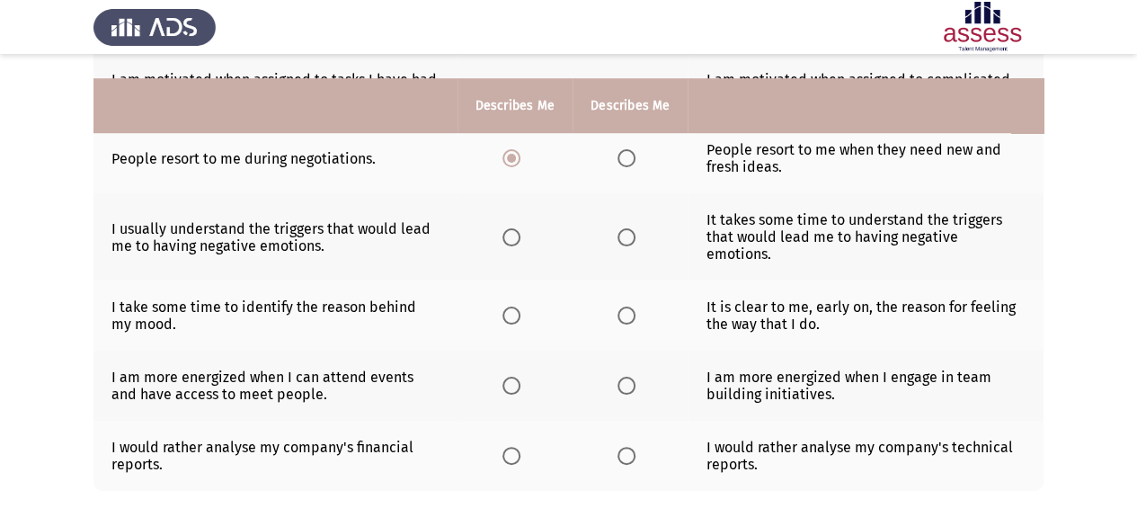
scroll to position [539, 0]
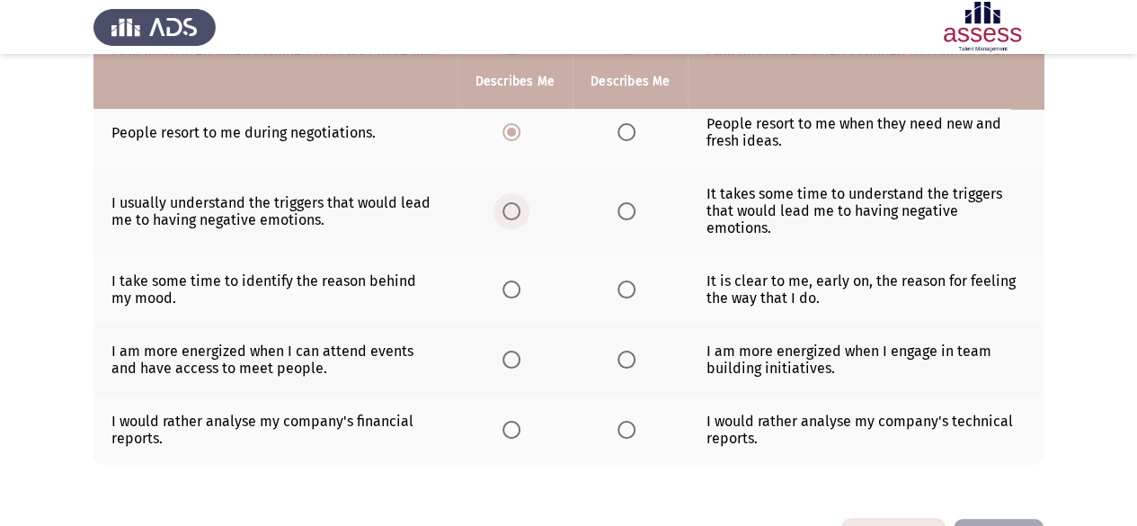
click at [509, 202] on span "Select an option" at bounding box center [511, 211] width 18 height 18
click at [509, 202] on input "Select an option" at bounding box center [511, 211] width 18 height 18
click at [631, 280] on span "Select an option" at bounding box center [627, 289] width 18 height 18
click at [631, 280] on input "Select an option" at bounding box center [627, 289] width 18 height 18
click at [510, 351] on span "Select an option" at bounding box center [511, 360] width 18 height 18
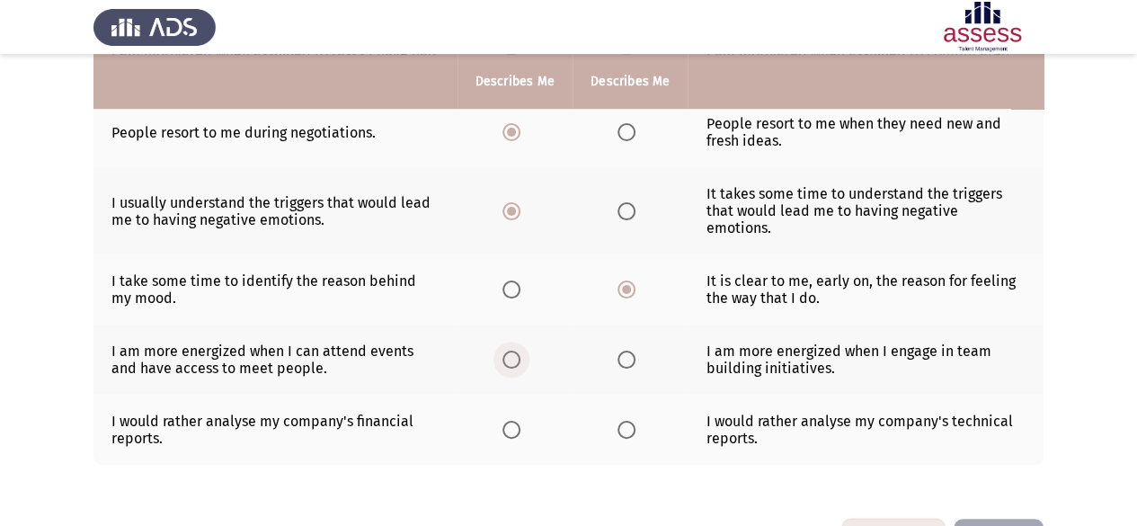
click at [510, 351] on input "Select an option" at bounding box center [511, 360] width 18 height 18
click at [624, 421] on span "Select an option" at bounding box center [627, 430] width 18 height 18
click at [624, 421] on input "Select an option" at bounding box center [627, 430] width 18 height 18
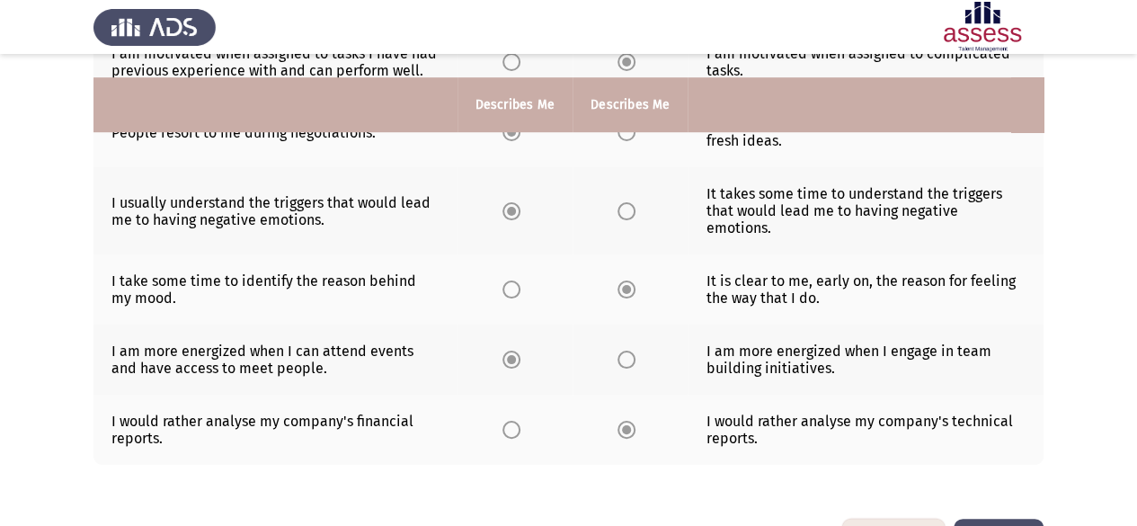
scroll to position [581, 0]
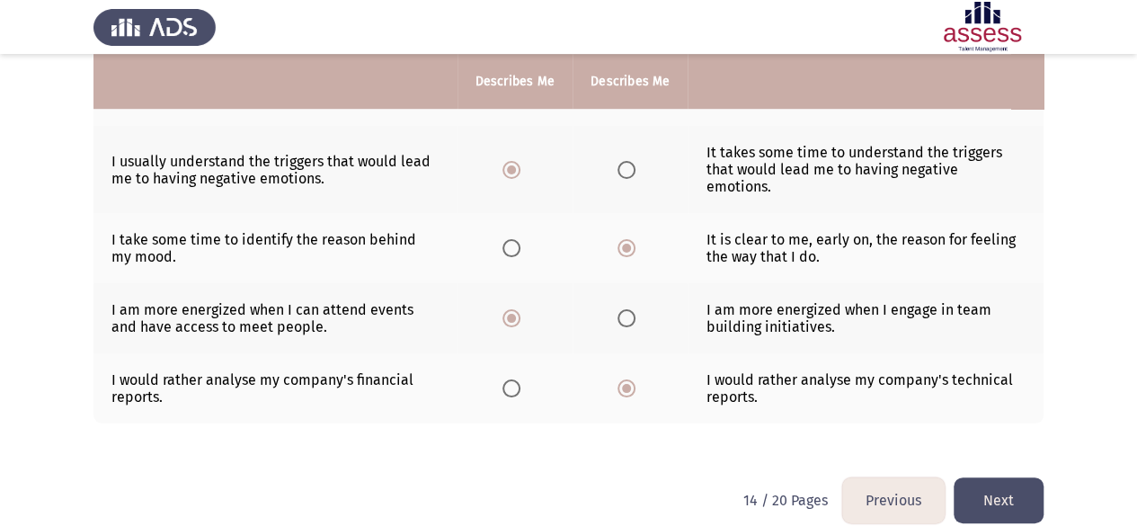
click at [999, 486] on button "Next" at bounding box center [999, 500] width 90 height 46
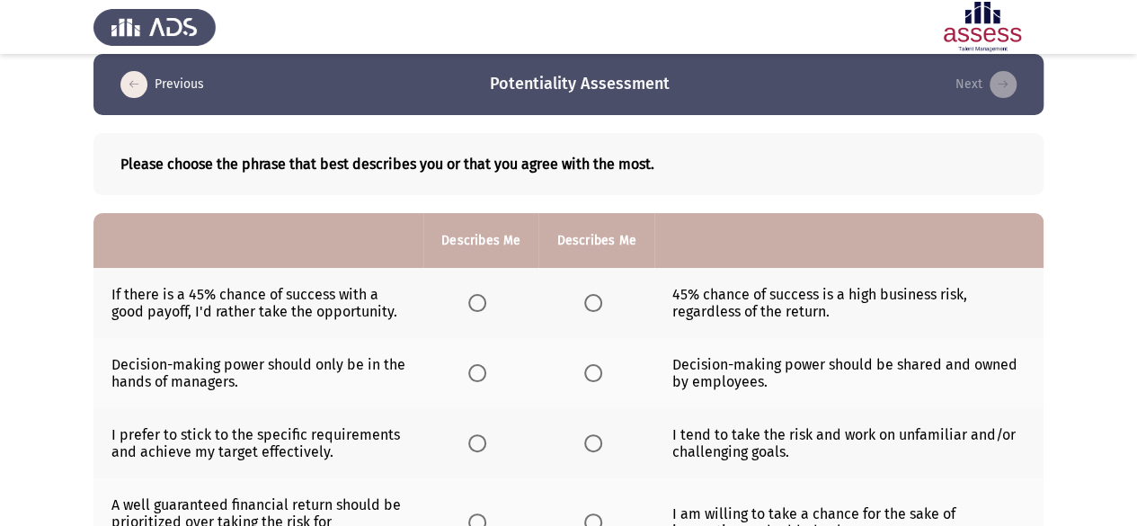
scroll to position [13, 0]
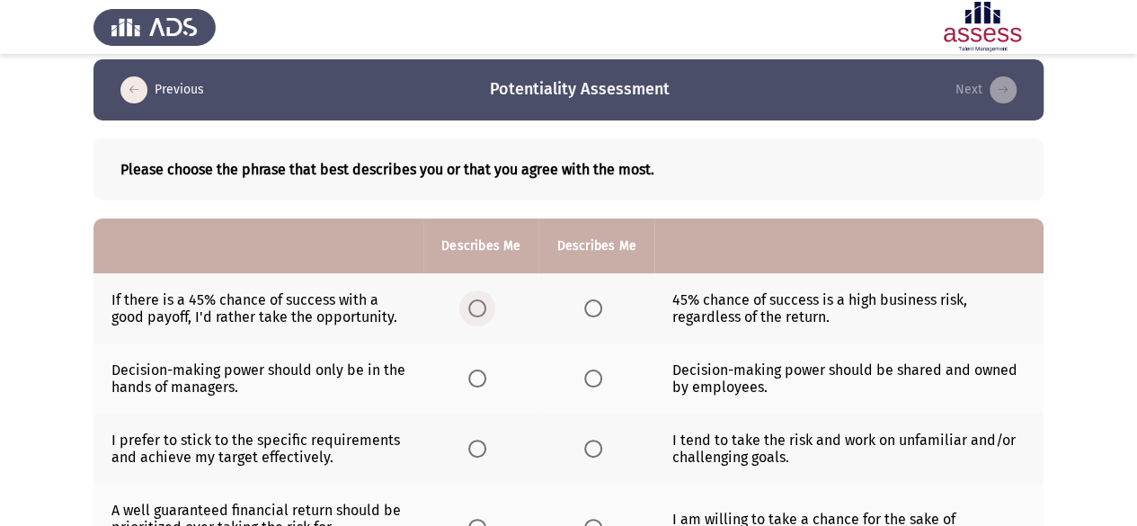
click at [492, 307] on label "Select an option" at bounding box center [480, 308] width 25 height 18
click at [486, 307] on input "Select an option" at bounding box center [477, 308] width 18 height 18
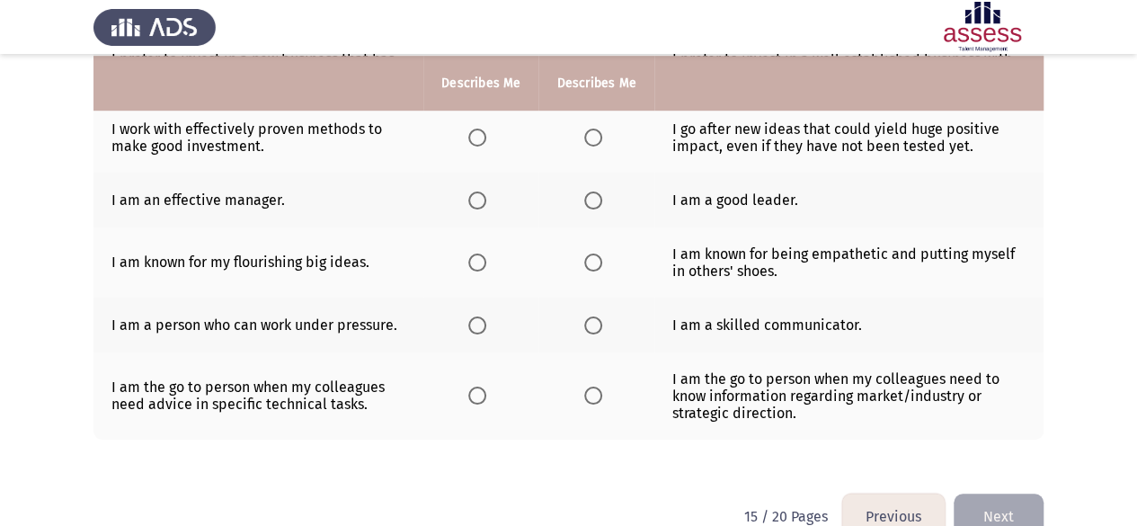
scroll to position [553, 0]
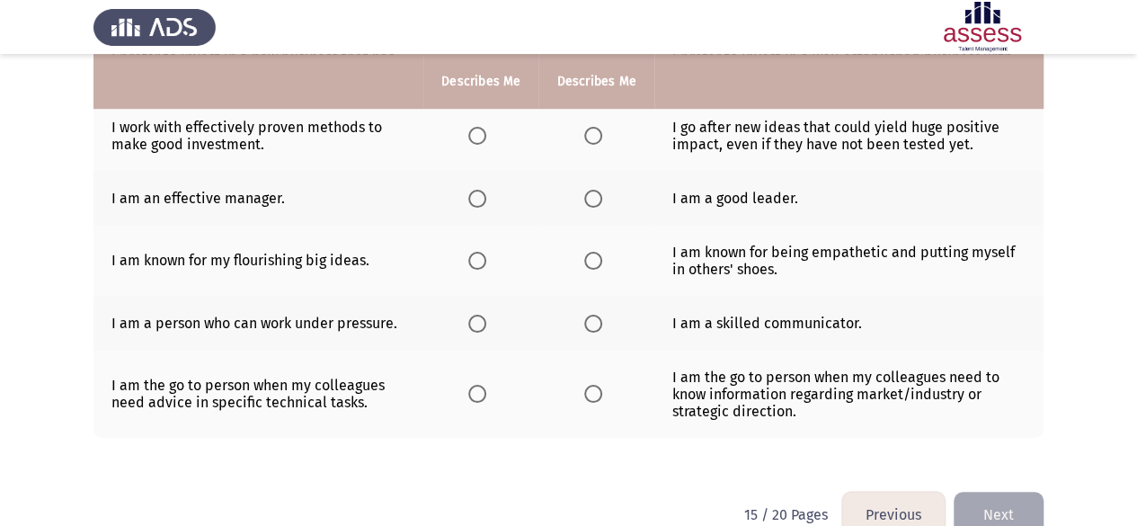
click at [587, 193] on span "Select an option" at bounding box center [593, 199] width 18 height 18
click at [587, 193] on input "Select an option" at bounding box center [593, 199] width 18 height 18
click at [595, 252] on span "Select an option" at bounding box center [593, 261] width 18 height 18
click at [595, 252] on input "Select an option" at bounding box center [593, 261] width 18 height 18
click at [491, 318] on label "Select an option" at bounding box center [480, 324] width 25 height 18
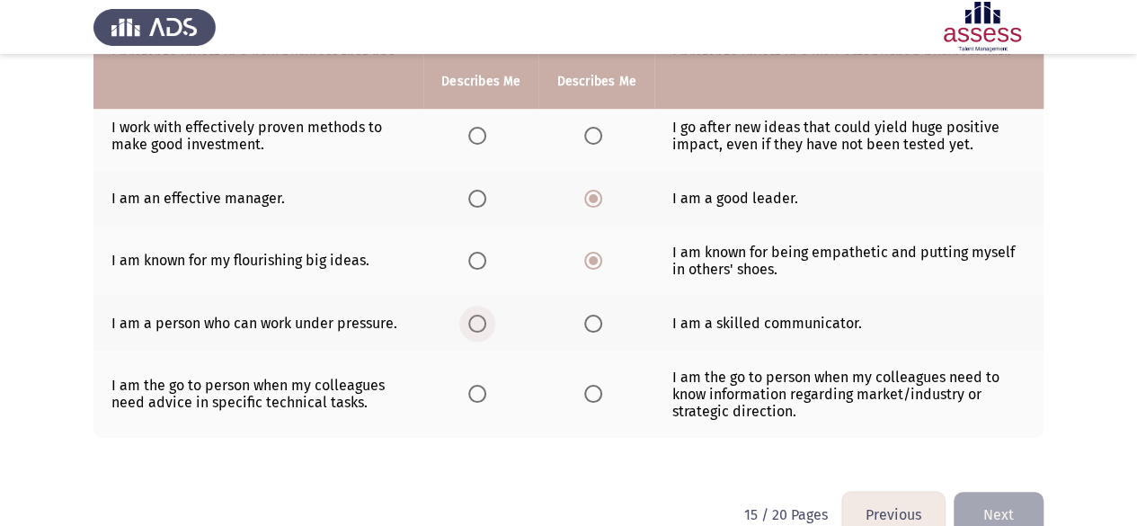
click at [486, 318] on input "Select an option" at bounding box center [477, 324] width 18 height 18
drag, startPoint x: 568, startPoint y: 391, endPoint x: 591, endPoint y: 388, distance: 23.5
click at [591, 388] on th at bounding box center [595, 394] width 115 height 87
click at [591, 388] on span "Select an option" at bounding box center [593, 394] width 18 height 18
click at [591, 388] on input "Select an option" at bounding box center [593, 394] width 18 height 18
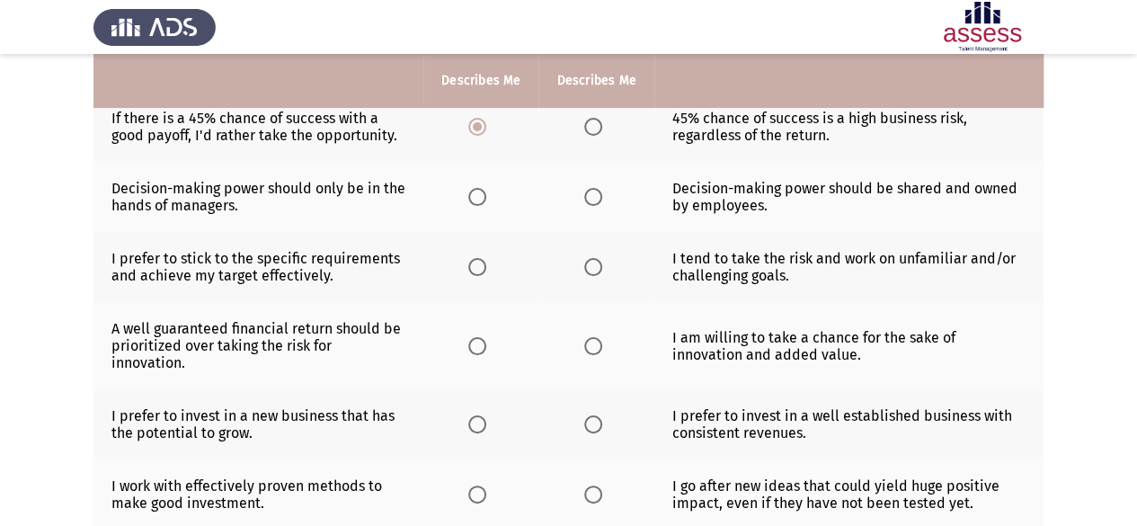
scroll to position [193, 0]
click at [474, 204] on span "Select an option" at bounding box center [477, 198] width 18 height 18
click at [474, 204] on input "Select an option" at bounding box center [477, 198] width 18 height 18
click at [477, 265] on span "Select an option" at bounding box center [477, 268] width 18 height 18
click at [477, 265] on input "Select an option" at bounding box center [477, 268] width 18 height 18
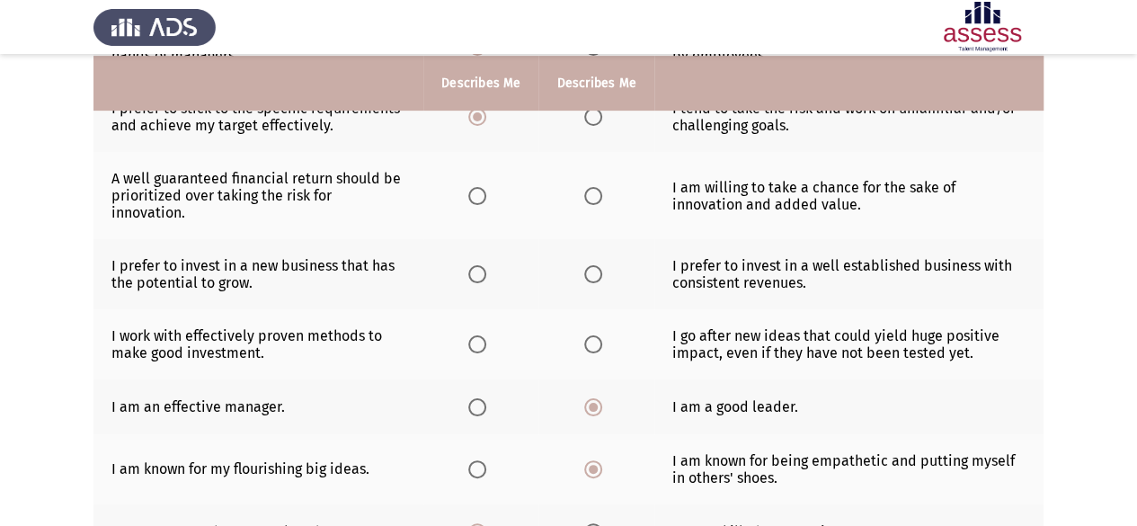
scroll to position [348, 0]
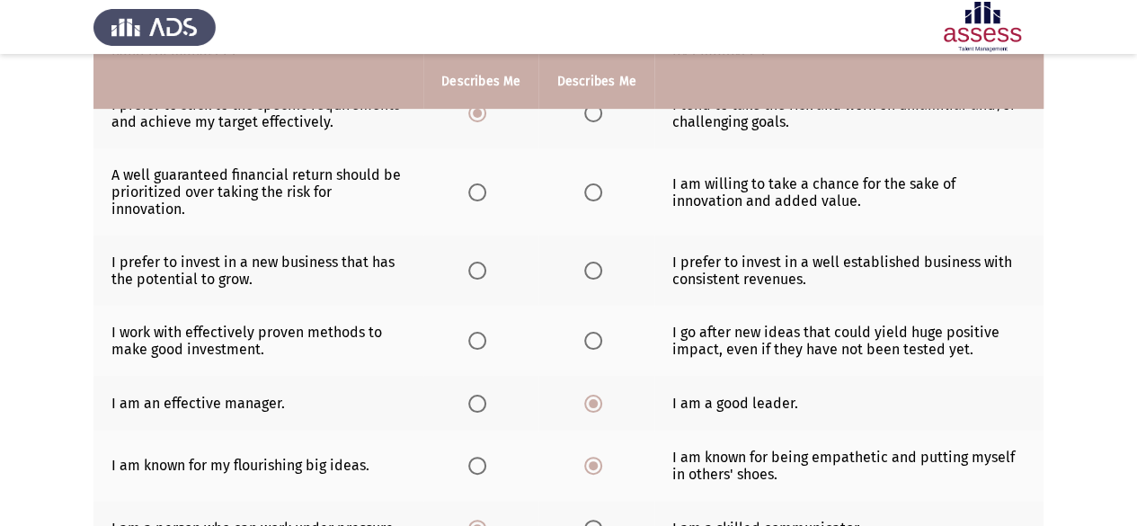
drag, startPoint x: 477, startPoint y: 265, endPoint x: 540, endPoint y: 324, distance: 85.9
click at [540, 324] on tbody "If there is a 45% chance of success with a good payoff, I'd rather take the opp…" at bounding box center [568, 290] width 950 height 705
click at [480, 202] on th at bounding box center [480, 191] width 115 height 87
click at [478, 193] on span "Select an option" at bounding box center [477, 192] width 18 height 18
click at [478, 193] on input "Select an option" at bounding box center [477, 192] width 18 height 18
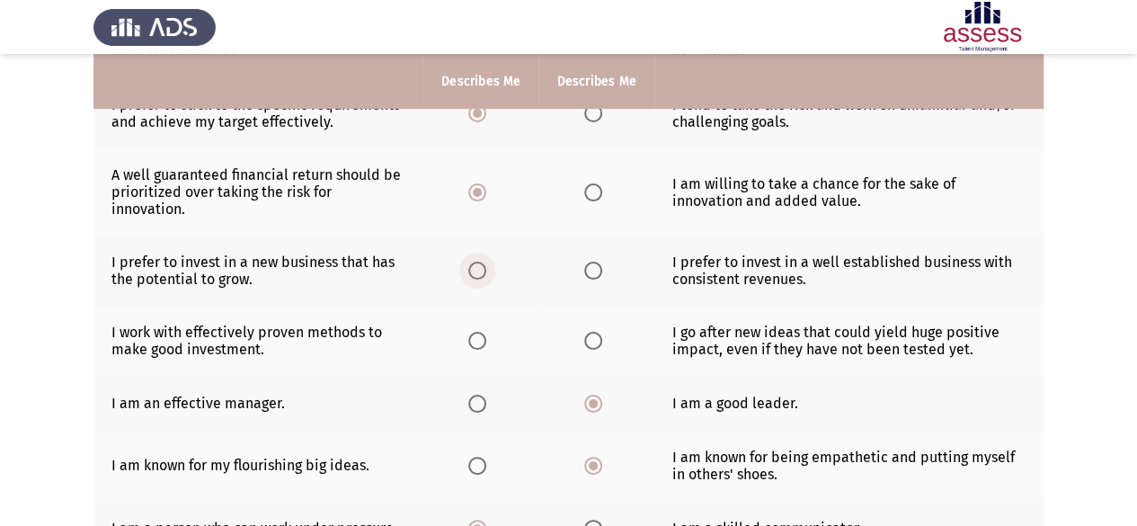
click at [475, 268] on span "Select an option" at bounding box center [477, 271] width 18 height 18
click at [475, 268] on input "Select an option" at bounding box center [477, 271] width 18 height 18
click at [481, 336] on span "Select an option" at bounding box center [477, 341] width 18 height 18
click at [481, 336] on input "Select an option" at bounding box center [477, 341] width 18 height 18
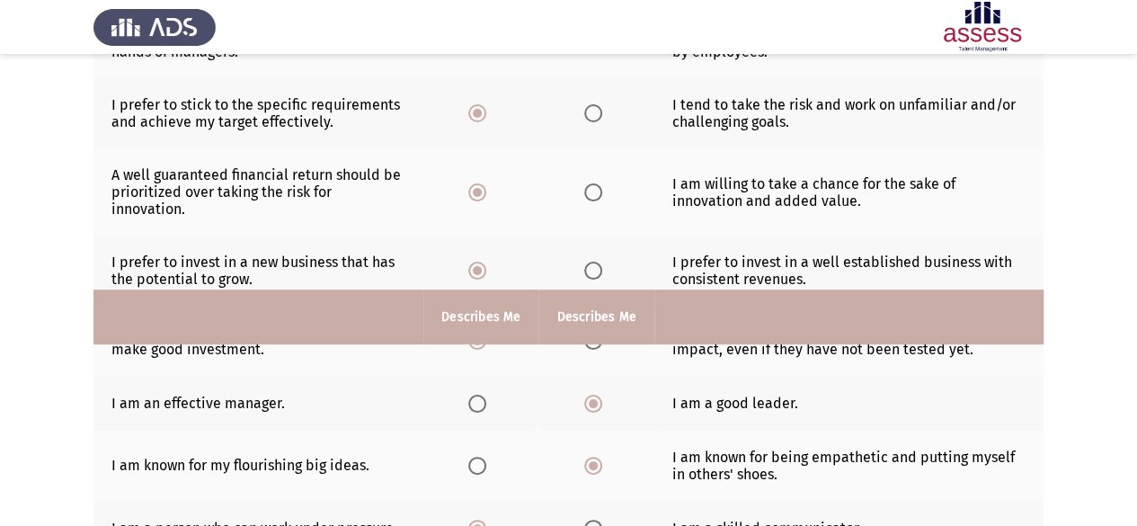
scroll to position [583, 0]
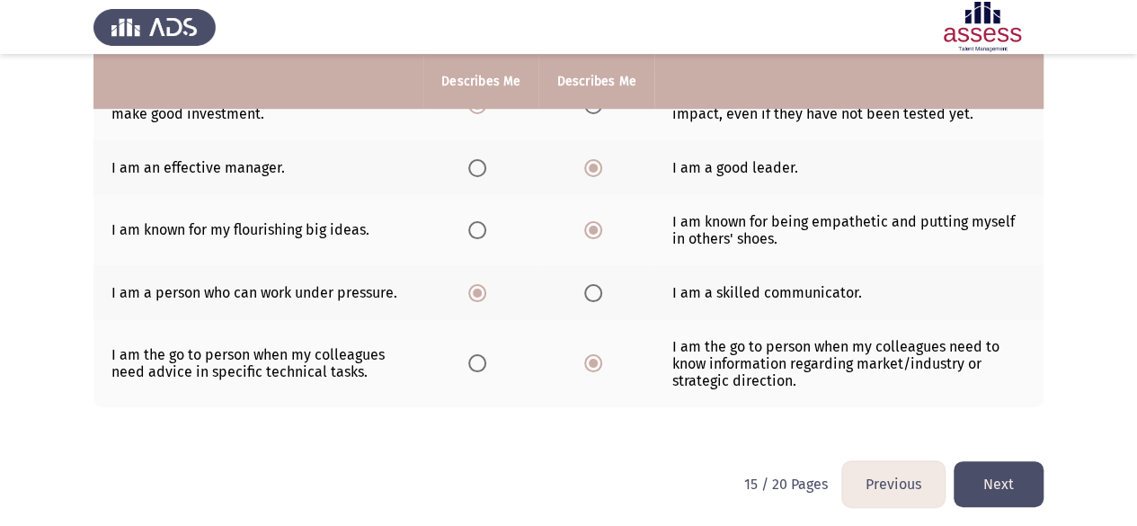
click at [1023, 463] on button "Next" at bounding box center [999, 484] width 90 height 46
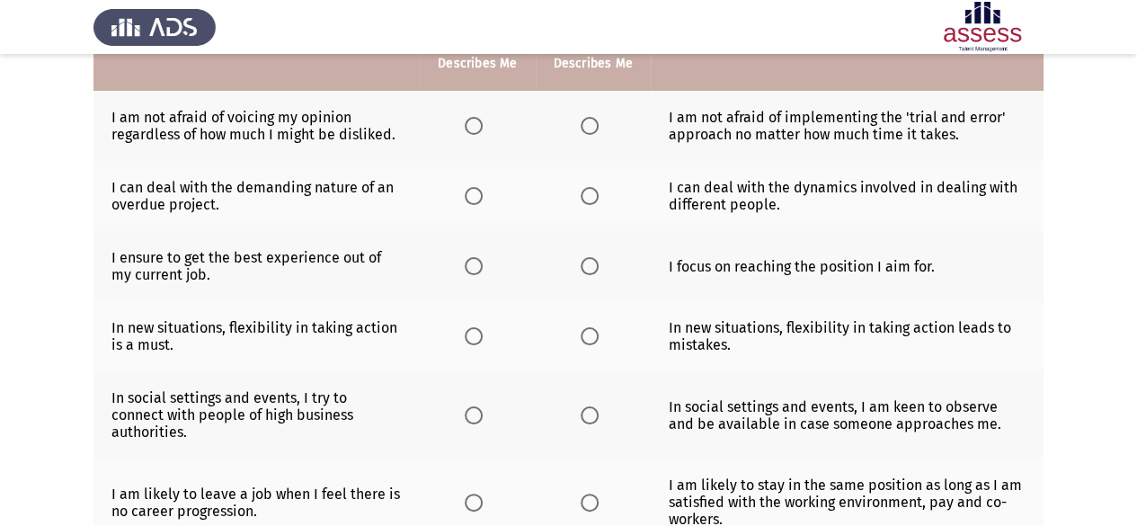
scroll to position [0, 0]
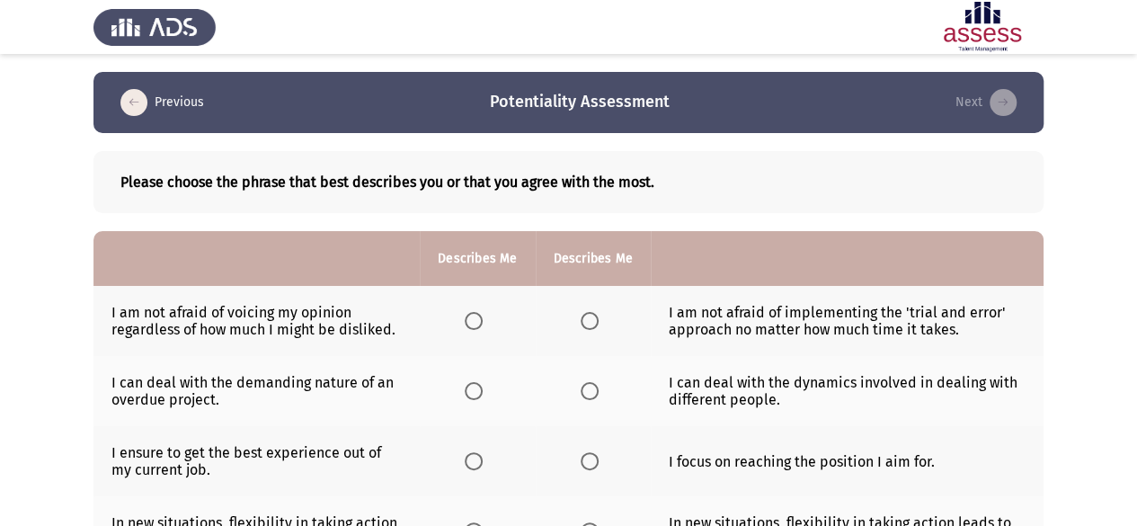
click at [594, 335] on th at bounding box center [593, 321] width 115 height 70
click at [591, 326] on span "Select an option" at bounding box center [590, 321] width 18 height 18
click at [591, 326] on input "Select an option" at bounding box center [590, 321] width 18 height 18
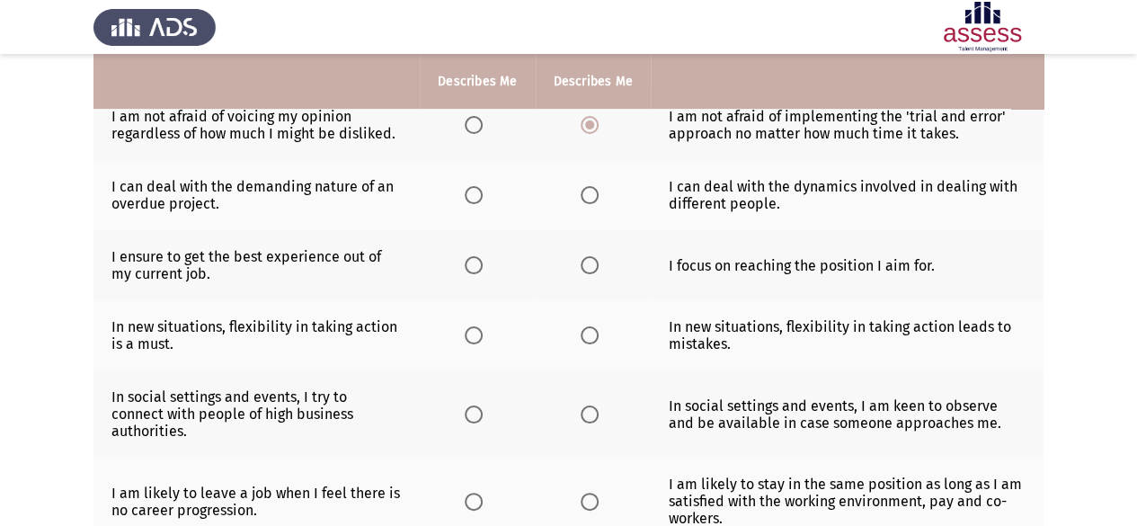
scroll to position [194, 0]
click at [588, 199] on span "Select an option" at bounding box center [590, 197] width 18 height 18
click at [588, 199] on input "Select an option" at bounding box center [590, 197] width 18 height 18
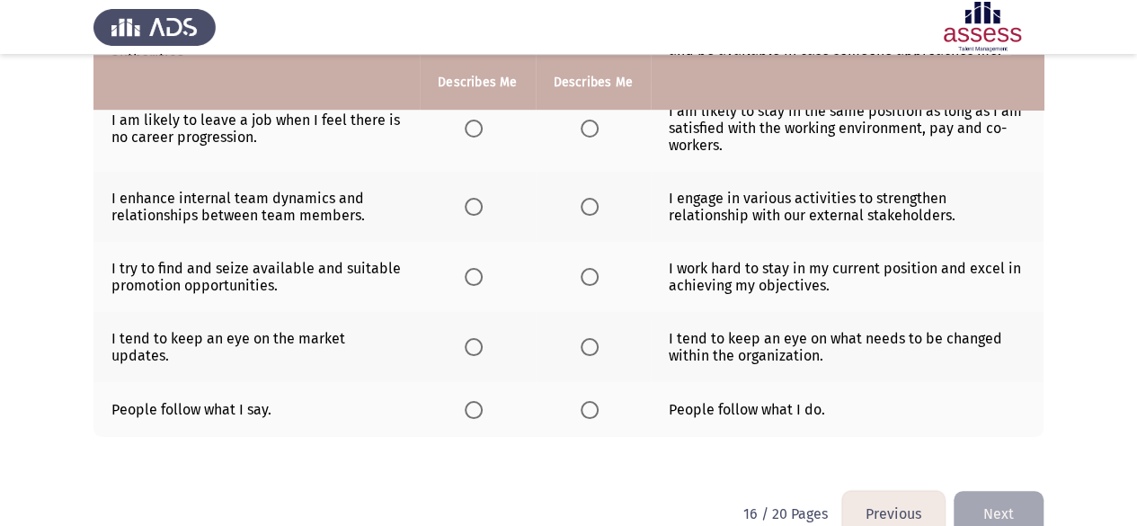
scroll to position [570, 0]
click at [470, 400] on span "Select an option" at bounding box center [474, 409] width 18 height 18
click at [470, 400] on input "Select an option" at bounding box center [474, 409] width 18 height 18
click at [582, 337] on span "Select an option" at bounding box center [590, 346] width 18 height 18
click at [582, 337] on input "Select an option" at bounding box center [590, 346] width 18 height 18
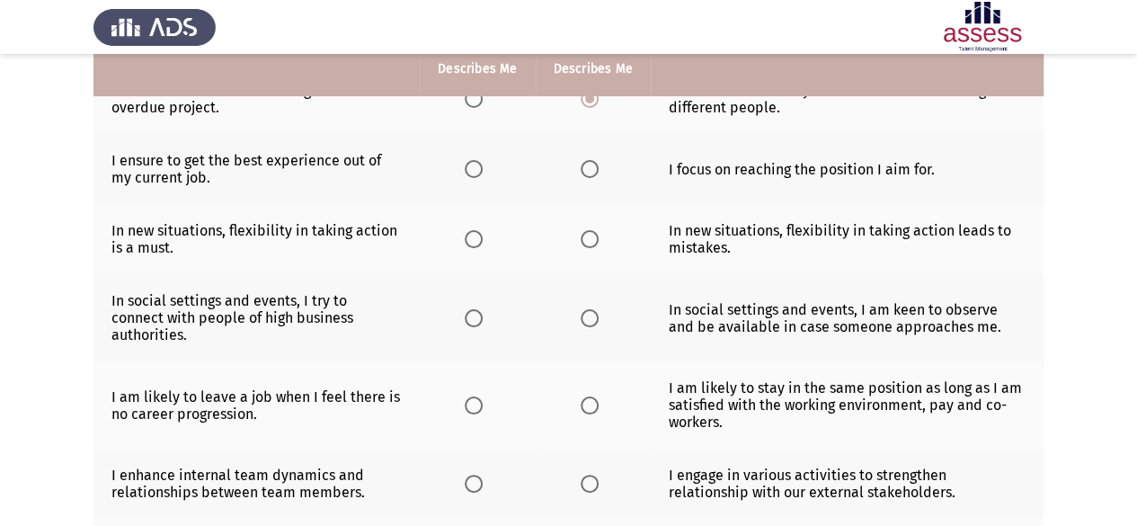
scroll to position [296, 0]
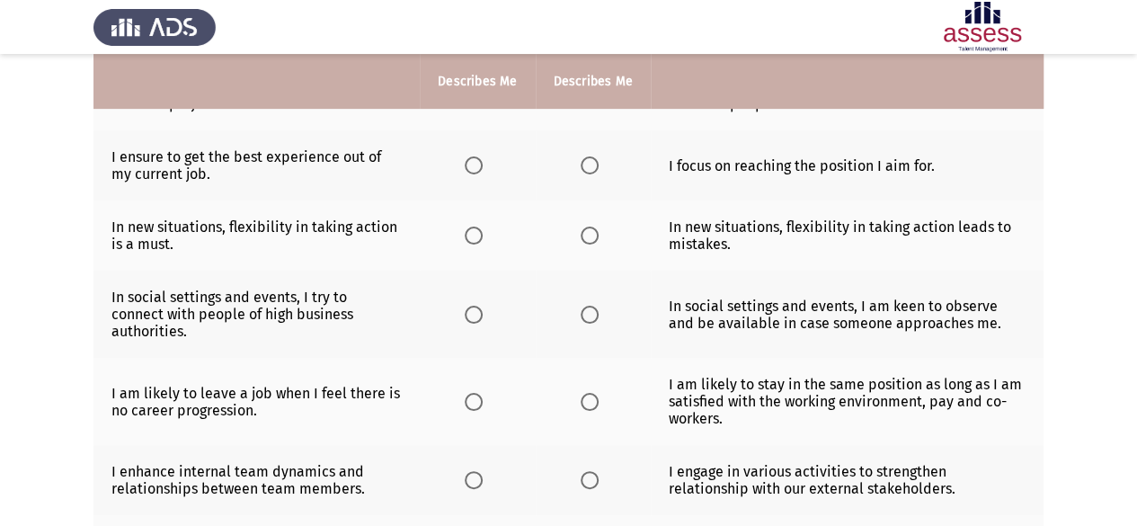
click at [482, 173] on th at bounding box center [477, 165] width 115 height 70
click at [476, 173] on th at bounding box center [477, 165] width 115 height 70
click at [476, 170] on span "Select an option" at bounding box center [474, 165] width 18 height 18
click at [476, 170] on input "Select an option" at bounding box center [474, 165] width 18 height 18
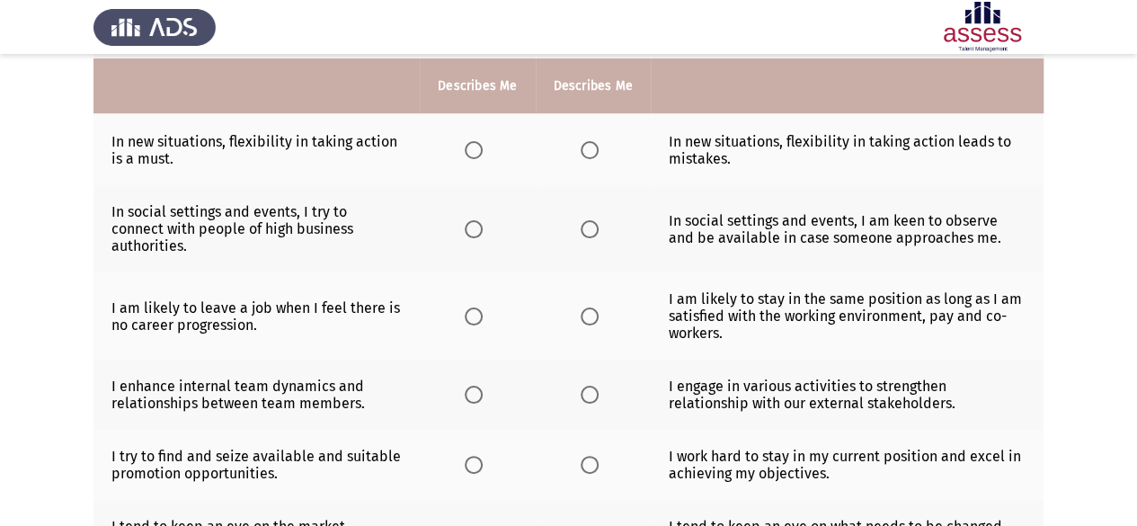
scroll to position [387, 0]
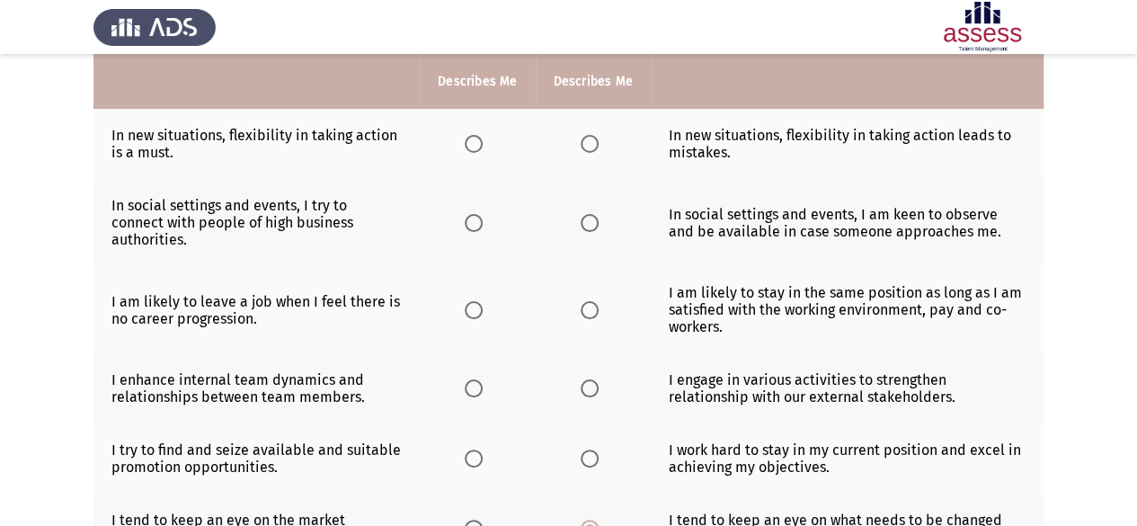
drag, startPoint x: 476, startPoint y: 170, endPoint x: 476, endPoint y: 150, distance: 19.8
click at [476, 150] on th at bounding box center [477, 144] width 115 height 70
click at [476, 150] on span "Select an option" at bounding box center [474, 144] width 18 height 18
click at [476, 150] on input "Select an option" at bounding box center [474, 144] width 18 height 18
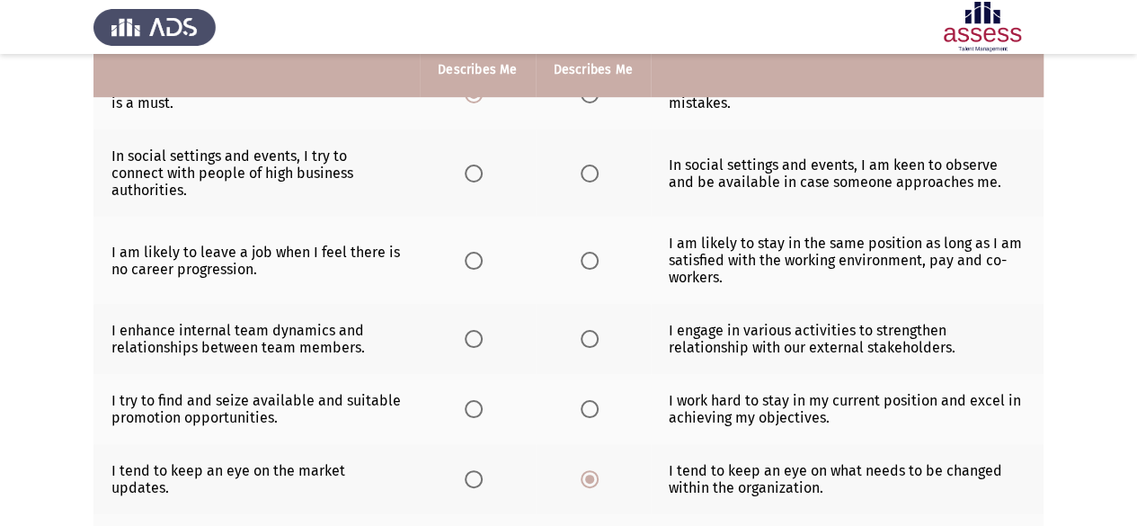
scroll to position [424, 0]
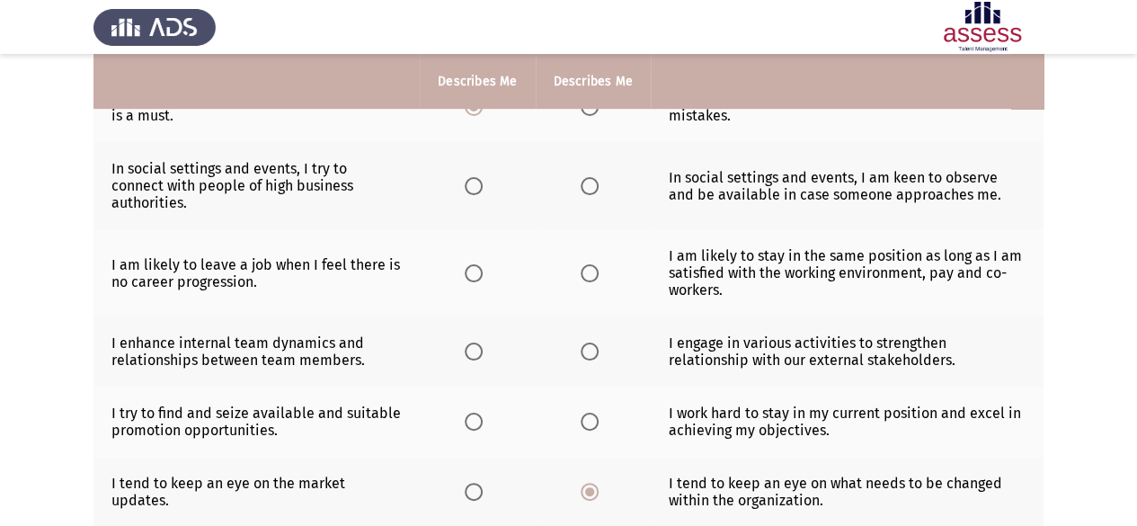
click at [481, 184] on th at bounding box center [477, 185] width 115 height 87
click at [480, 177] on span "Select an option" at bounding box center [474, 186] width 18 height 18
click at [480, 177] on input "Select an option" at bounding box center [474, 186] width 18 height 18
click at [600, 264] on label "Select an option" at bounding box center [593, 273] width 25 height 18
click at [599, 264] on input "Select an option" at bounding box center [590, 273] width 18 height 18
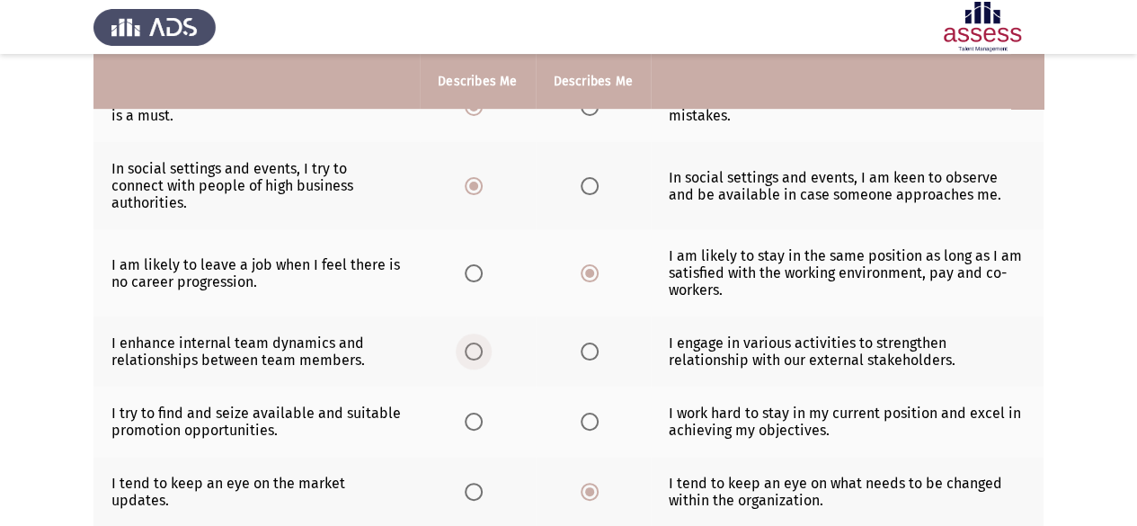
click at [484, 342] on label "Select an option" at bounding box center [477, 351] width 25 height 18
click at [483, 342] on input "Select an option" at bounding box center [474, 351] width 18 height 18
click at [599, 409] on th at bounding box center [593, 422] width 115 height 70
click at [484, 413] on label "Select an option" at bounding box center [477, 422] width 25 height 18
click at [483, 413] on input "Select an option" at bounding box center [474, 422] width 18 height 18
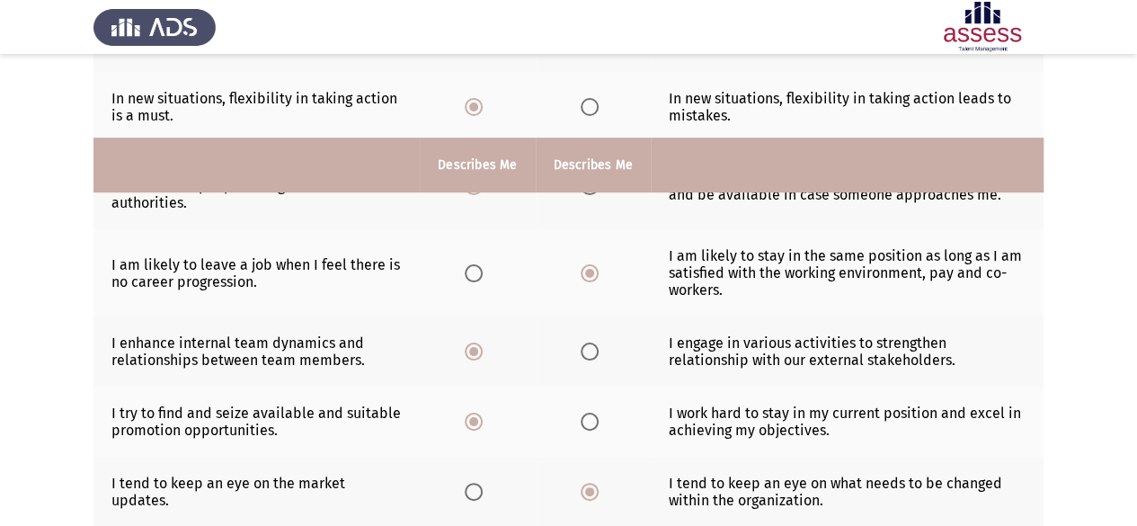
scroll to position [582, 0]
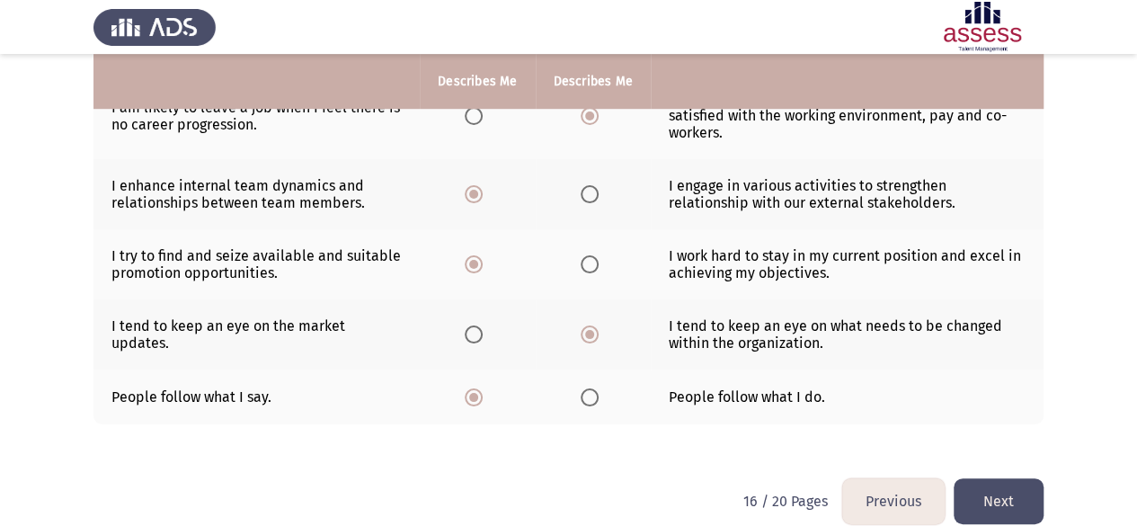
click at [992, 478] on button "Next" at bounding box center [999, 501] width 90 height 46
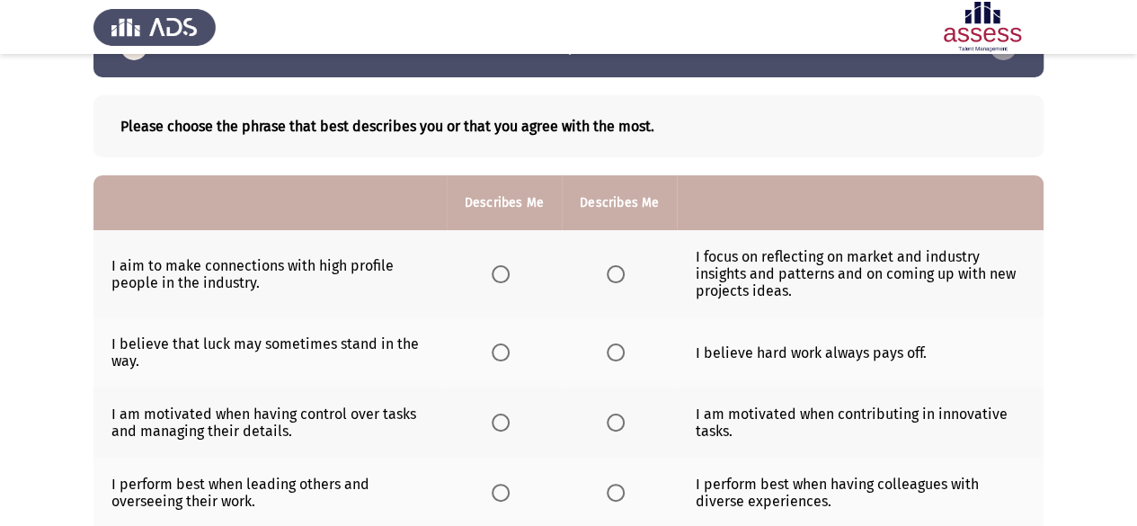
scroll to position [74, 0]
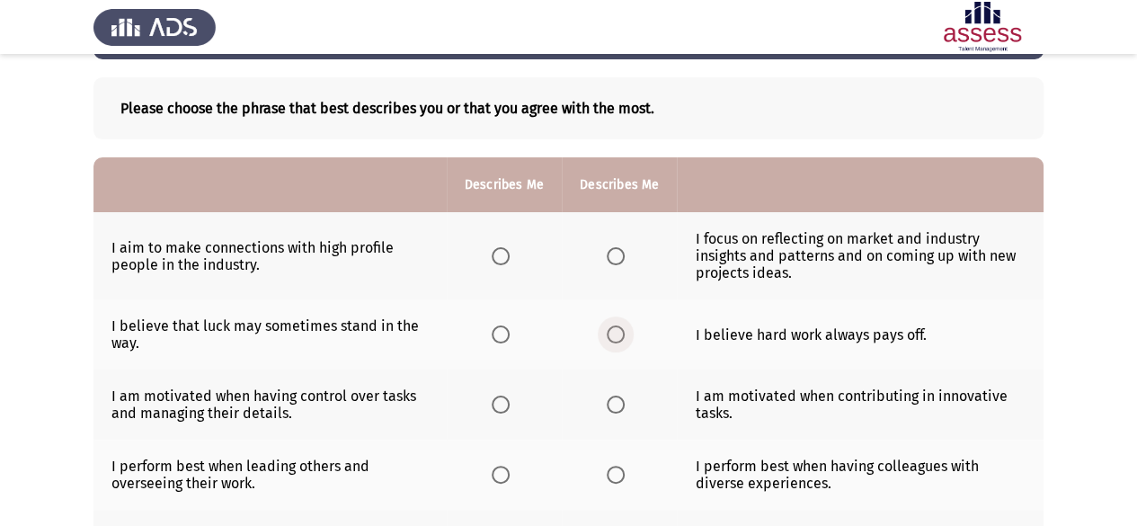
click at [609, 335] on span "Select an option" at bounding box center [616, 334] width 18 height 18
click at [609, 335] on input "Select an option" at bounding box center [616, 334] width 18 height 18
click at [501, 254] on span "Select an option" at bounding box center [501, 256] width 18 height 18
click at [501, 254] on input "Select an option" at bounding box center [501, 256] width 18 height 18
click at [614, 261] on span "Select an option" at bounding box center [616, 256] width 18 height 18
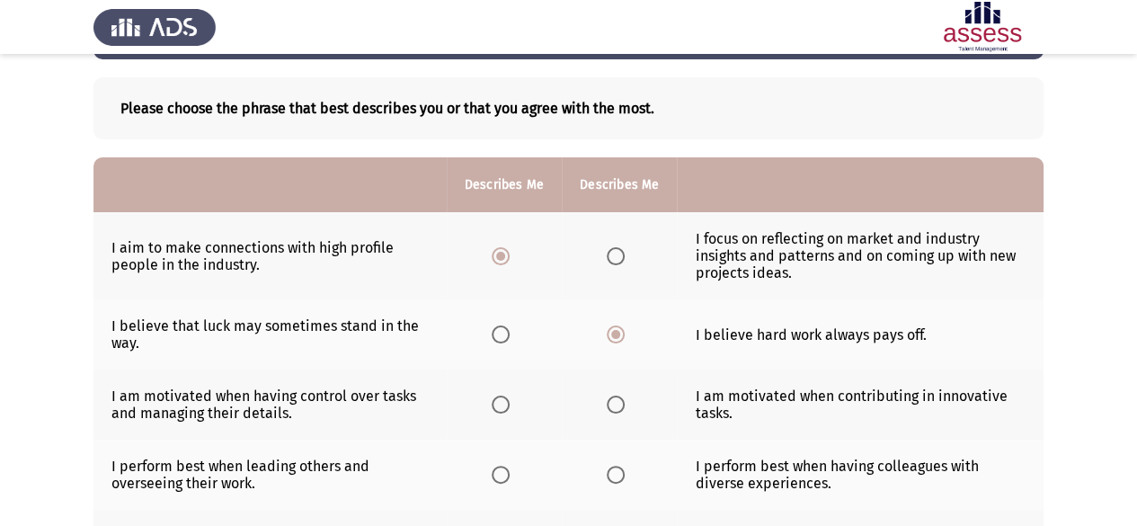
click at [614, 261] on input "Select an option" at bounding box center [616, 256] width 18 height 18
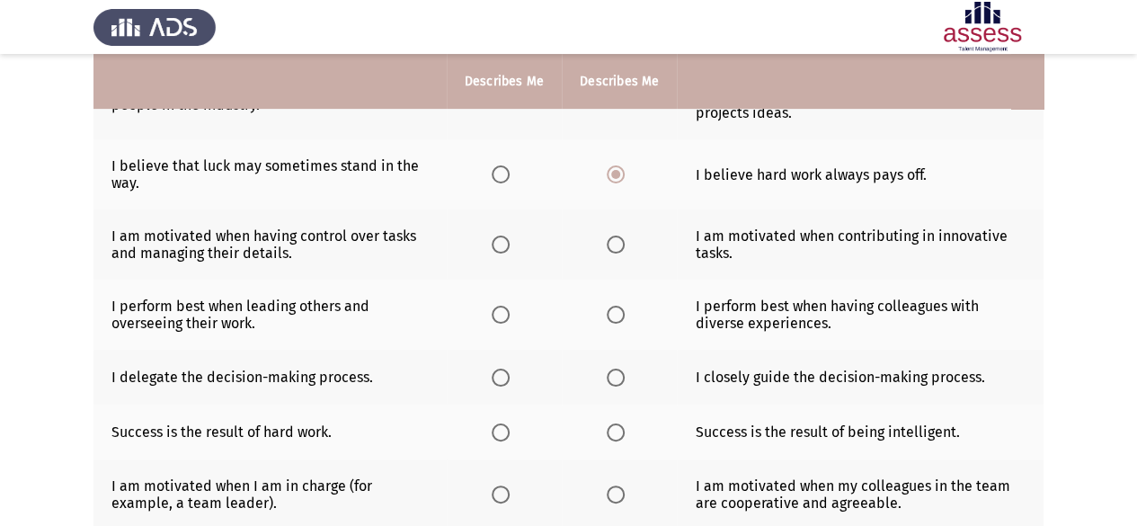
scroll to position [235, 0]
click at [507, 244] on span "Select an option" at bounding box center [501, 244] width 18 height 18
click at [507, 244] on input "Select an option" at bounding box center [501, 244] width 18 height 18
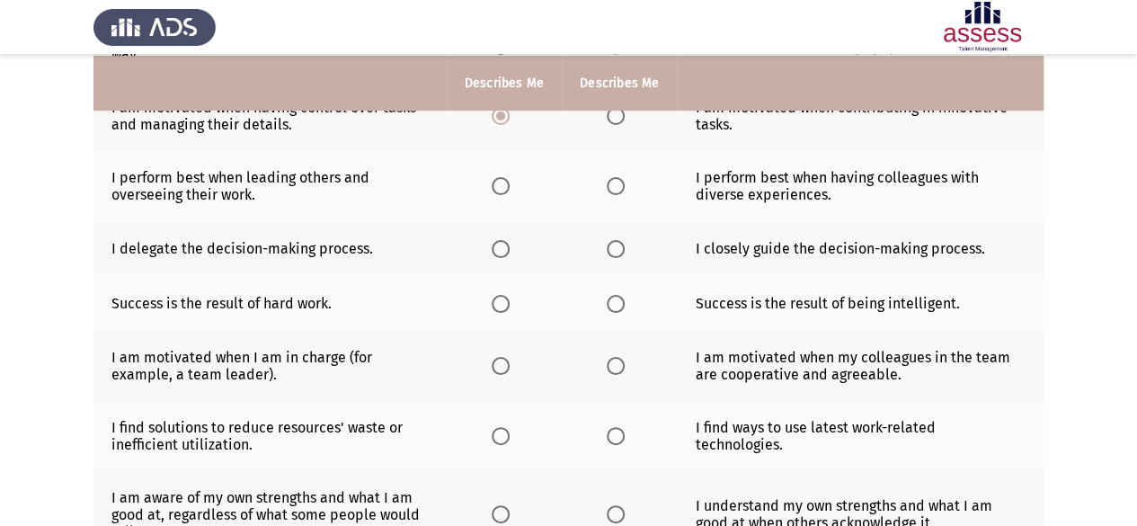
scroll to position [364, 0]
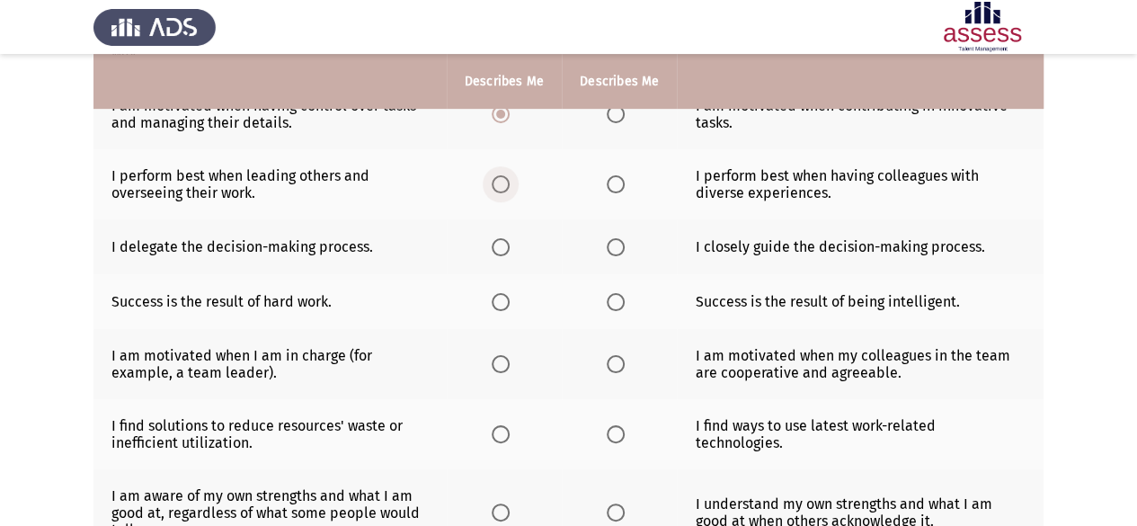
click at [502, 184] on span "Select an option" at bounding box center [501, 184] width 18 height 18
click at [502, 184] on input "Select an option" at bounding box center [501, 184] width 18 height 18
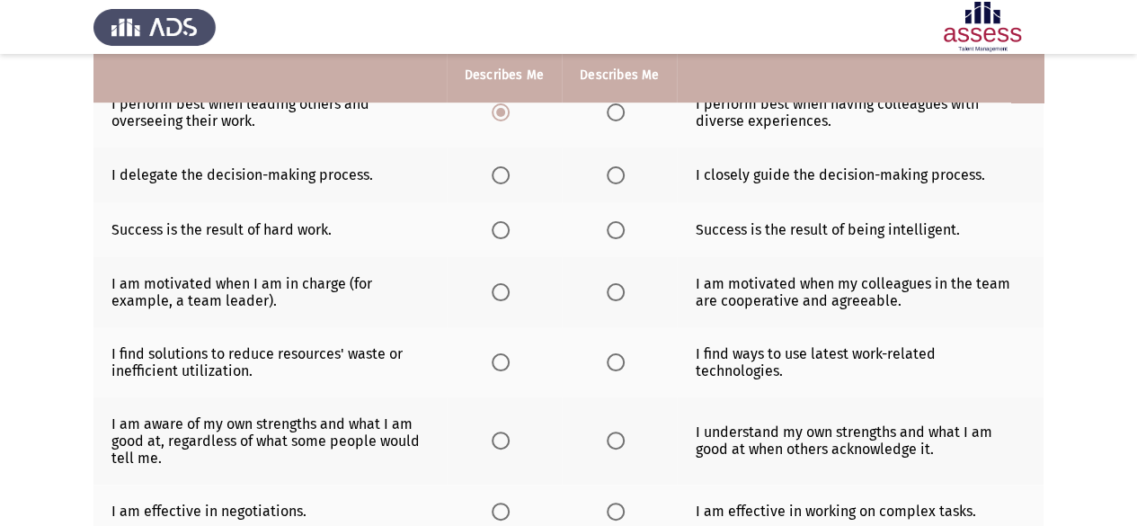
scroll to position [443, 0]
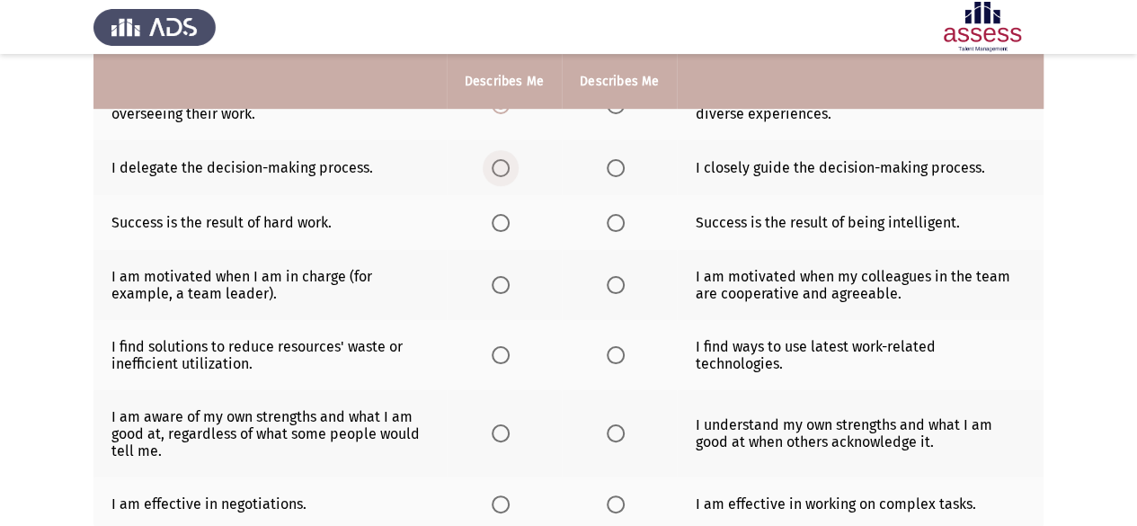
click at [500, 159] on span "Select an option" at bounding box center [501, 168] width 18 height 18
click at [500, 159] on input "Select an option" at bounding box center [501, 168] width 18 height 18
click at [611, 217] on span "Select an option" at bounding box center [616, 223] width 18 height 18
click at [611, 217] on input "Select an option" at bounding box center [616, 223] width 18 height 18
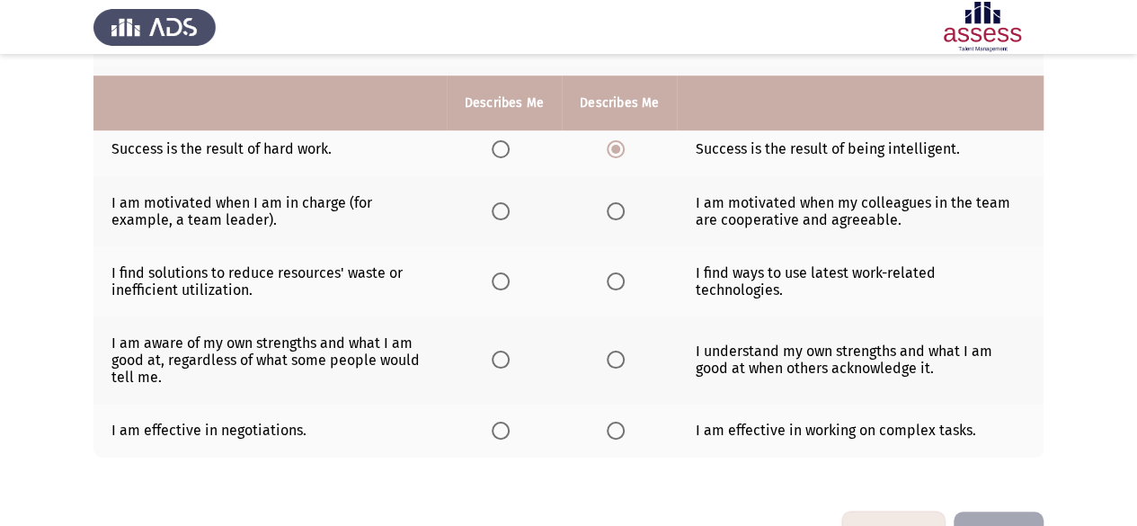
scroll to position [547, 0]
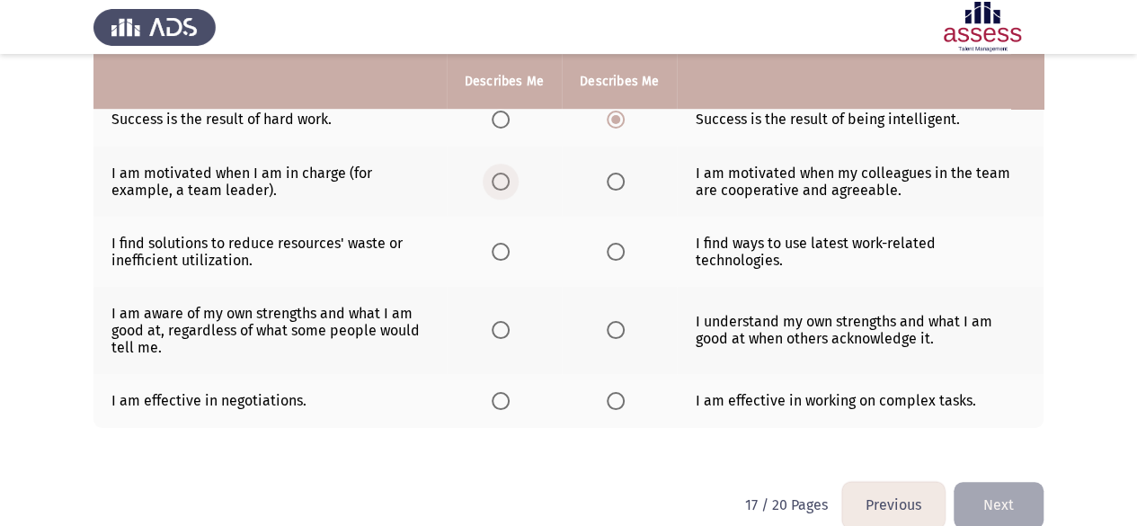
click at [496, 181] on span "Select an option" at bounding box center [501, 182] width 18 height 18
click at [496, 181] on input "Select an option" at bounding box center [501, 182] width 18 height 18
click at [507, 247] on span "Select an option" at bounding box center [501, 252] width 18 height 18
click at [507, 247] on input "Select an option" at bounding box center [501, 252] width 18 height 18
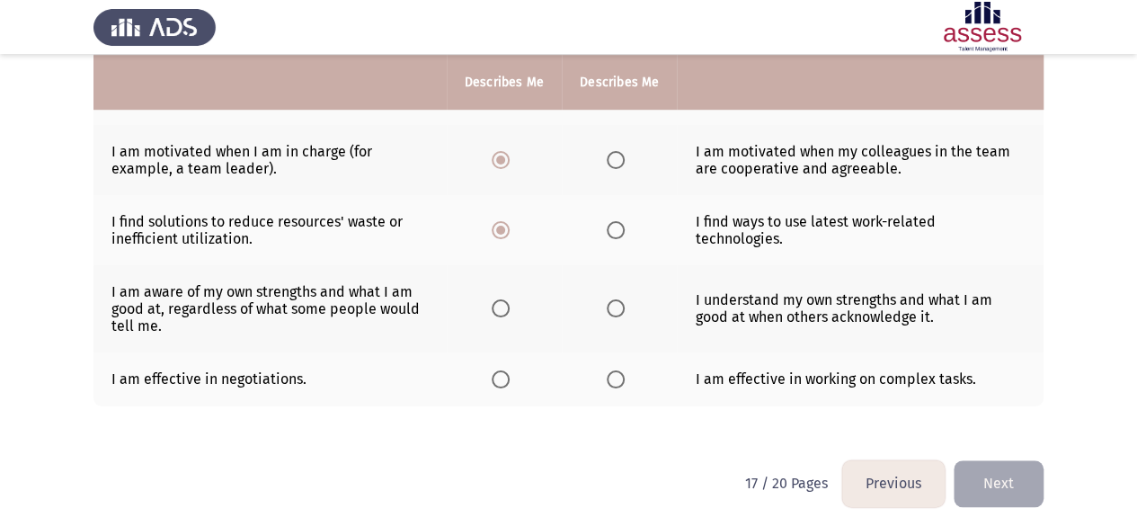
click at [503, 303] on span "Select an option" at bounding box center [501, 308] width 18 height 18
click at [503, 303] on input "Select an option" at bounding box center [501, 308] width 18 height 18
click at [591, 369] on th at bounding box center [619, 379] width 115 height 55
click at [613, 375] on span "Select an option" at bounding box center [616, 379] width 18 height 18
click at [613, 375] on input "Select an option" at bounding box center [616, 379] width 18 height 18
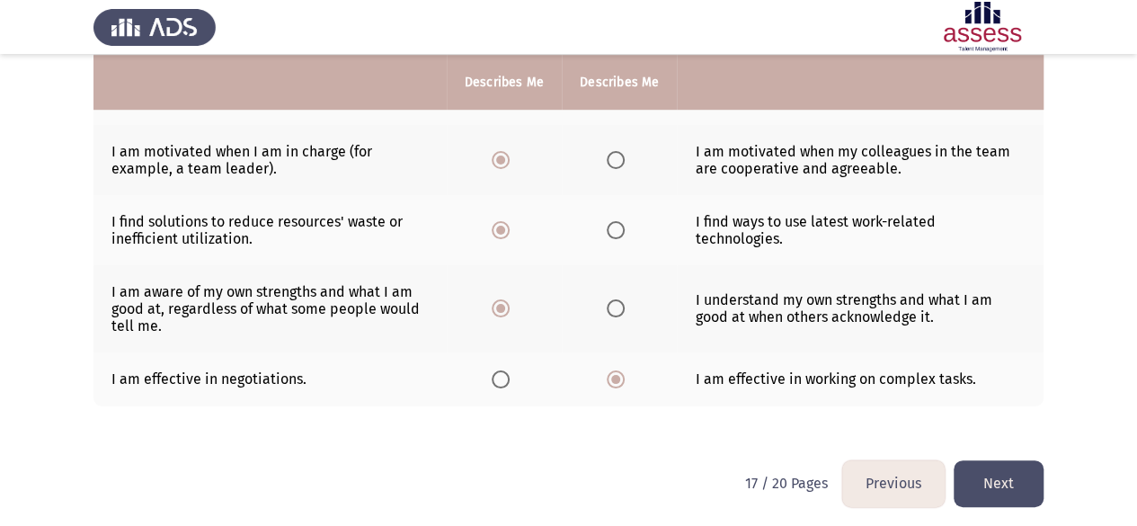
click at [996, 485] on button "Next" at bounding box center [999, 483] width 90 height 46
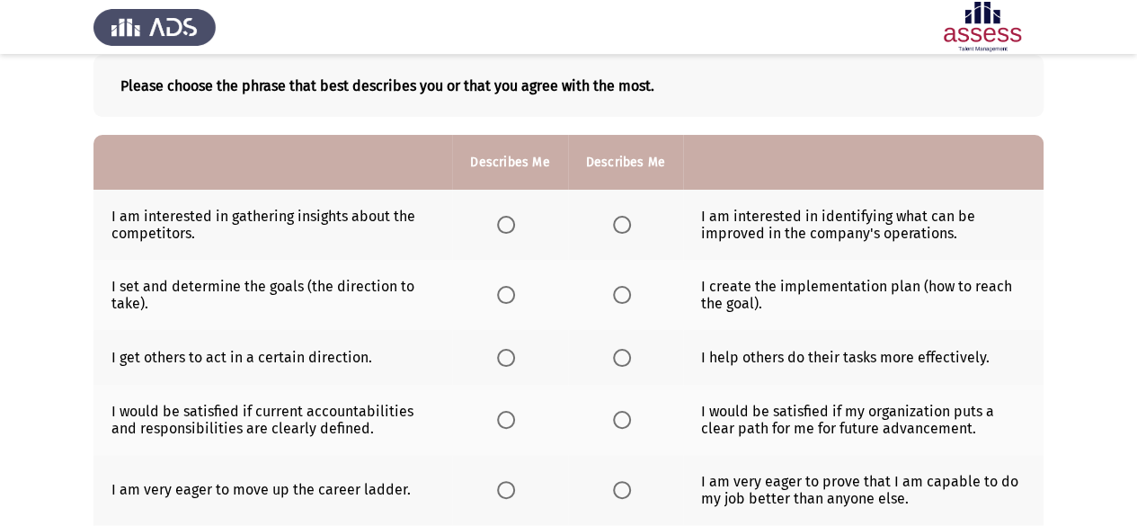
scroll to position [97, 0]
click at [509, 224] on span "Select an option" at bounding box center [506, 224] width 18 height 18
click at [509, 224] on input "Select an option" at bounding box center [506, 224] width 18 height 18
click at [623, 290] on span "Select an option" at bounding box center [622, 294] width 18 height 18
click at [623, 290] on input "Select an option" at bounding box center [622, 294] width 18 height 18
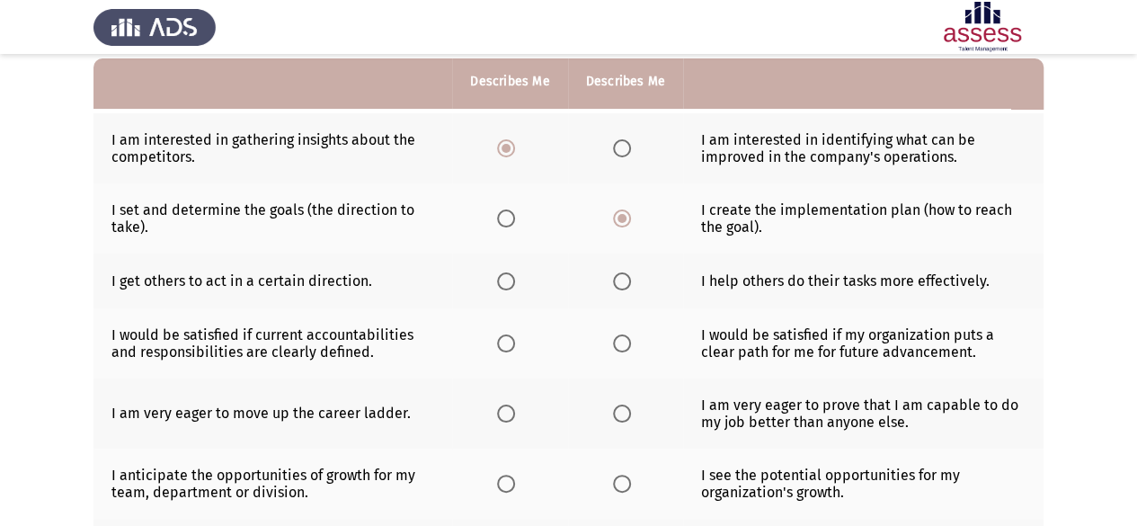
scroll to position [174, 0]
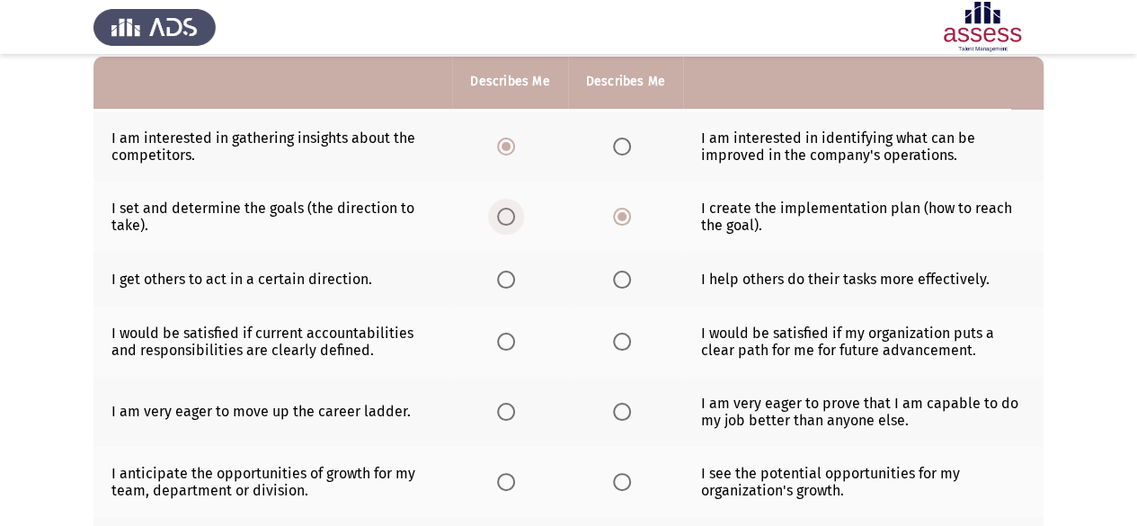
click at [513, 220] on span "Select an option" at bounding box center [506, 217] width 18 height 18
click at [513, 220] on input "Select an option" at bounding box center [506, 217] width 18 height 18
click at [614, 274] on span "Select an option" at bounding box center [622, 280] width 18 height 18
click at [614, 274] on input "Select an option" at bounding box center [622, 280] width 18 height 18
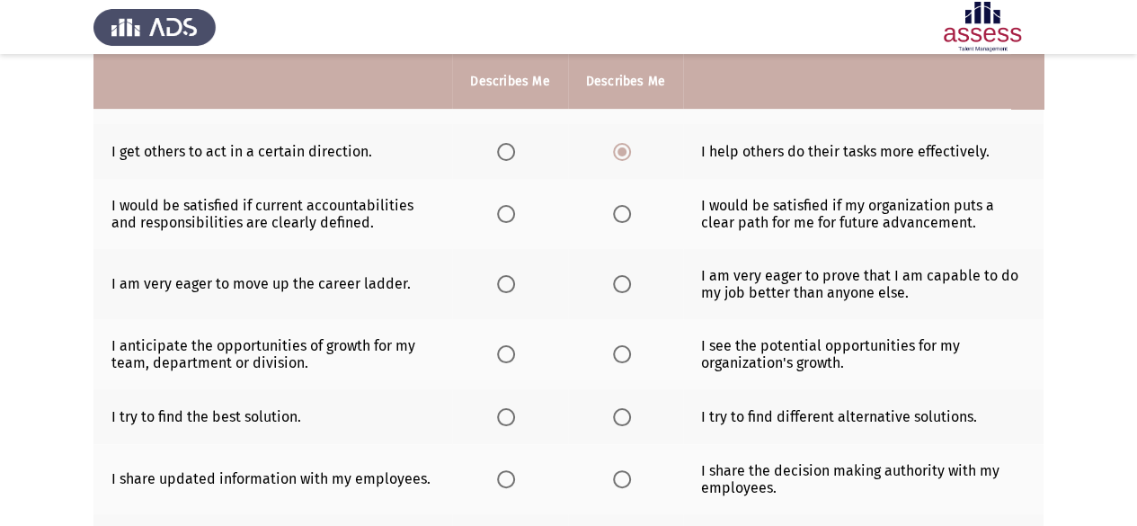
scroll to position [306, 0]
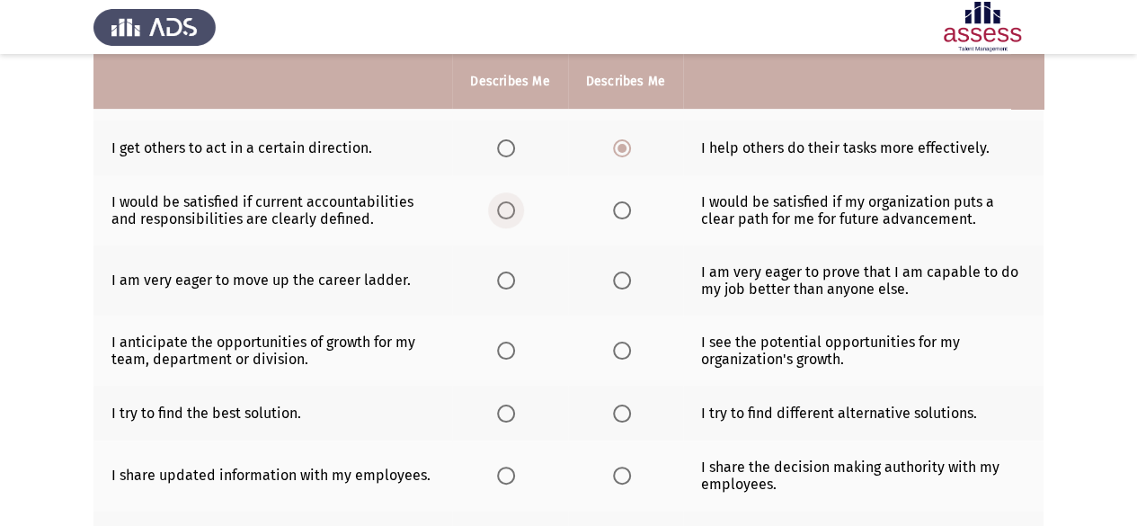
click at [514, 211] on span "Select an option" at bounding box center [506, 210] width 18 height 18
click at [514, 211] on input "Select an option" at bounding box center [506, 210] width 18 height 18
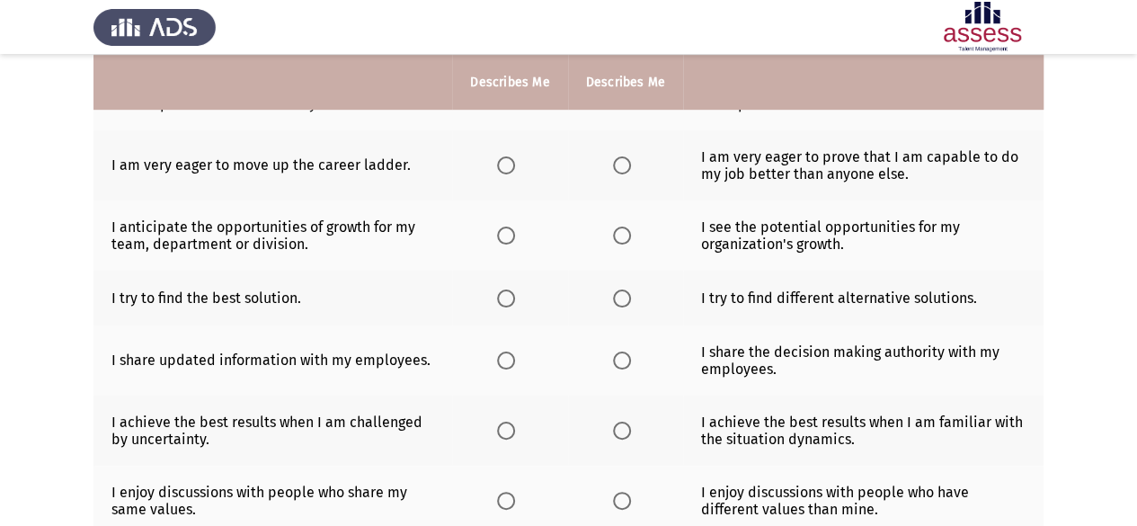
scroll to position [422, 0]
click at [502, 157] on span "Select an option" at bounding box center [506, 165] width 18 height 18
click at [502, 157] on input "Select an option" at bounding box center [506, 165] width 18 height 18
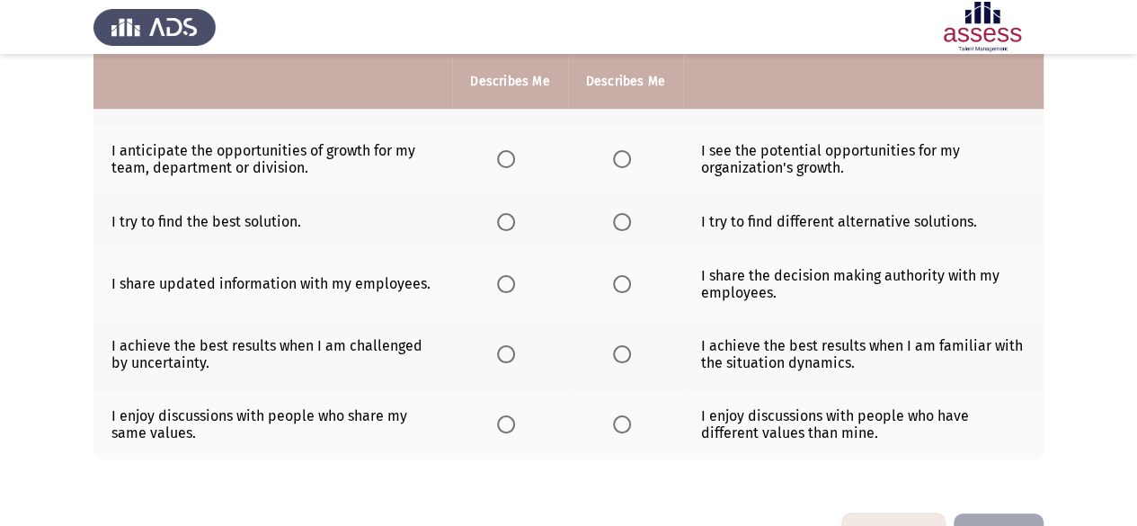
scroll to position [498, 0]
click at [502, 156] on span "Select an option" at bounding box center [506, 158] width 18 height 18
click at [502, 156] on input "Select an option" at bounding box center [506, 158] width 18 height 18
click at [630, 219] on label "Select an option" at bounding box center [625, 221] width 25 height 18
click at [630, 219] on input "Select an option" at bounding box center [622, 221] width 18 height 18
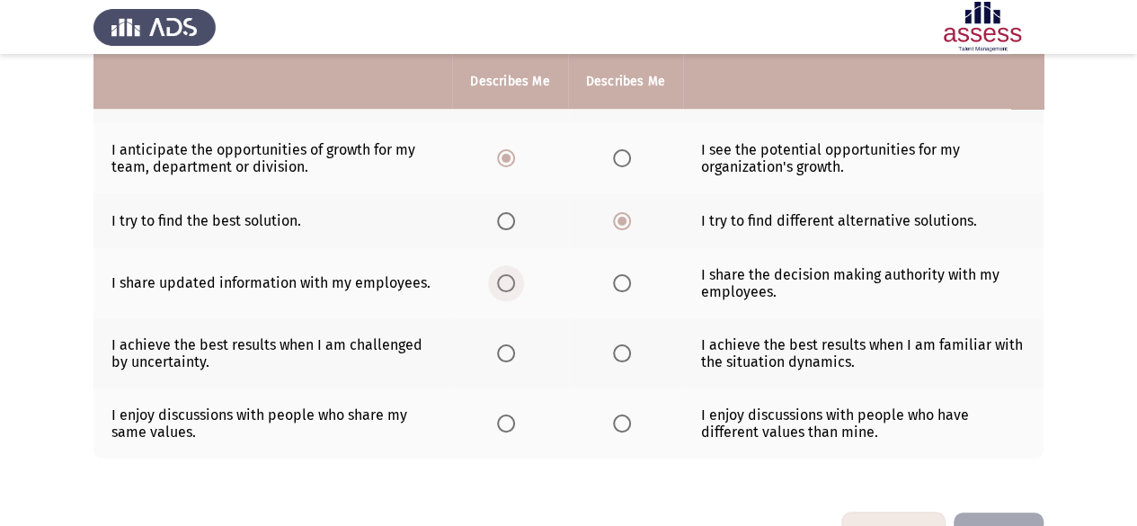
click at [502, 280] on span "Select an option" at bounding box center [506, 283] width 18 height 18
click at [502, 280] on input "Select an option" at bounding box center [506, 283] width 18 height 18
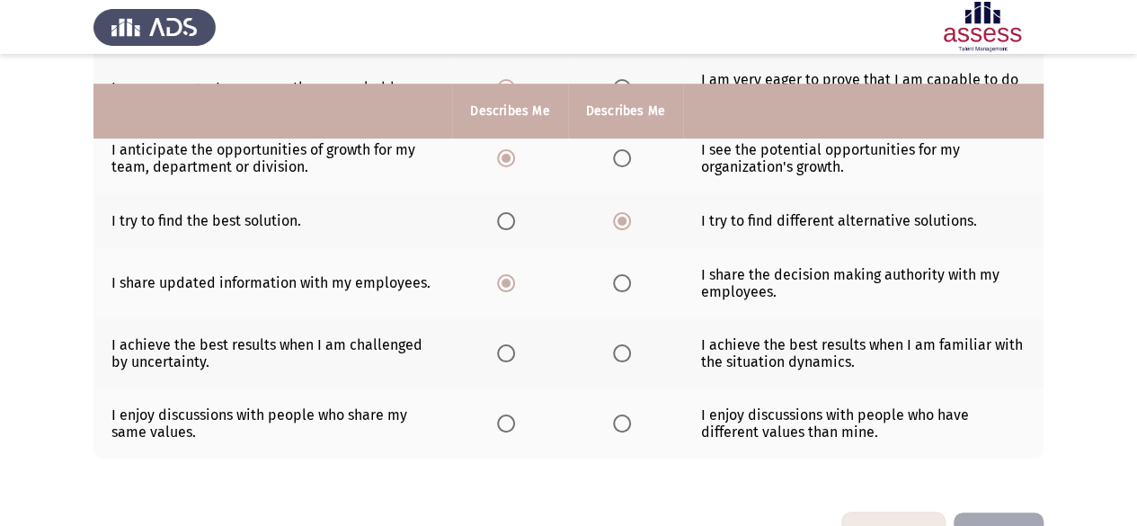
scroll to position [550, 0]
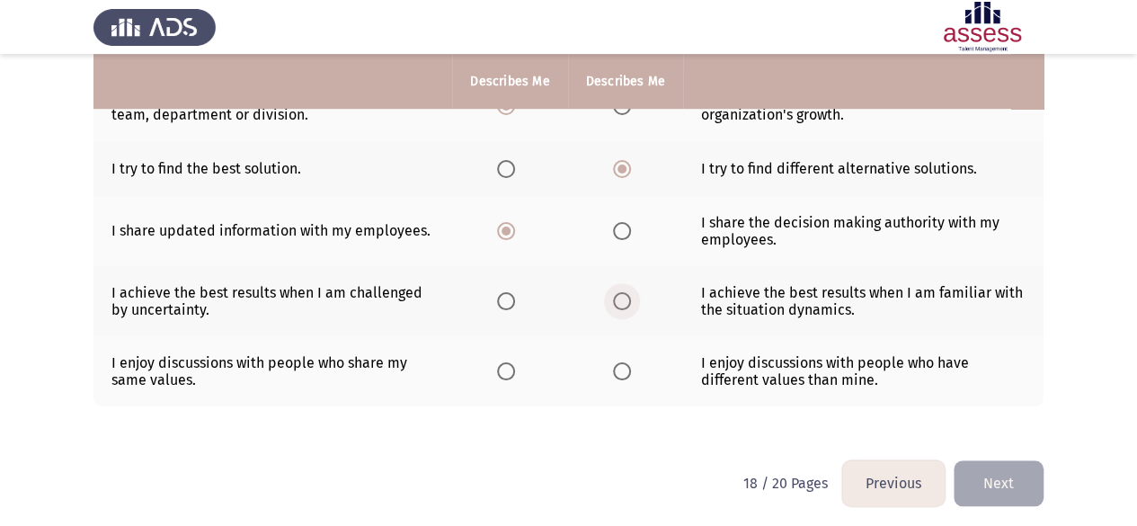
click at [616, 292] on span "Select an option" at bounding box center [622, 301] width 18 height 18
click at [616, 292] on input "Select an option" at bounding box center [622, 301] width 18 height 18
click at [627, 371] on span "Select an option" at bounding box center [622, 371] width 18 height 18
click at [627, 371] on input "Select an option" at bounding box center [622, 371] width 18 height 18
click at [1030, 474] on button "Next" at bounding box center [999, 483] width 90 height 46
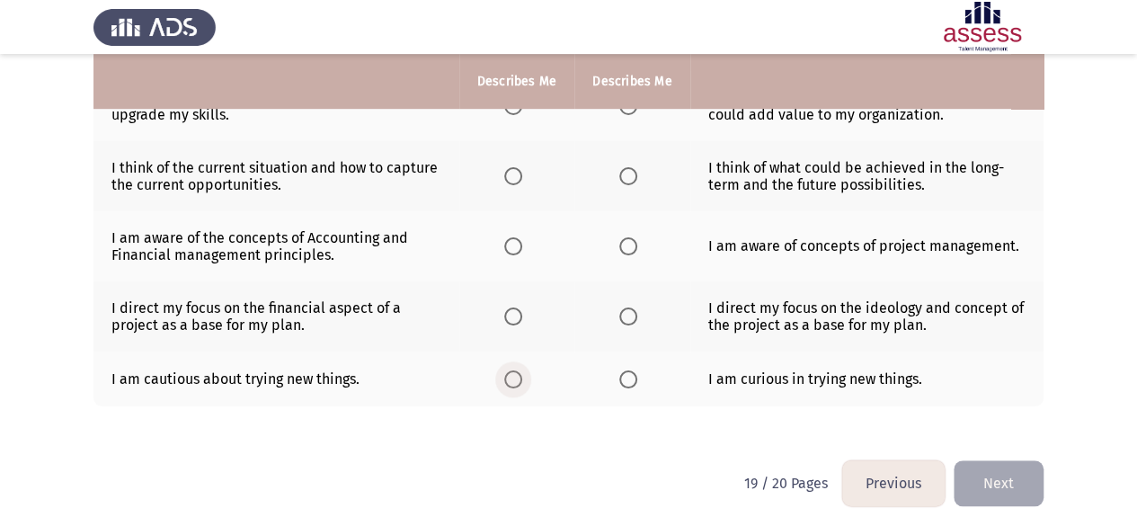
click at [524, 370] on label "Select an option" at bounding box center [516, 379] width 25 height 18
click at [522, 370] on input "Select an option" at bounding box center [513, 379] width 18 height 18
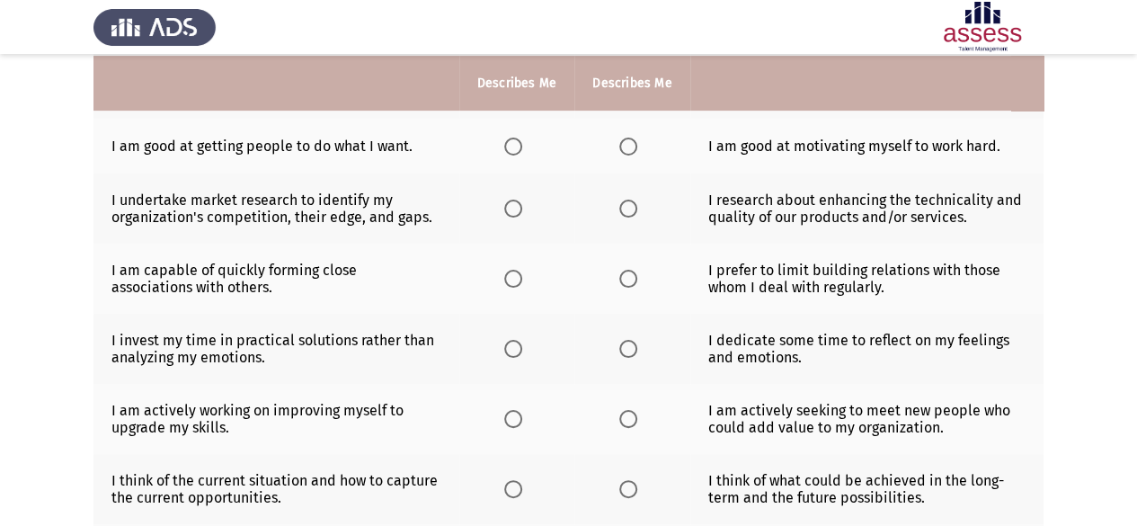
scroll to position [0, 0]
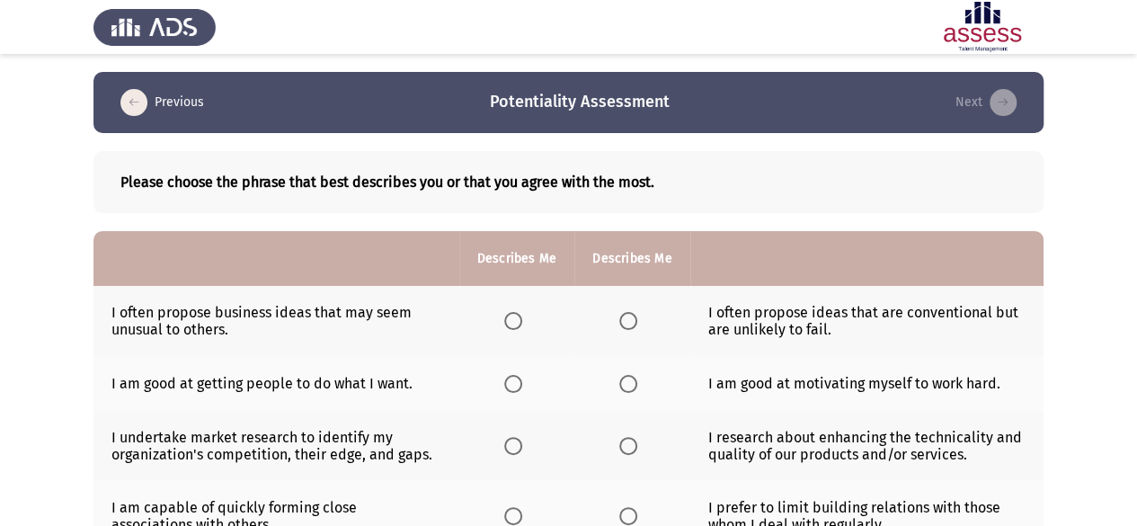
click at [516, 324] on span "Select an option" at bounding box center [513, 321] width 18 height 18
click at [516, 324] on input "Select an option" at bounding box center [513, 321] width 18 height 18
click at [526, 389] on label "Select an option" at bounding box center [516, 384] width 25 height 18
click at [522, 389] on input "Select an option" at bounding box center [513, 384] width 18 height 18
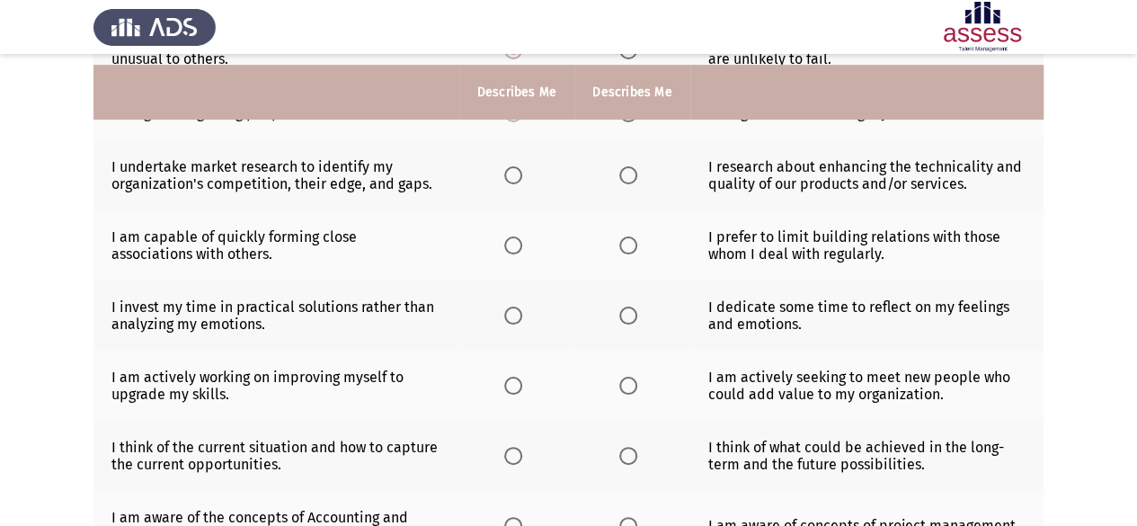
scroll to position [283, 0]
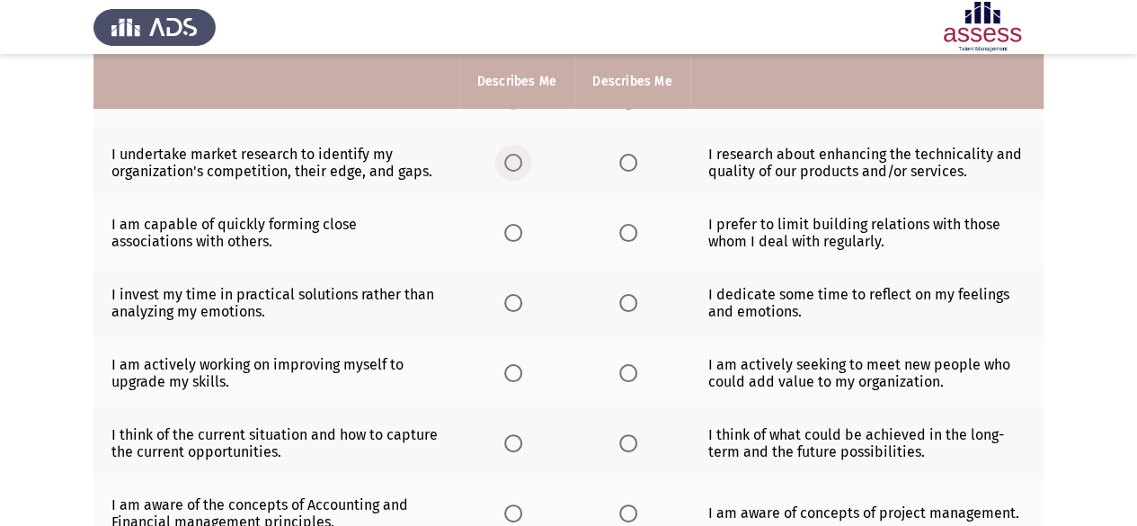
click at [520, 167] on span "Select an option" at bounding box center [513, 163] width 18 height 18
click at [520, 167] on input "Select an option" at bounding box center [513, 163] width 18 height 18
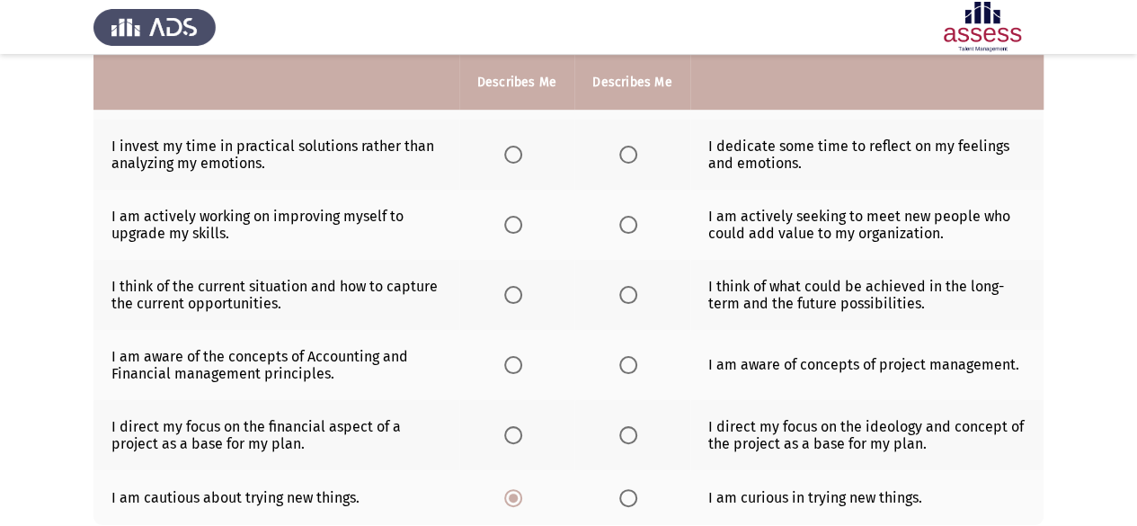
scroll to position [432, 0]
click at [628, 369] on th at bounding box center [631, 364] width 115 height 70
click at [627, 360] on span "Select an option" at bounding box center [628, 364] width 18 height 18
click at [627, 360] on input "Select an option" at bounding box center [628, 364] width 18 height 18
click at [520, 434] on span "Select an option" at bounding box center [513, 434] width 18 height 18
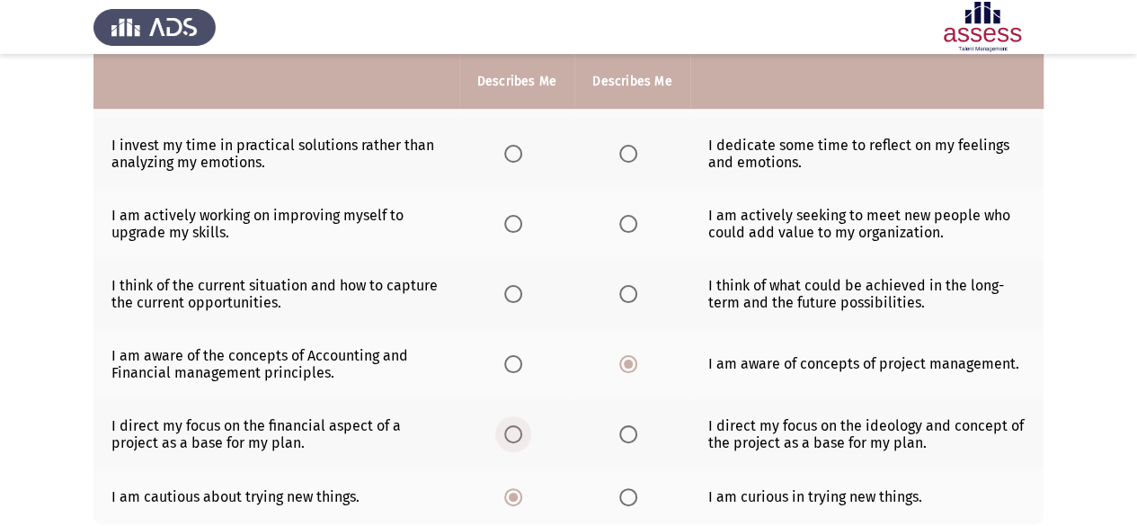
click at [520, 434] on input "Select an option" at bounding box center [513, 434] width 18 height 18
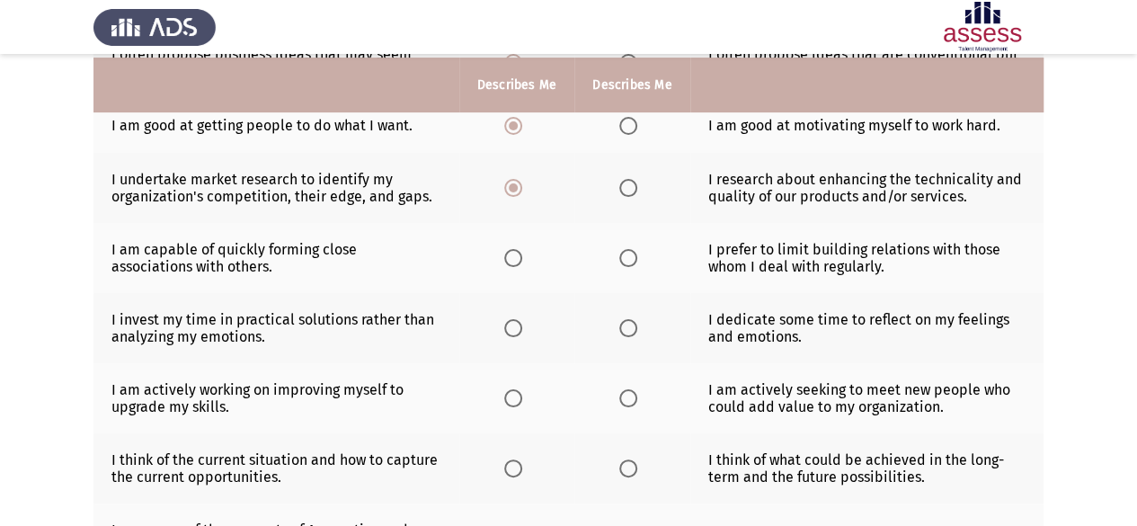
scroll to position [254, 0]
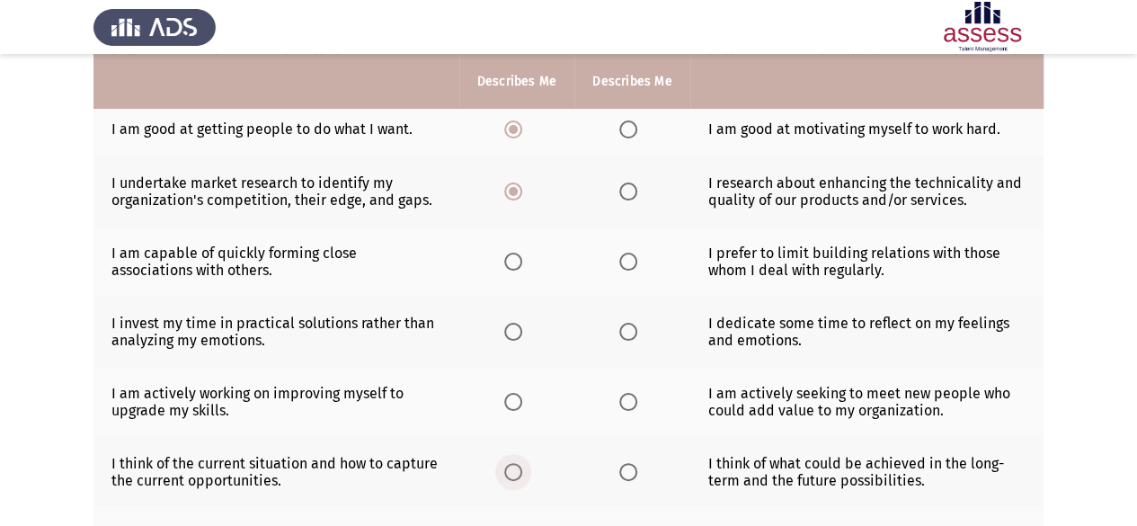
click at [512, 472] on span "Select an option" at bounding box center [513, 472] width 18 height 18
click at [512, 472] on input "Select an option" at bounding box center [513, 472] width 18 height 18
click at [643, 404] on th at bounding box center [631, 402] width 115 height 70
click at [635, 402] on span "Select an option" at bounding box center [628, 402] width 18 height 18
click at [635, 402] on input "Select an option" at bounding box center [628, 402] width 18 height 18
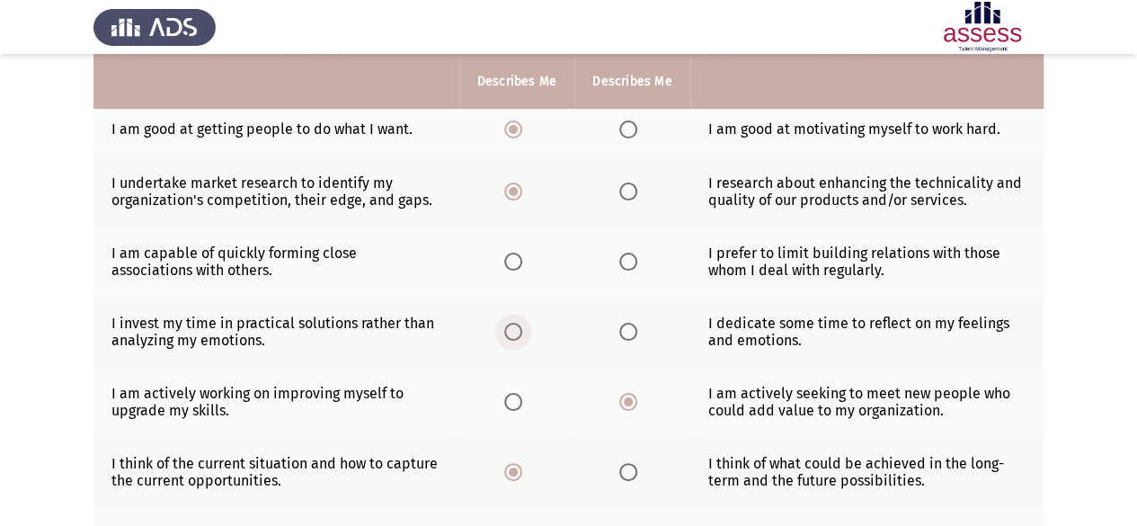
click at [525, 323] on label "Select an option" at bounding box center [516, 332] width 25 height 18
click at [522, 323] on input "Select an option" at bounding box center [513, 332] width 18 height 18
click at [653, 260] on th at bounding box center [631, 262] width 115 height 70
click at [635, 262] on span "Select an option" at bounding box center [628, 262] width 18 height 18
click at [635, 262] on input "Select an option" at bounding box center [628, 262] width 18 height 18
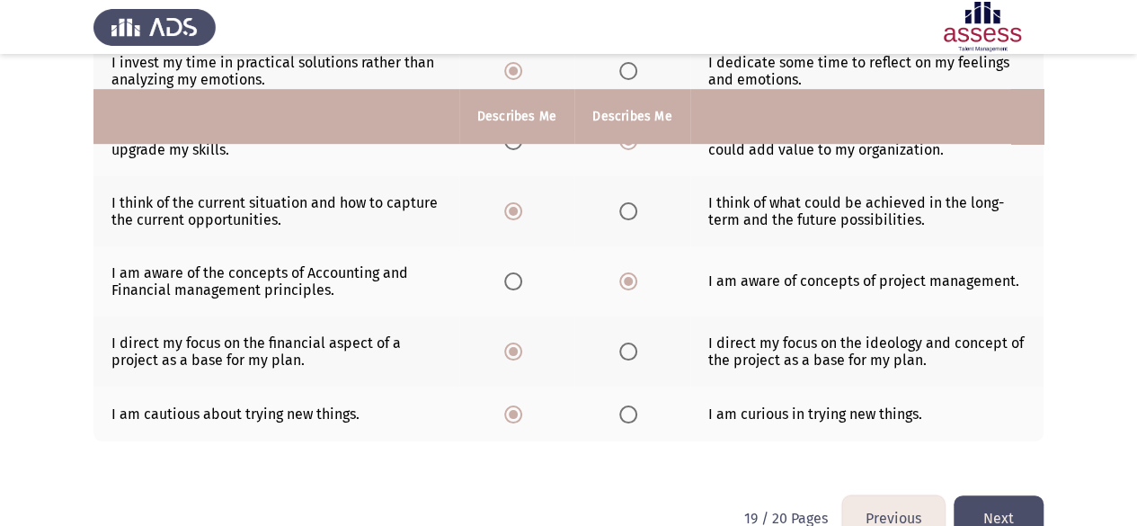
scroll to position [550, 0]
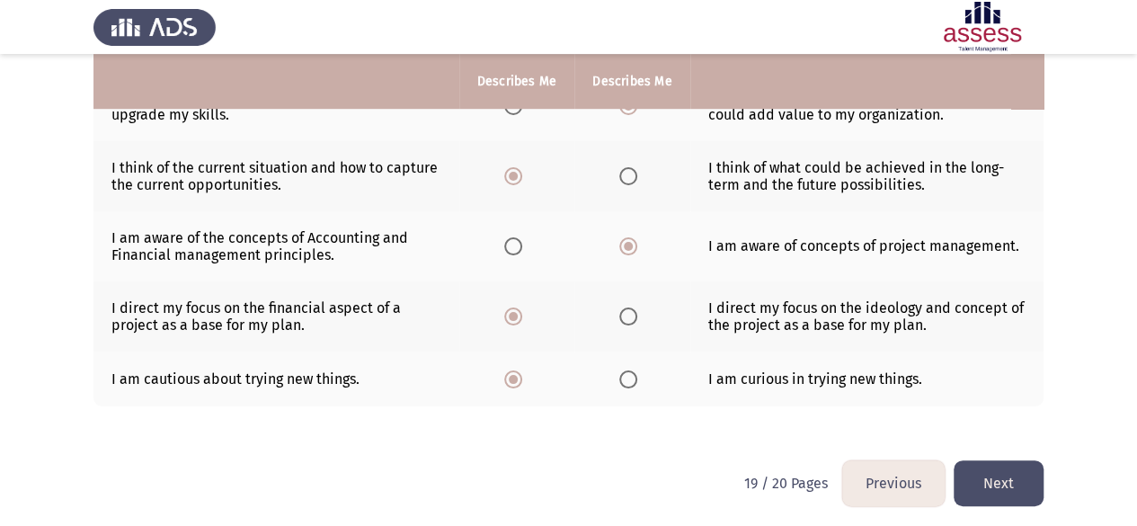
click at [980, 470] on button "Next" at bounding box center [999, 483] width 90 height 46
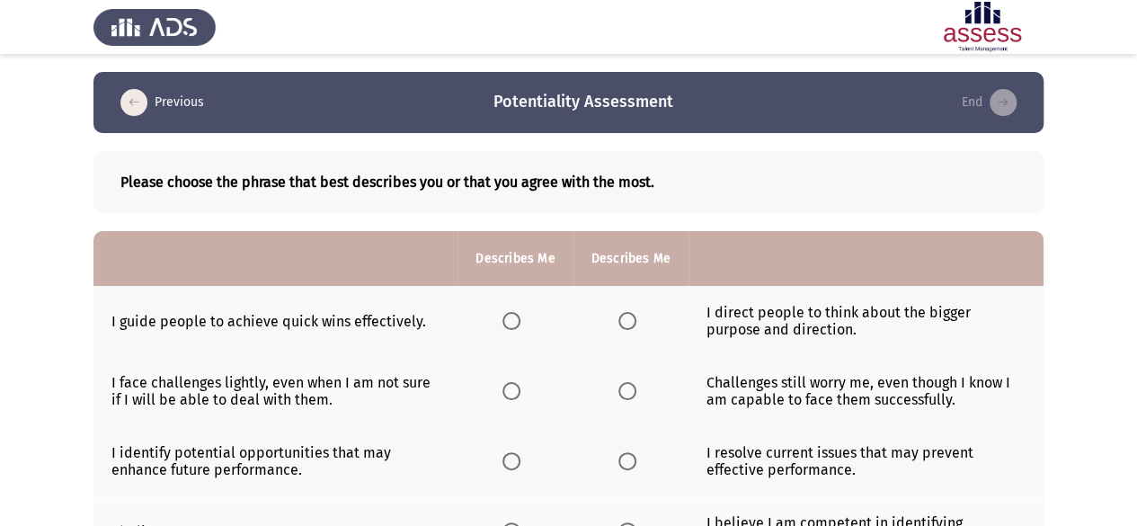
click at [626, 321] on span "Select an option" at bounding box center [627, 321] width 18 height 18
click at [626, 321] on input "Select an option" at bounding box center [627, 321] width 18 height 18
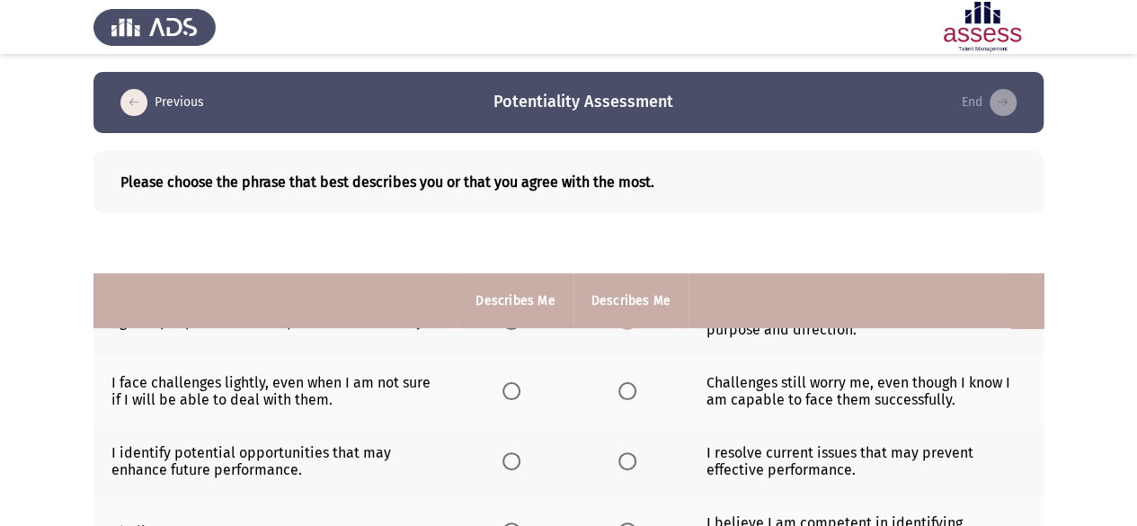
scroll to position [615, 0]
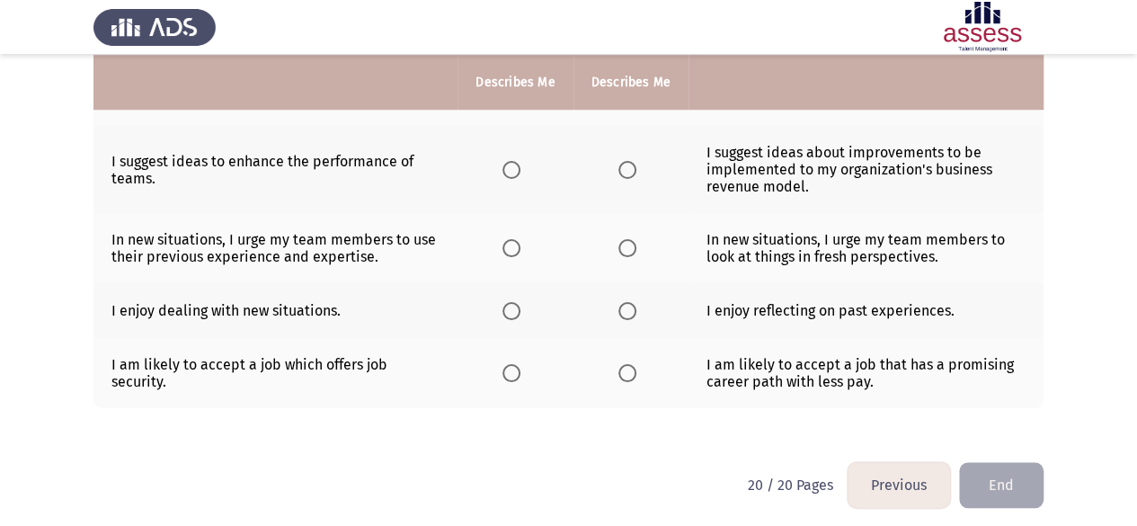
click at [516, 304] on span "Select an option" at bounding box center [511, 311] width 18 height 18
click at [516, 304] on input "Select an option" at bounding box center [511, 311] width 18 height 18
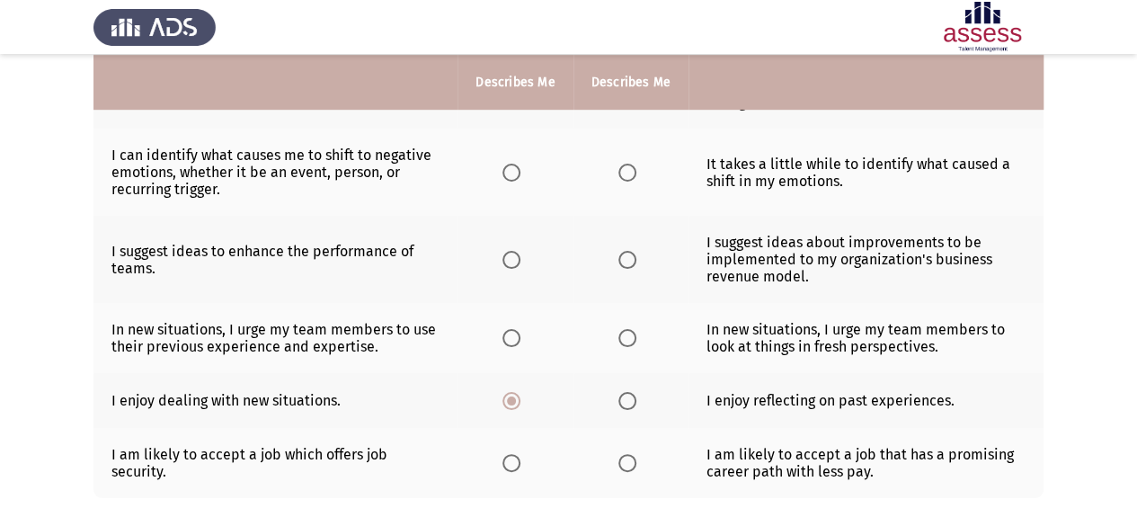
scroll to position [527, 0]
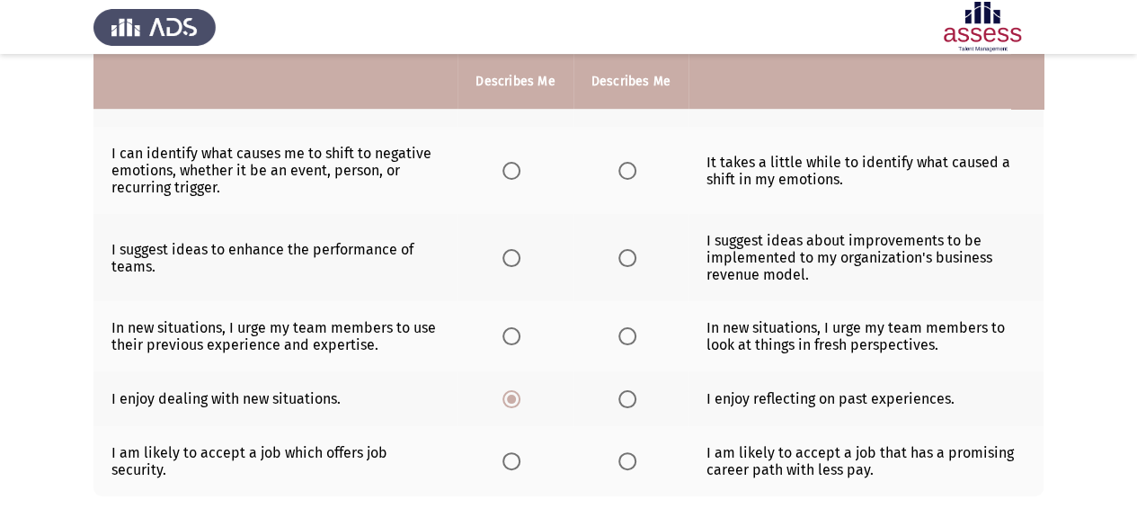
click at [527, 454] on label "Select an option" at bounding box center [514, 461] width 25 height 18
click at [520, 454] on input "Select an option" at bounding box center [511, 461] width 18 height 18
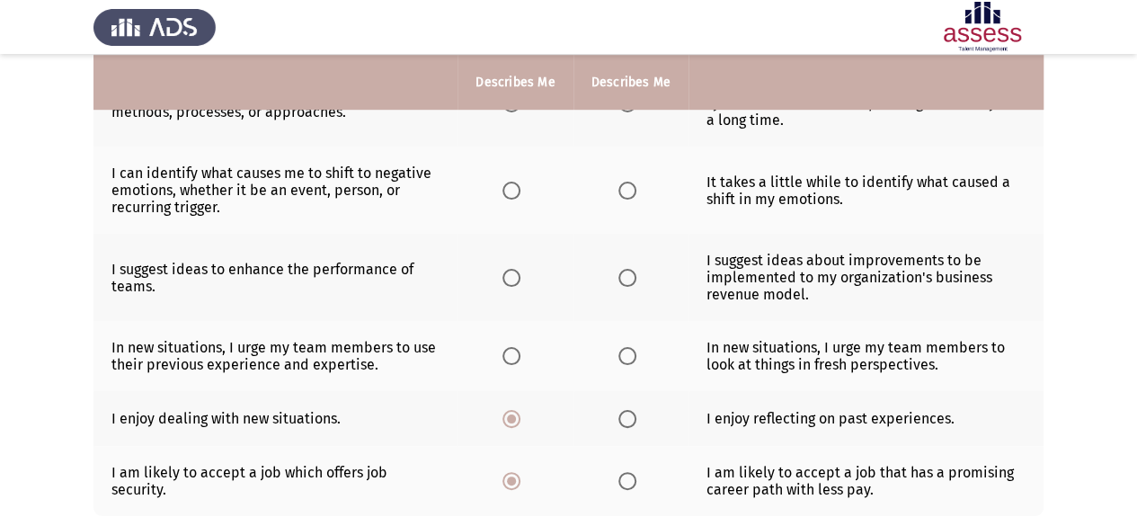
scroll to position [507, 0]
click at [629, 472] on span "Select an option" at bounding box center [627, 481] width 18 height 18
click at [629, 472] on input "Select an option" at bounding box center [627, 481] width 18 height 18
click at [518, 347] on span "Select an option" at bounding box center [511, 356] width 18 height 18
click at [518, 347] on input "Select an option" at bounding box center [511, 356] width 18 height 18
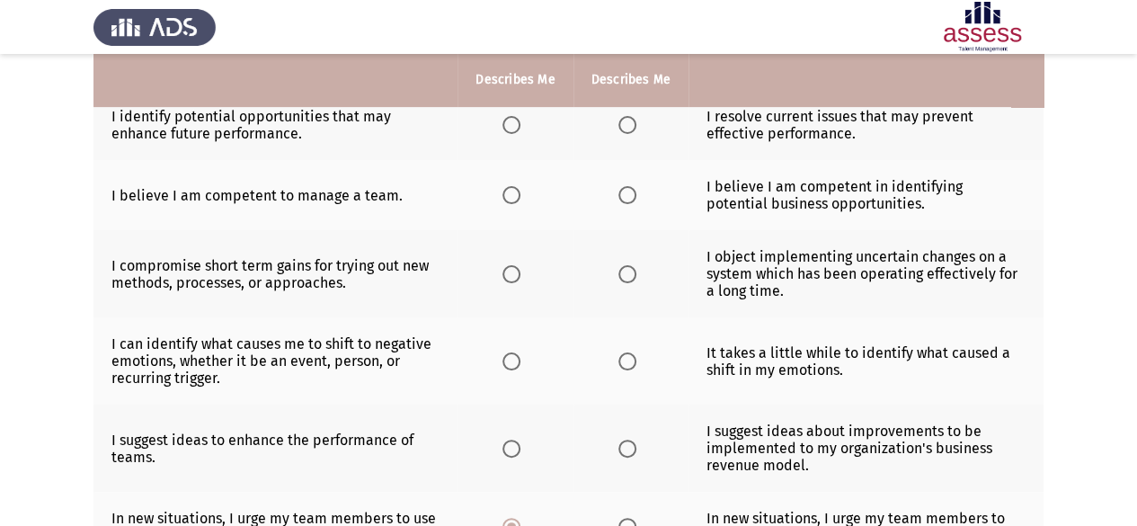
scroll to position [334, 0]
click at [635, 449] on label "Select an option" at bounding box center [630, 450] width 25 height 18
click at [635, 449] on input "Select an option" at bounding box center [627, 450] width 18 height 18
click at [529, 373] on th at bounding box center [515, 362] width 115 height 87
click at [513, 359] on span "Select an option" at bounding box center [511, 363] width 18 height 18
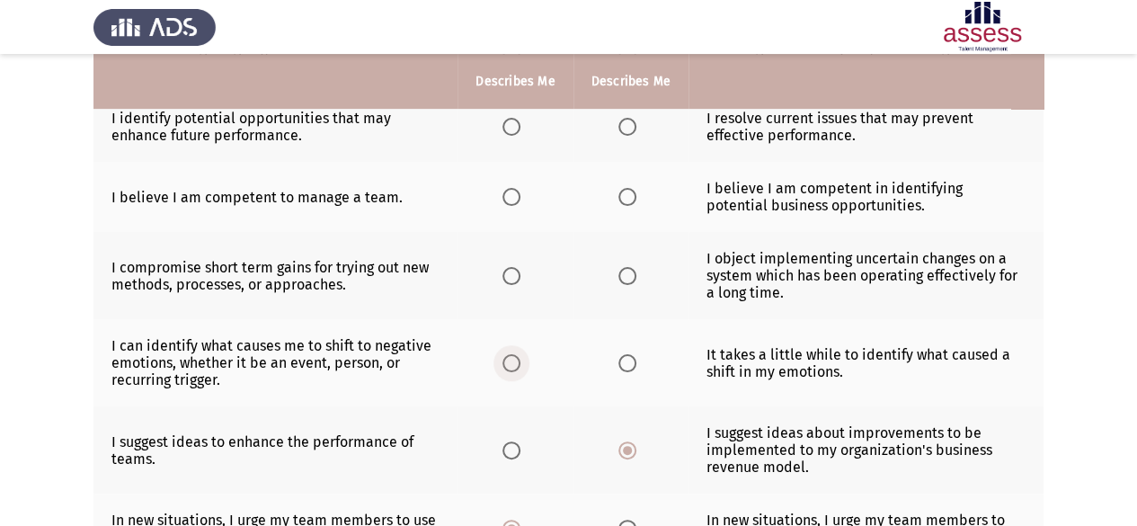
click at [513, 359] on input "Select an option" at bounding box center [511, 363] width 18 height 18
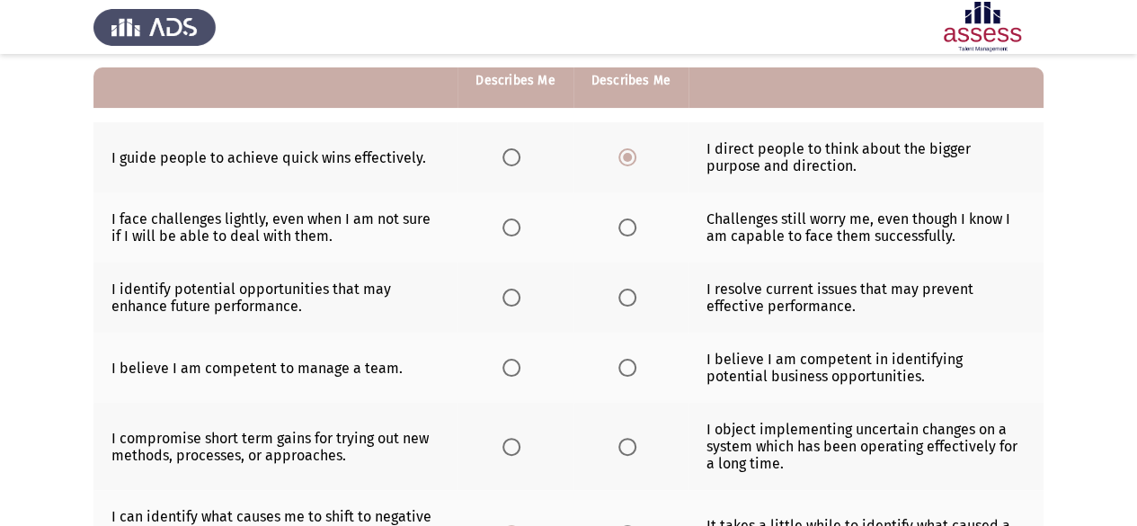
scroll to position [165, 0]
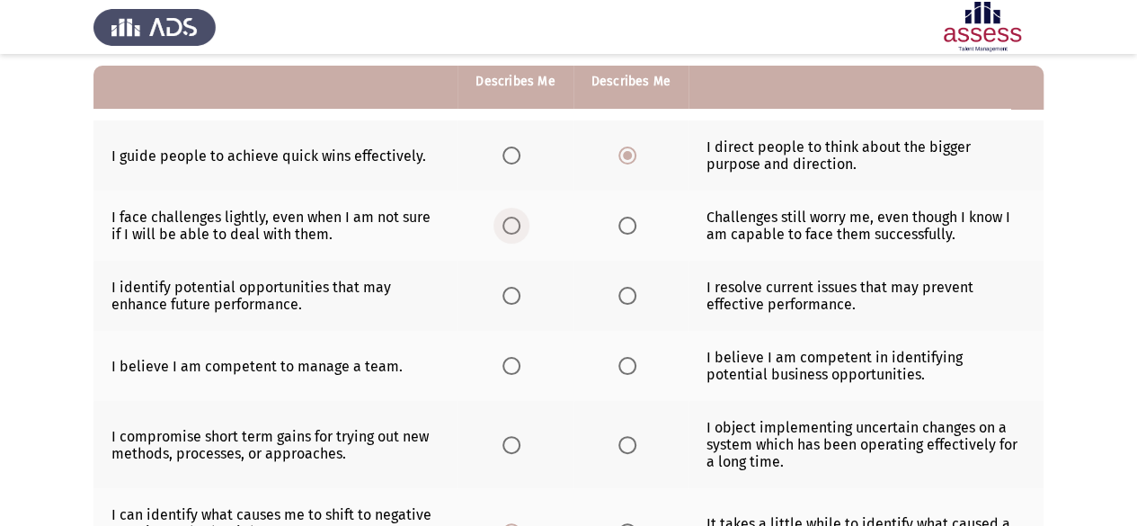
click at [512, 218] on span "Select an option" at bounding box center [511, 226] width 18 height 18
click at [512, 218] on input "Select an option" at bounding box center [511, 226] width 18 height 18
click at [633, 229] on span "Select an option" at bounding box center [627, 226] width 18 height 18
click at [633, 229] on input "Select an option" at bounding box center [627, 226] width 18 height 18
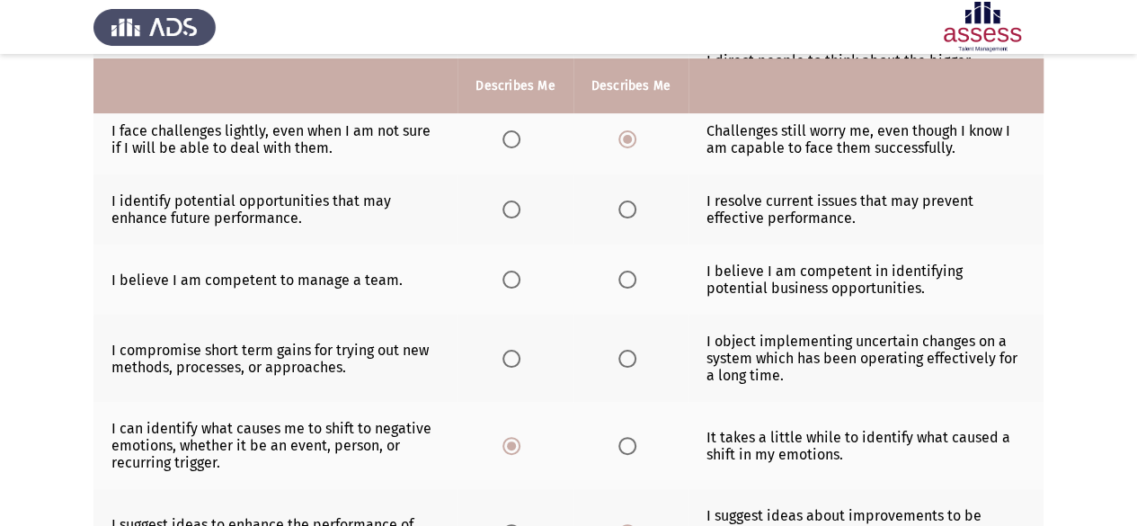
scroll to position [255, 0]
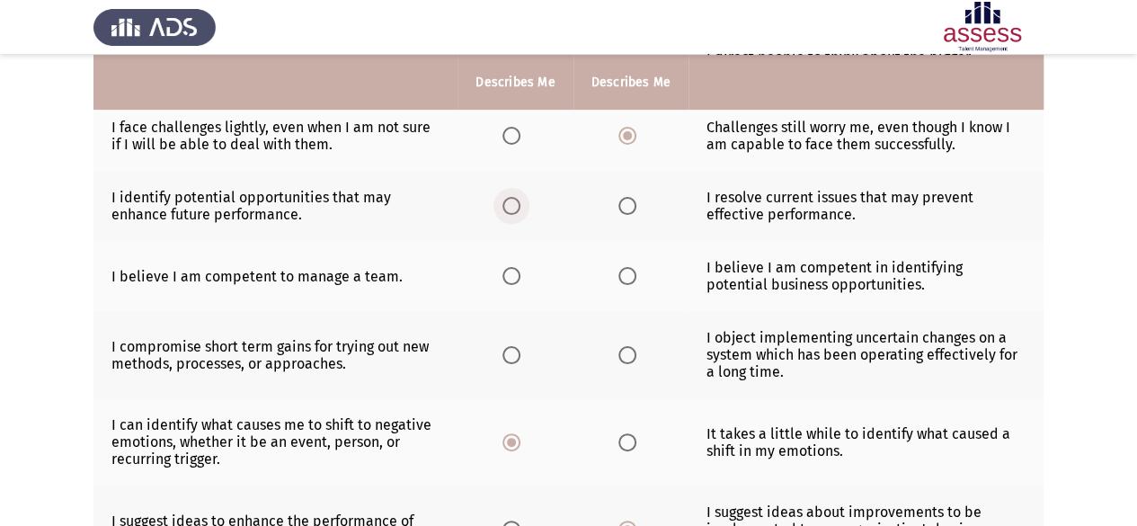
click at [511, 207] on span "Select an option" at bounding box center [511, 206] width 18 height 18
click at [511, 207] on input "Select an option" at bounding box center [511, 206] width 18 height 18
click at [514, 271] on span "Select an option" at bounding box center [511, 276] width 18 height 18
click at [514, 271] on input "Select an option" at bounding box center [511, 276] width 18 height 18
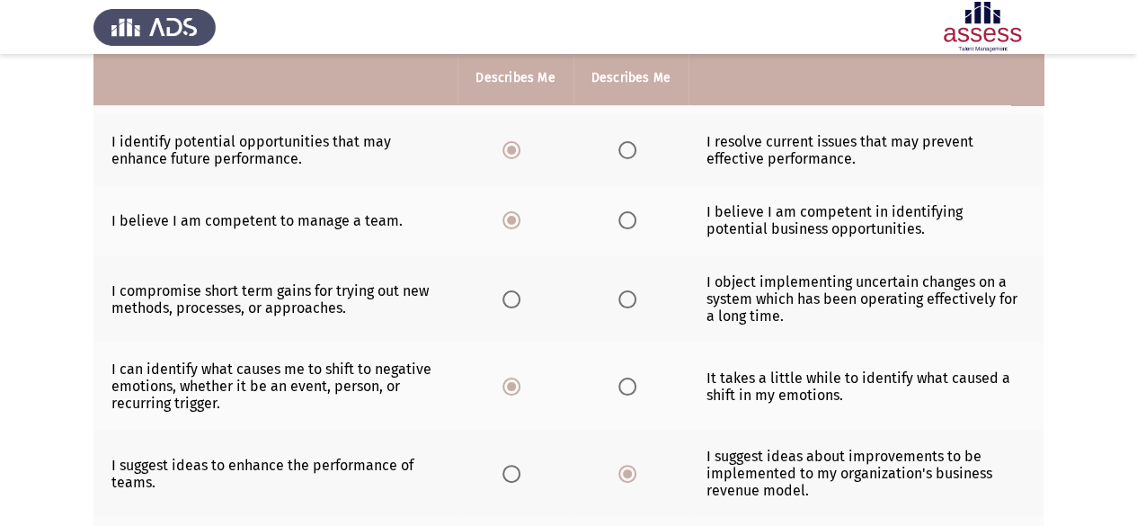
scroll to position [313, 0]
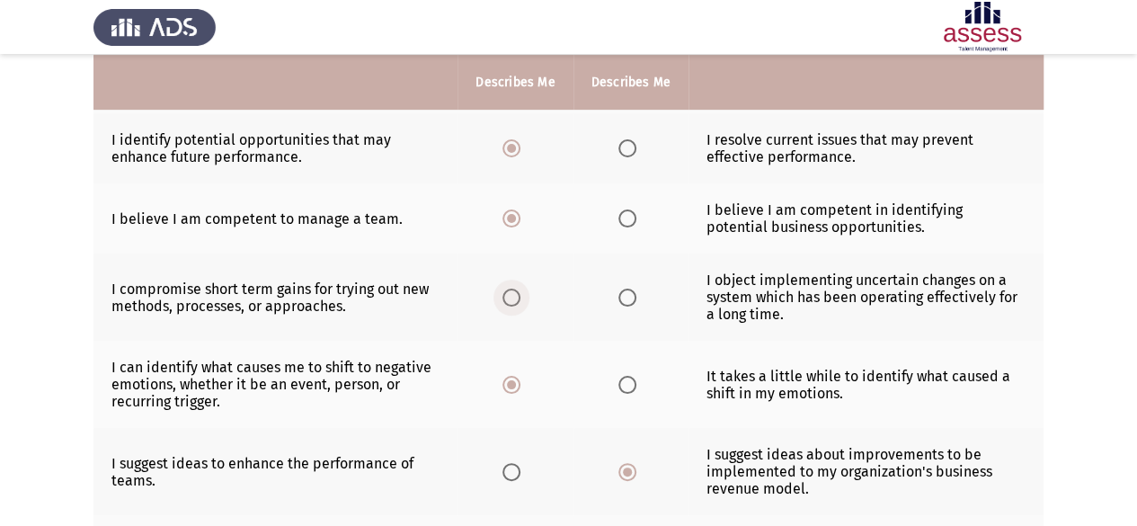
click at [517, 290] on span "Select an option" at bounding box center [511, 298] width 18 height 18
click at [517, 290] on input "Select an option" at bounding box center [511, 298] width 18 height 18
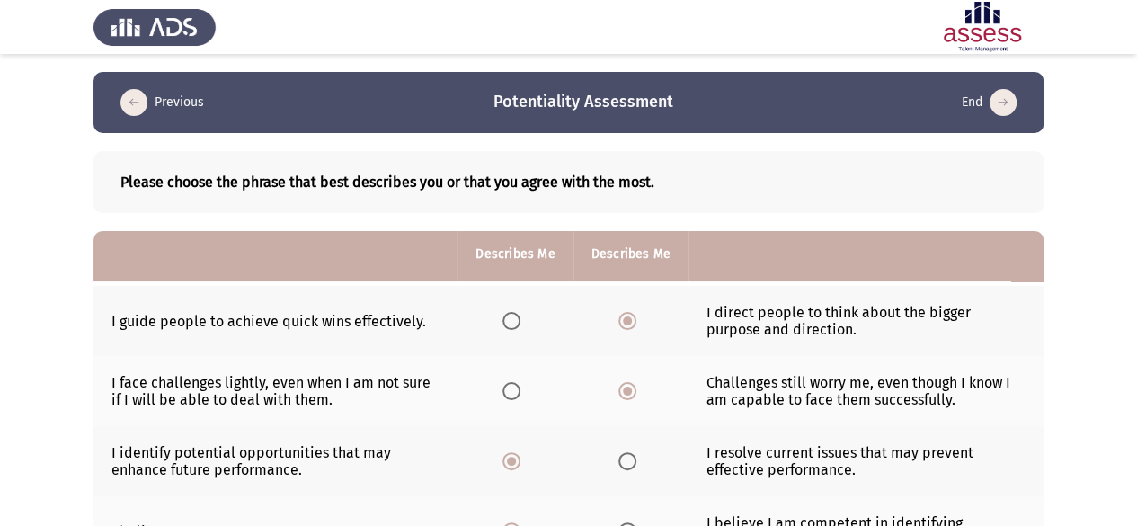
scroll to position [615, 0]
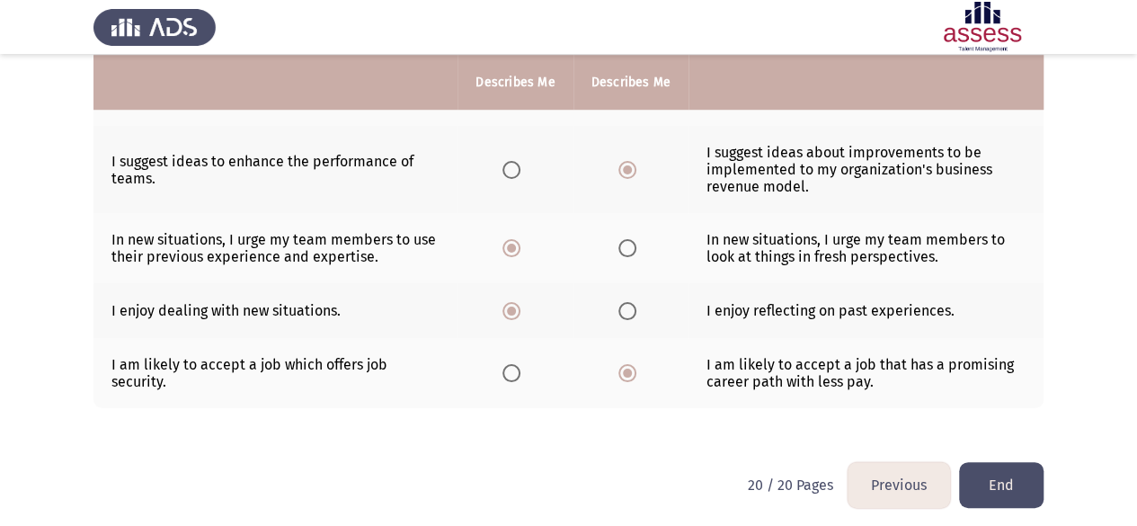
click at [1018, 467] on button "End" at bounding box center [1001, 485] width 84 height 46
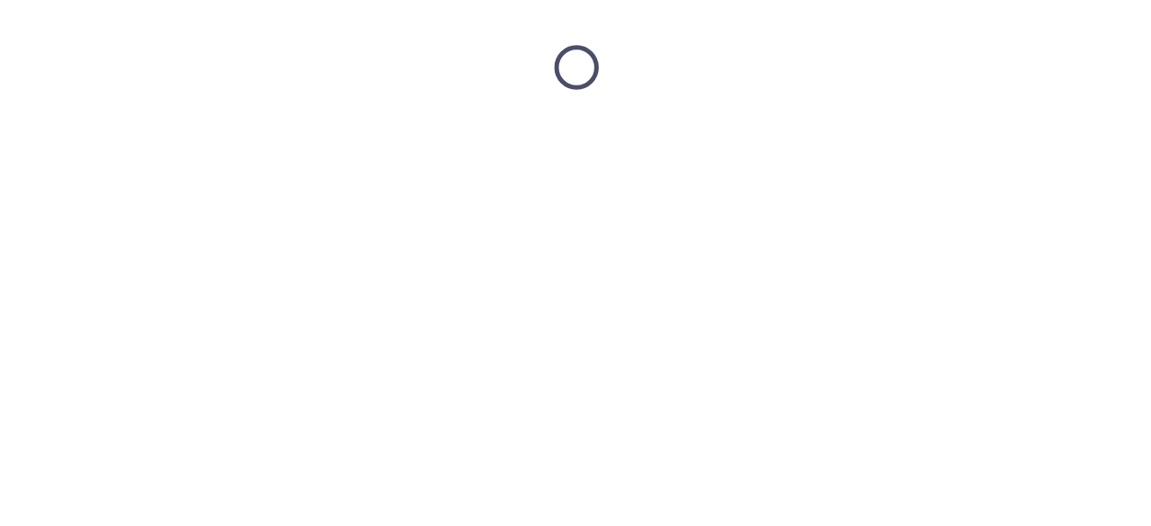
scroll to position [0, 0]
